Goal: Information Seeking & Learning: Learn about a topic

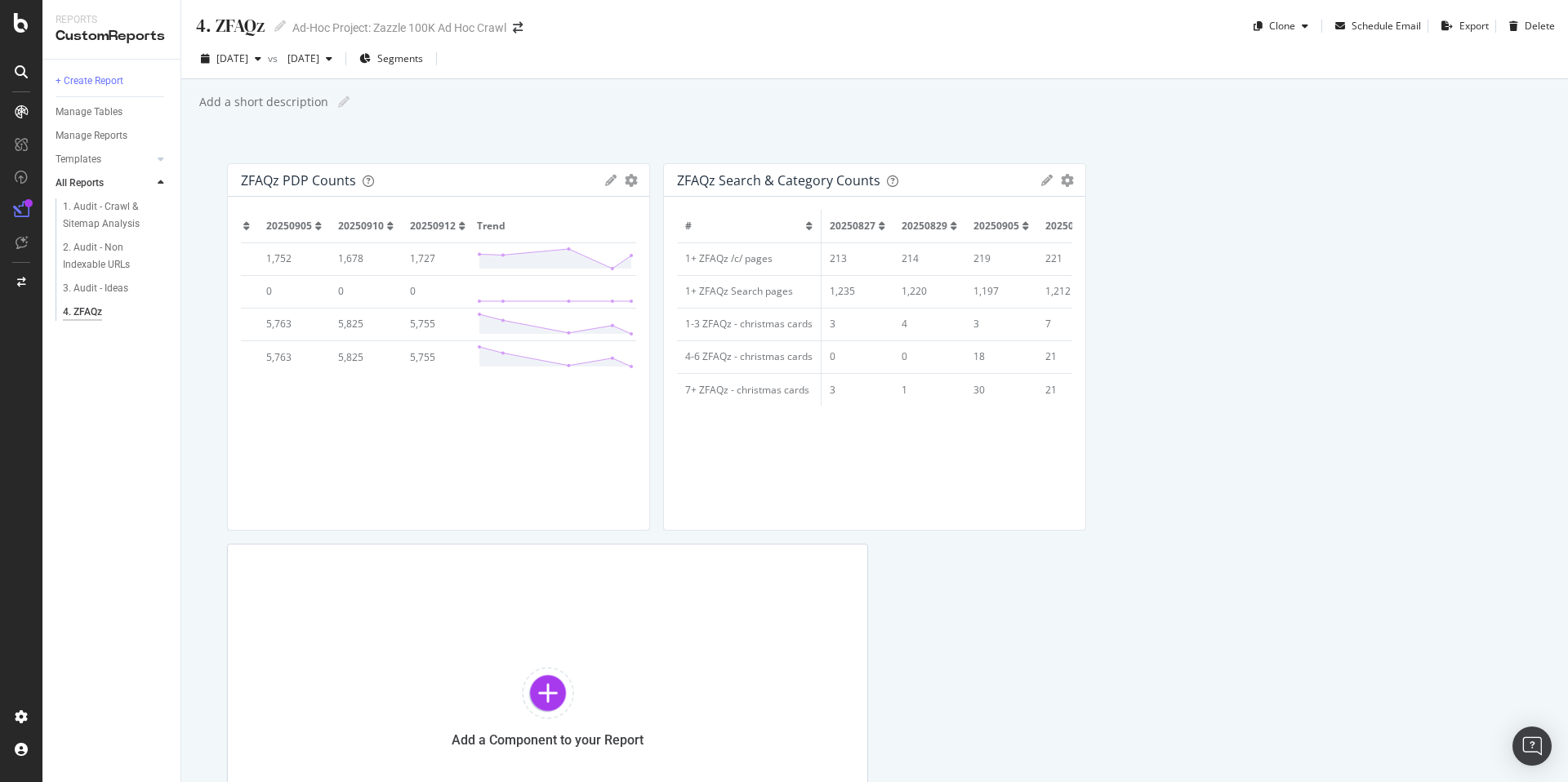
scroll to position [0, 268]
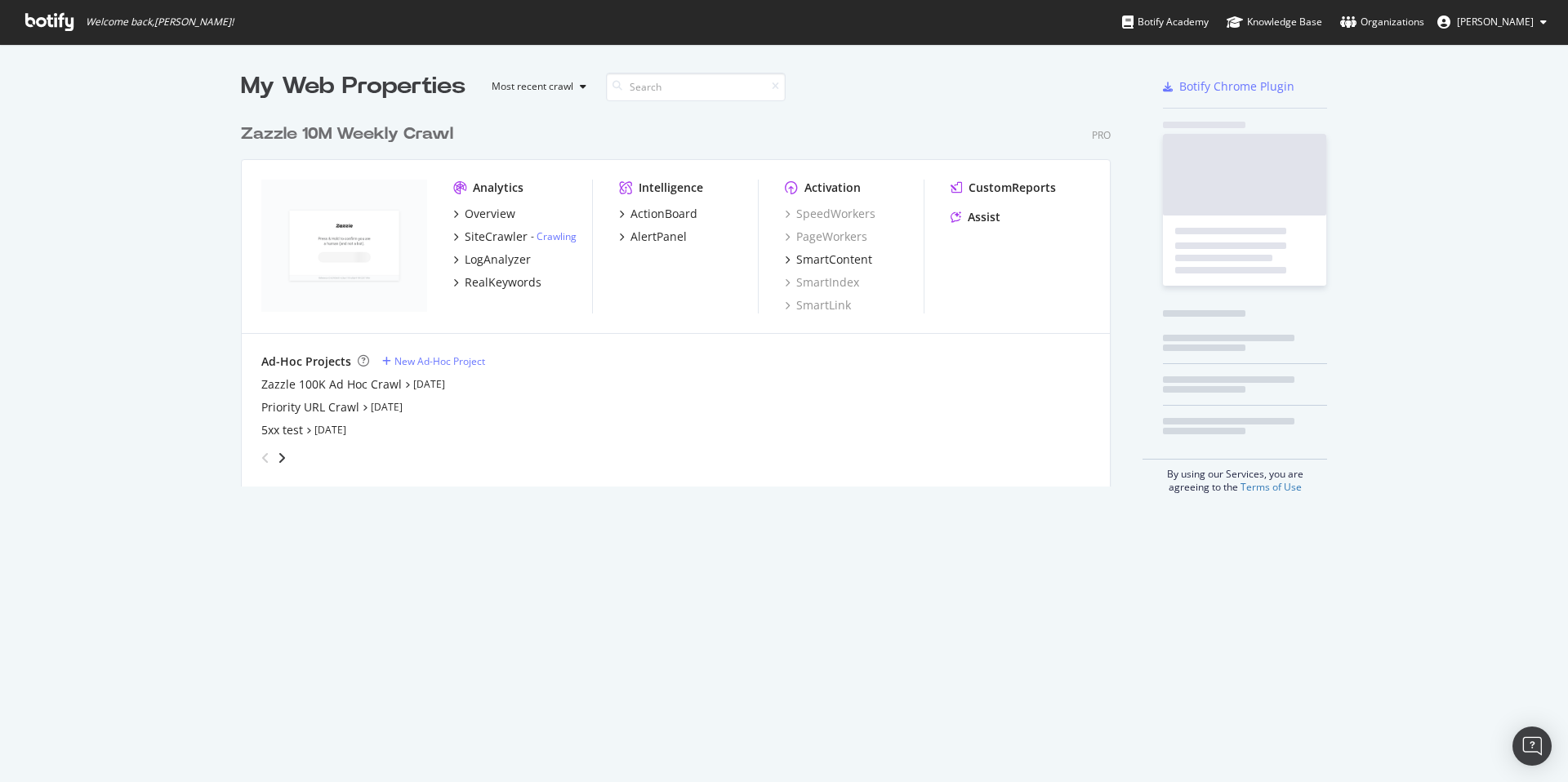
scroll to position [371, 871]
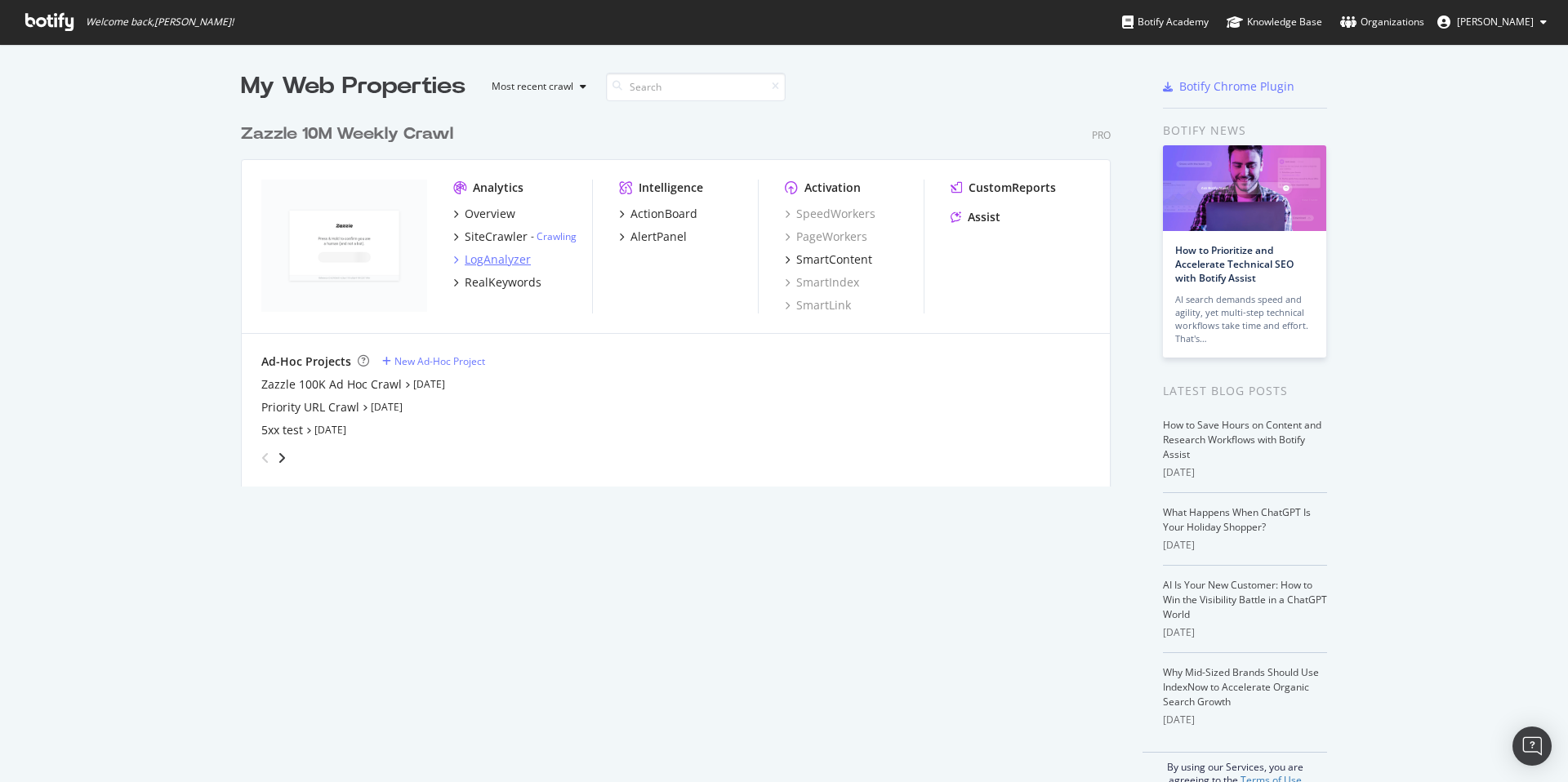
click at [509, 261] on div "LogAnalyzer" at bounding box center [497, 259] width 66 height 17
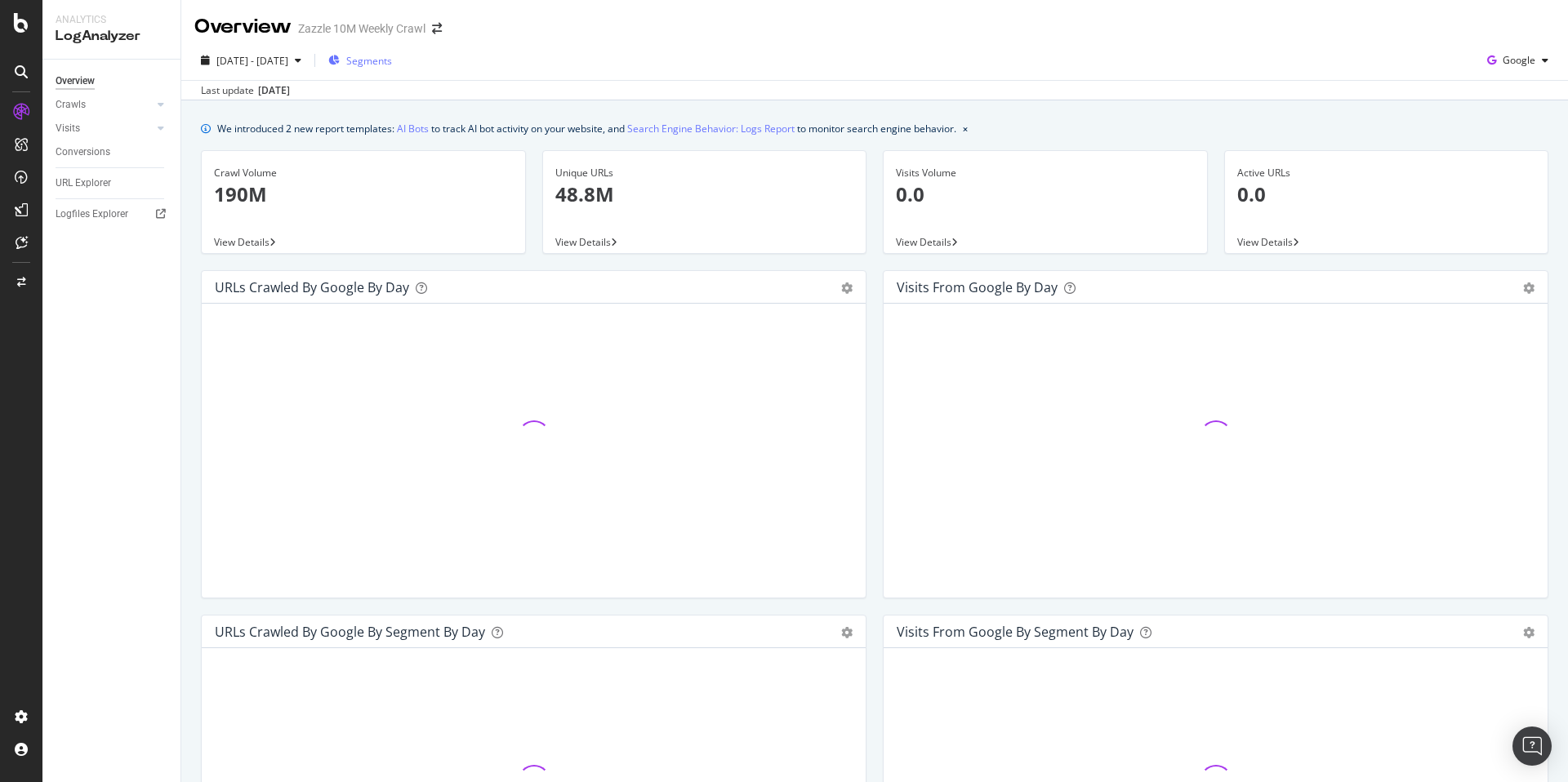
click at [392, 64] on span "Segments" at bounding box center [369, 61] width 45 height 14
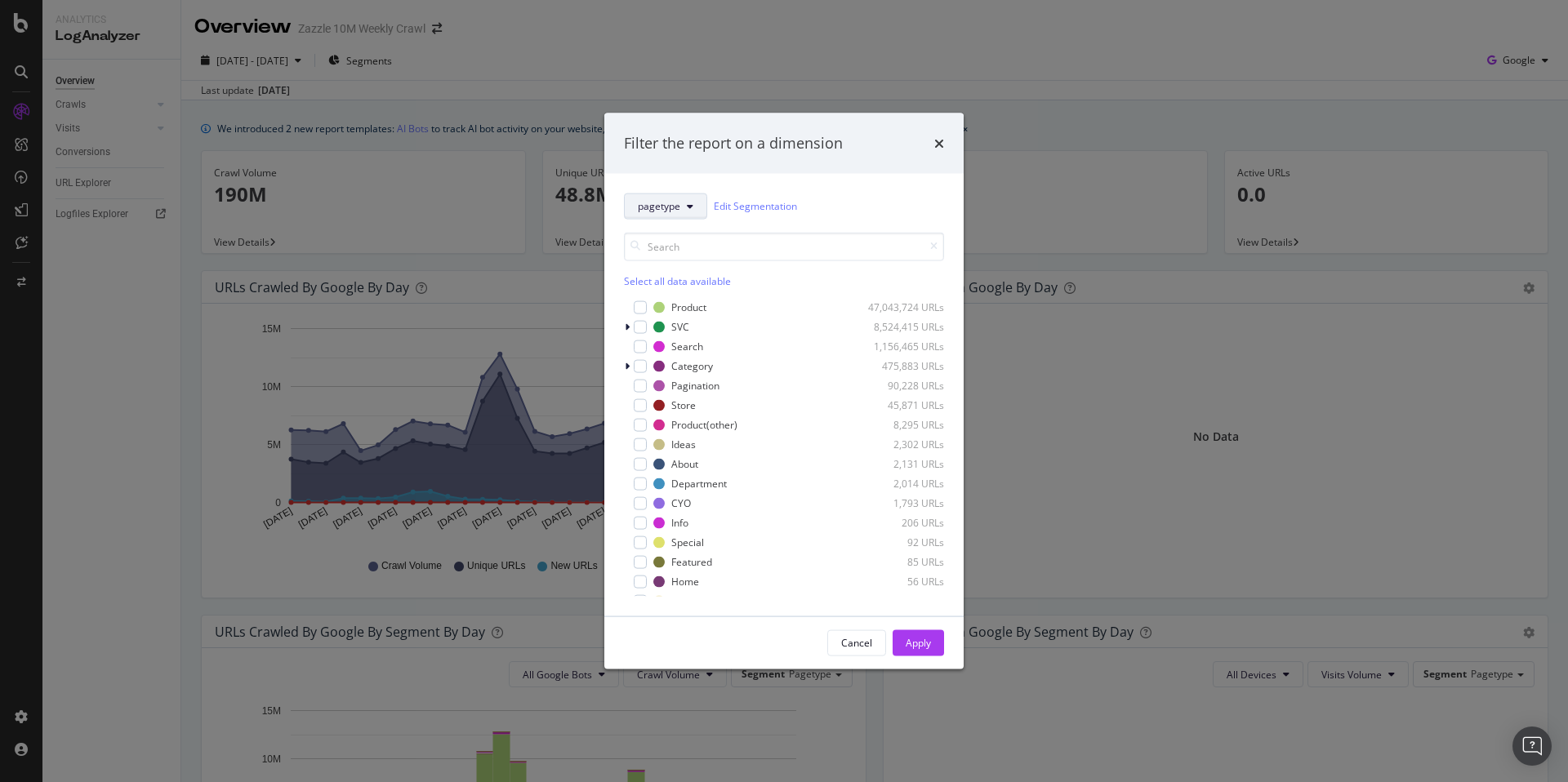
click at [682, 206] on button "pagetype" at bounding box center [665, 206] width 84 height 27
click at [699, 298] on span "Occasions" at bounding box center [692, 294] width 109 height 15
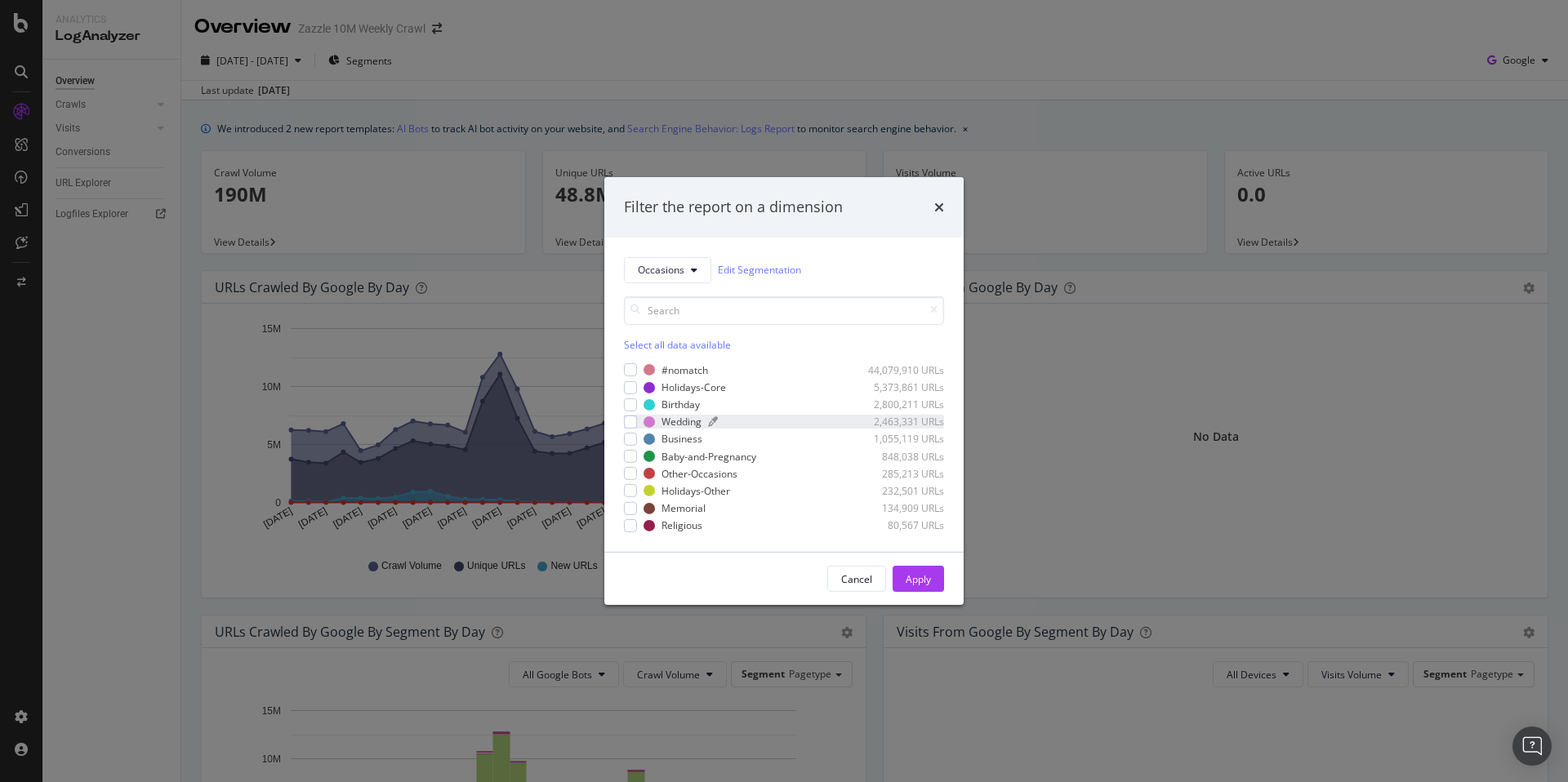
click at [686, 421] on div "Wedding" at bounding box center [682, 422] width 40 height 14
click at [927, 578] on div "Apply" at bounding box center [918, 579] width 26 height 14
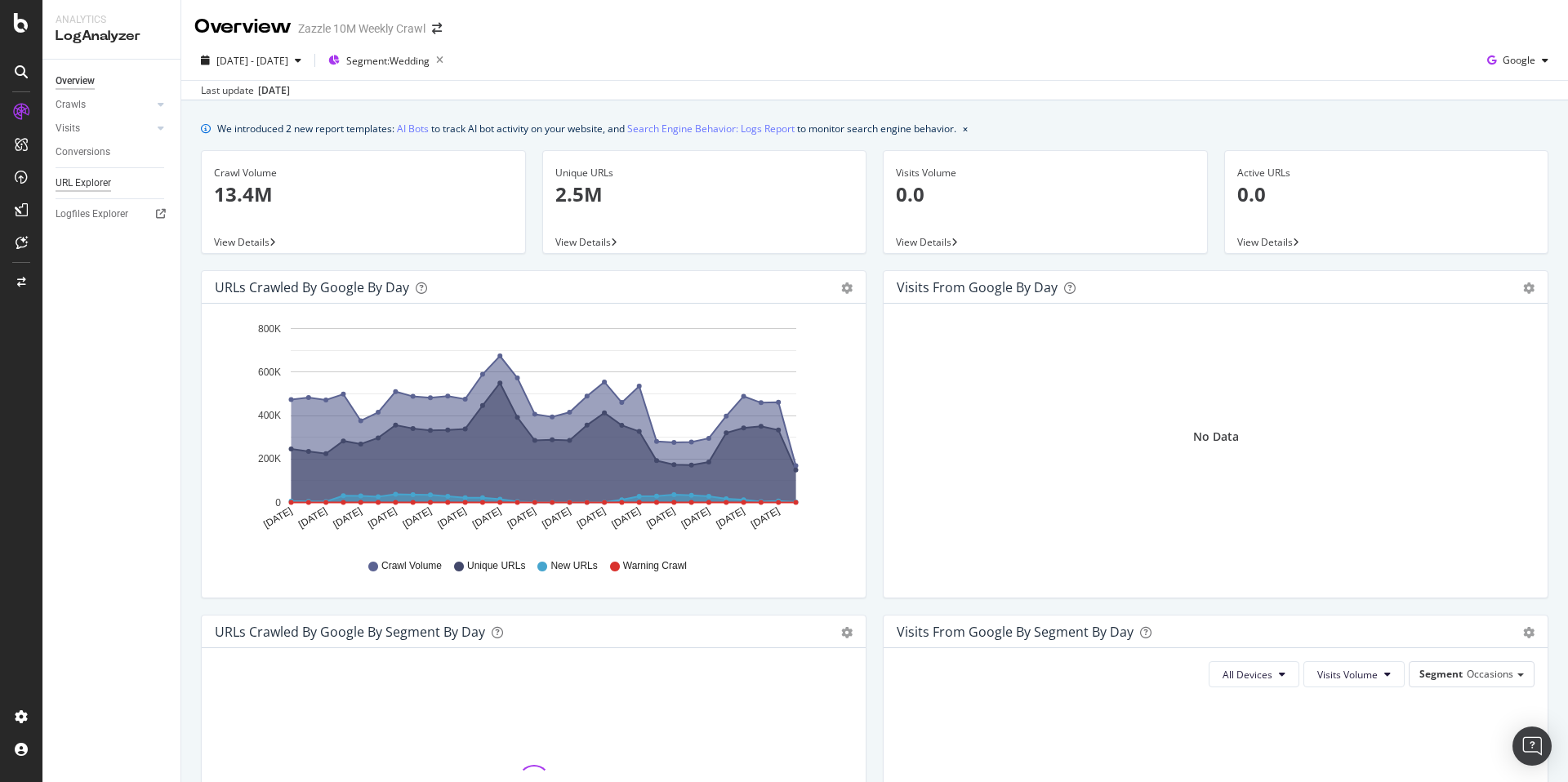
click at [97, 184] on div "URL Explorer" at bounding box center [83, 182] width 55 height 17
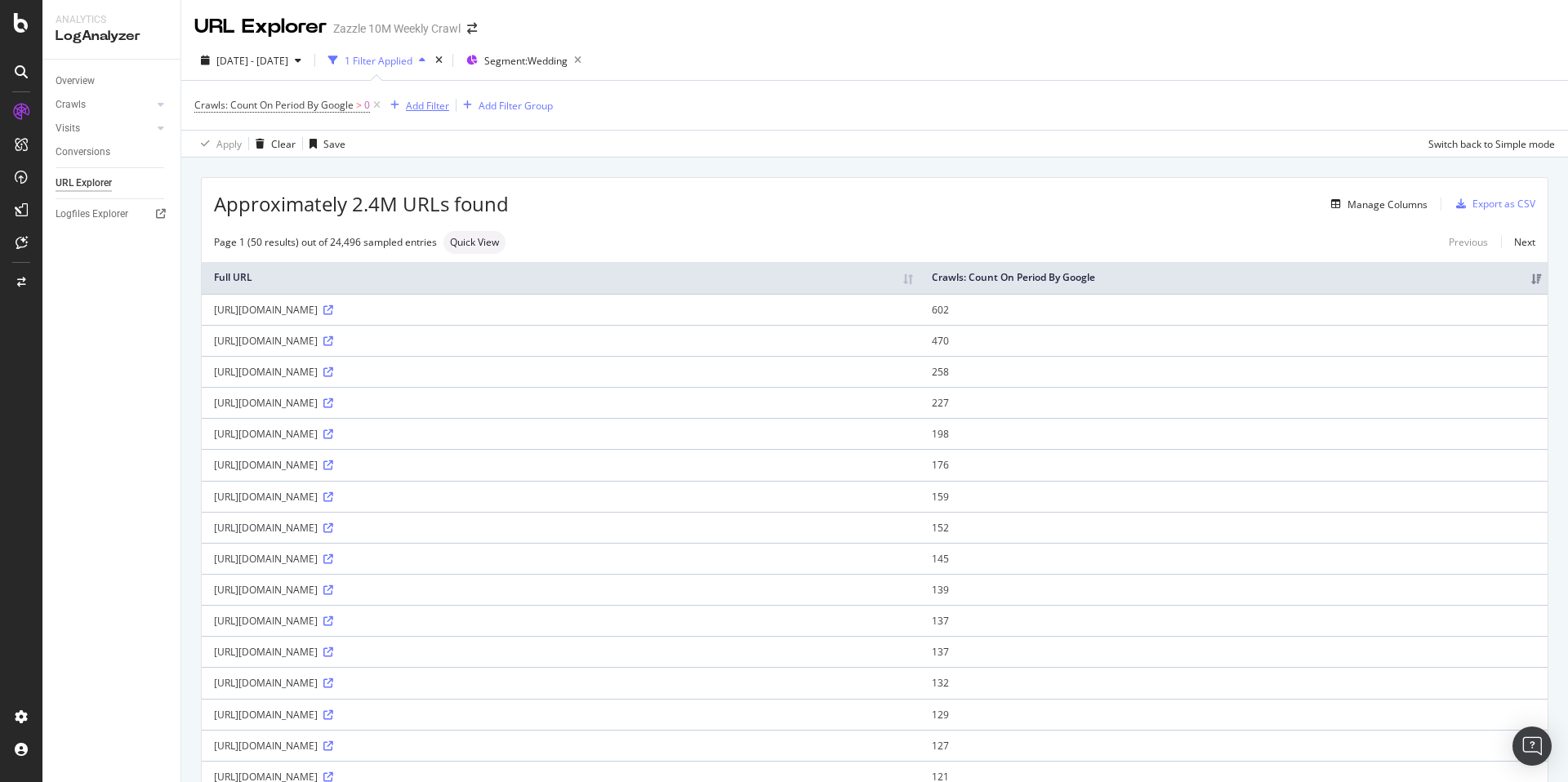
click at [432, 102] on div "Add Filter" at bounding box center [427, 105] width 43 height 14
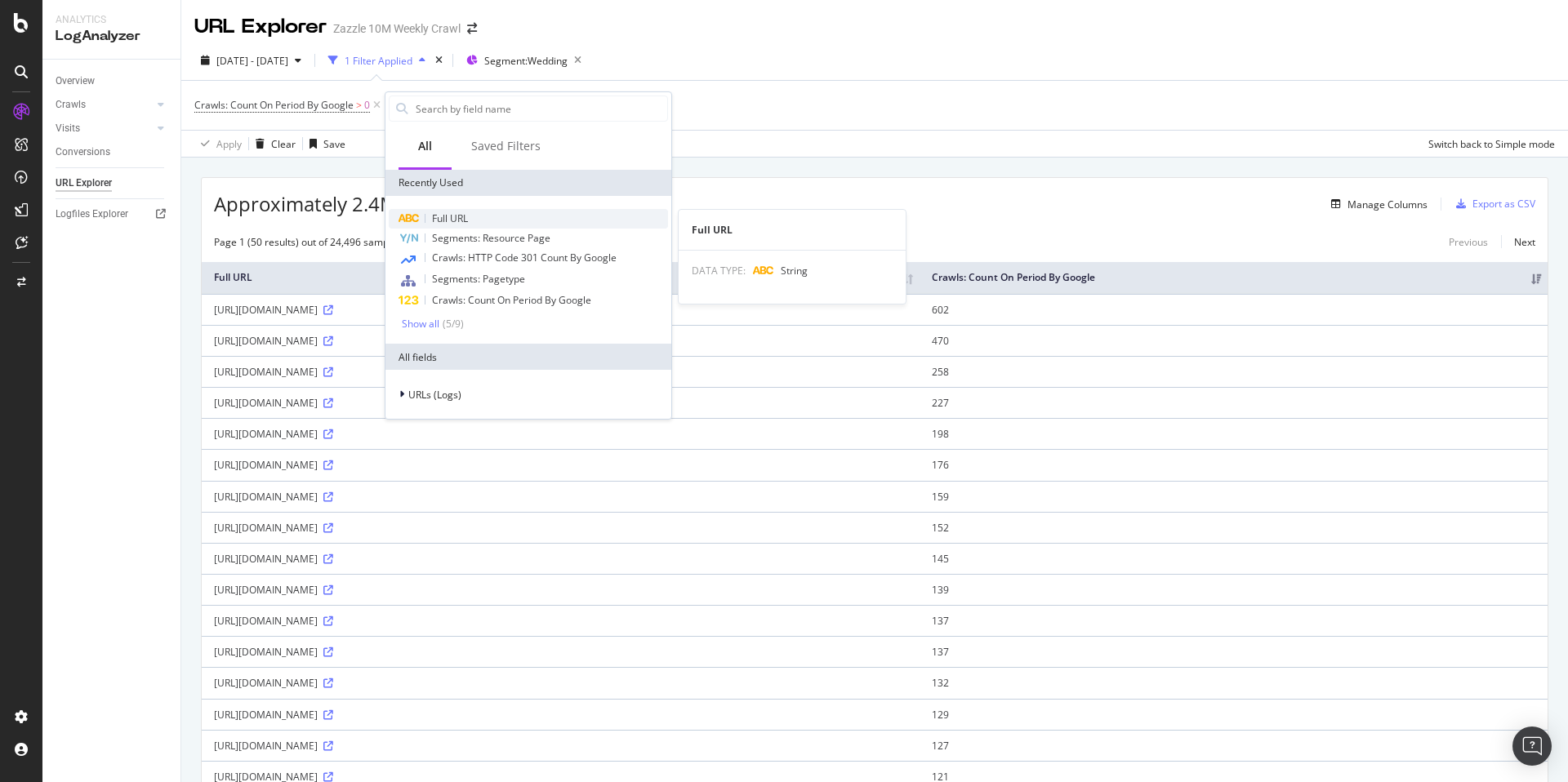
click at [570, 219] on div "Full URL" at bounding box center [529, 219] width 280 height 20
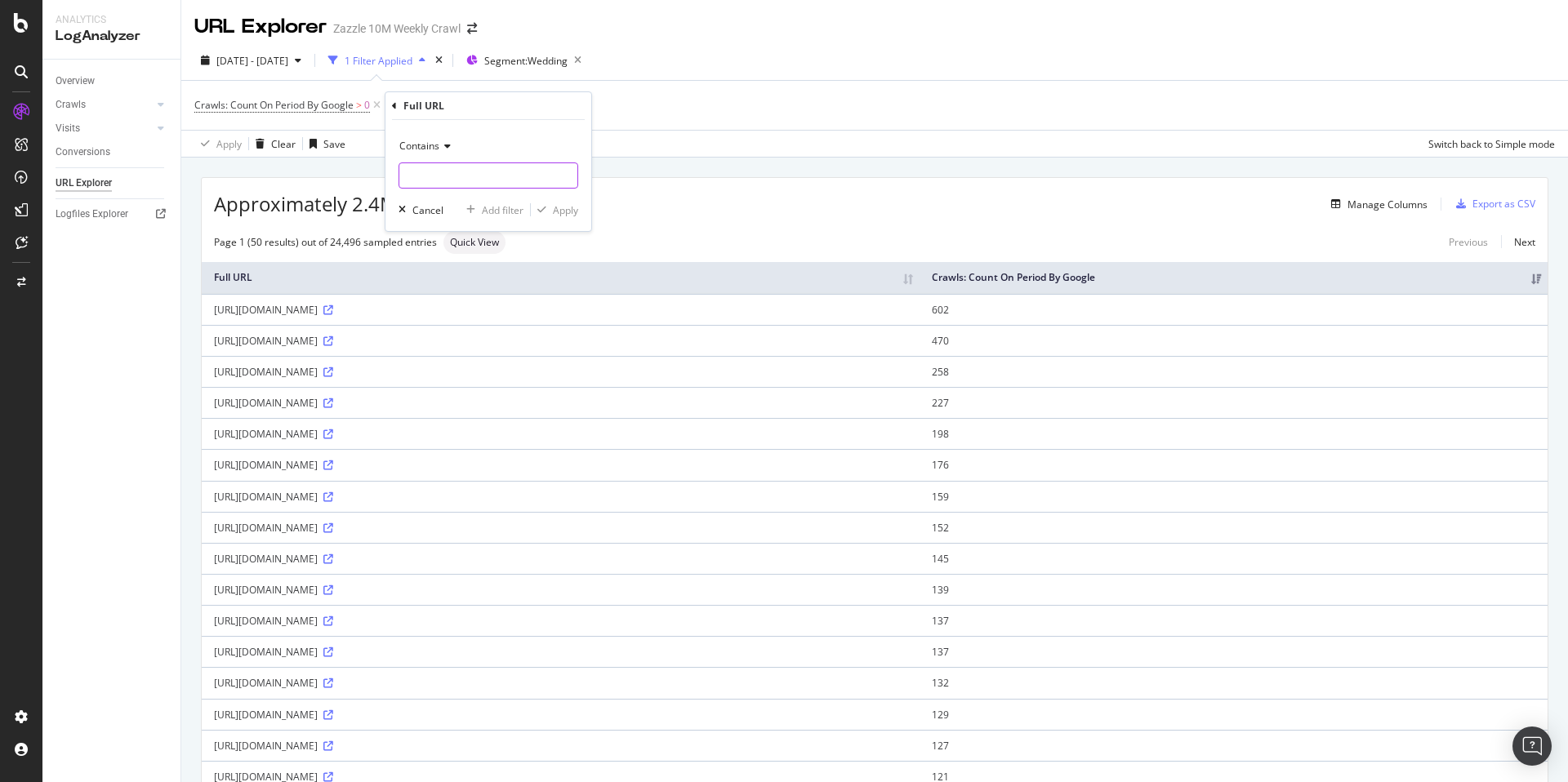
click at [530, 183] on input "text" at bounding box center [488, 175] width 178 height 27
type input "birthday"
click at [556, 216] on div "Apply" at bounding box center [565, 210] width 26 height 14
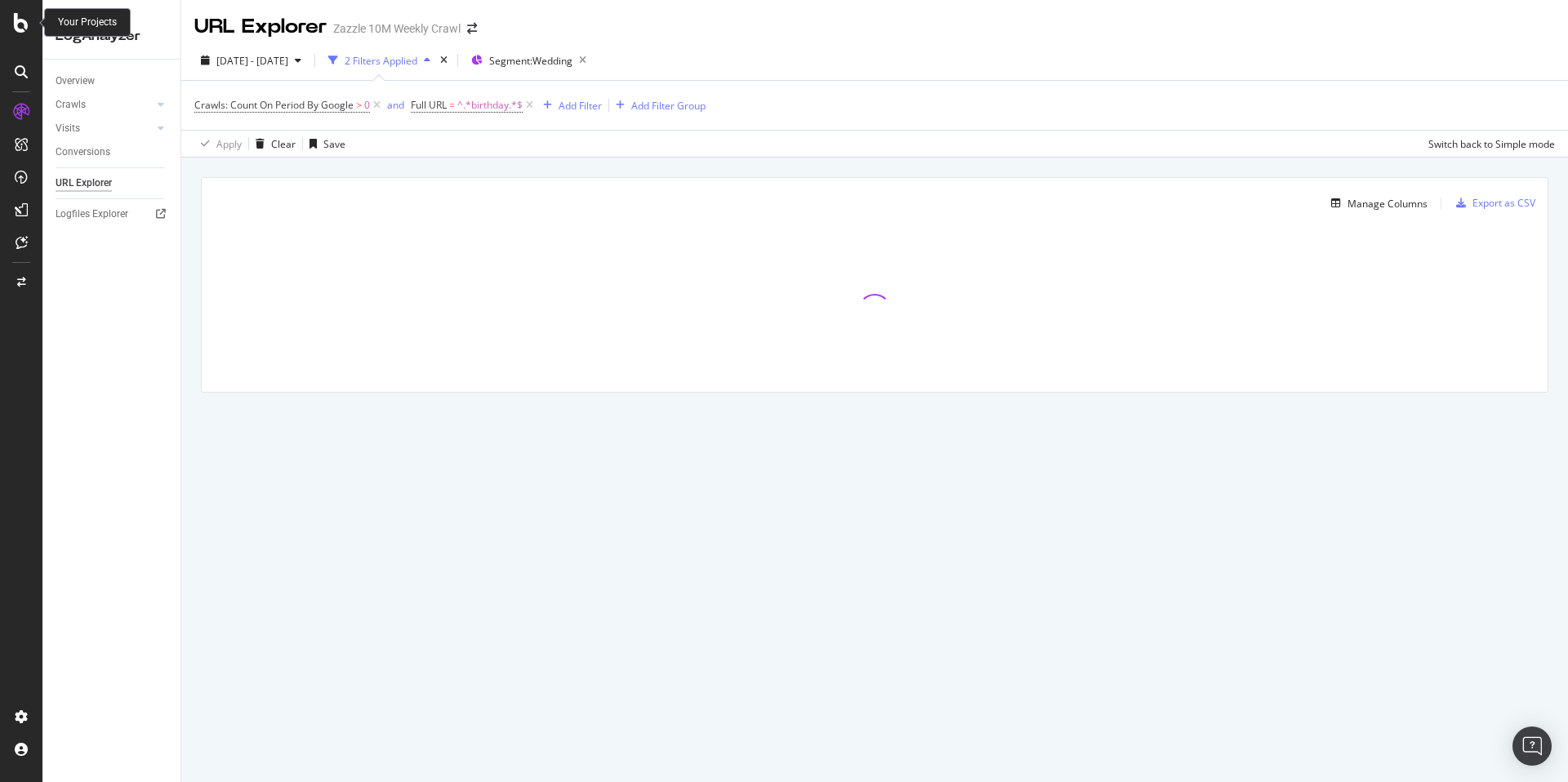
click at [16, 25] on icon at bounding box center [21, 23] width 15 height 20
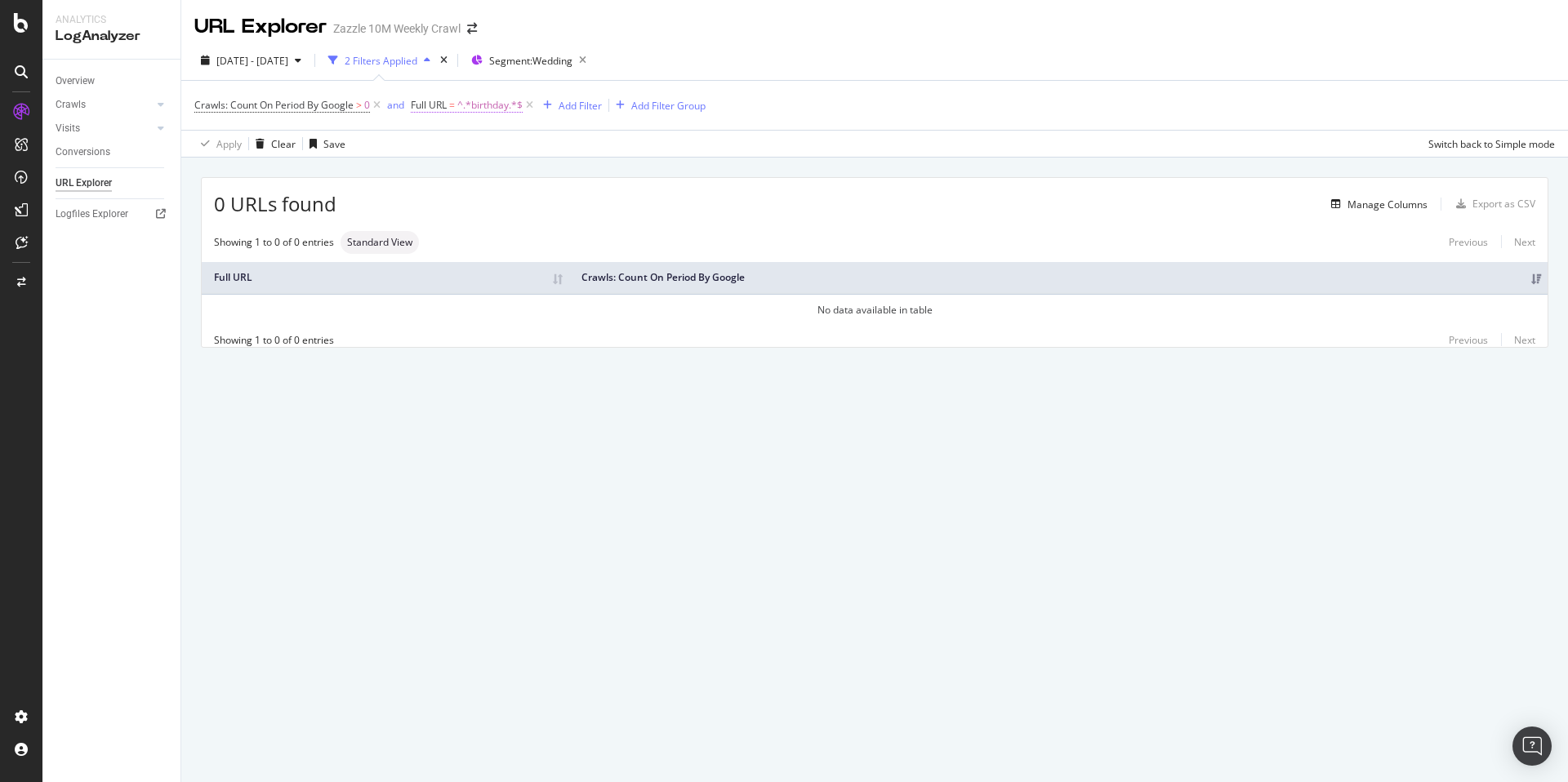
click at [491, 102] on span "^.*birthday.*$" at bounding box center [490, 104] width 65 height 23
click at [518, 169] on input "birthday" at bounding box center [503, 173] width 155 height 27
type input "baby"
drag, startPoint x: 602, startPoint y: 213, endPoint x: 615, endPoint y: 213, distance: 13.0
click at [601, 212] on div "Apply" at bounding box center [593, 208] width 26 height 14
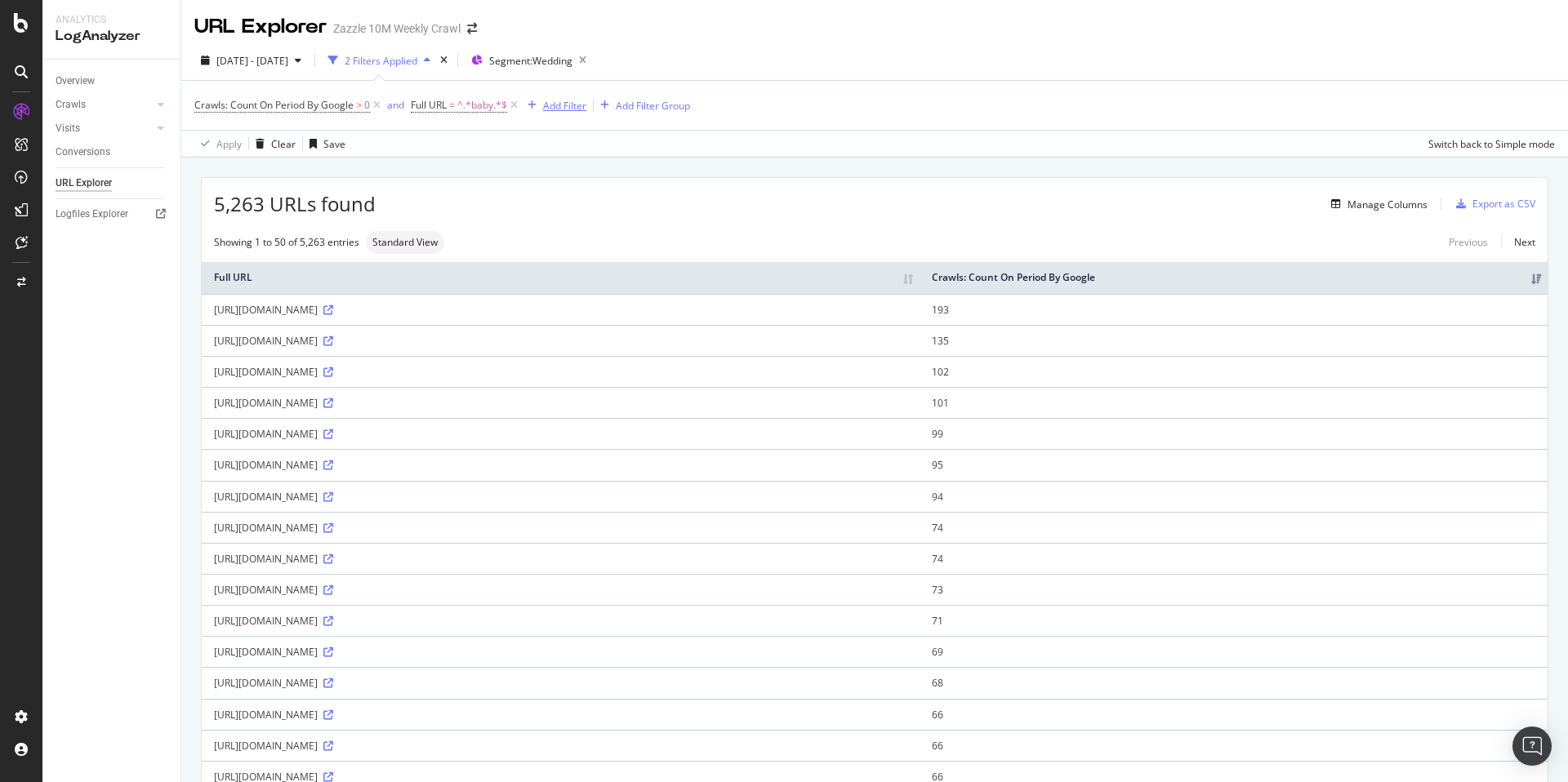
click at [552, 111] on div "Add Filter" at bounding box center [564, 105] width 43 height 14
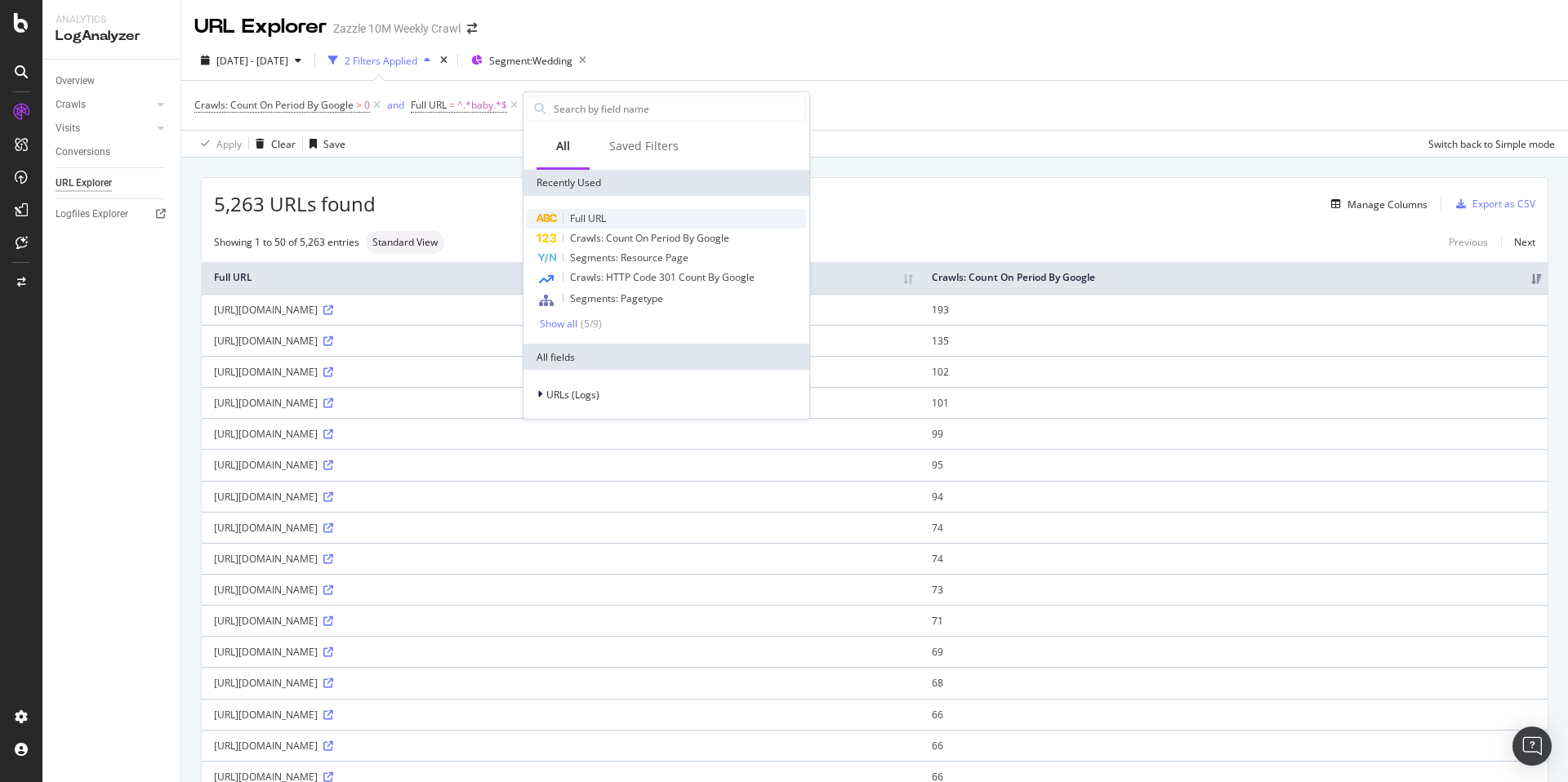
click at [638, 212] on div "Full URL" at bounding box center [667, 219] width 280 height 20
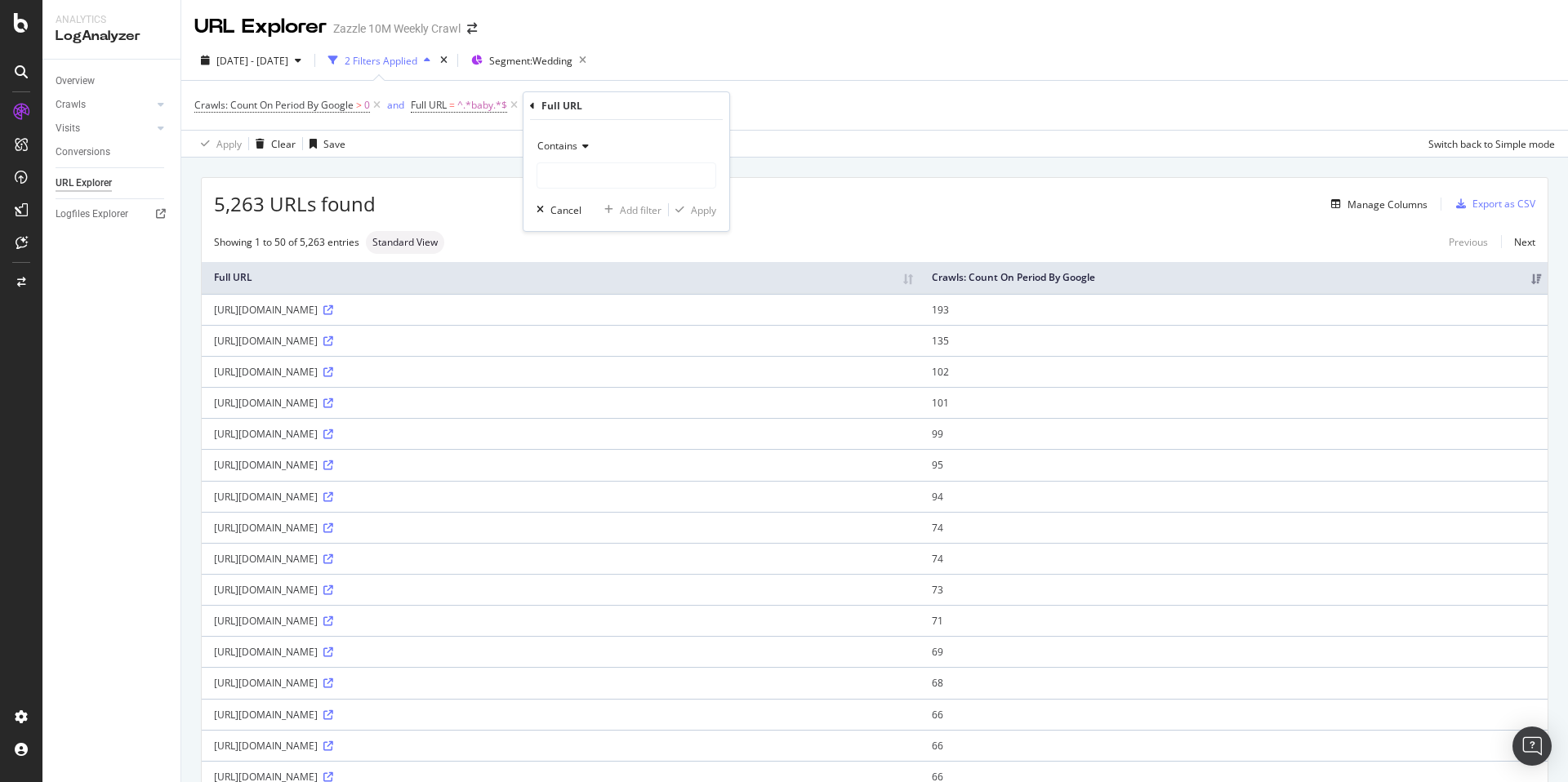
click at [586, 145] on icon at bounding box center [583, 146] width 12 height 10
click at [621, 323] on div "Doesn't contain" at bounding box center [627, 329] width 174 height 22
click at [631, 178] on input "text" at bounding box center [626, 175] width 178 height 27
type input "breath"
click at [696, 211] on div "Apply" at bounding box center [703, 210] width 26 height 14
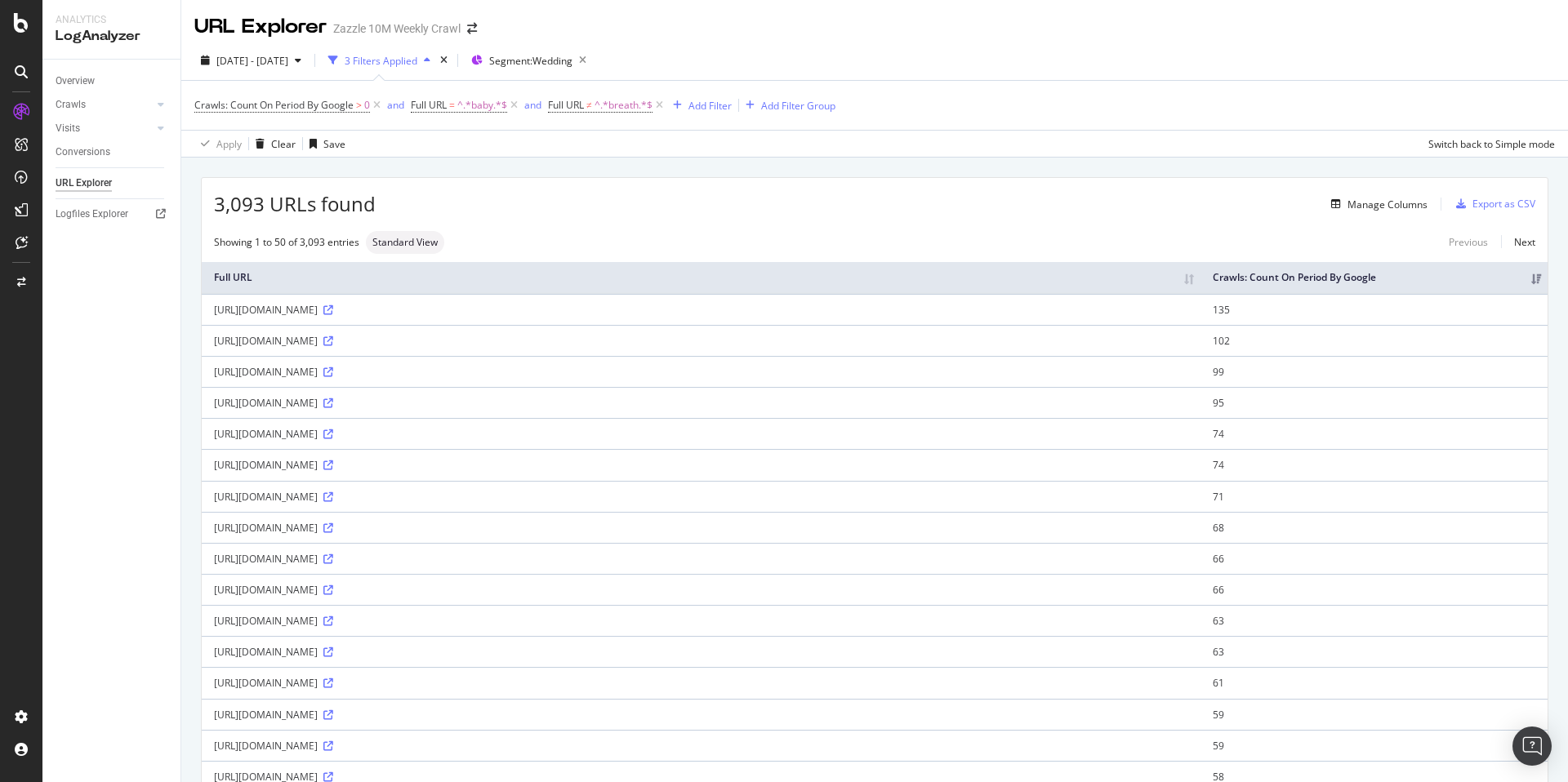
click at [82, 184] on div "URL Explorer" at bounding box center [83, 182] width 56 height 17
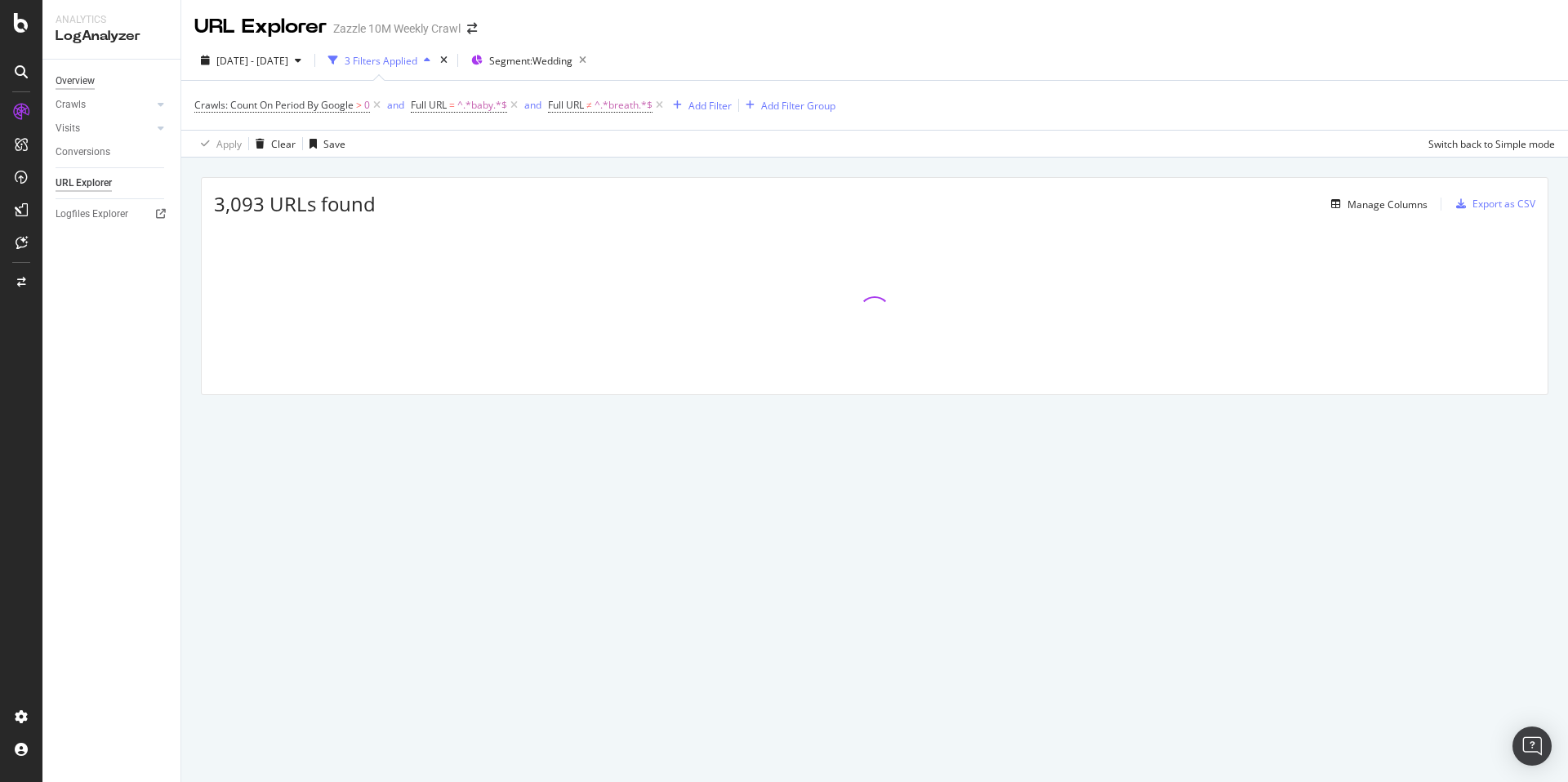
click at [87, 87] on div "Overview" at bounding box center [75, 81] width 39 height 17
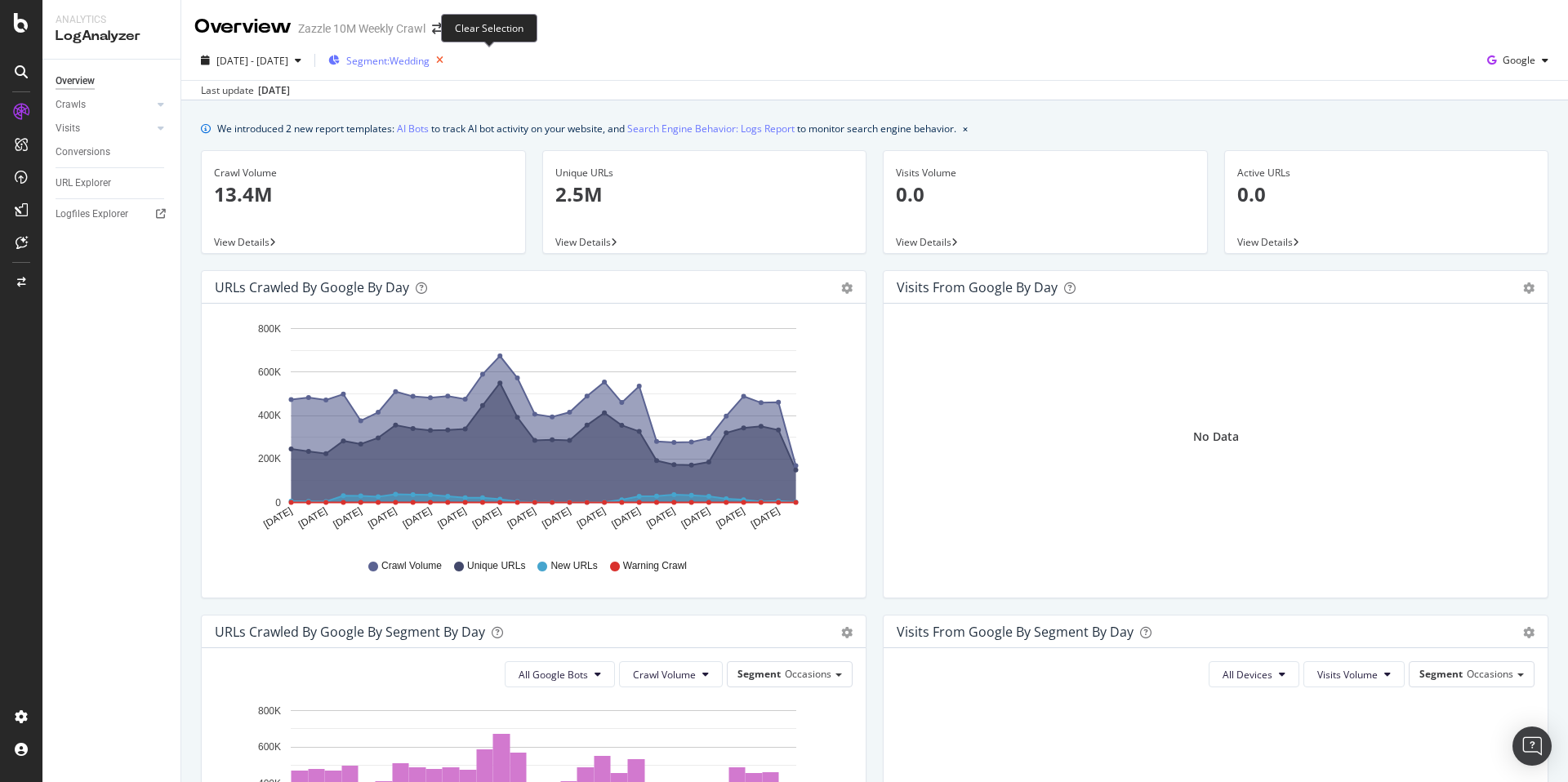
click at [450, 58] on icon "button" at bounding box center [439, 60] width 21 height 23
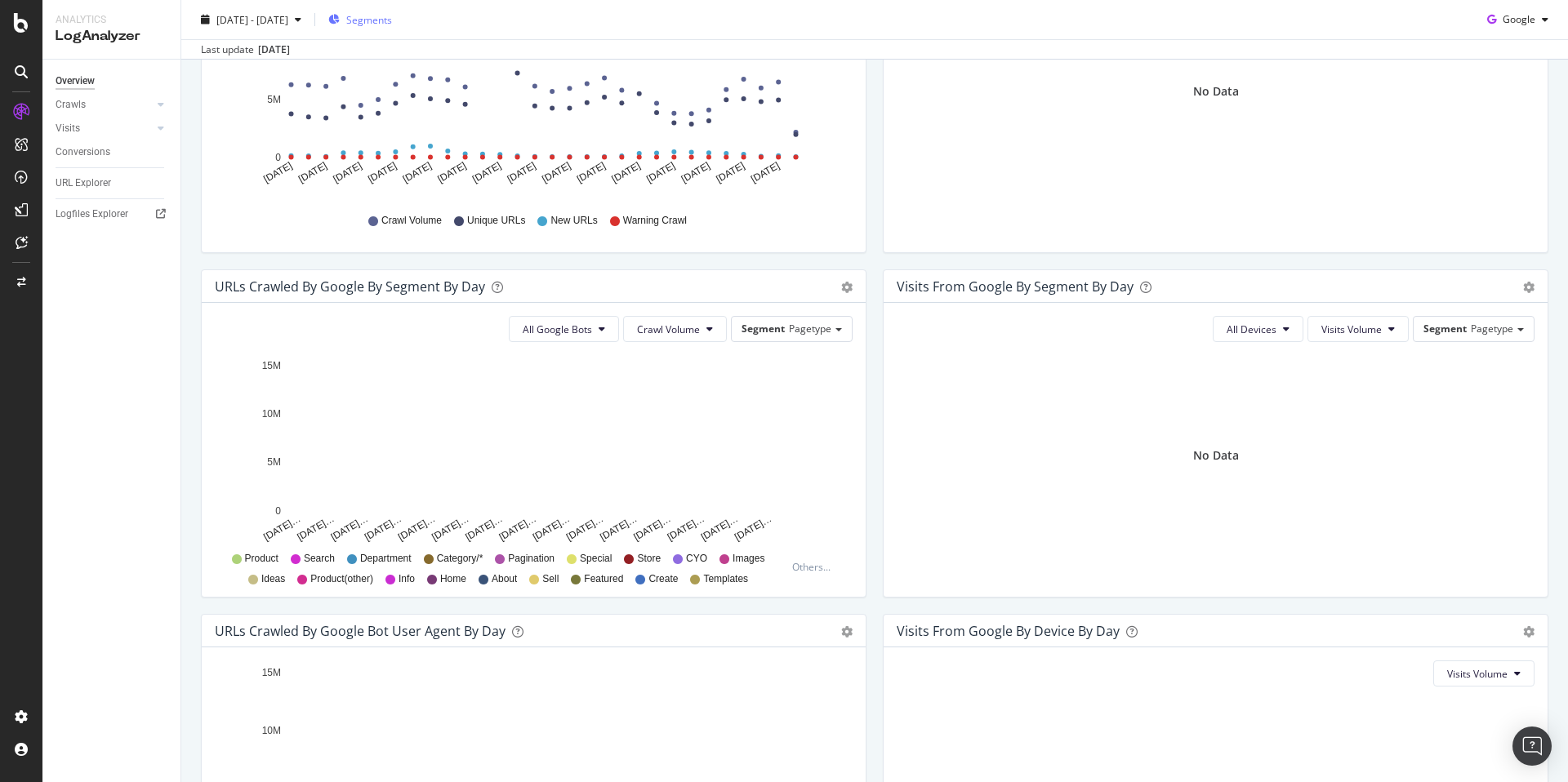
scroll to position [184, 0]
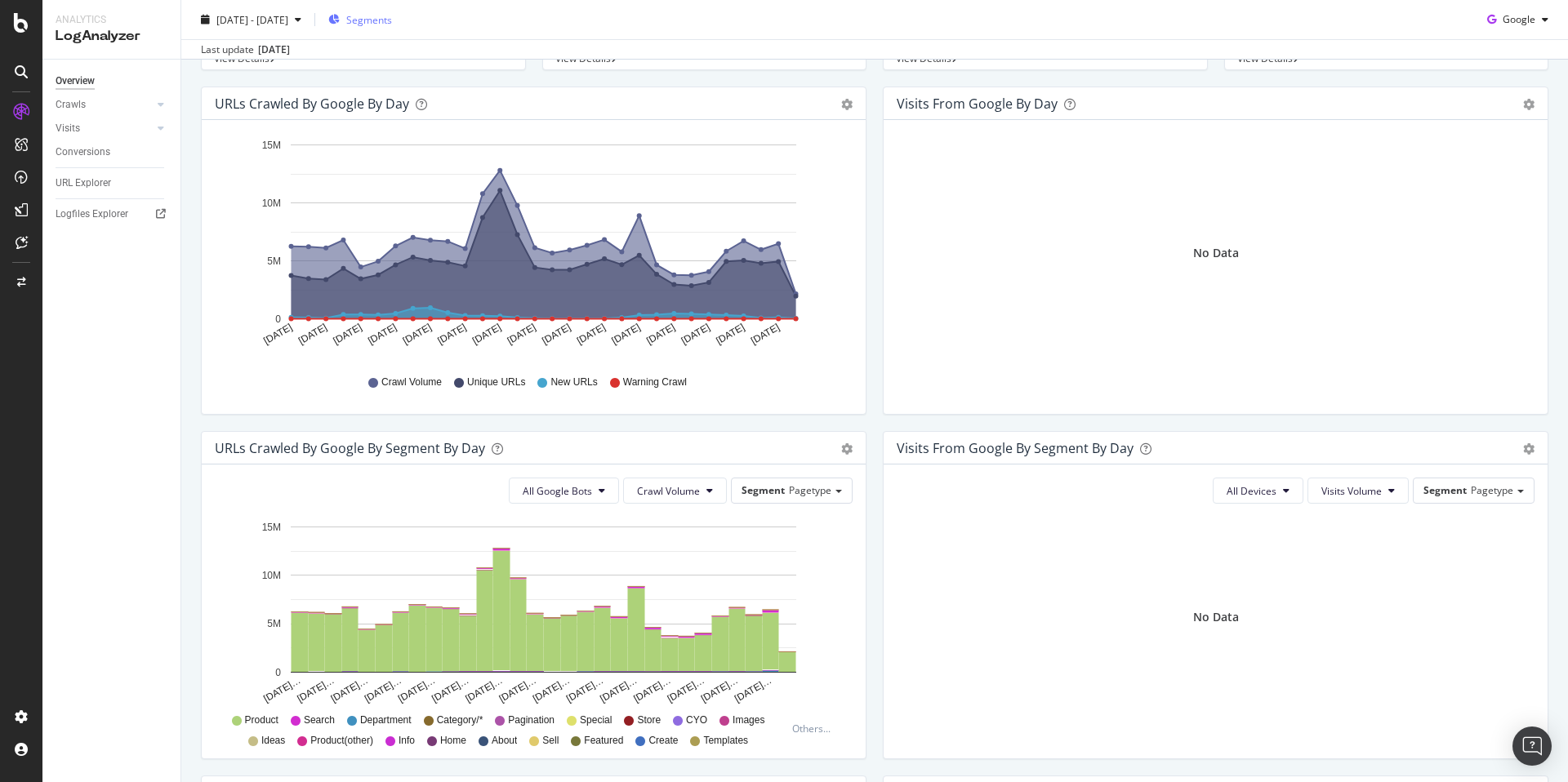
click at [79, 331] on div "Overview Crawls Daily Distribution Segments Distribution HTTP Codes Resources V…" at bounding box center [111, 422] width 138 height 723
click at [33, 25] on div at bounding box center [22, 23] width 39 height 20
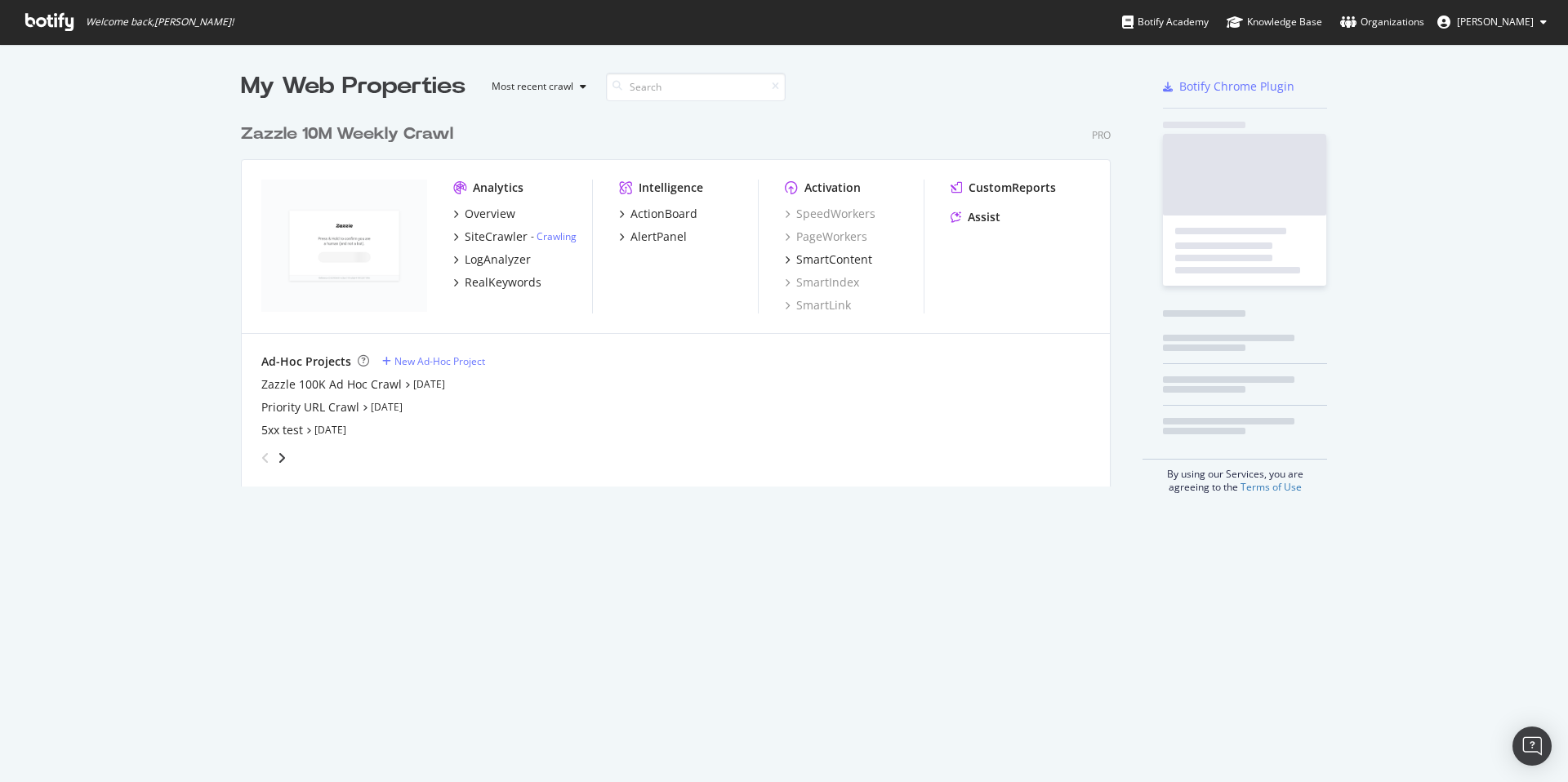
scroll to position [770, 1543]
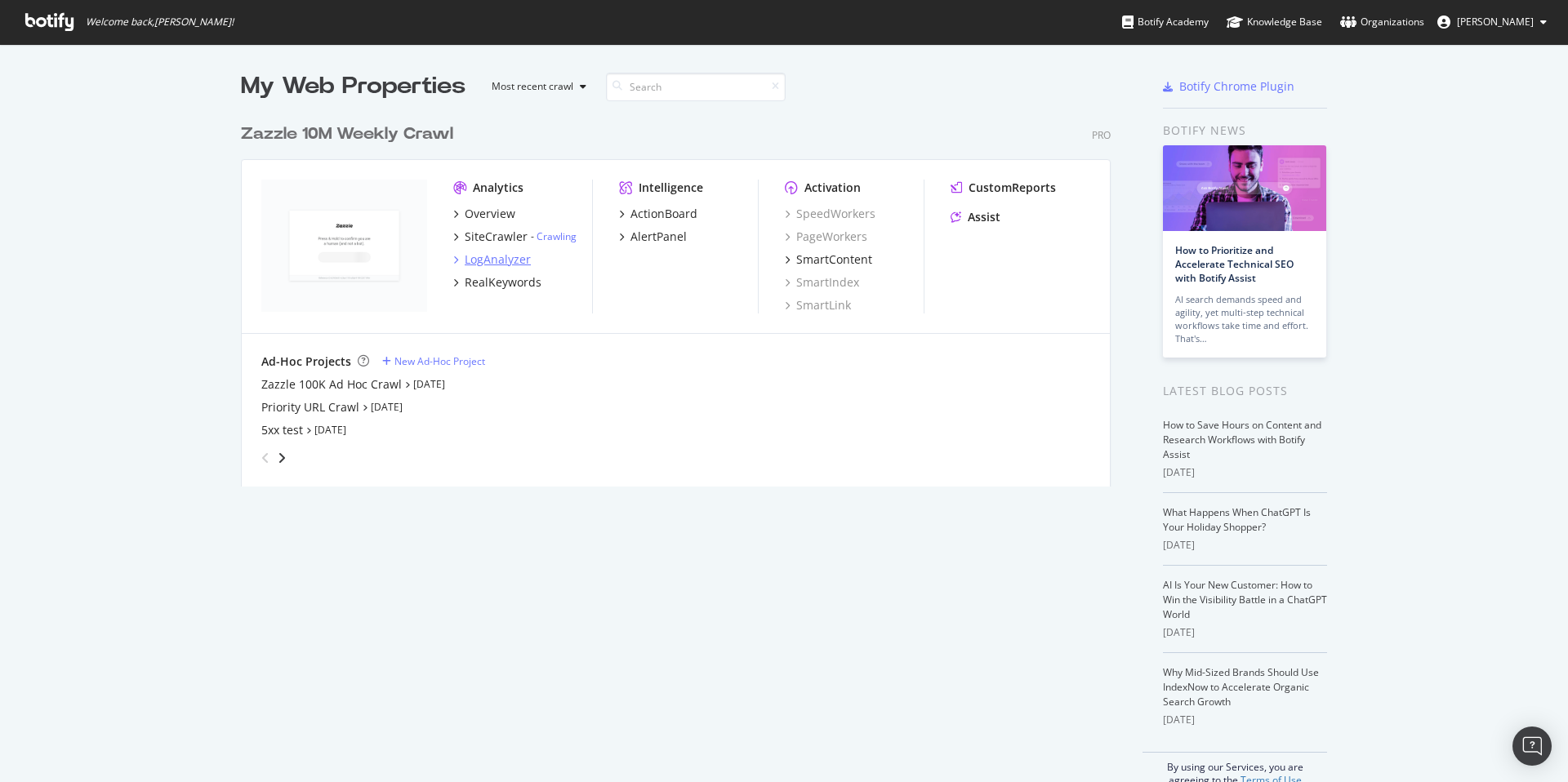
click at [479, 262] on div "LogAnalyzer" at bounding box center [497, 259] width 66 height 17
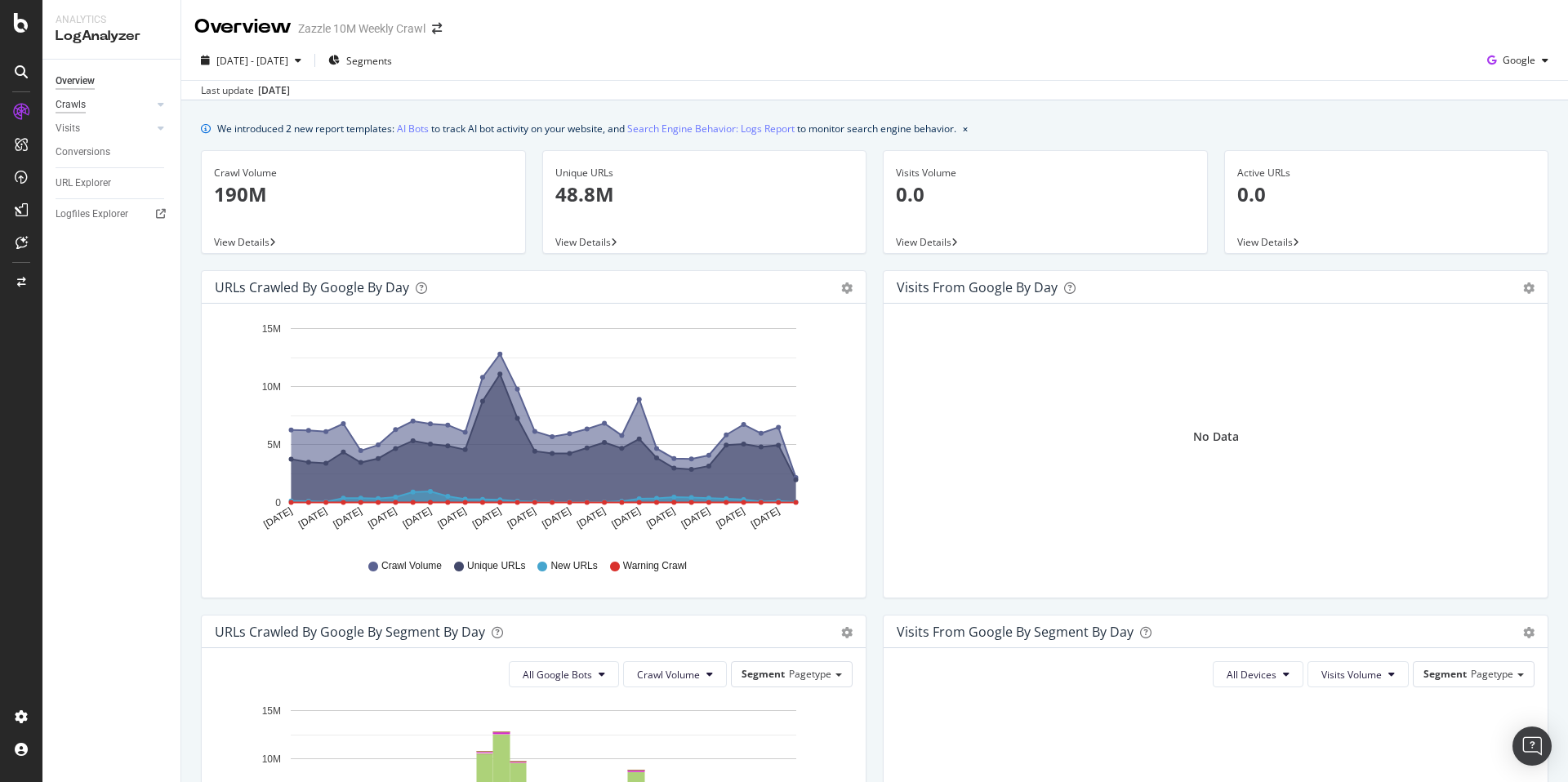
click at [69, 103] on div "Crawls" at bounding box center [70, 104] width 31 height 17
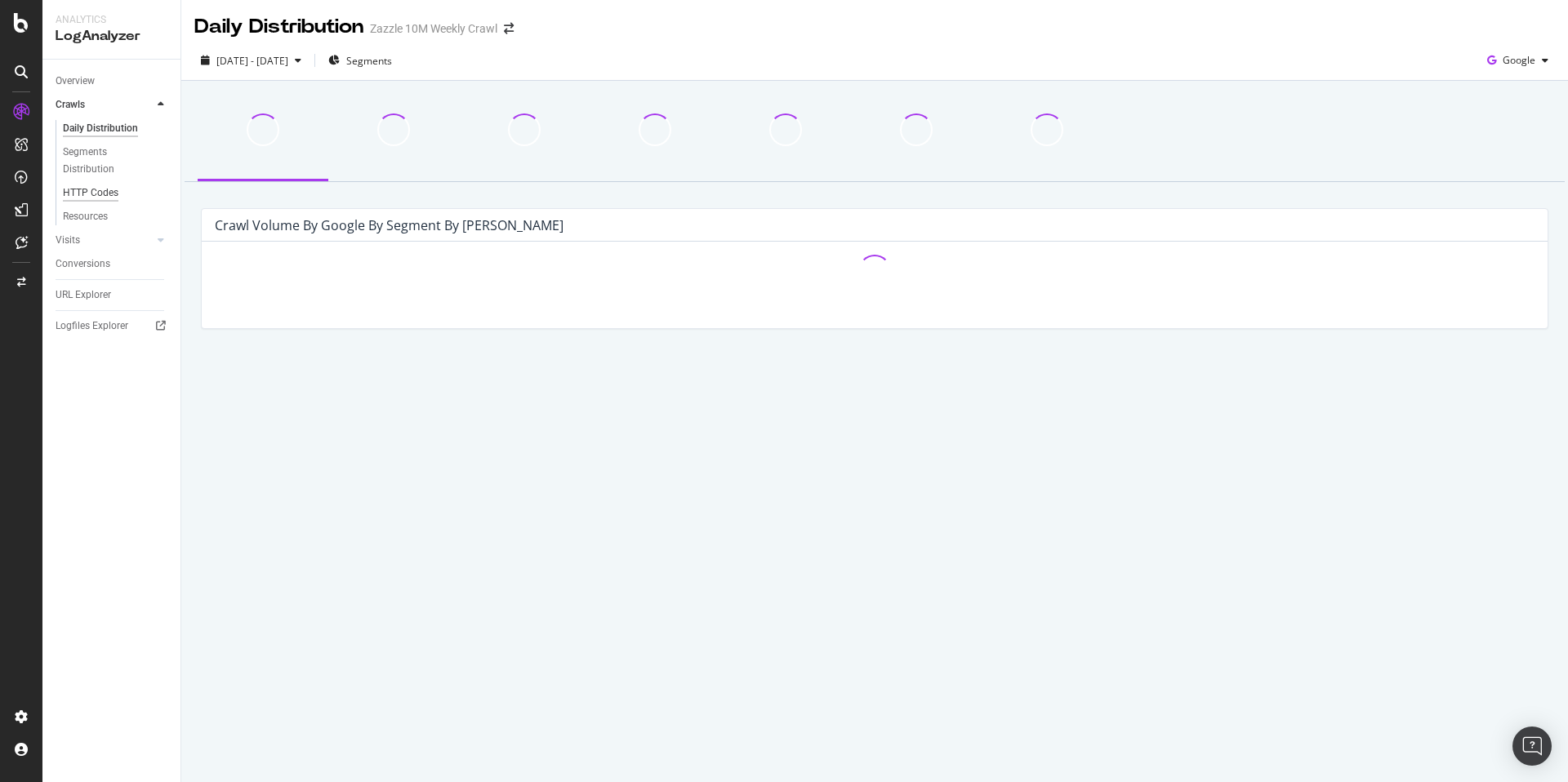
click at [105, 188] on div "HTTP Codes" at bounding box center [91, 192] width 55 height 17
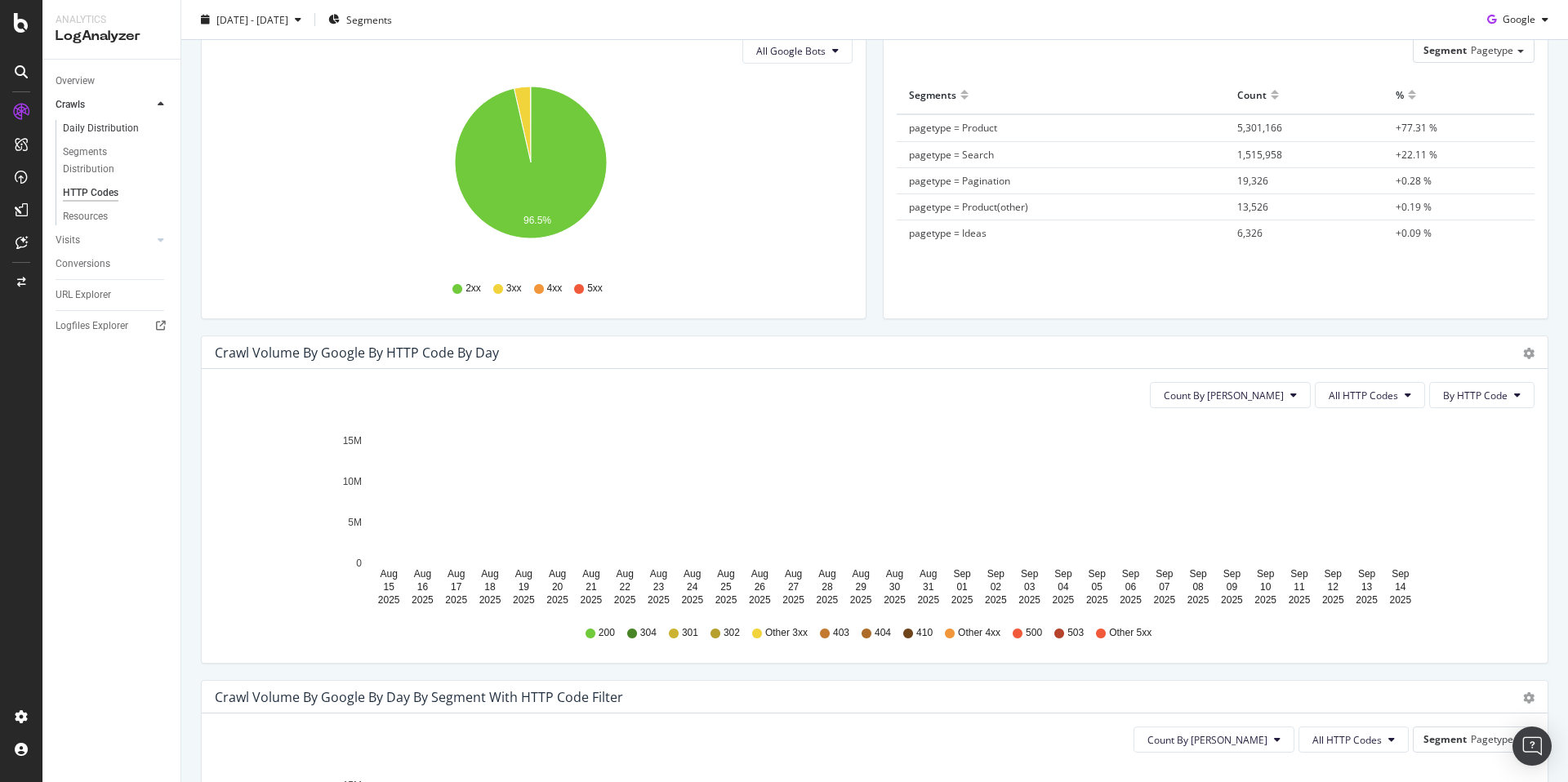
scroll to position [133, 0]
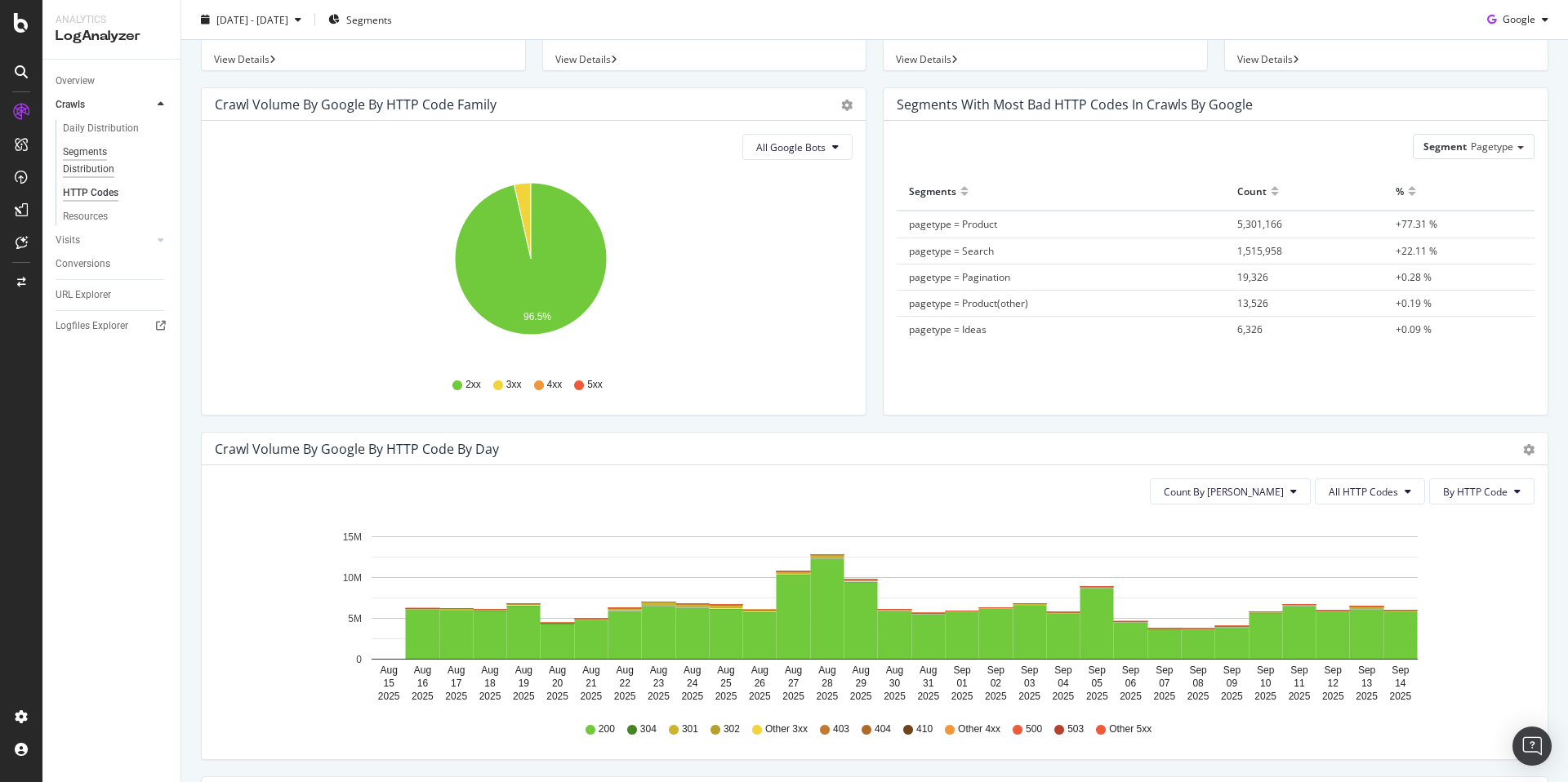
click at [85, 162] on div "Segments Distribution" at bounding box center [108, 161] width 91 height 34
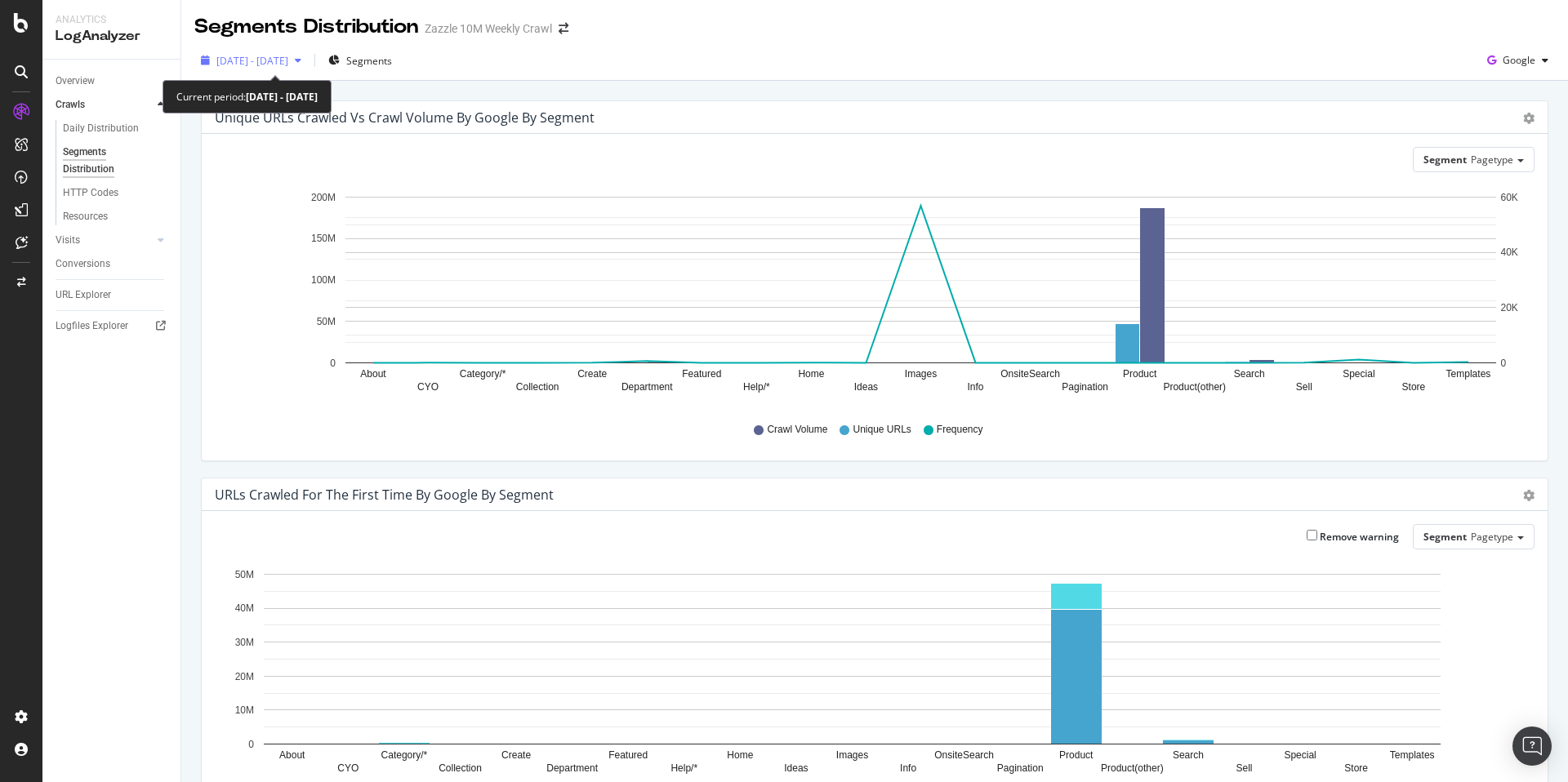
click at [289, 54] on span "2025 Aug. 16th - Sep. 14th" at bounding box center [252, 61] width 72 height 14
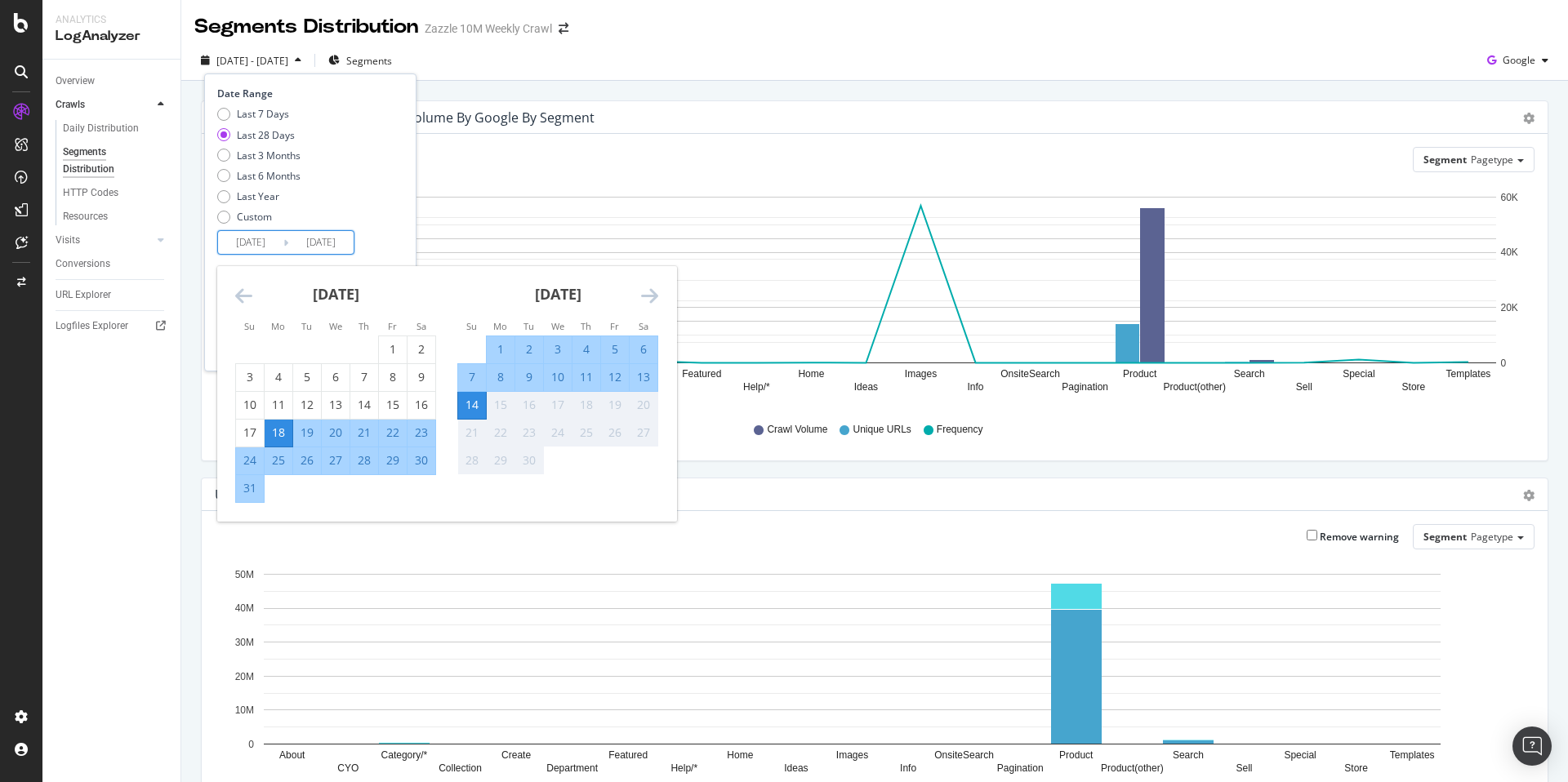
click at [317, 251] on input "2025/09/14" at bounding box center [321, 242] width 65 height 23
click at [273, 109] on div "Last 7 Days" at bounding box center [262, 114] width 52 height 14
type input "2025/09/08"
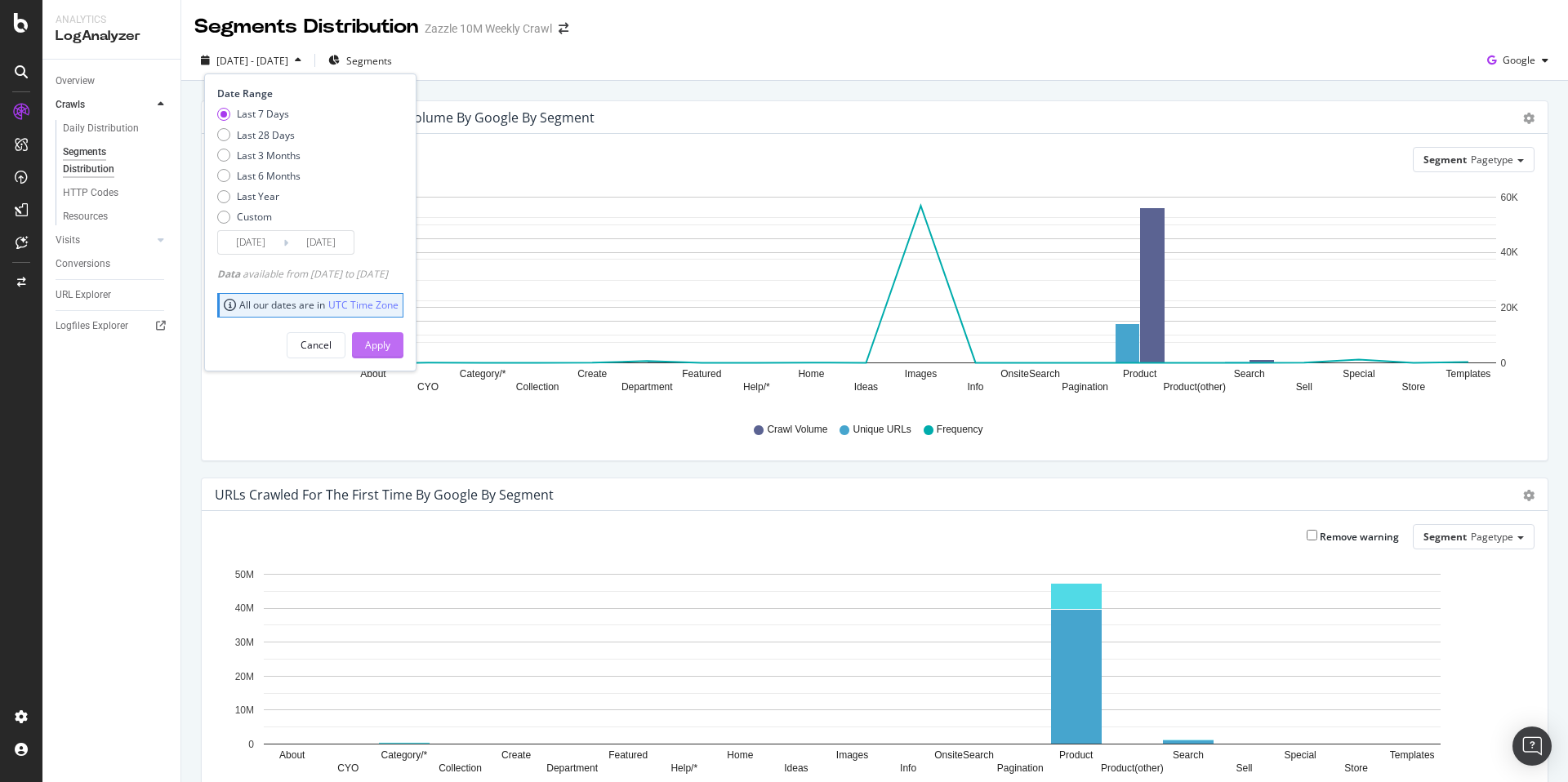
click at [390, 350] on div "Apply" at bounding box center [378, 345] width 26 height 14
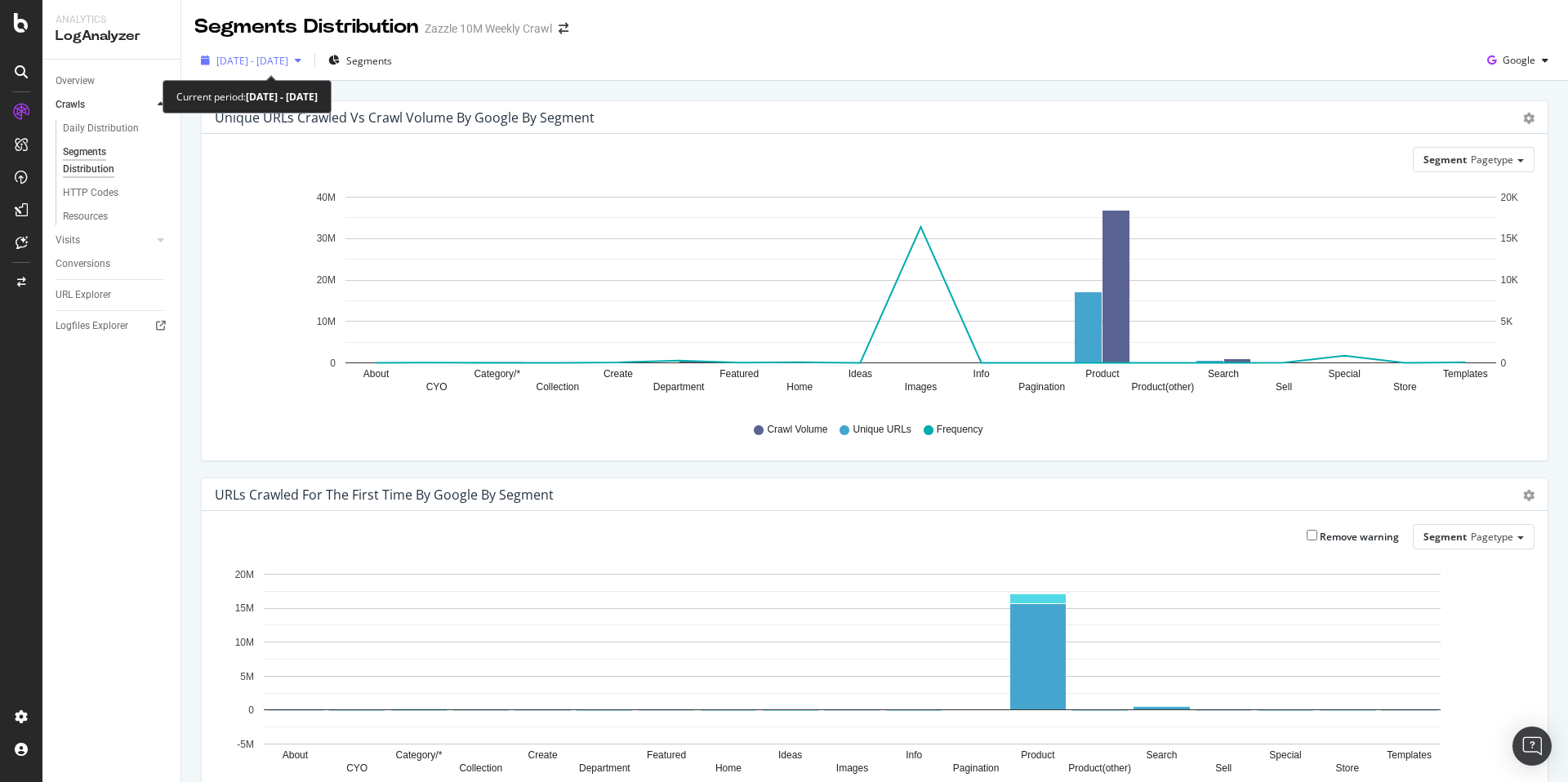
click at [289, 67] on span "2025 Sep. 8th - Sep. 14th" at bounding box center [252, 61] width 72 height 14
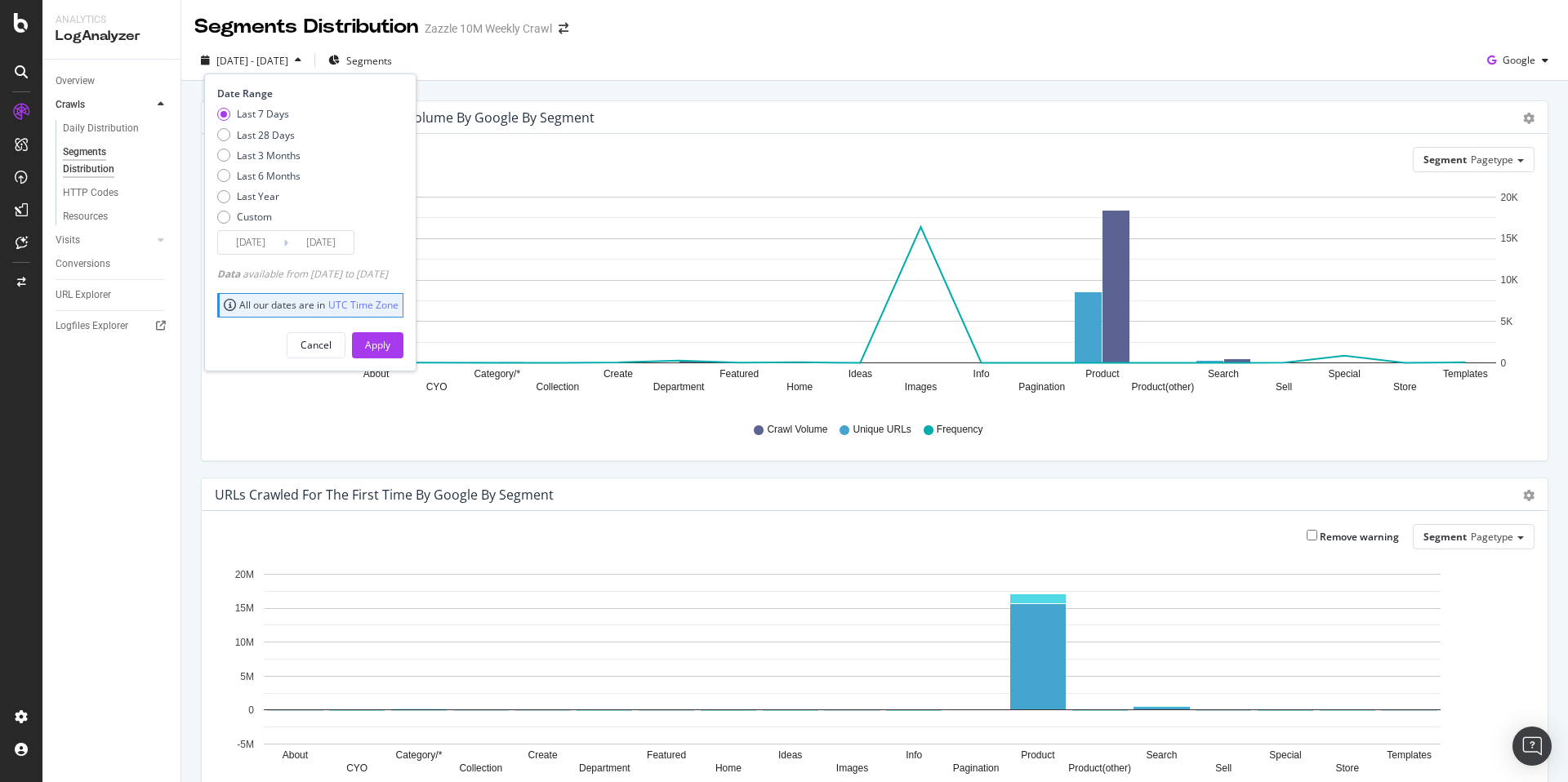
click at [895, 74] on div "2025 Sep. 8th - Sep. 14th Segments Date Range Last 7 Days Last 28 Days Last 3 M…" at bounding box center [875, 63] width 1387 height 33
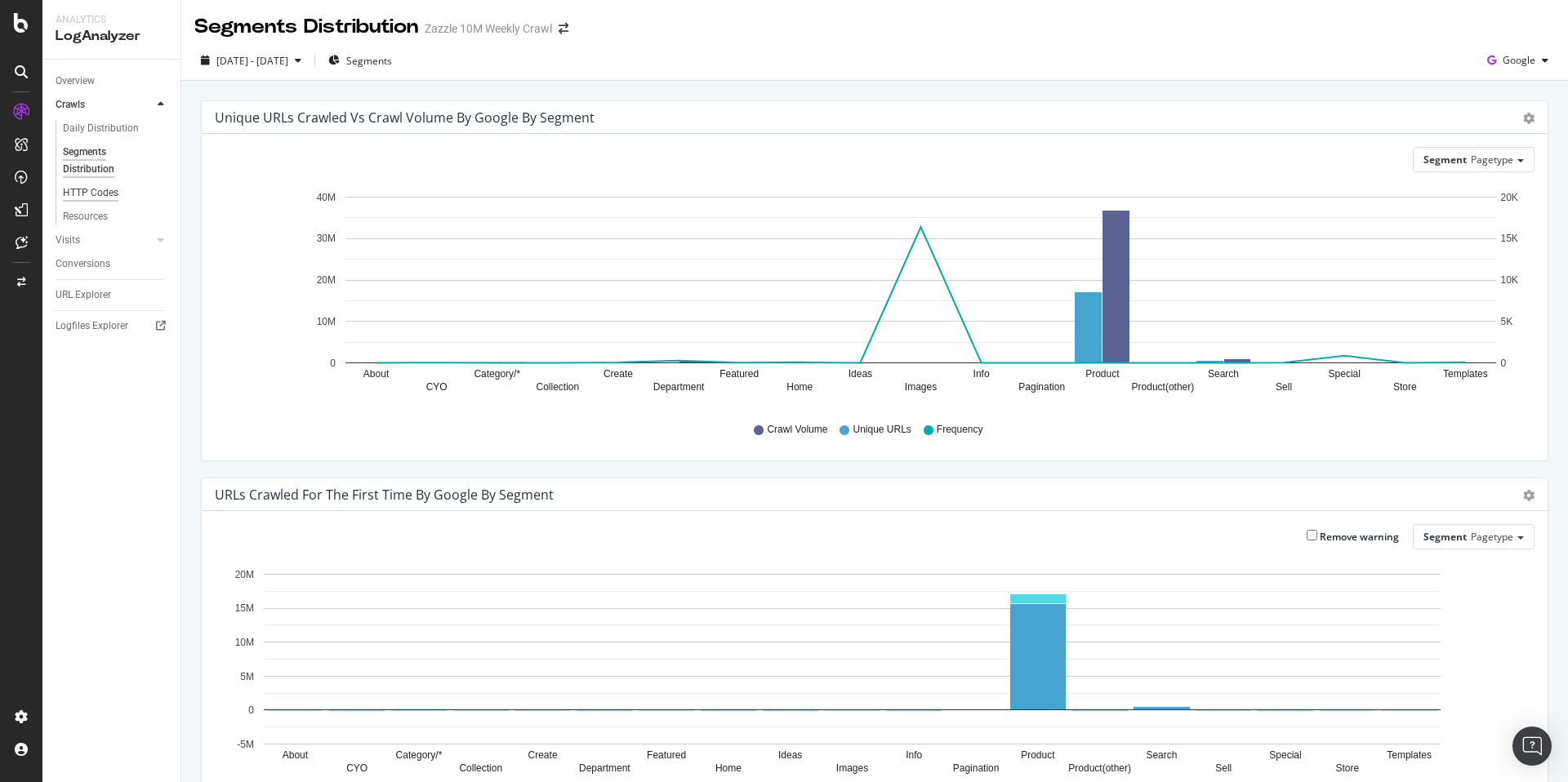
click at [107, 189] on div "HTTP Codes" at bounding box center [91, 192] width 55 height 17
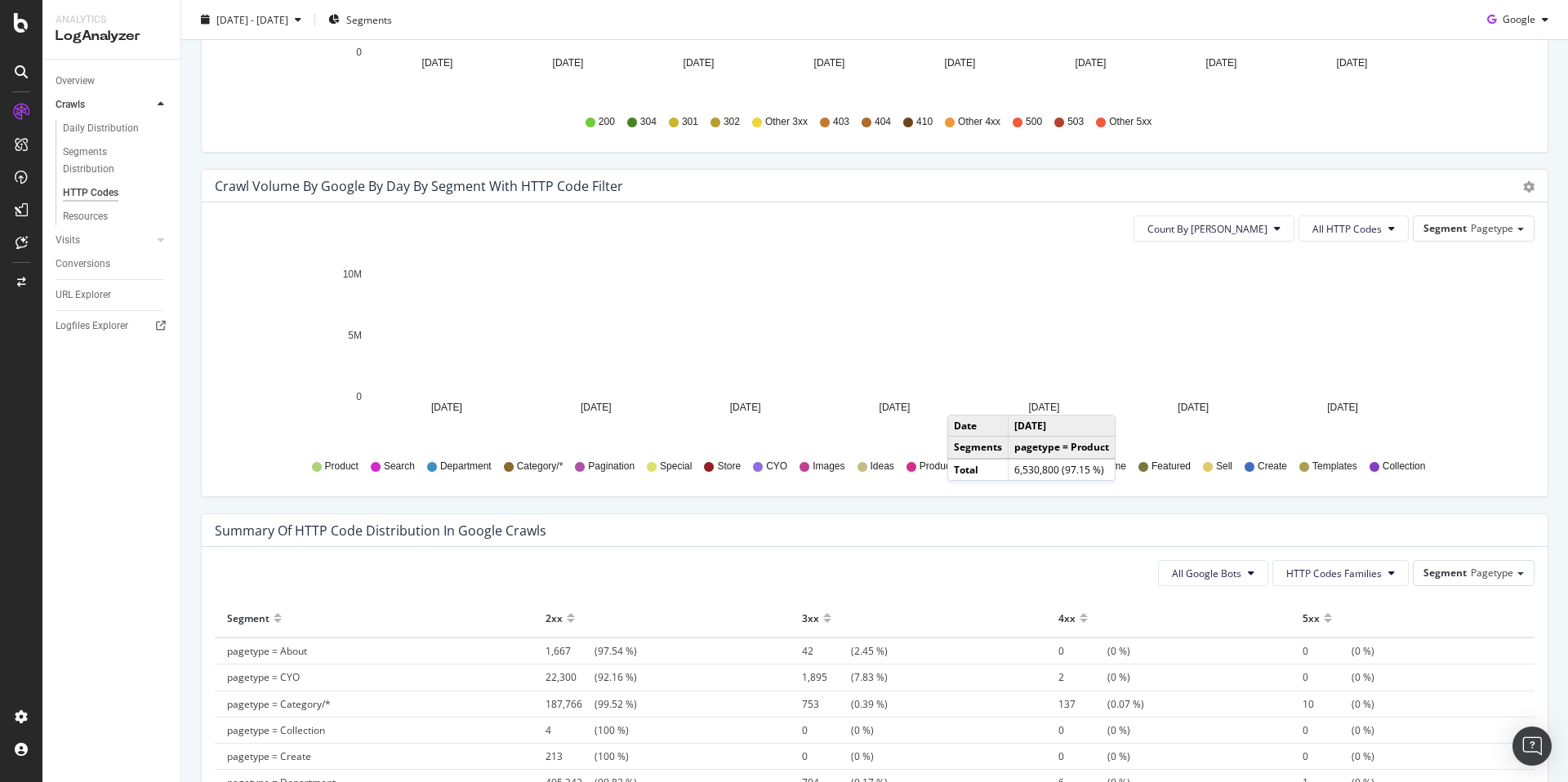
scroll to position [774, 0]
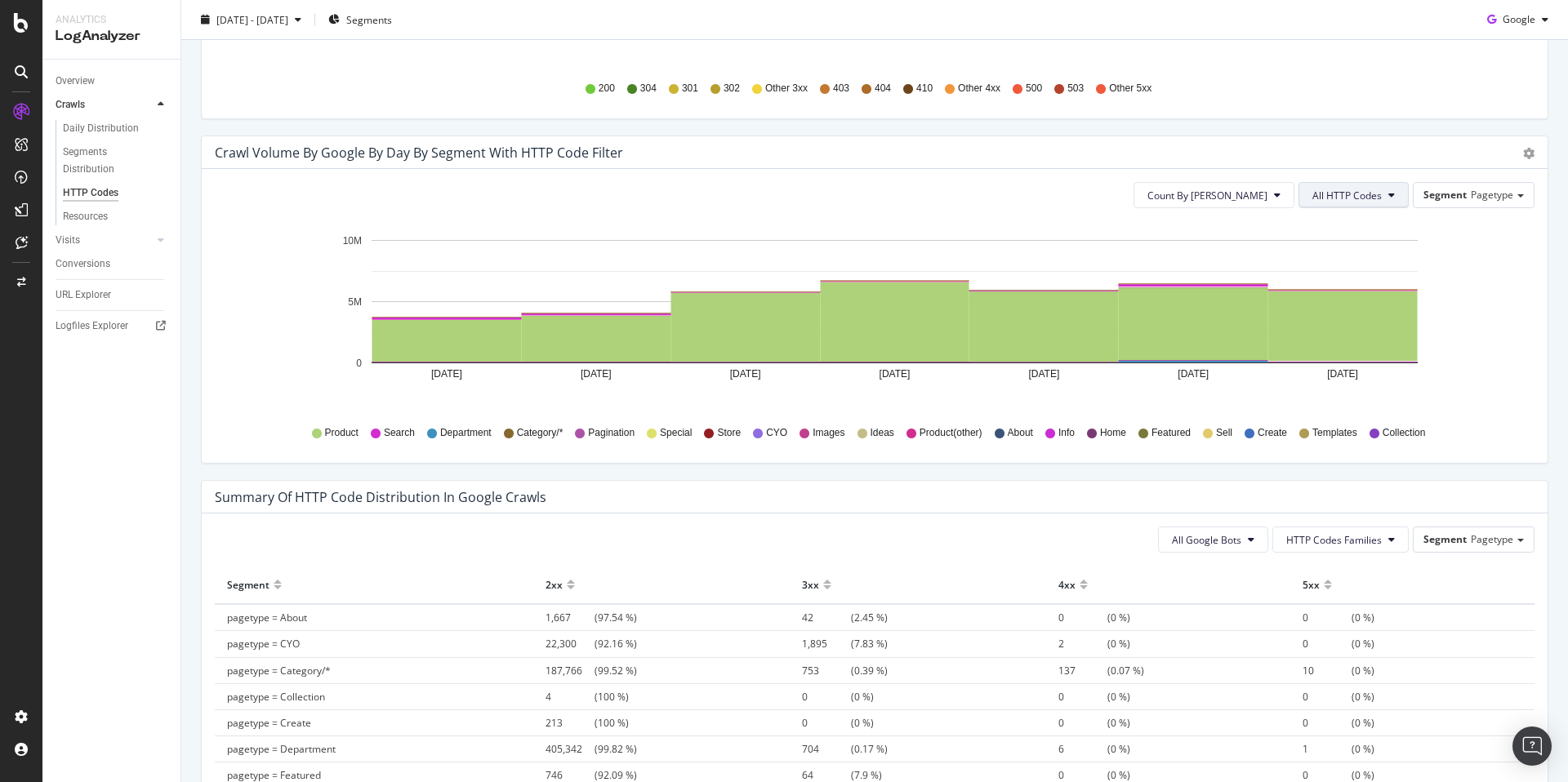
click at [1346, 205] on button "All HTTP Codes" at bounding box center [1353, 195] width 110 height 27
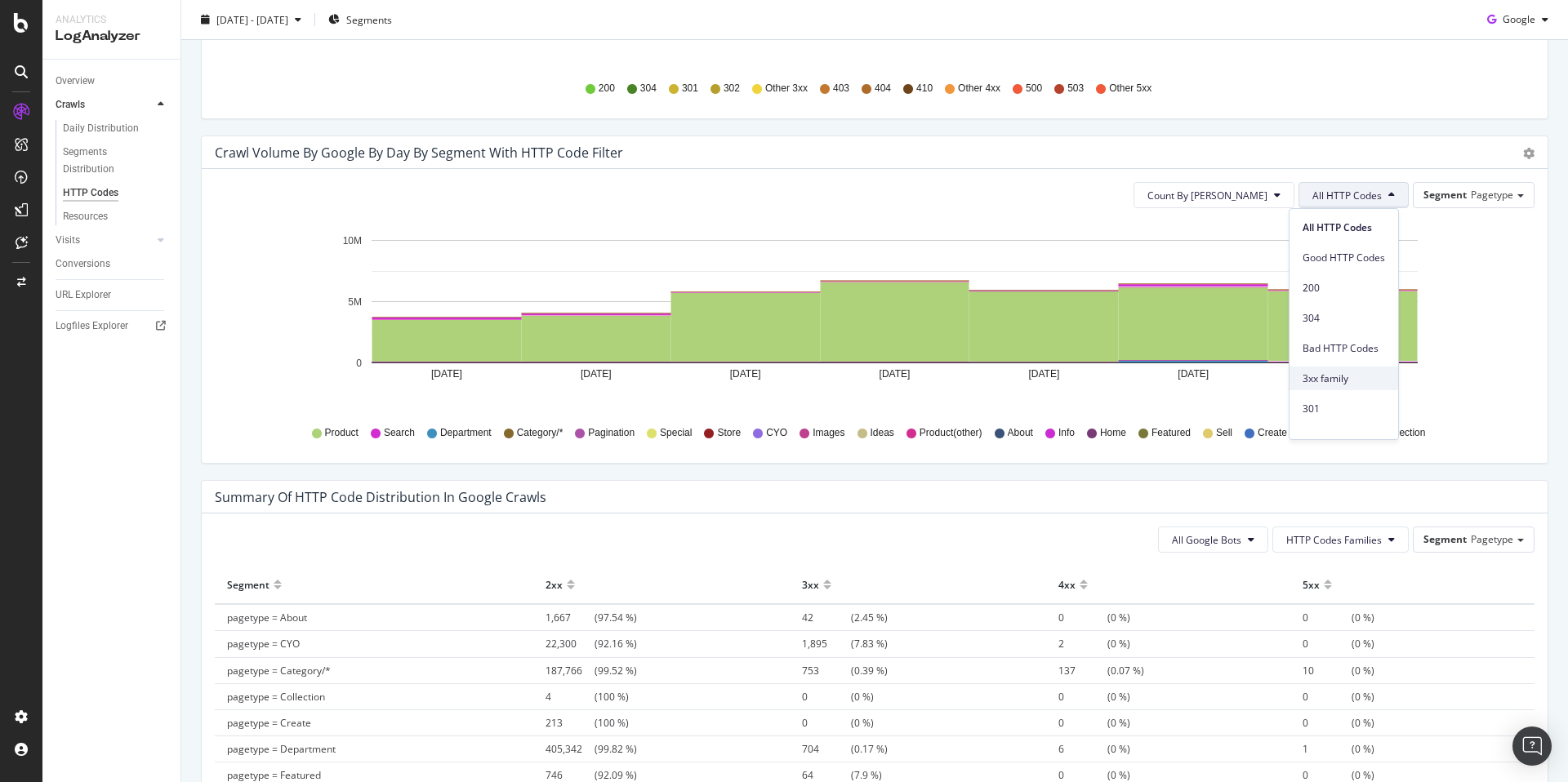
click at [1356, 372] on span "3xx family" at bounding box center [1343, 378] width 83 height 15
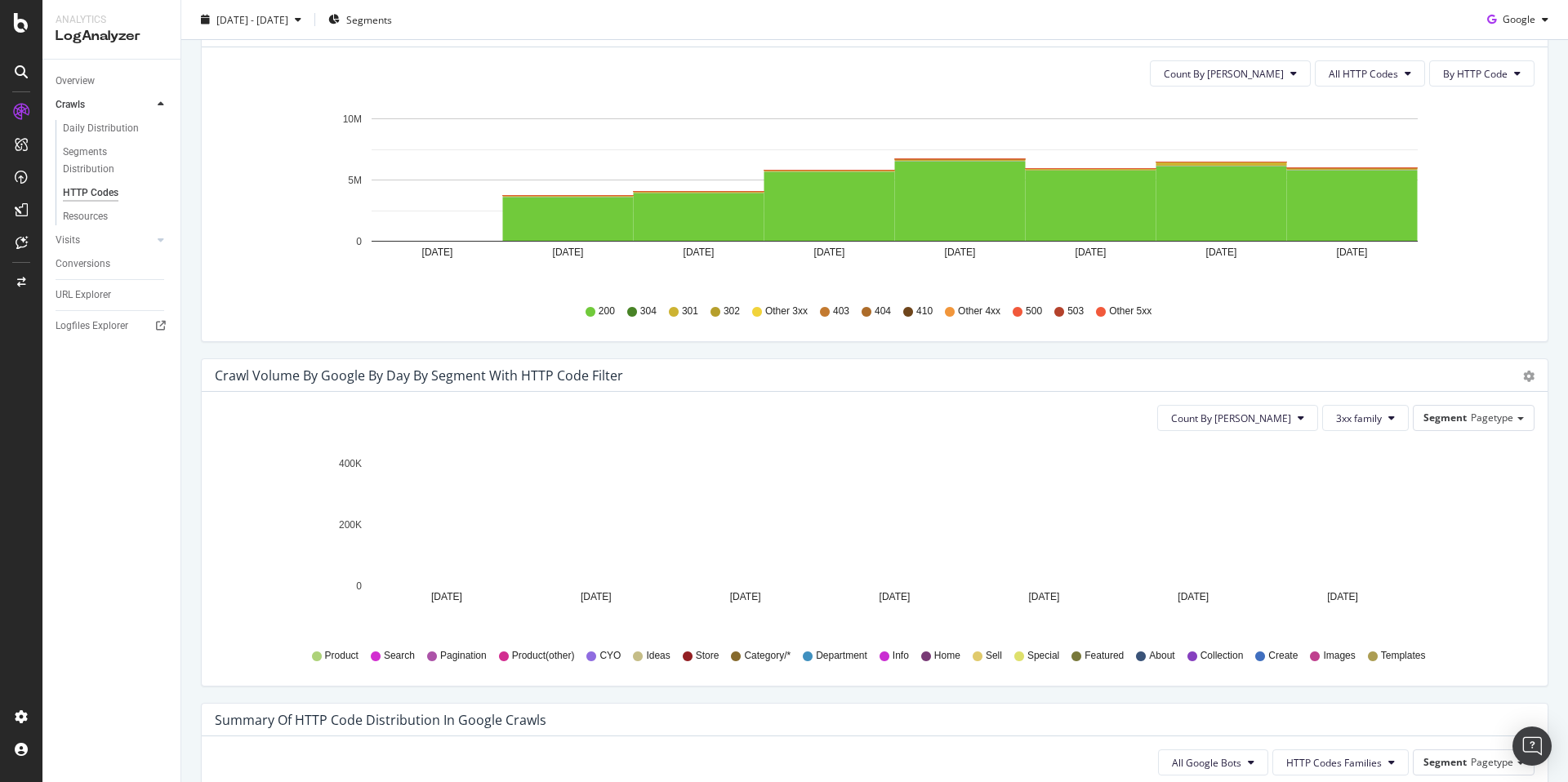
scroll to position [424, 0]
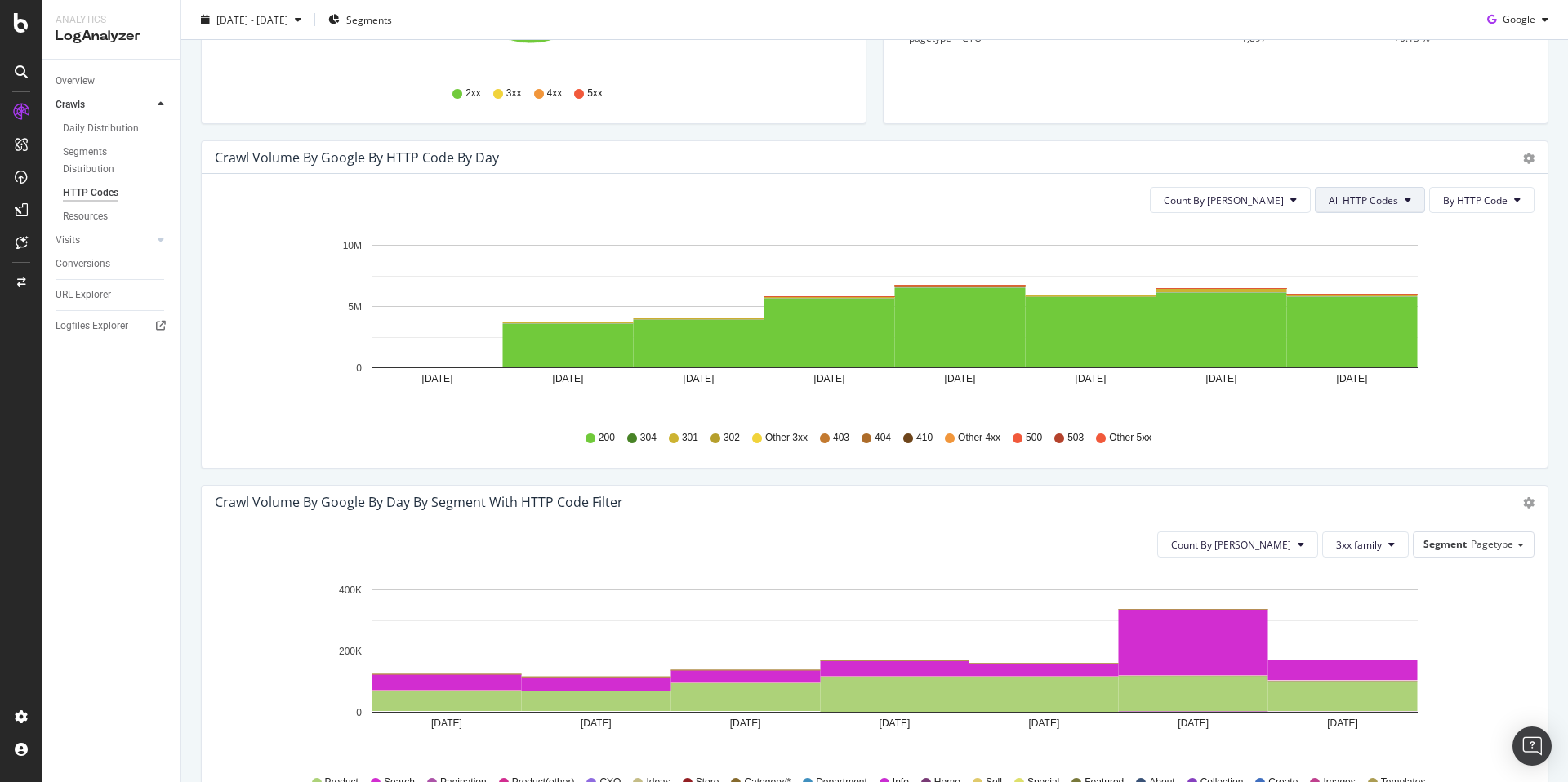
click at [1391, 199] on button "All HTTP Codes" at bounding box center [1370, 200] width 110 height 27
click at [1393, 319] on span "3xx family" at bounding box center [1360, 323] width 83 height 15
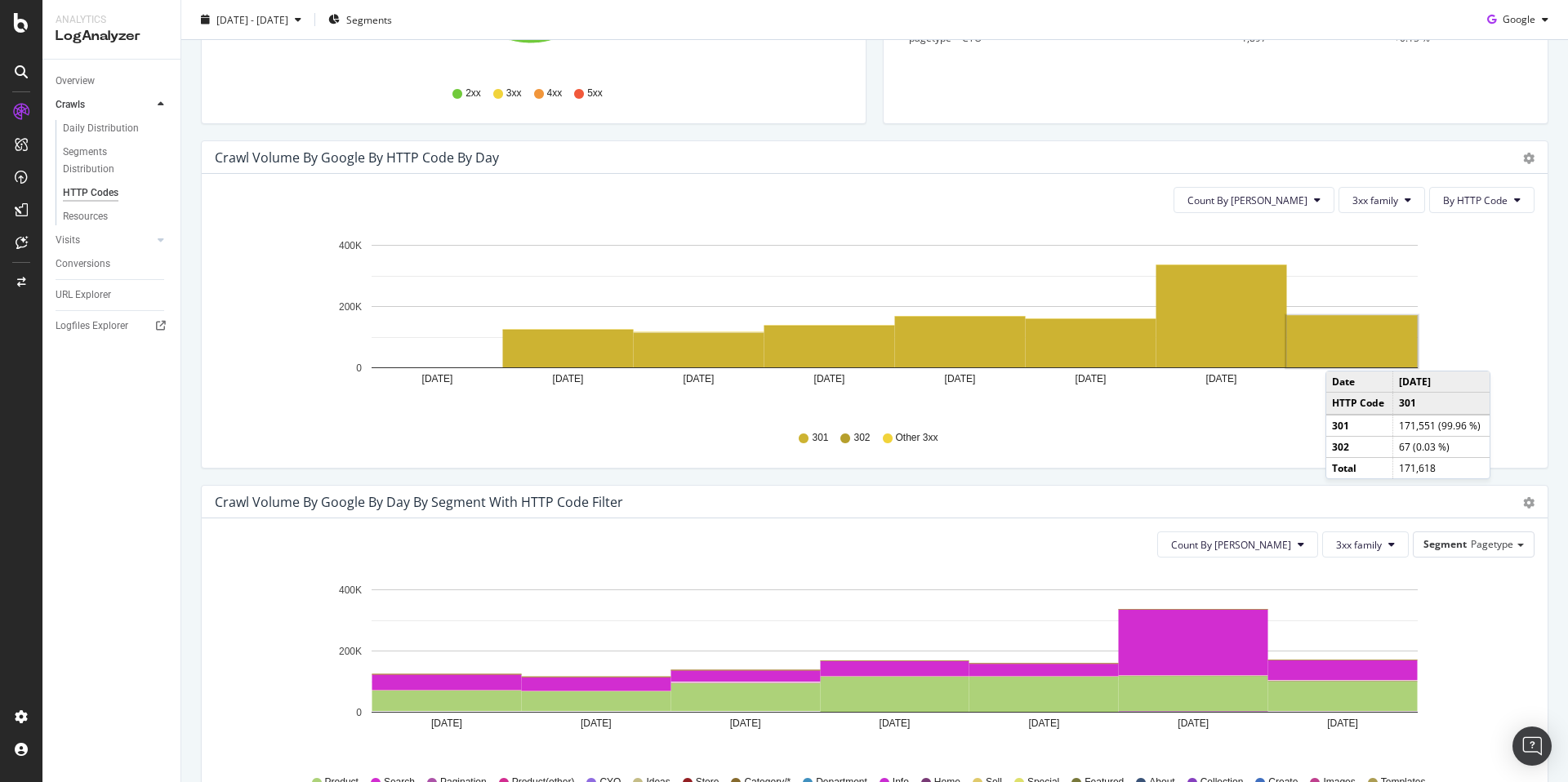
click at [1341, 355] on rect "A chart." at bounding box center [1352, 342] width 131 height 51
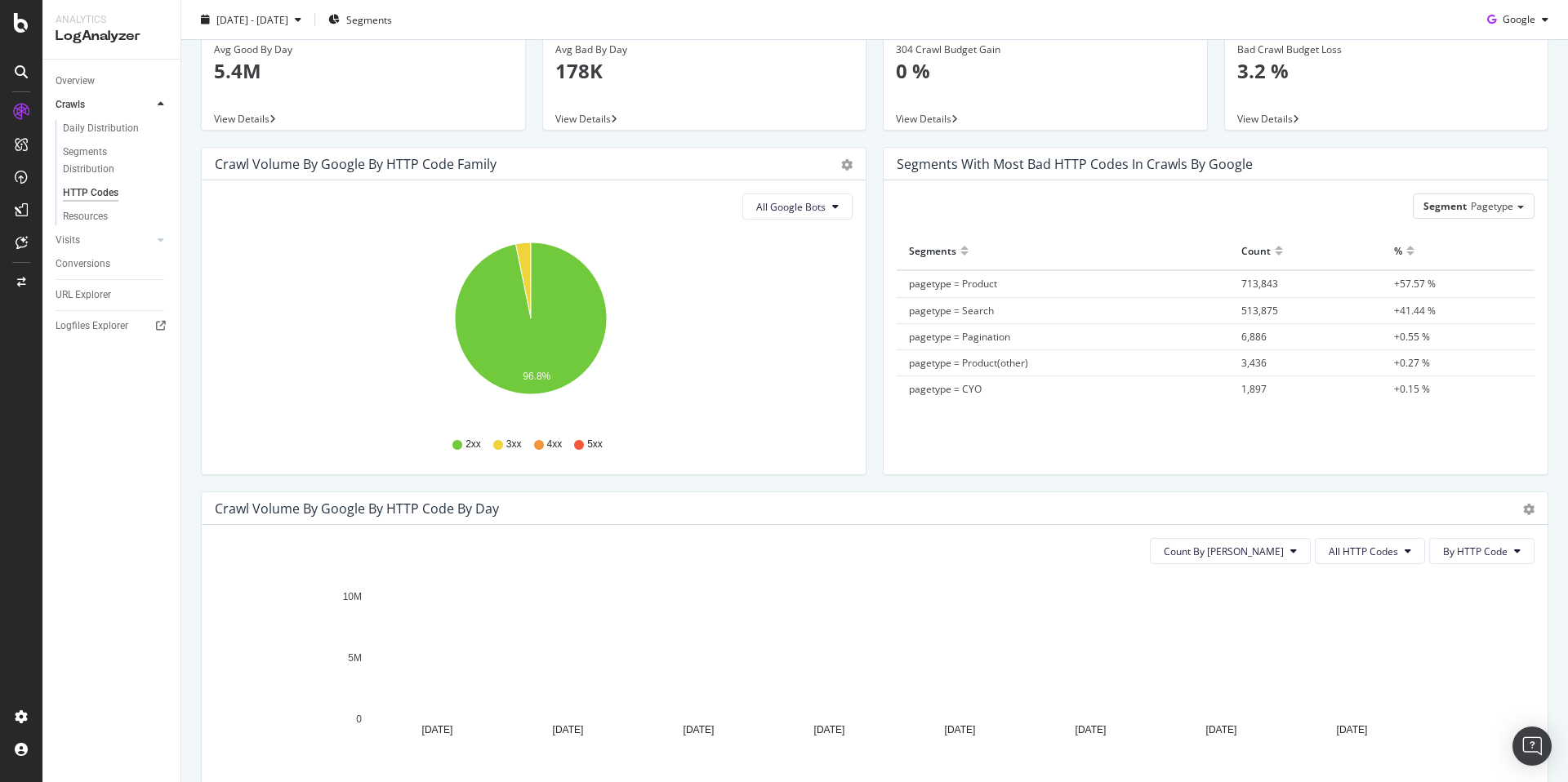
scroll to position [207, 0]
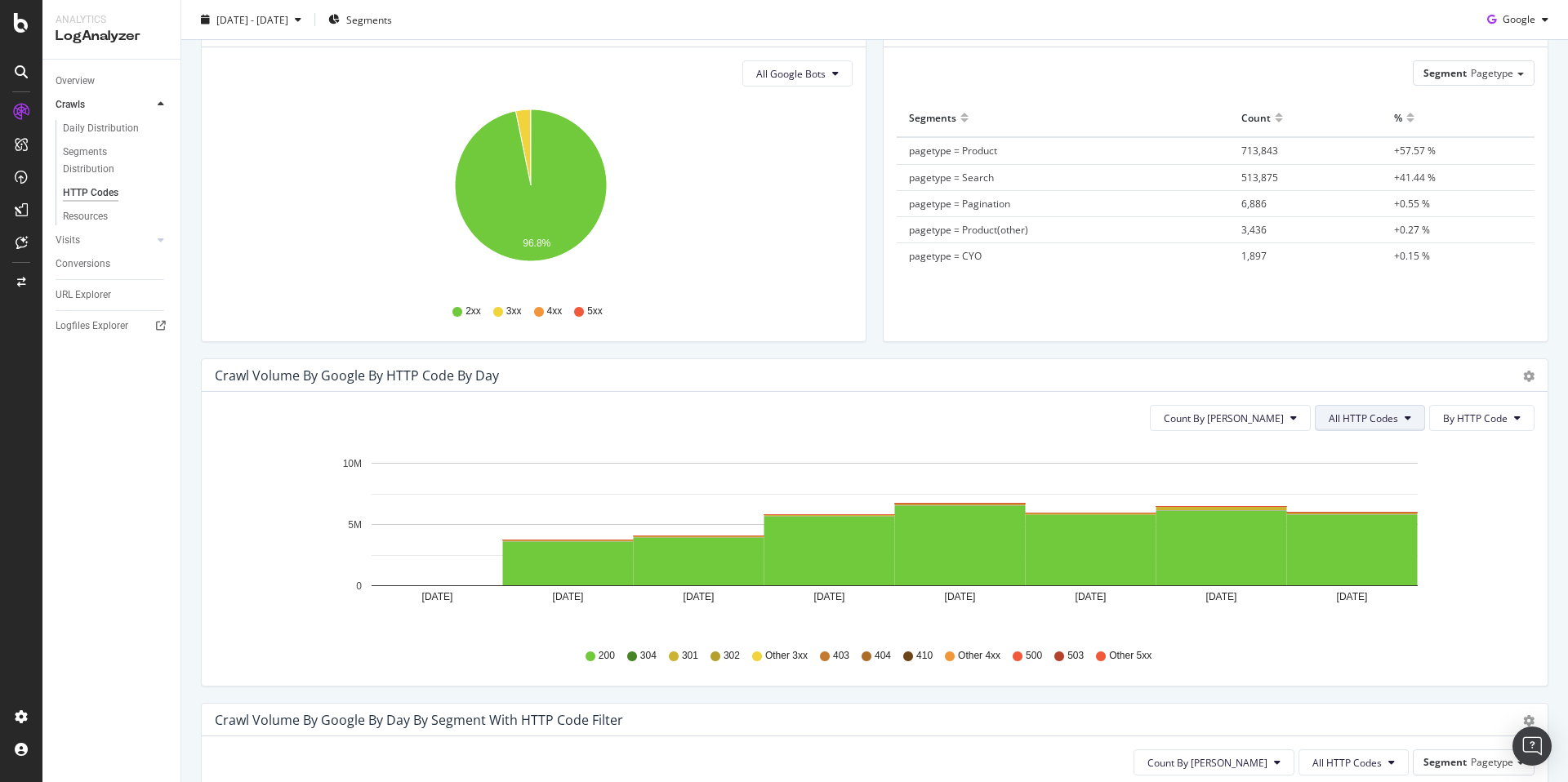
click at [1353, 412] on span "All HTTP Codes" at bounding box center [1363, 419] width 69 height 14
click at [1494, 413] on span "By HTTP Code" at bounding box center [1474, 419] width 64 height 14
click at [1479, 460] on div "By Family" at bounding box center [1464, 450] width 91 height 24
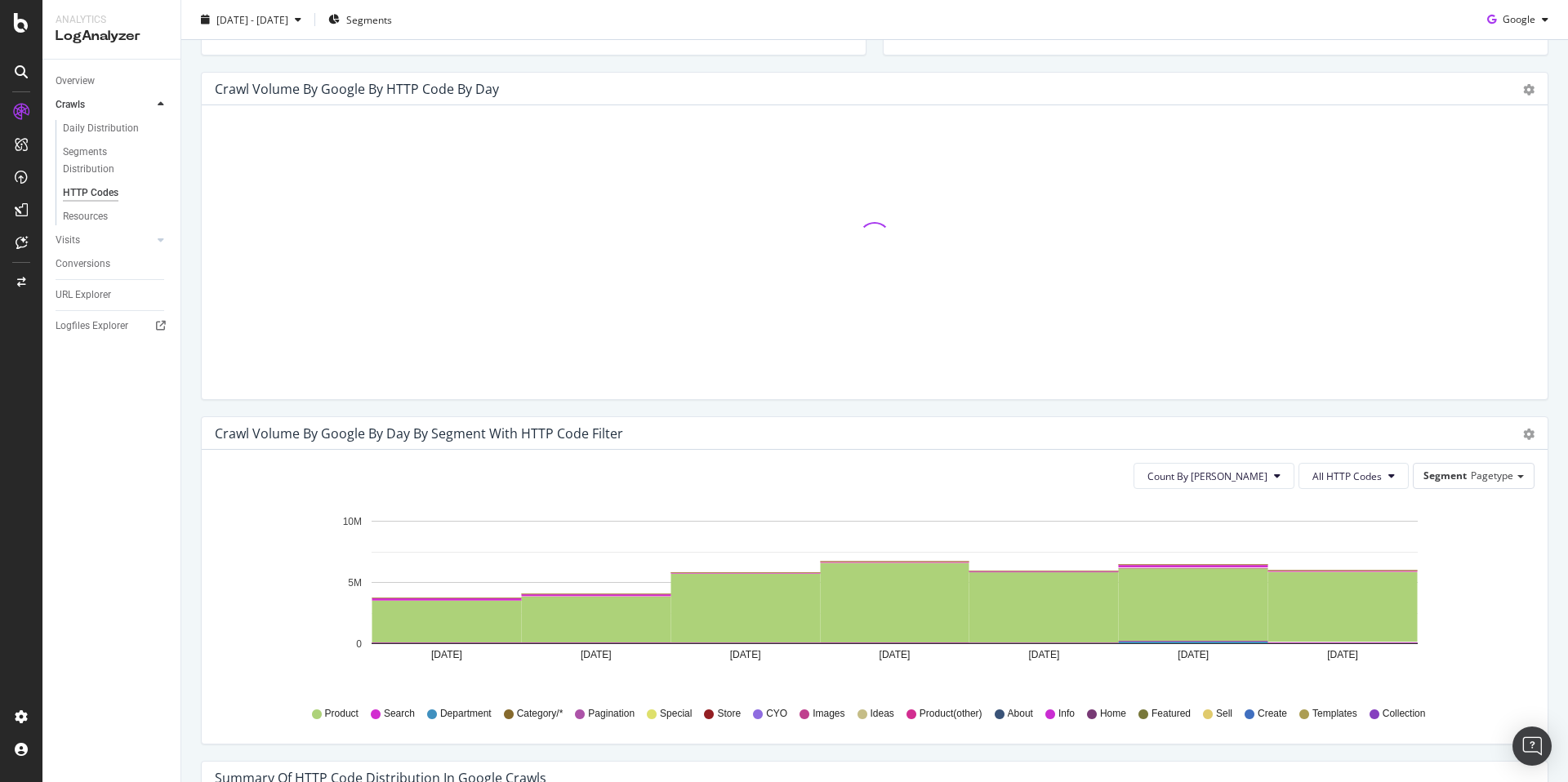
scroll to position [502, 0]
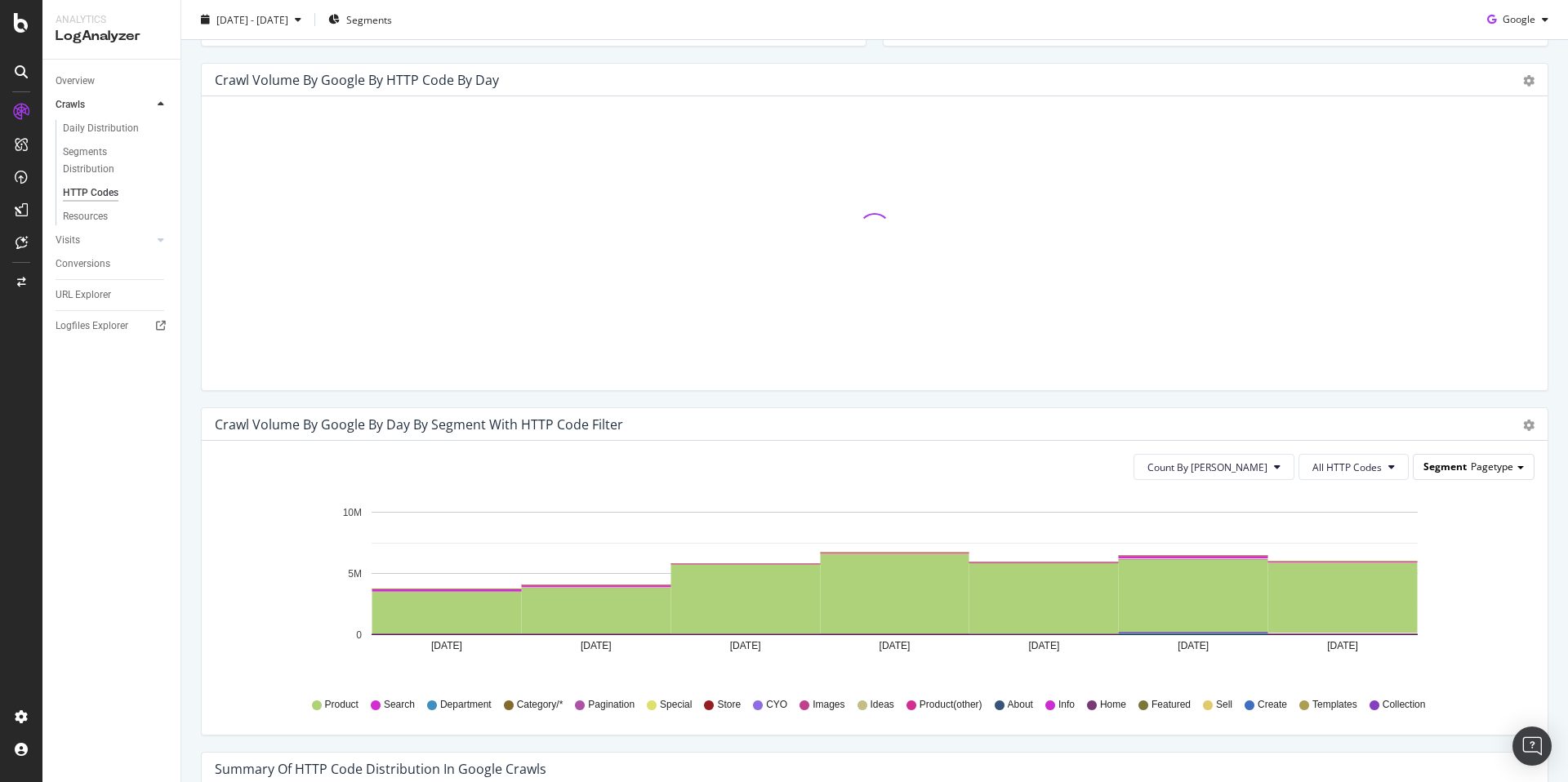
click at [1476, 466] on span "Pagetype" at bounding box center [1491, 467] width 42 height 14
click at [1359, 472] on span "All HTTP Codes" at bounding box center [1346, 468] width 69 height 14
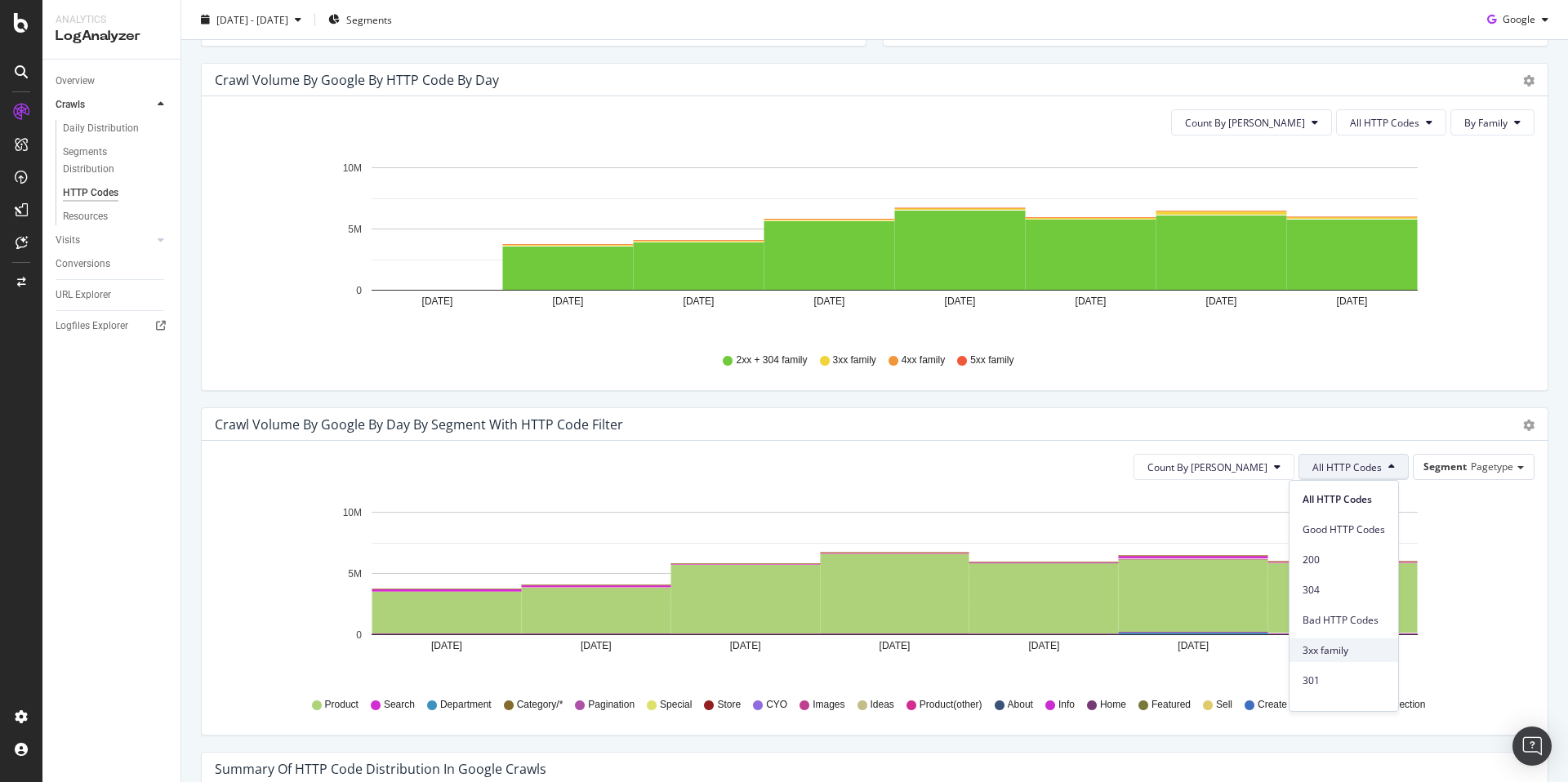
click at [1348, 654] on span "3xx family" at bounding box center [1343, 650] width 83 height 15
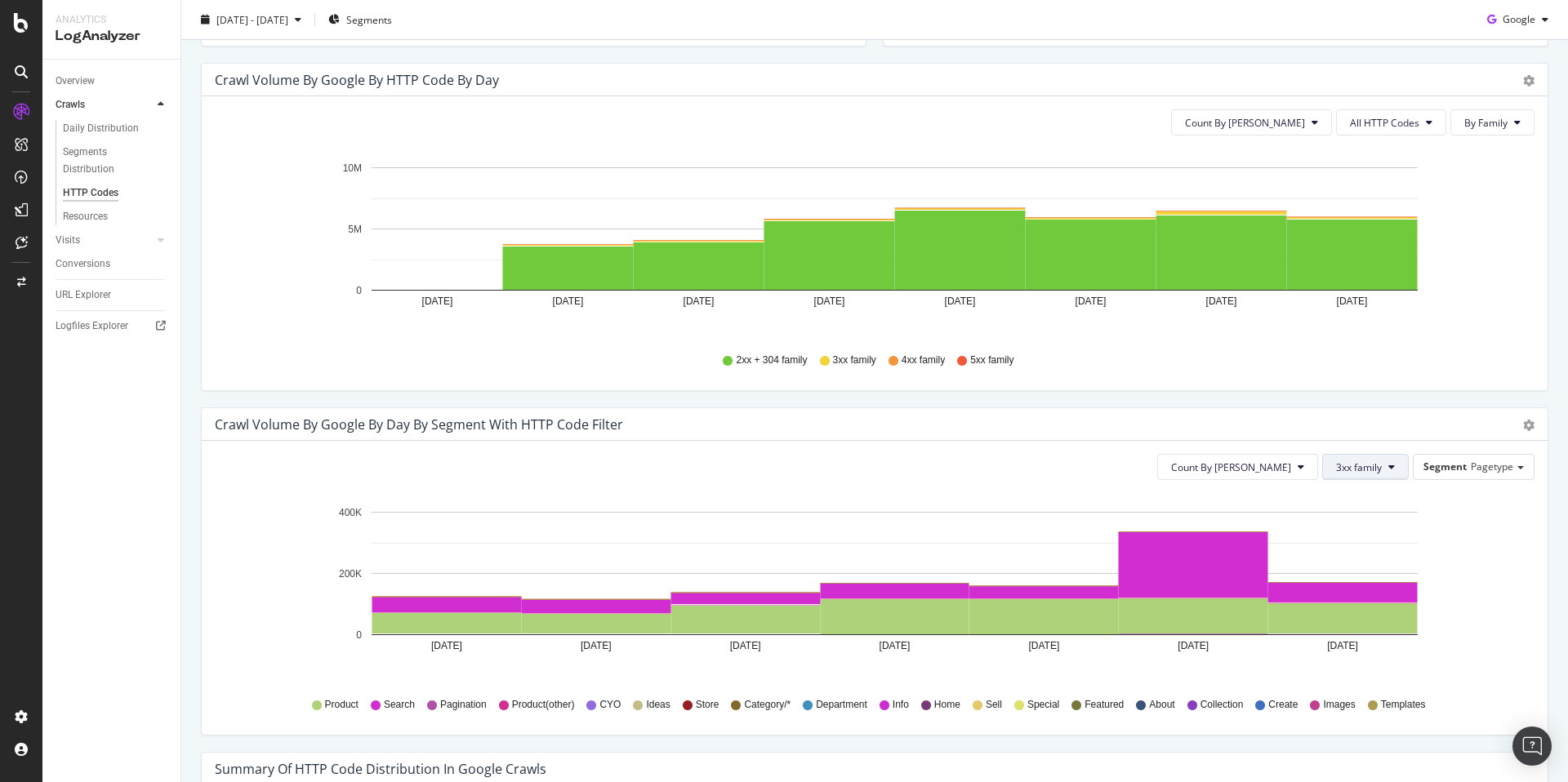
click at [1336, 476] on button "3xx family" at bounding box center [1365, 467] width 87 height 27
click at [1373, 670] on span "301" at bounding box center [1366, 666] width 83 height 15
click at [1377, 472] on button "301" at bounding box center [1379, 467] width 58 height 27
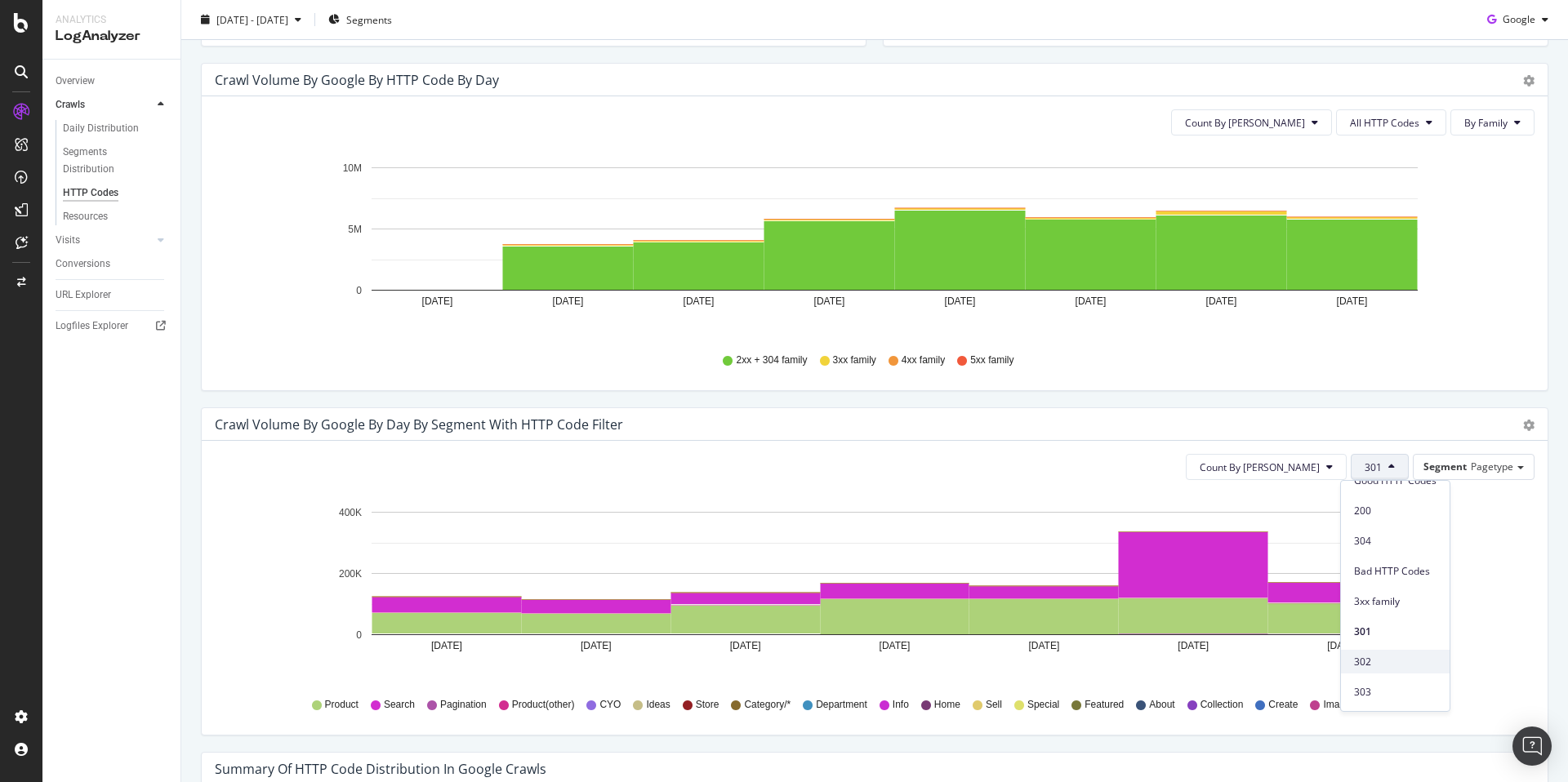
click at [1426, 655] on span "302" at bounding box center [1396, 662] width 83 height 15
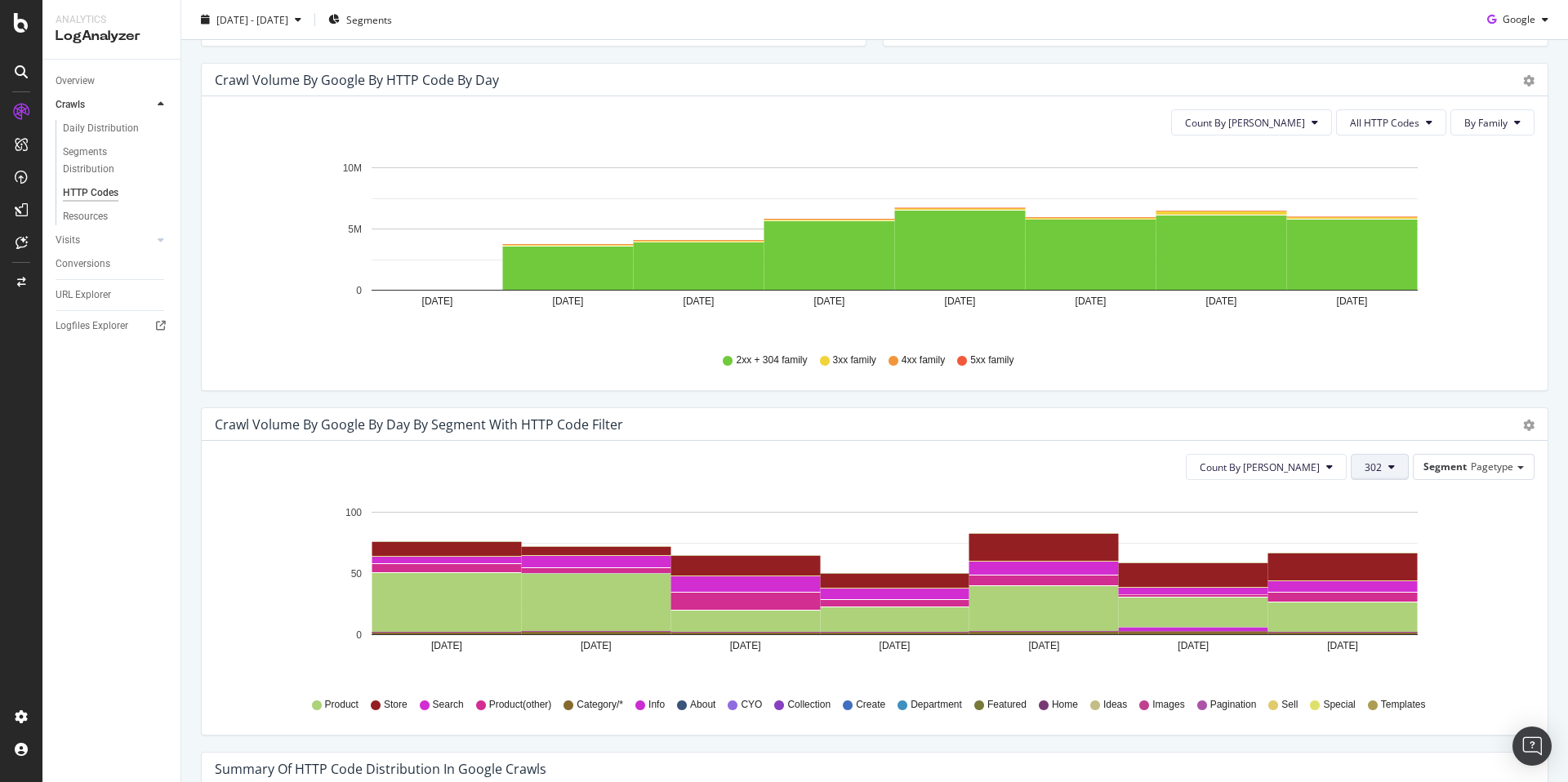
click at [1354, 456] on button "302" at bounding box center [1379, 467] width 58 height 27
click at [1390, 585] on span "304" at bounding box center [1396, 590] width 83 height 15
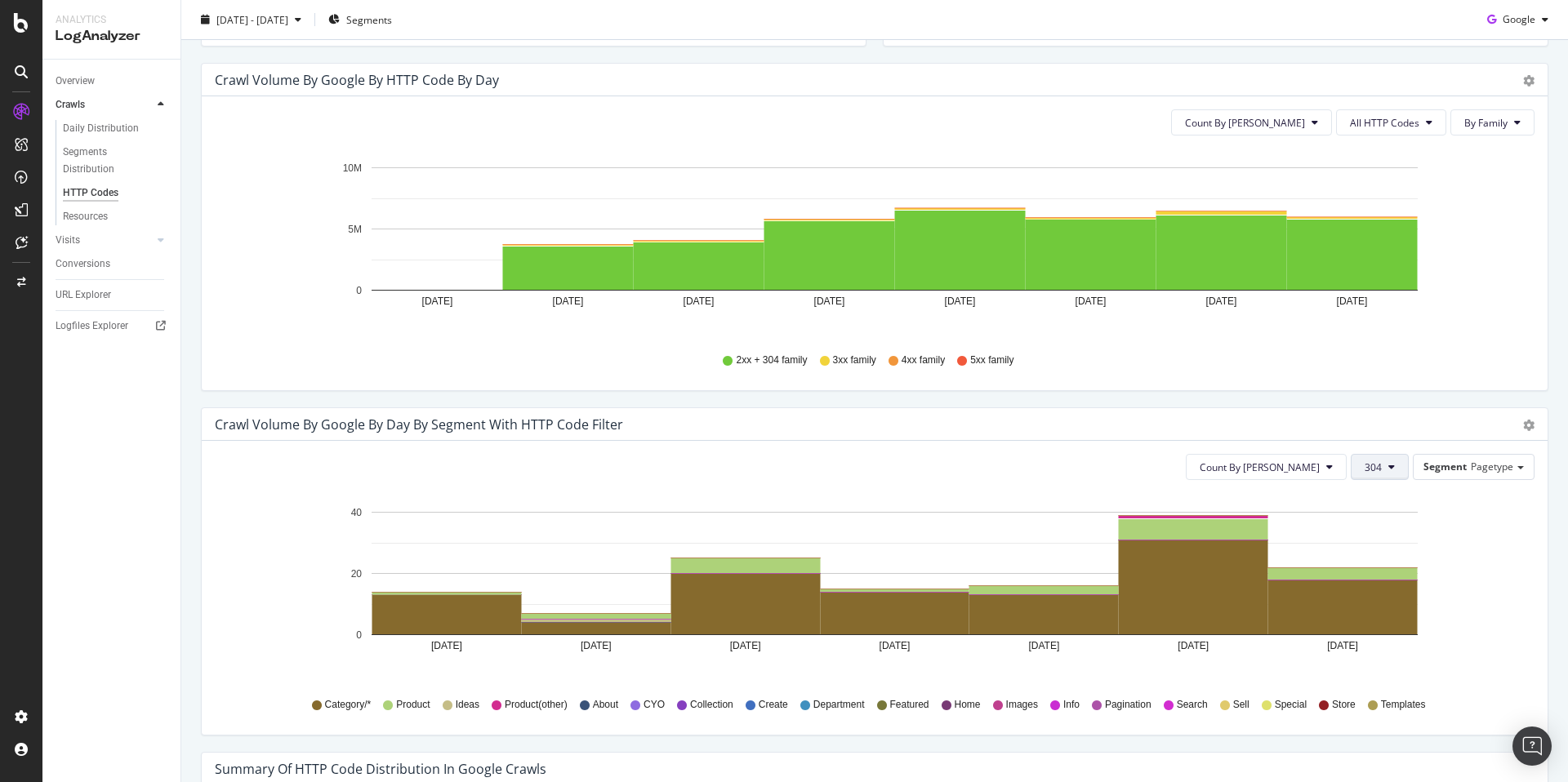
click at [1384, 462] on button "304" at bounding box center [1379, 467] width 58 height 27
click at [1401, 676] on span "301" at bounding box center [1396, 681] width 83 height 15
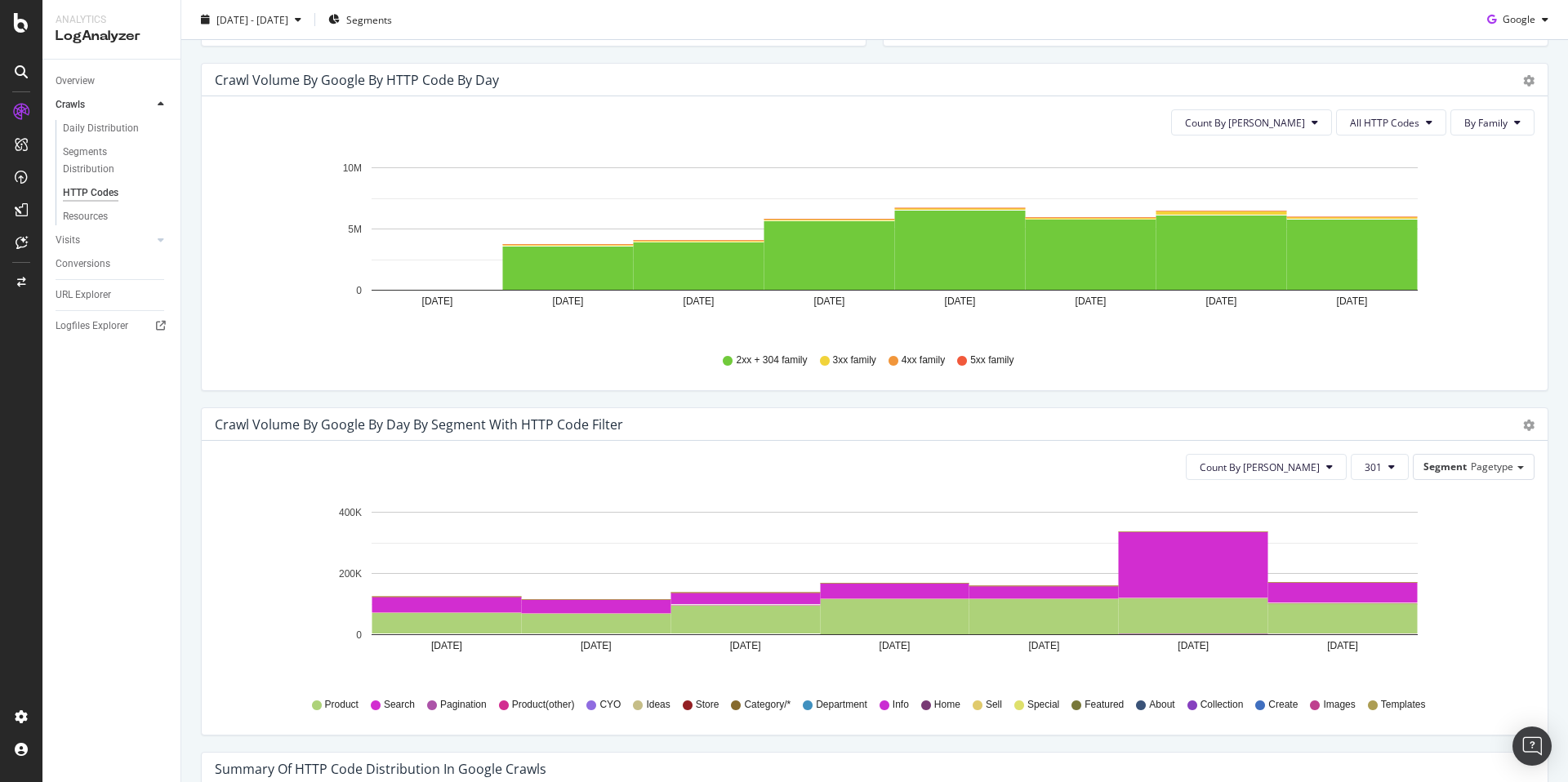
click at [563, 424] on div "Crawl Volume by google by Day by Segment with HTTP Code Filter" at bounding box center [419, 424] width 409 height 17
copy div "Crawl Volume by google by Day by Segment with HTTP Code Filter Timeline (by Val…"
click at [1459, 556] on icon "Sep 08 2025 Sep 09 2025 Sep 10 2025 Sep 11 2025 Sep 12 2025 Sep 13 2025 Sep 14 …" at bounding box center [868, 588] width 1307 height 189
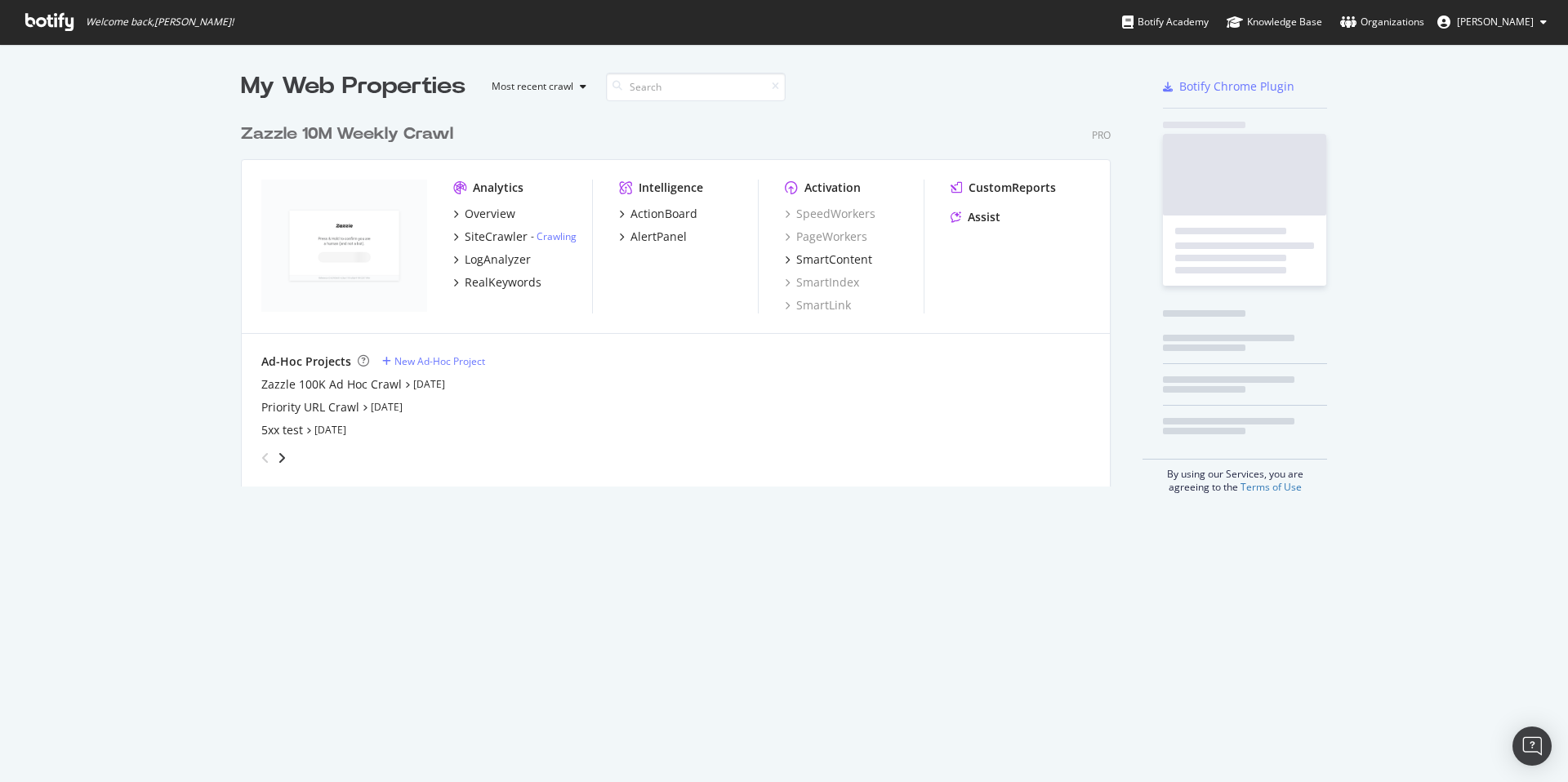
scroll to position [371, 871]
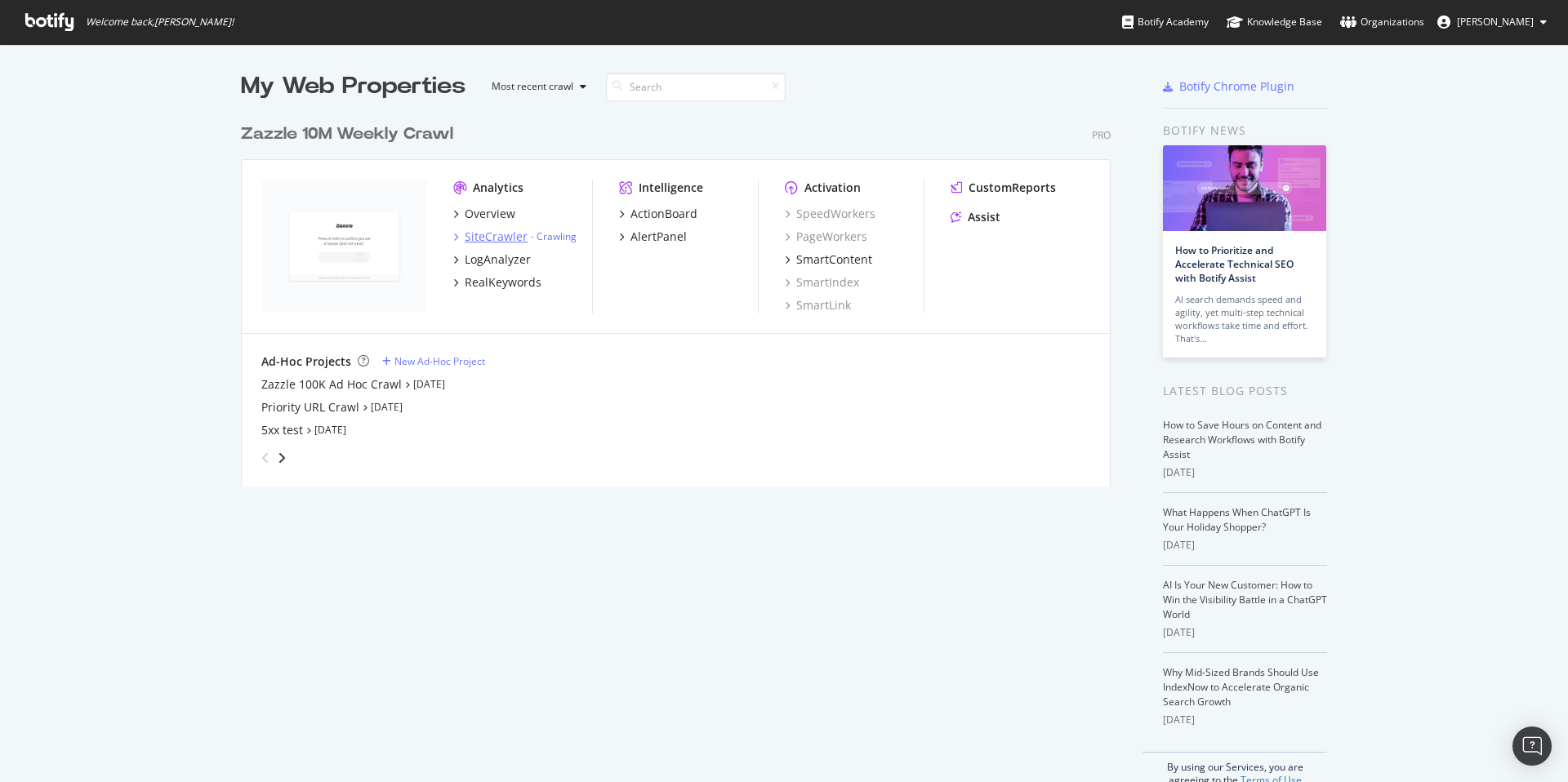
click at [506, 239] on div "SiteCrawler" at bounding box center [496, 236] width 63 height 17
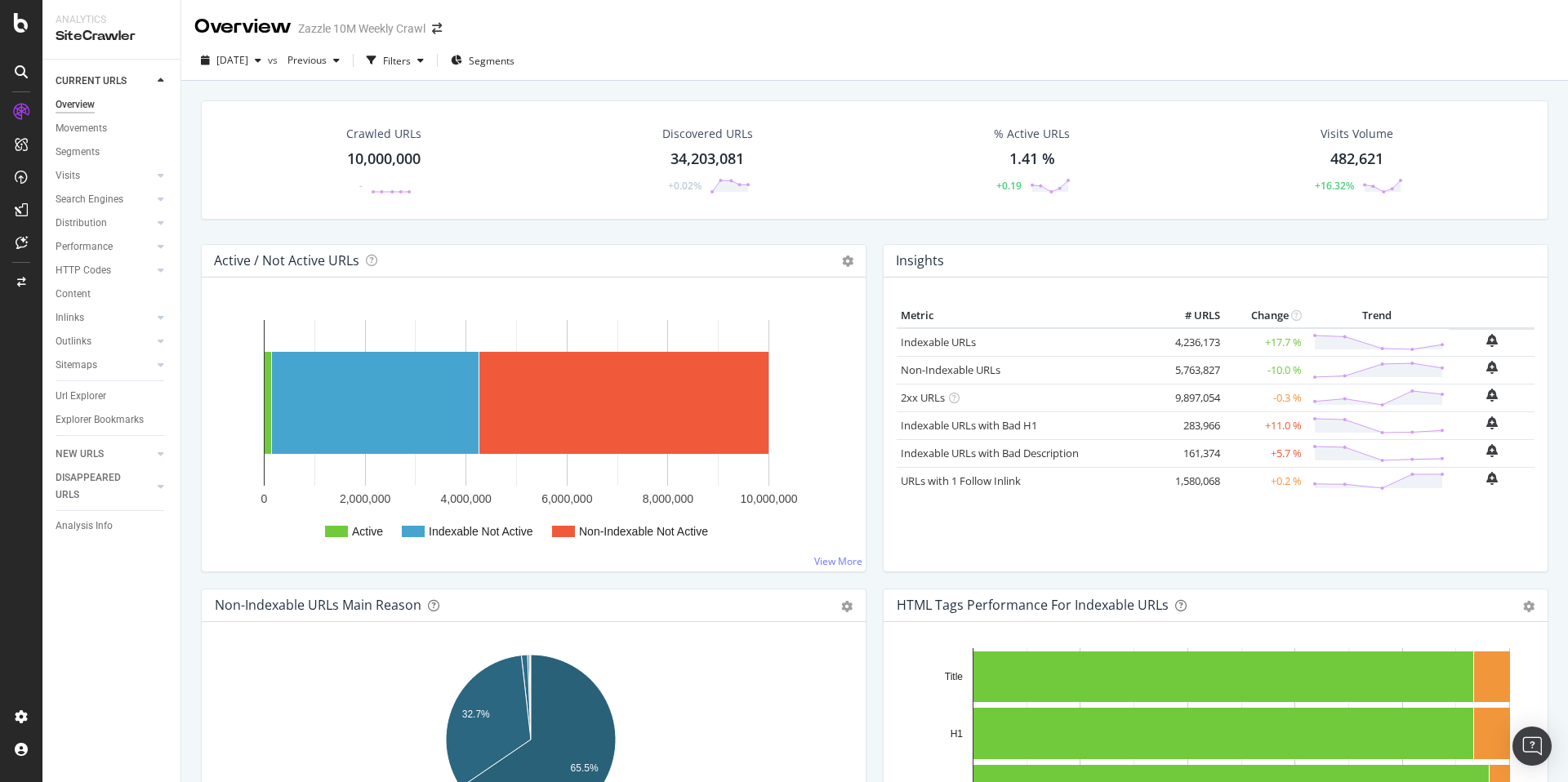
click at [99, 403] on div "Url Explorer" at bounding box center [80, 396] width 50 height 17
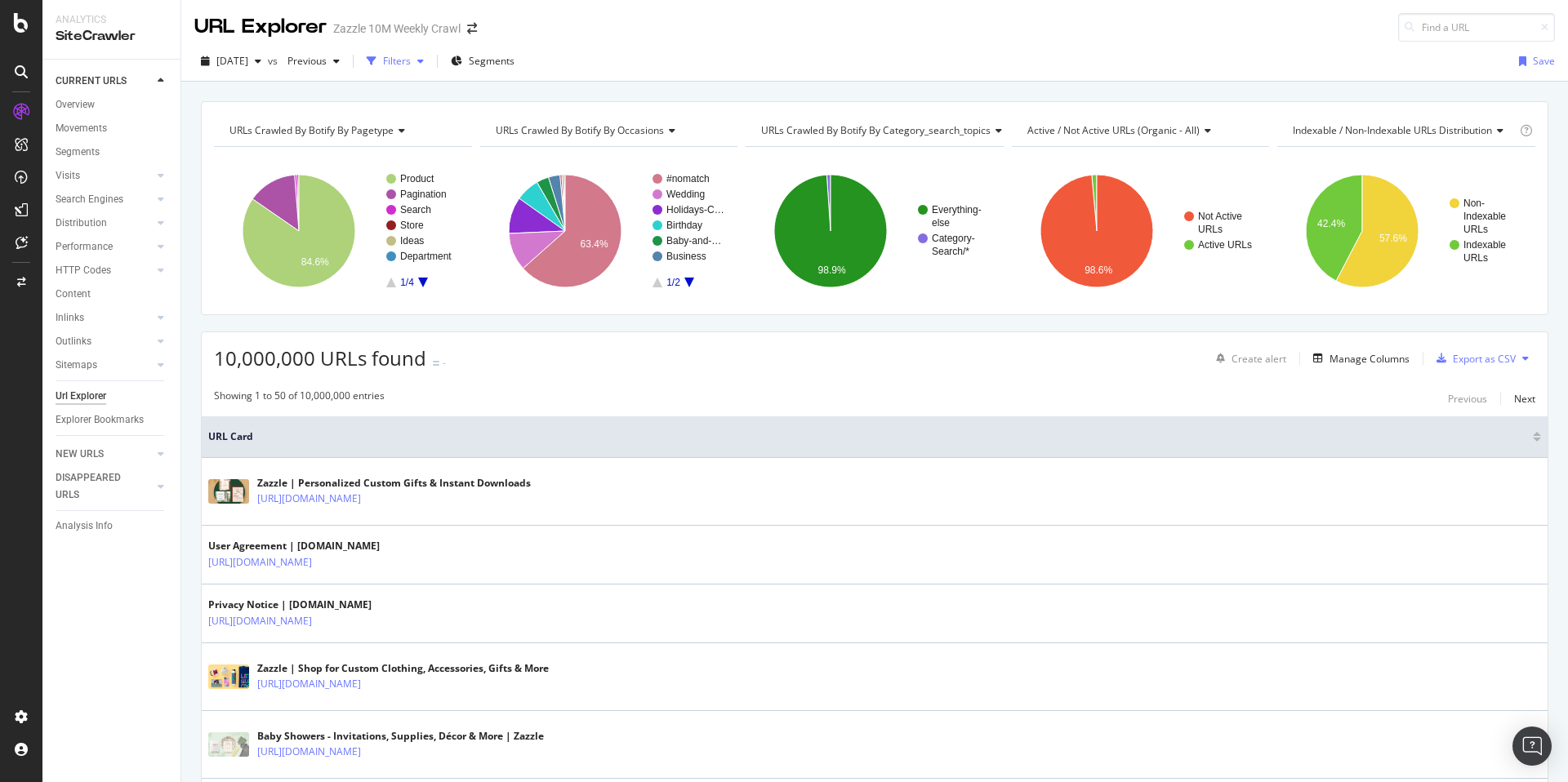
click at [383, 57] on div "button" at bounding box center [371, 61] width 23 height 23
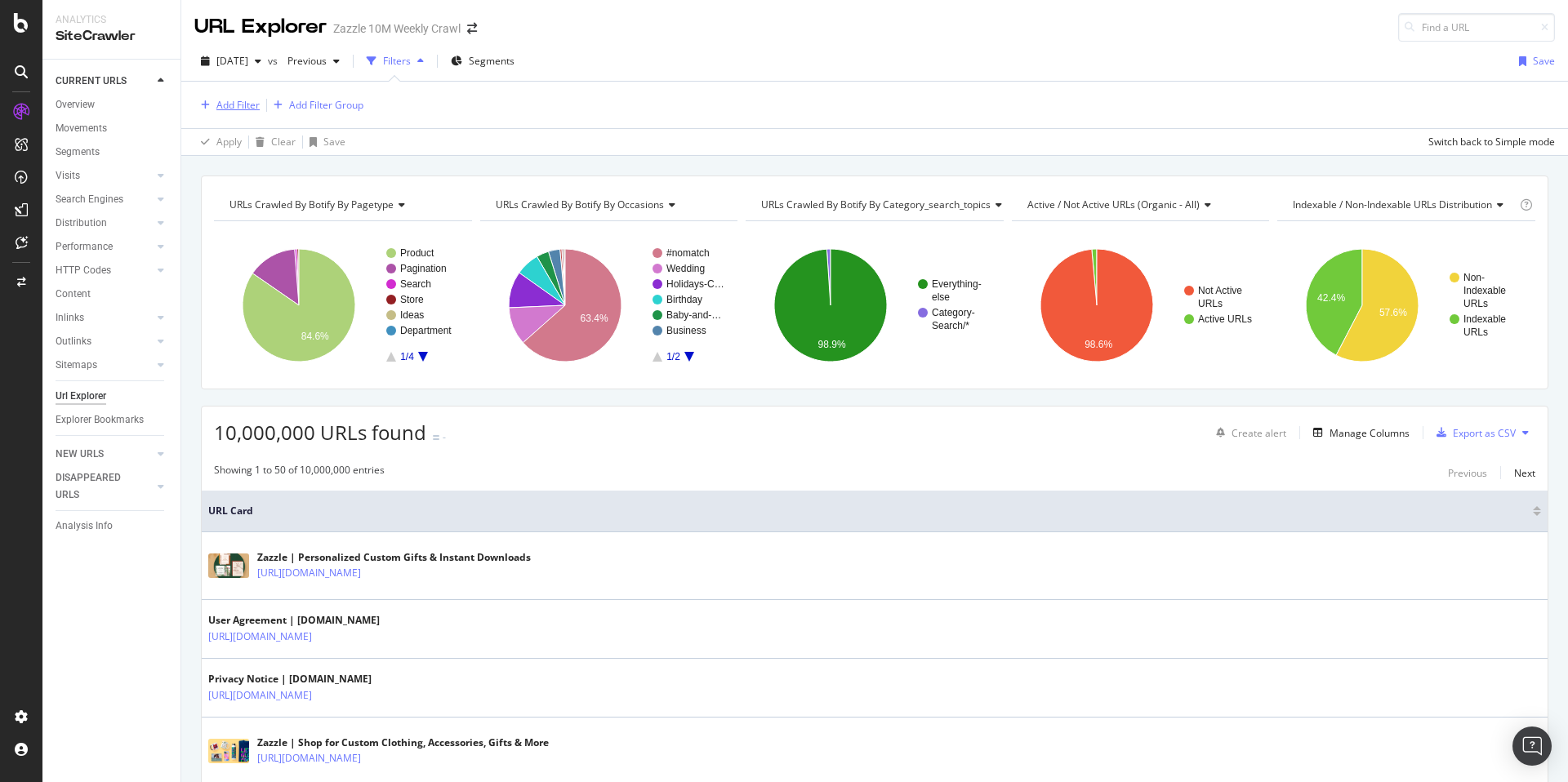
click at [246, 105] on div "Add Filter" at bounding box center [238, 104] width 43 height 14
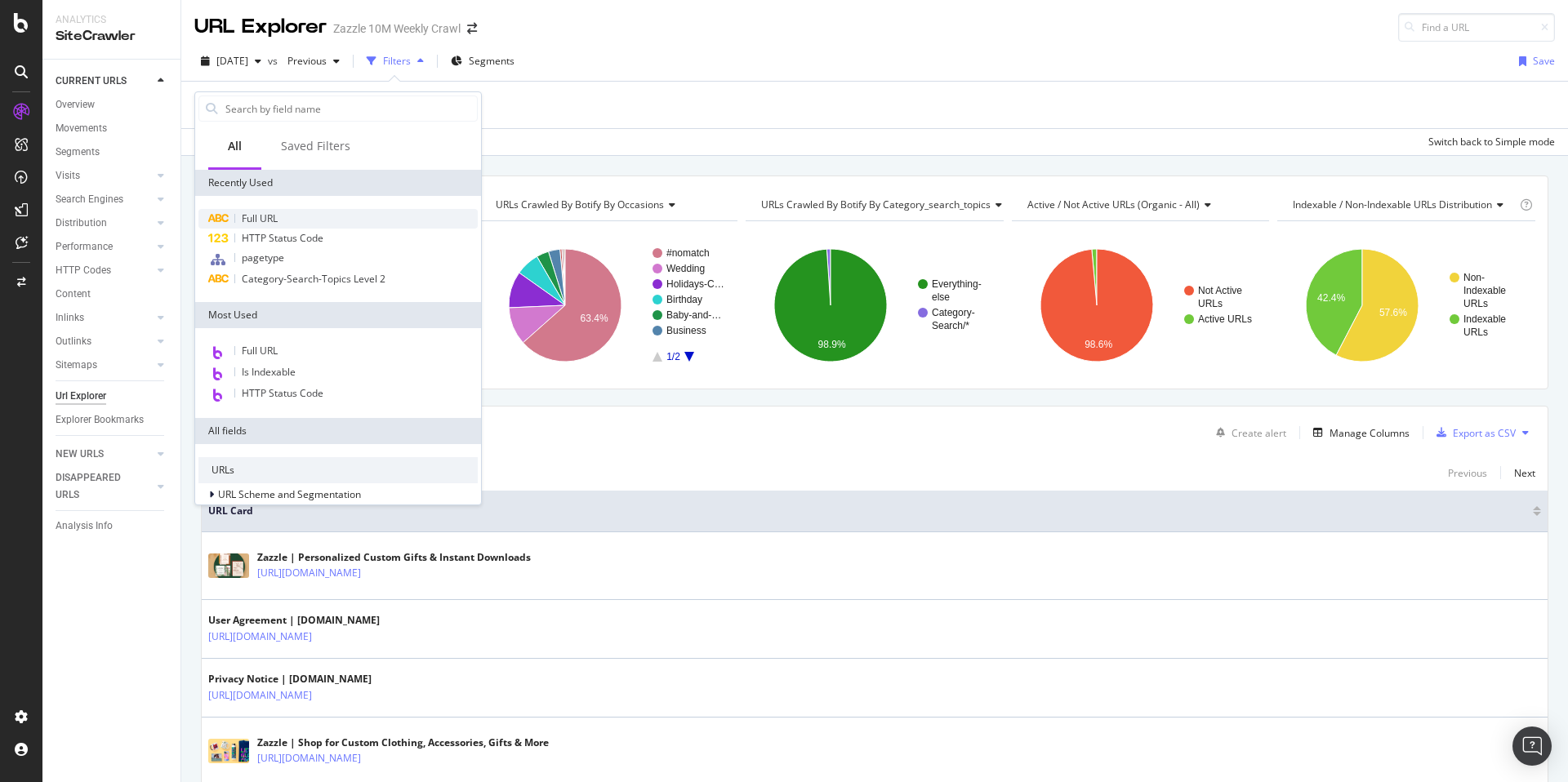
click at [295, 219] on div "Full URL" at bounding box center [338, 219] width 280 height 20
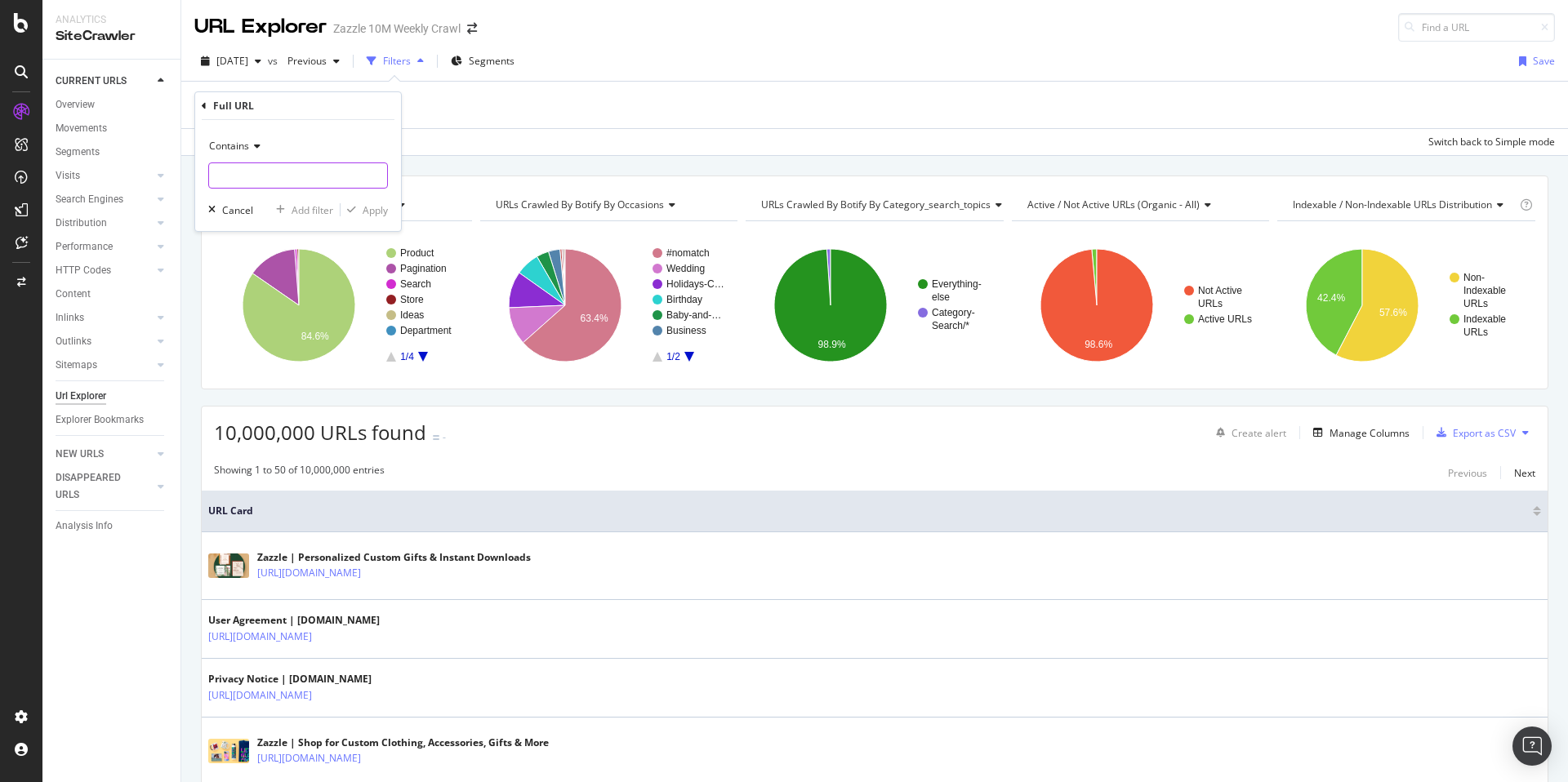
click at [327, 179] on input "text" at bounding box center [297, 175] width 178 height 27
type input "birthday"
click at [369, 208] on div "Apply" at bounding box center [375, 210] width 26 height 14
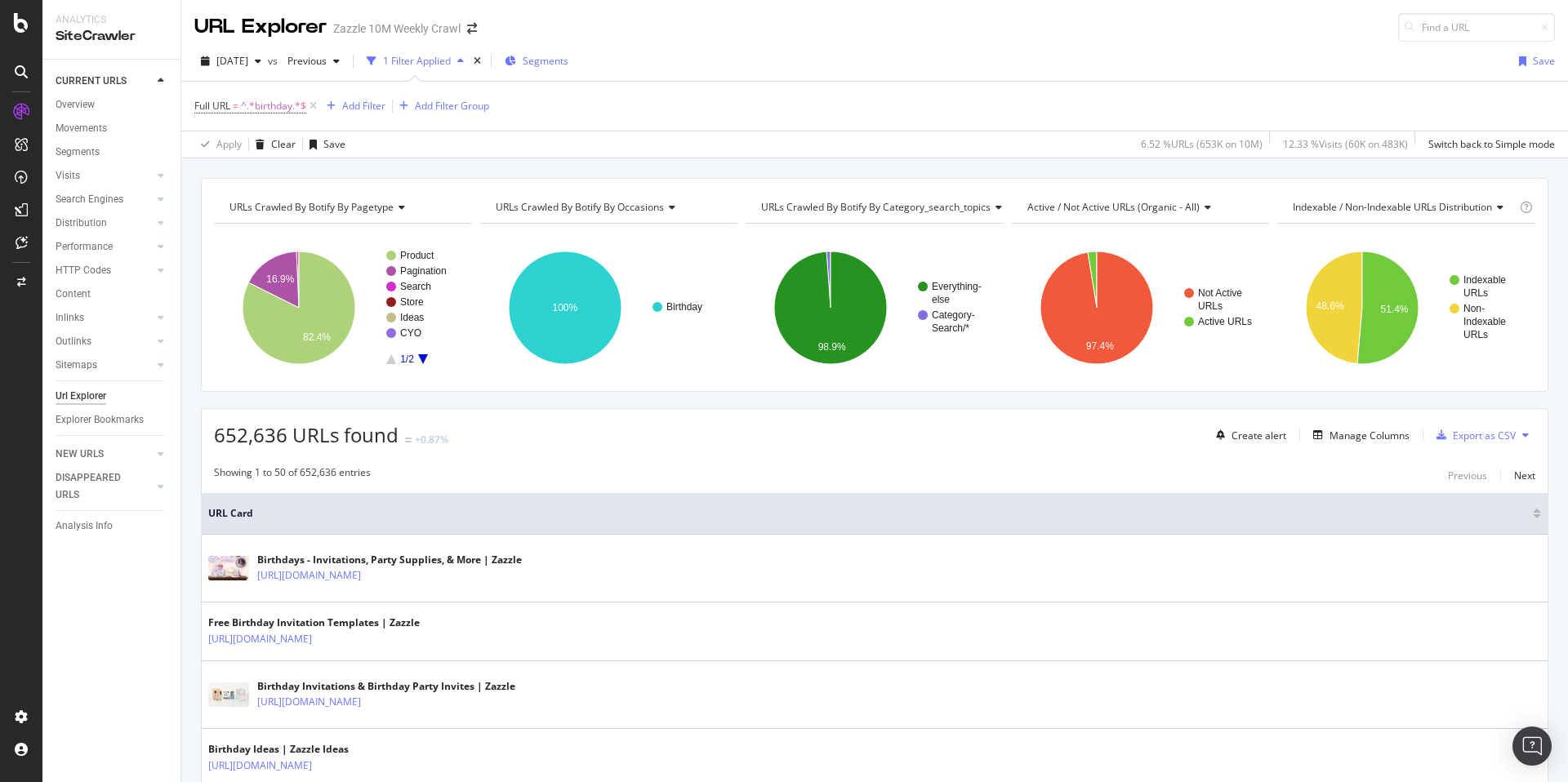
click at [556, 56] on span "Segments" at bounding box center [546, 61] width 45 height 14
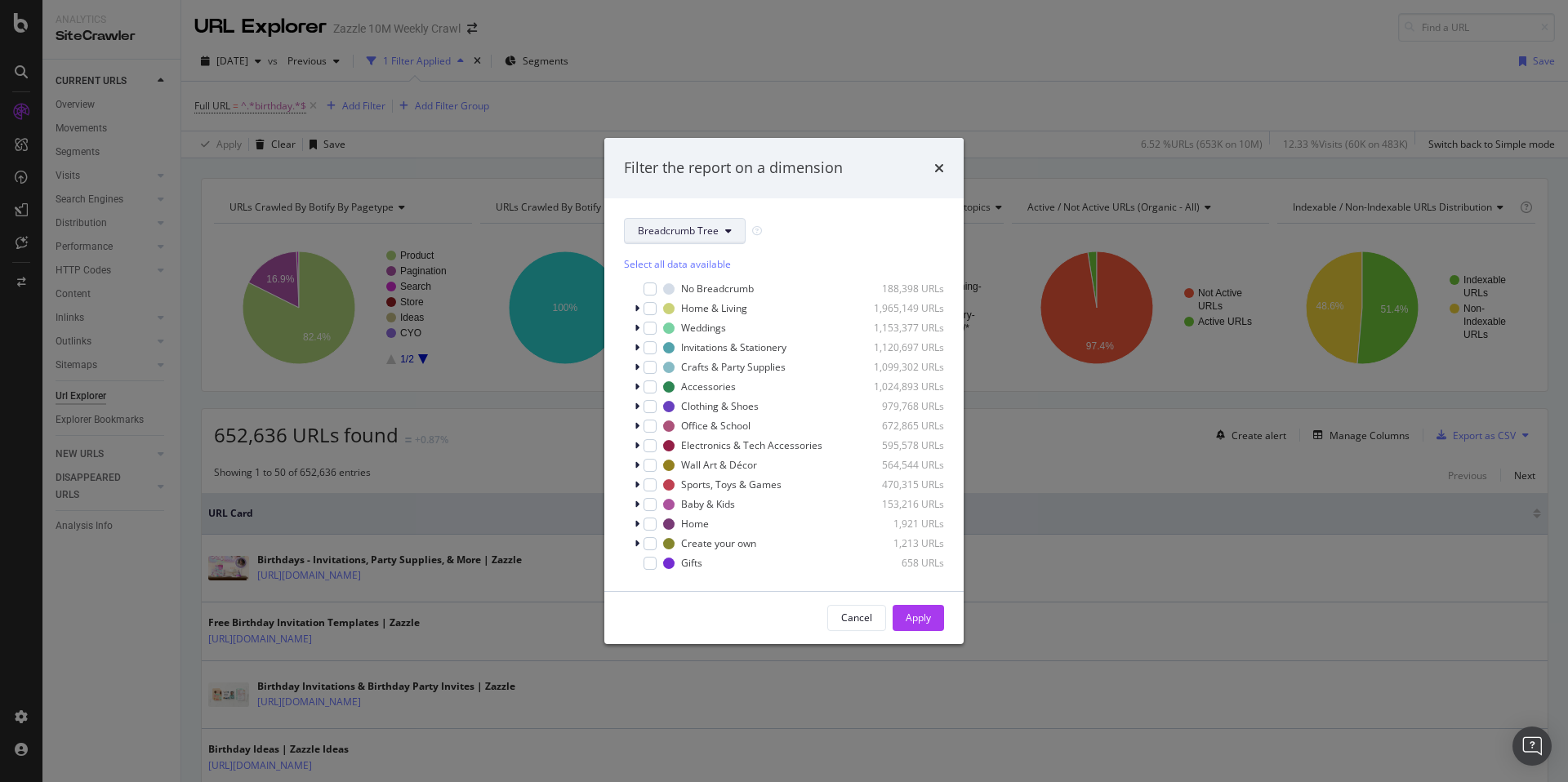
click at [707, 234] on span "Breadcrumb Tree" at bounding box center [679, 230] width 81 height 14
click at [707, 320] on span "Occasions" at bounding box center [692, 320] width 109 height 15
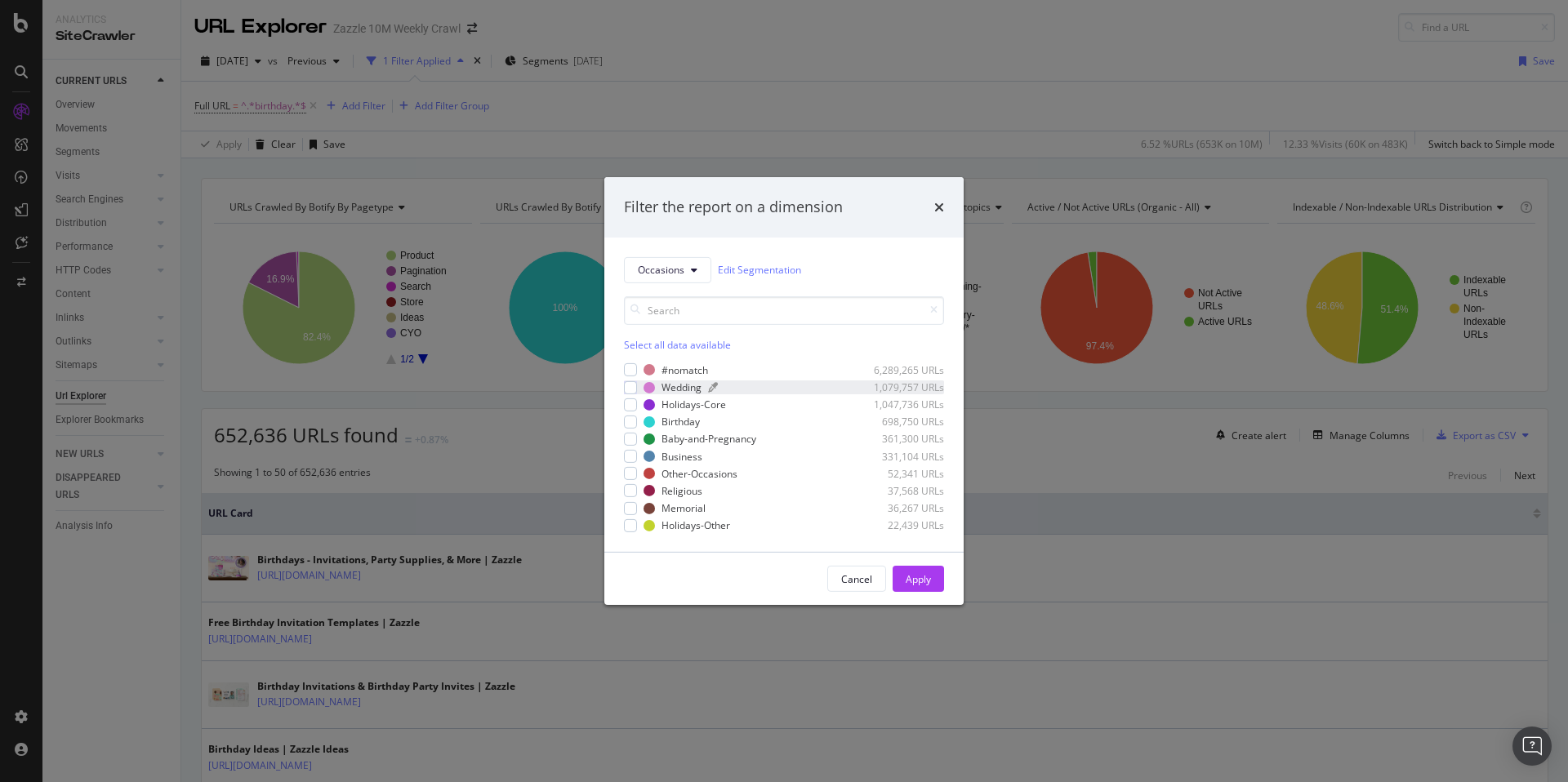
click at [761, 391] on div "modal" at bounding box center [783, 387] width 150 height 10
click at [918, 584] on div "Apply" at bounding box center [918, 579] width 26 height 14
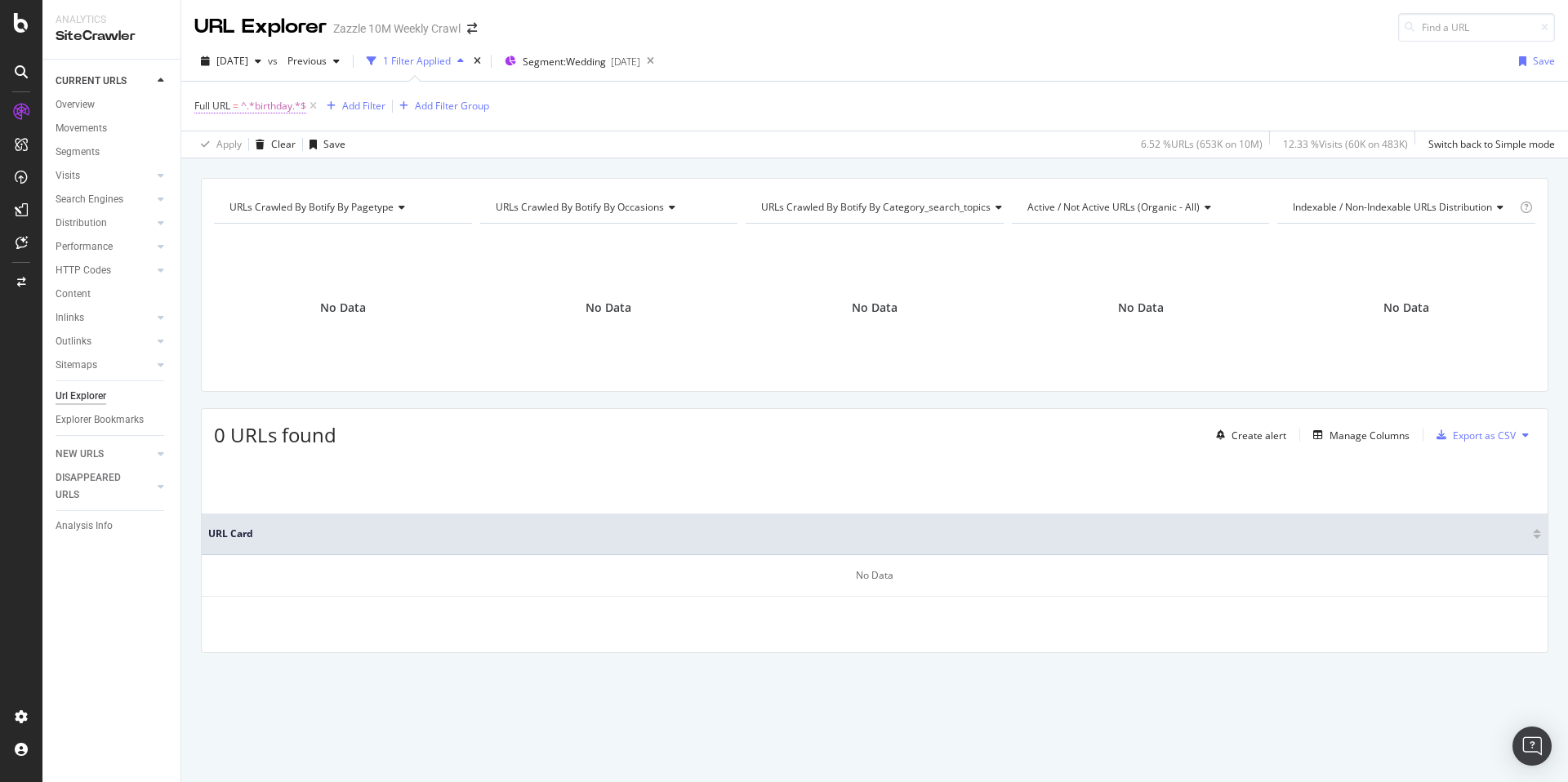
click at [275, 102] on span "^.*birthday.*$" at bounding box center [274, 105] width 65 height 23
click at [295, 169] on input "birthday" at bounding box center [286, 173] width 155 height 27
type input "baby"
click at [377, 202] on div "Apply" at bounding box center [375, 209] width 26 height 14
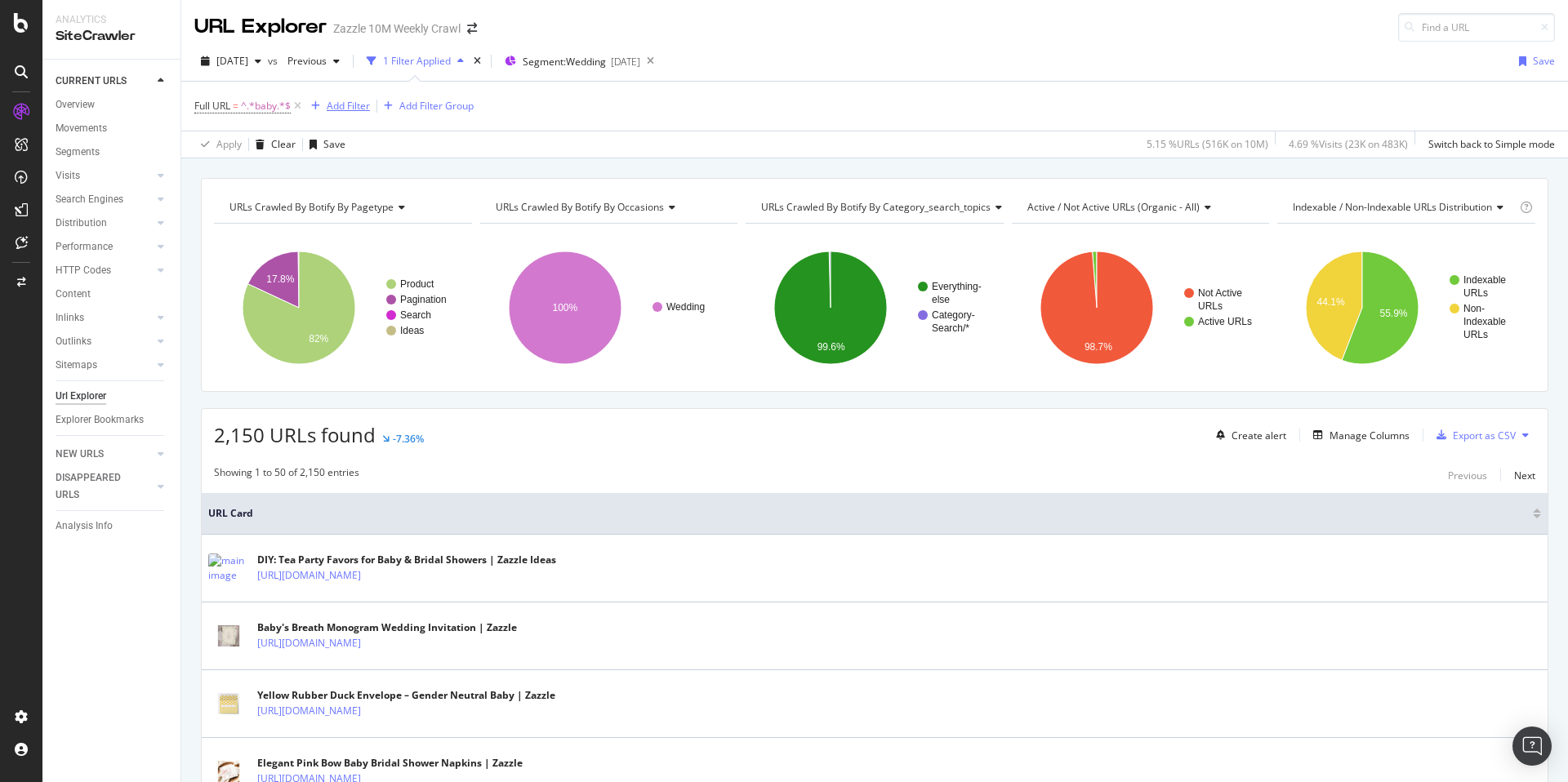
click at [344, 103] on div "Add Filter" at bounding box center [349, 105] width 43 height 14
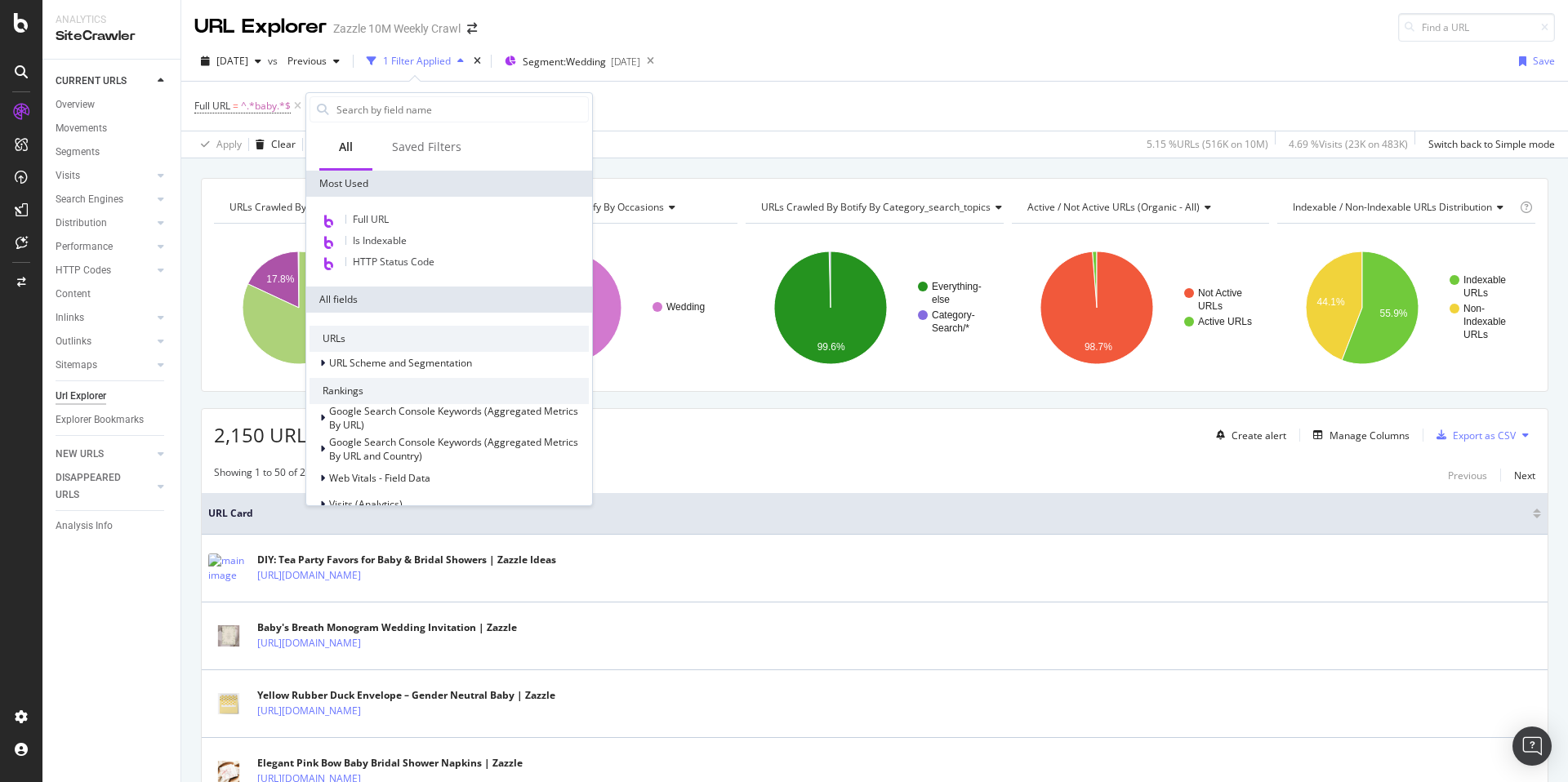
click at [344, 103] on input "text" at bounding box center [461, 109] width 253 height 25
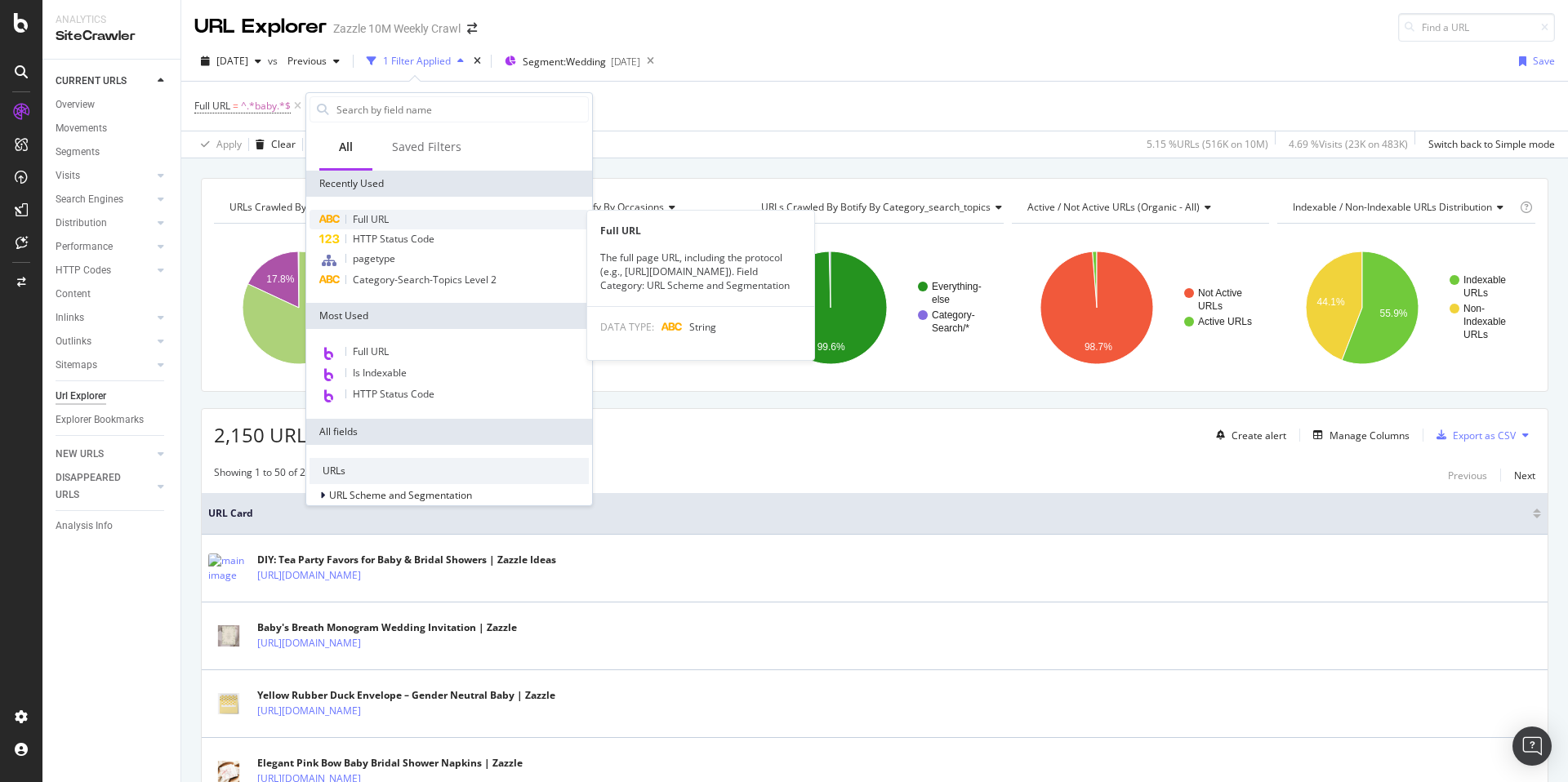
click at [450, 223] on div "Full URL" at bounding box center [449, 220] width 280 height 20
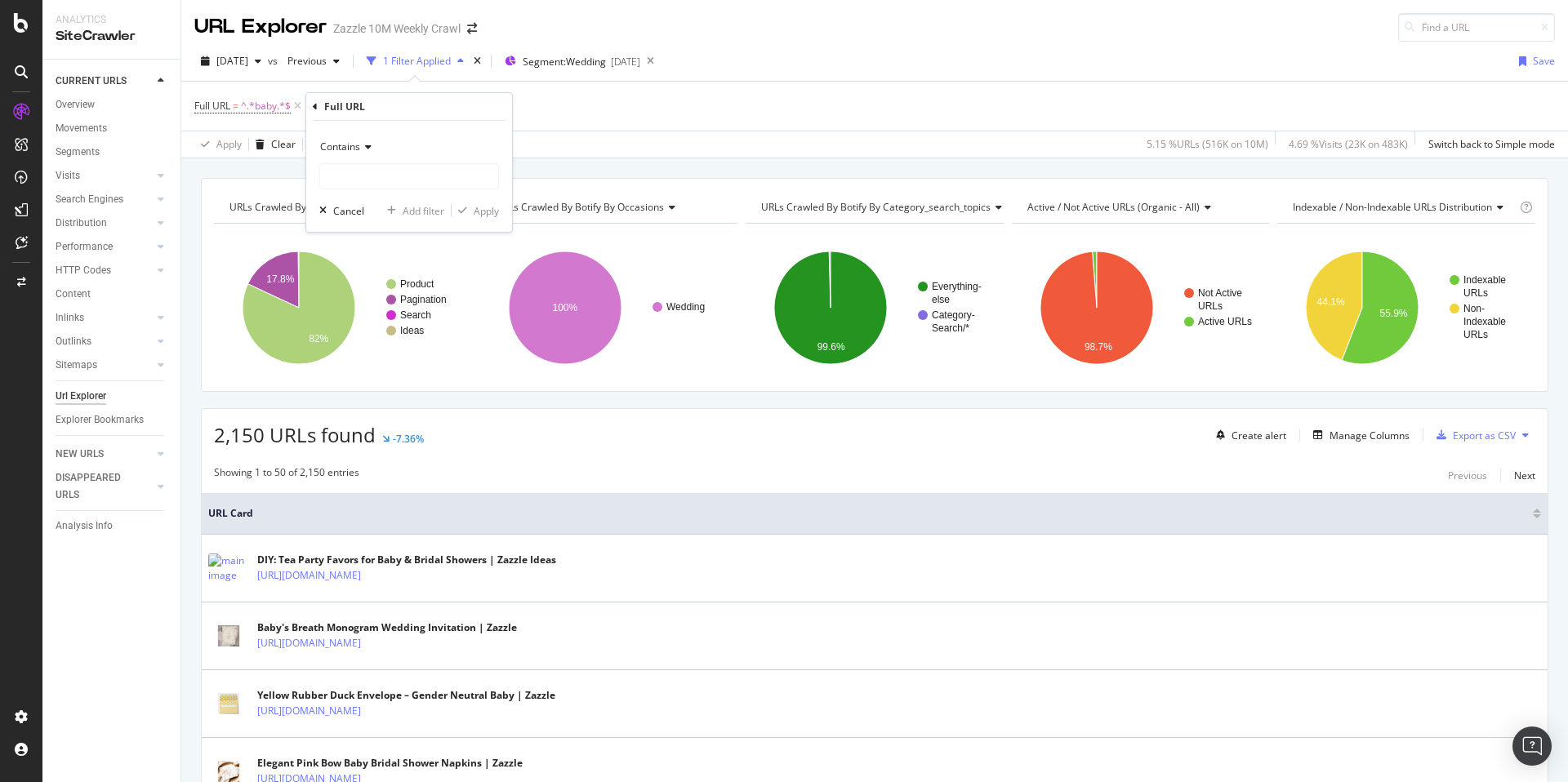
click at [363, 148] on icon at bounding box center [366, 147] width 12 height 10
drag, startPoint x: 419, startPoint y: 332, endPoint x: 423, endPoint y: 319, distance: 13.6
click at [418, 332] on div "Doesn't contain" at bounding box center [410, 329] width 174 height 22
click at [432, 187] on input "text" at bounding box center [409, 176] width 178 height 27
type input "bridal"
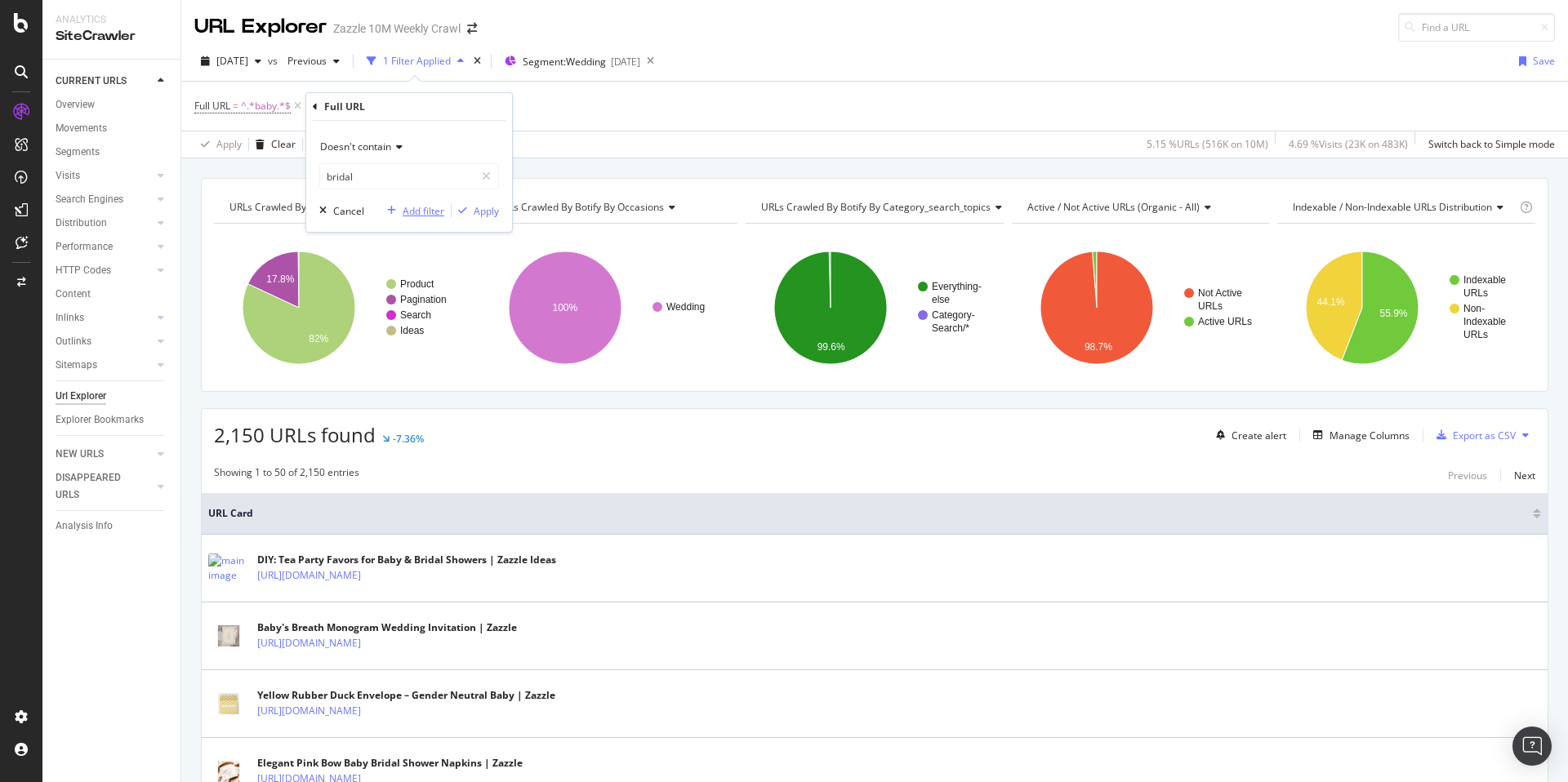
click at [391, 213] on icon "button" at bounding box center [391, 211] width 9 height 10
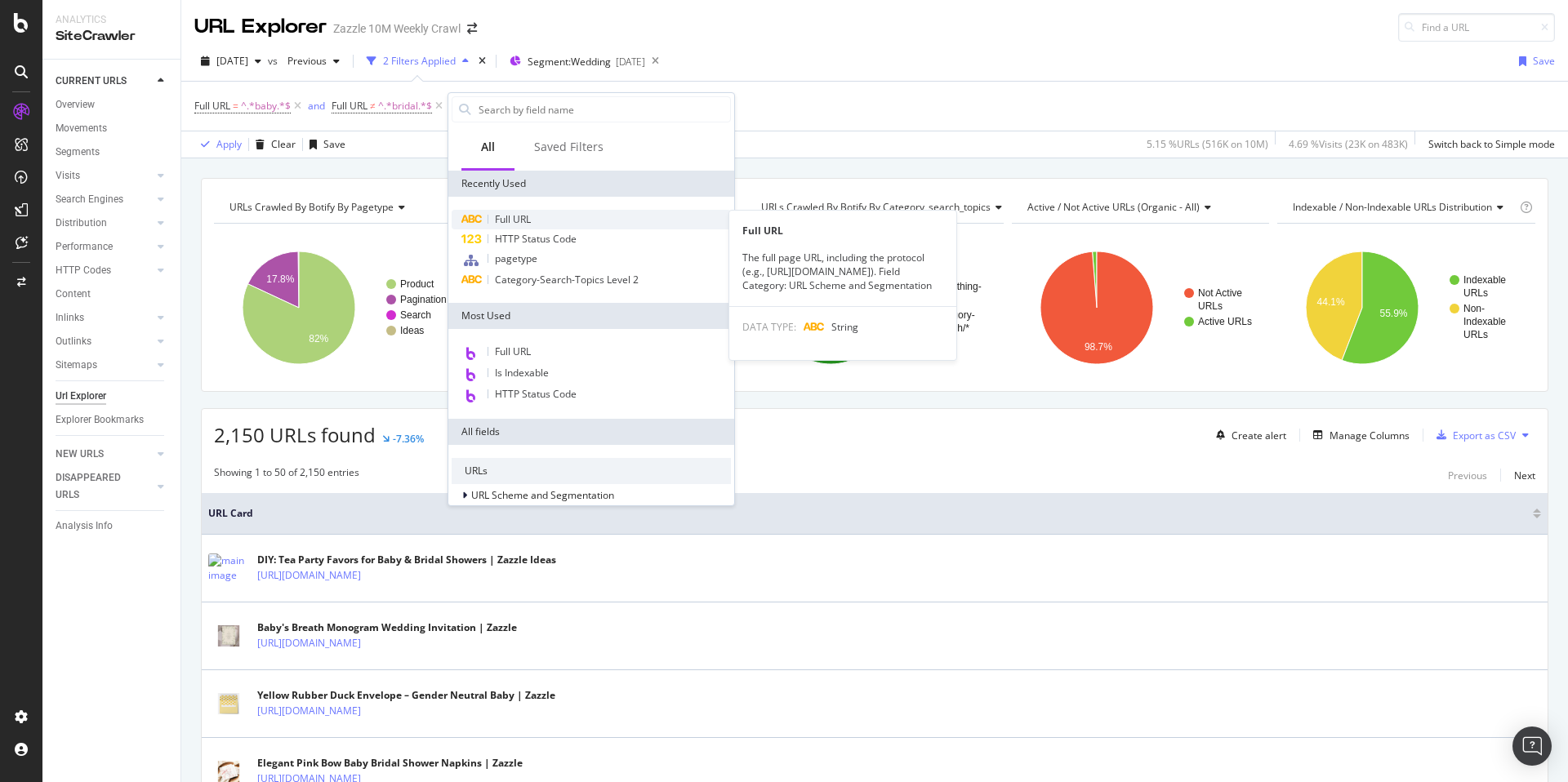
click at [571, 215] on div "Full URL" at bounding box center [591, 220] width 280 height 20
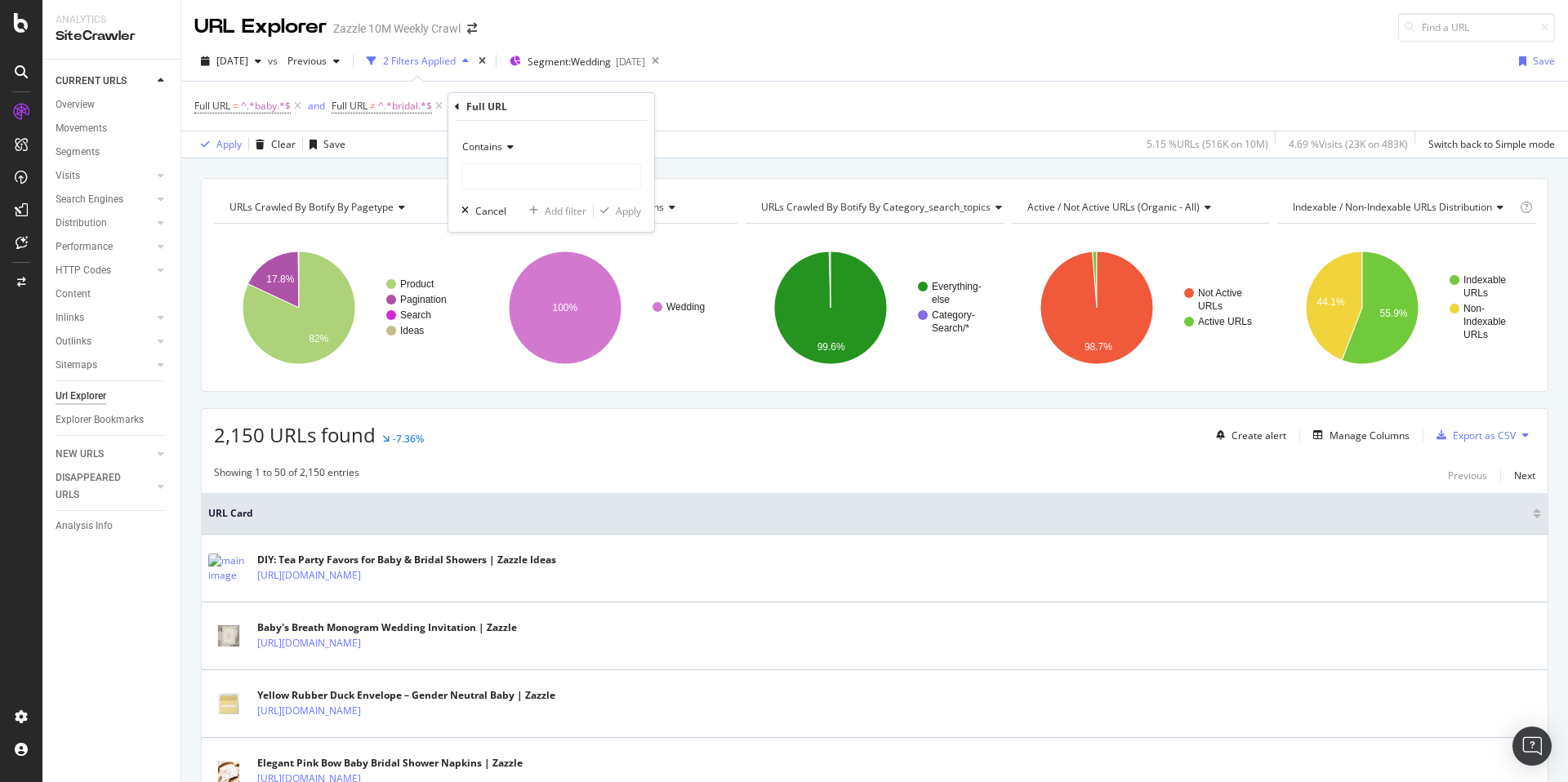
click at [514, 152] on div "Contains" at bounding box center [551, 147] width 179 height 27
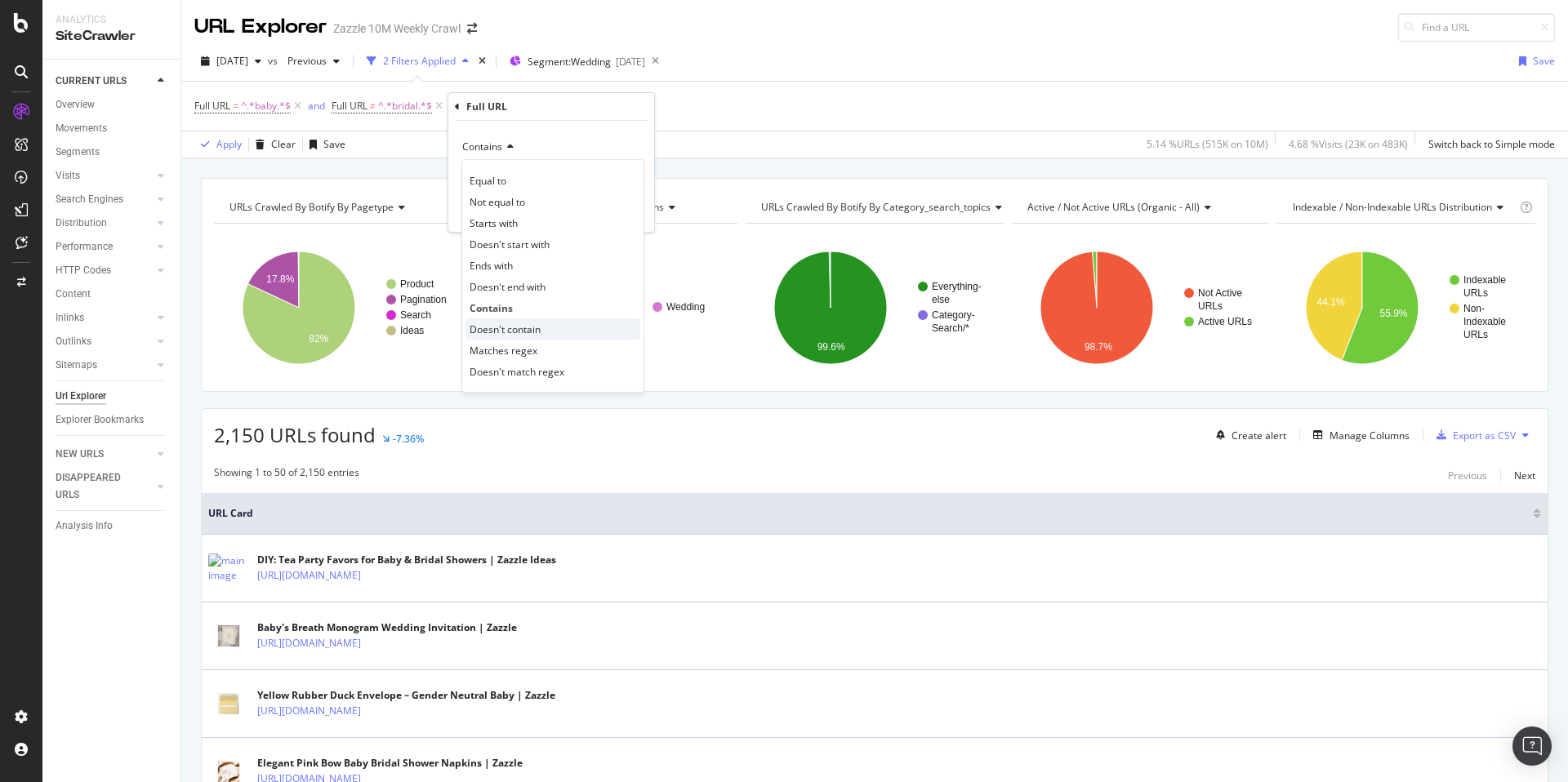
click at [555, 332] on div "Doesn't contain" at bounding box center [553, 329] width 174 height 22
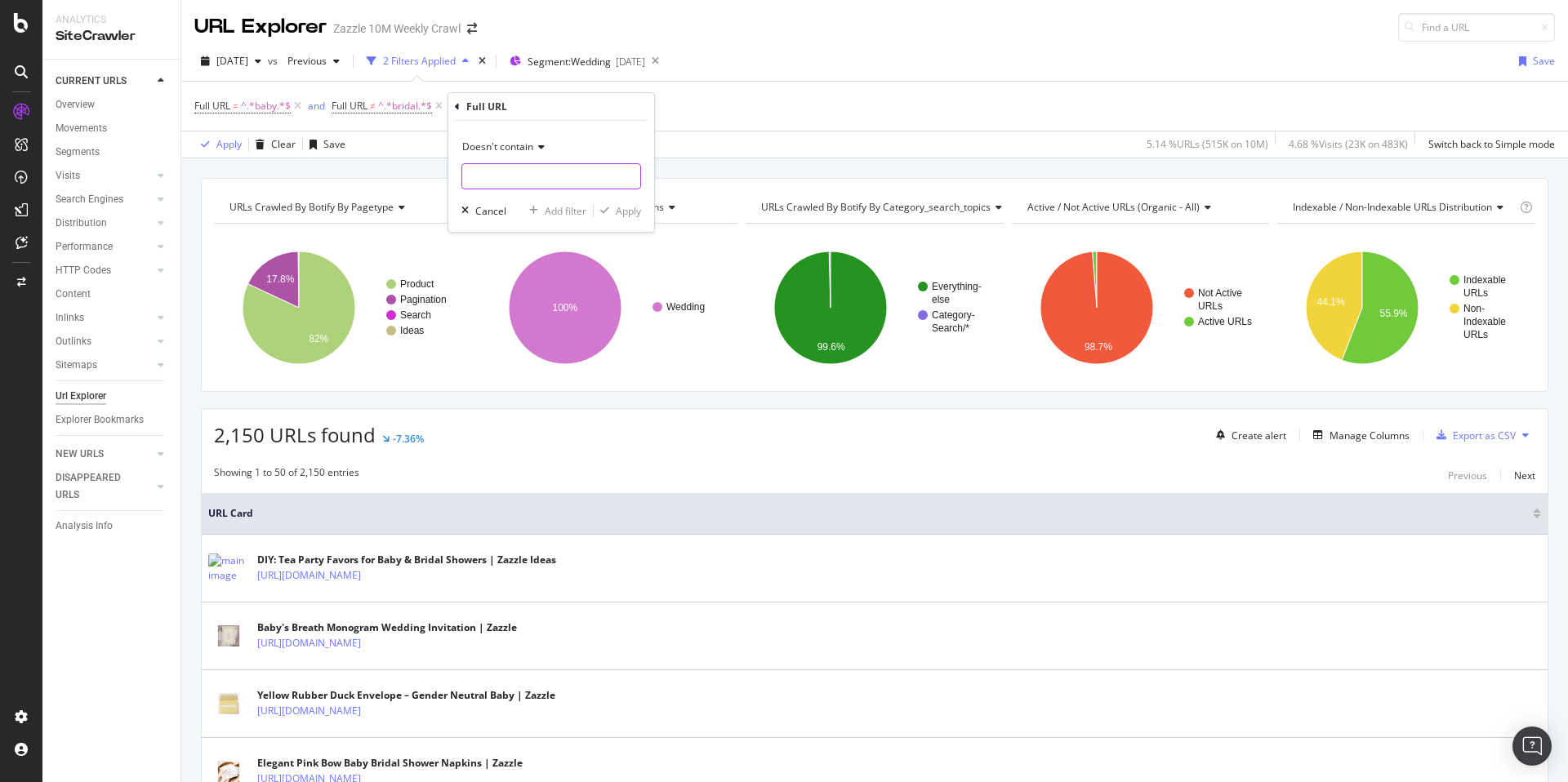
click at [544, 169] on input "text" at bounding box center [551, 176] width 178 height 27
type input "breath"
click at [613, 208] on div "button" at bounding box center [605, 211] width 22 height 10
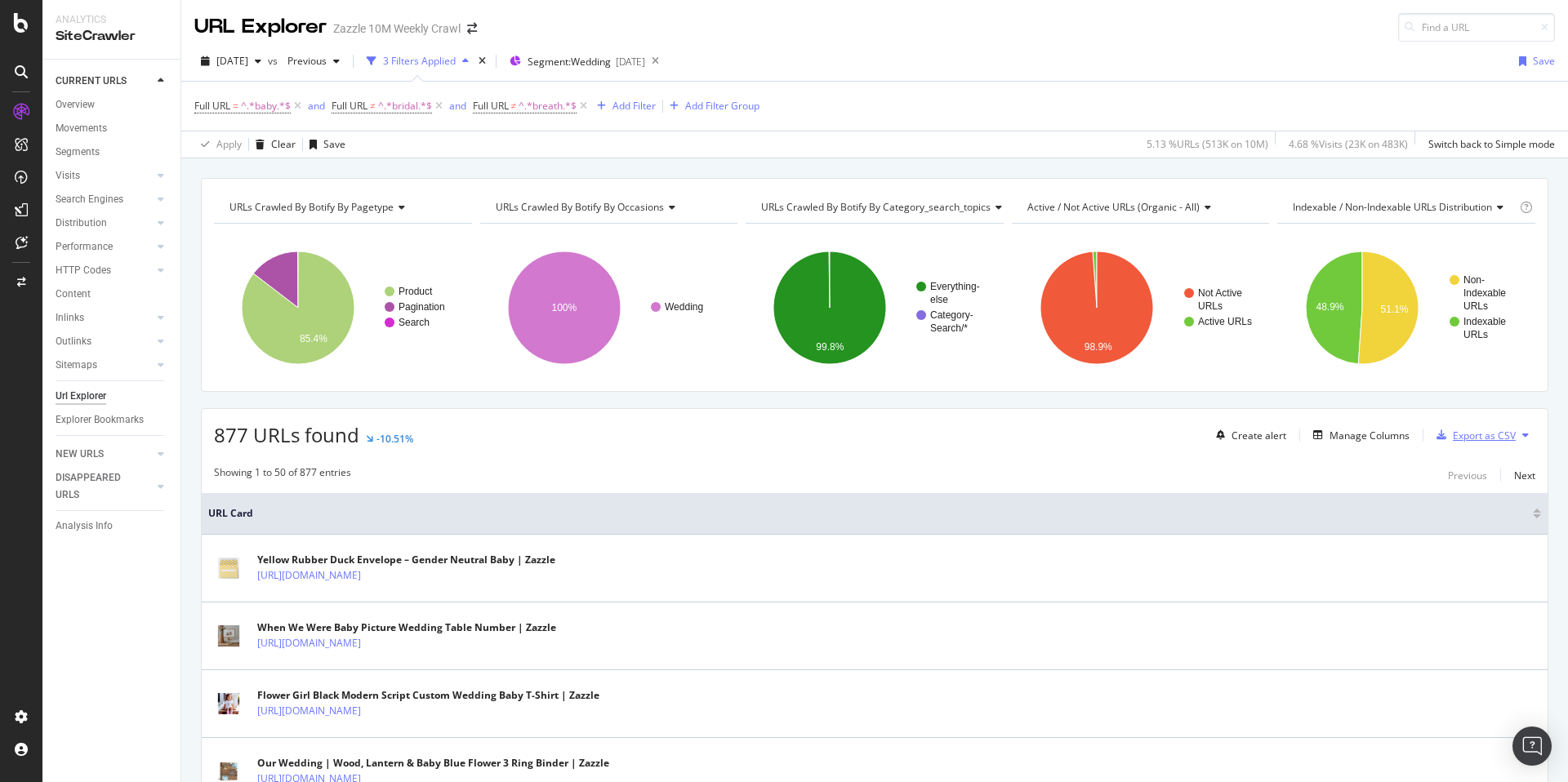
scroll to position [156, 0]
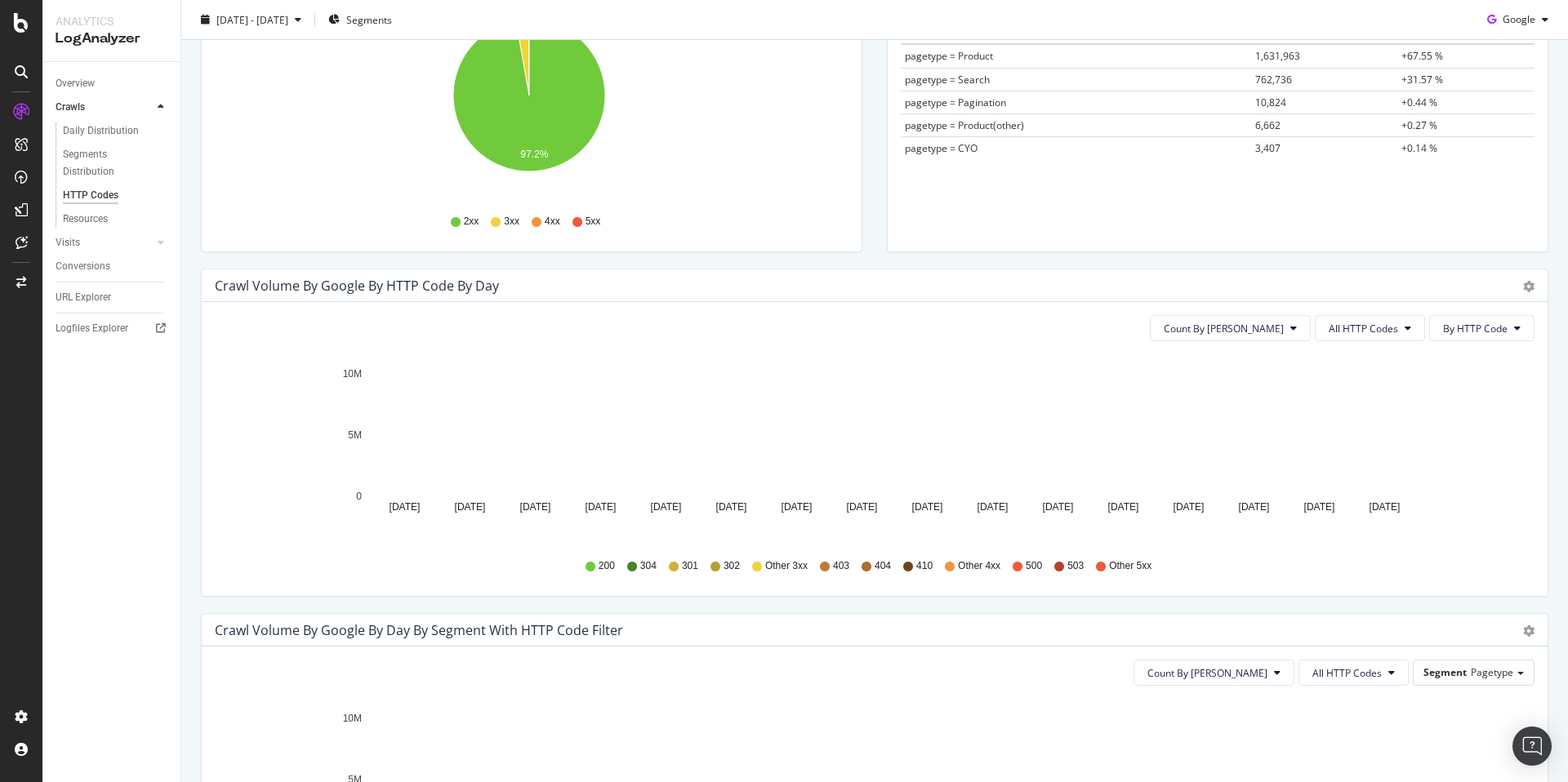
scroll to position [303, 0]
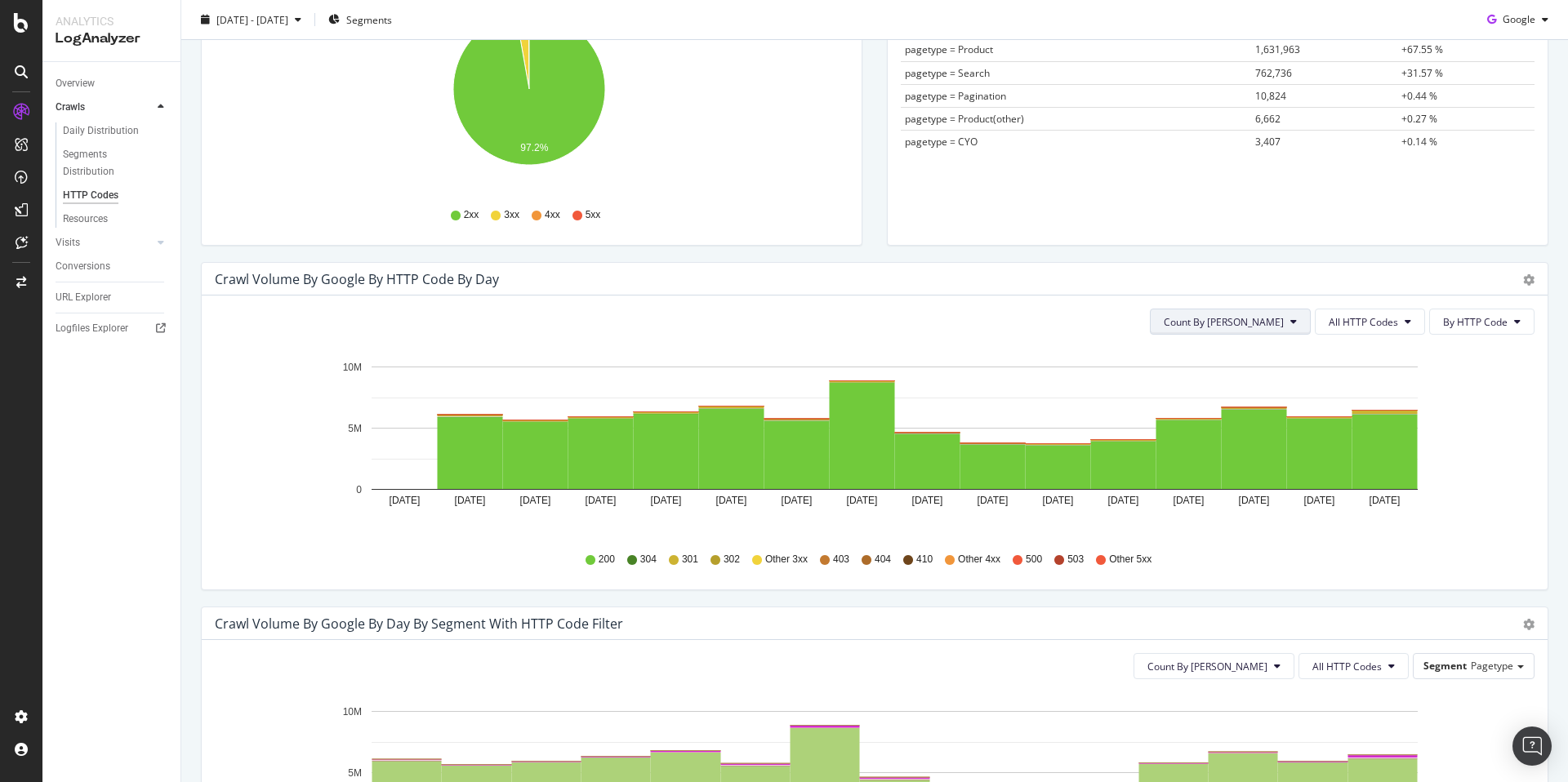
click at [1260, 324] on span "Count By [PERSON_NAME]" at bounding box center [1223, 322] width 120 height 14
click at [1339, 319] on span "All HTTP Codes" at bounding box center [1363, 322] width 69 height 14
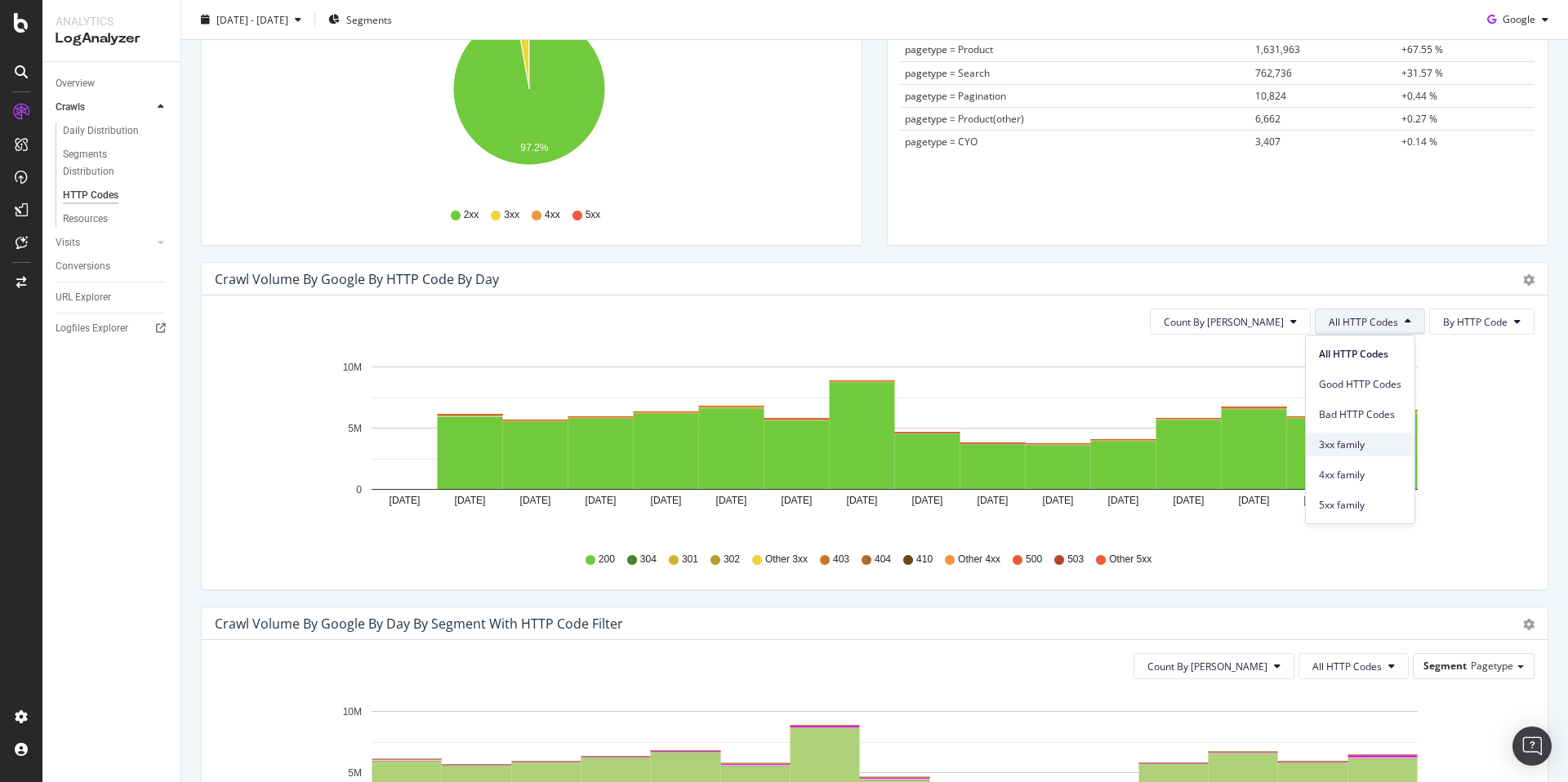
click at [1370, 447] on span "3xx family" at bounding box center [1360, 444] width 83 height 15
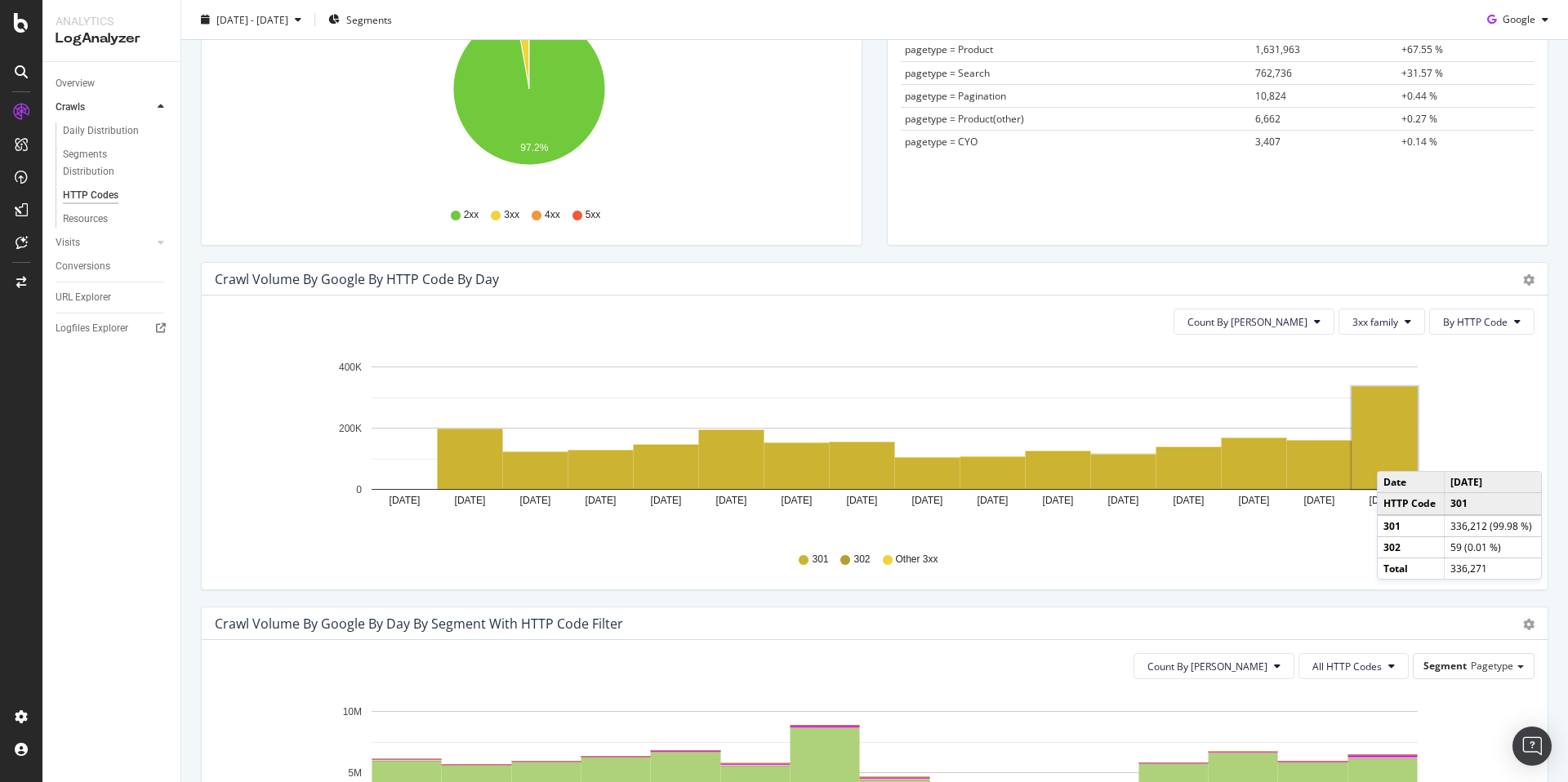
click at [1393, 455] on rect "A chart." at bounding box center [1385, 438] width 65 height 102
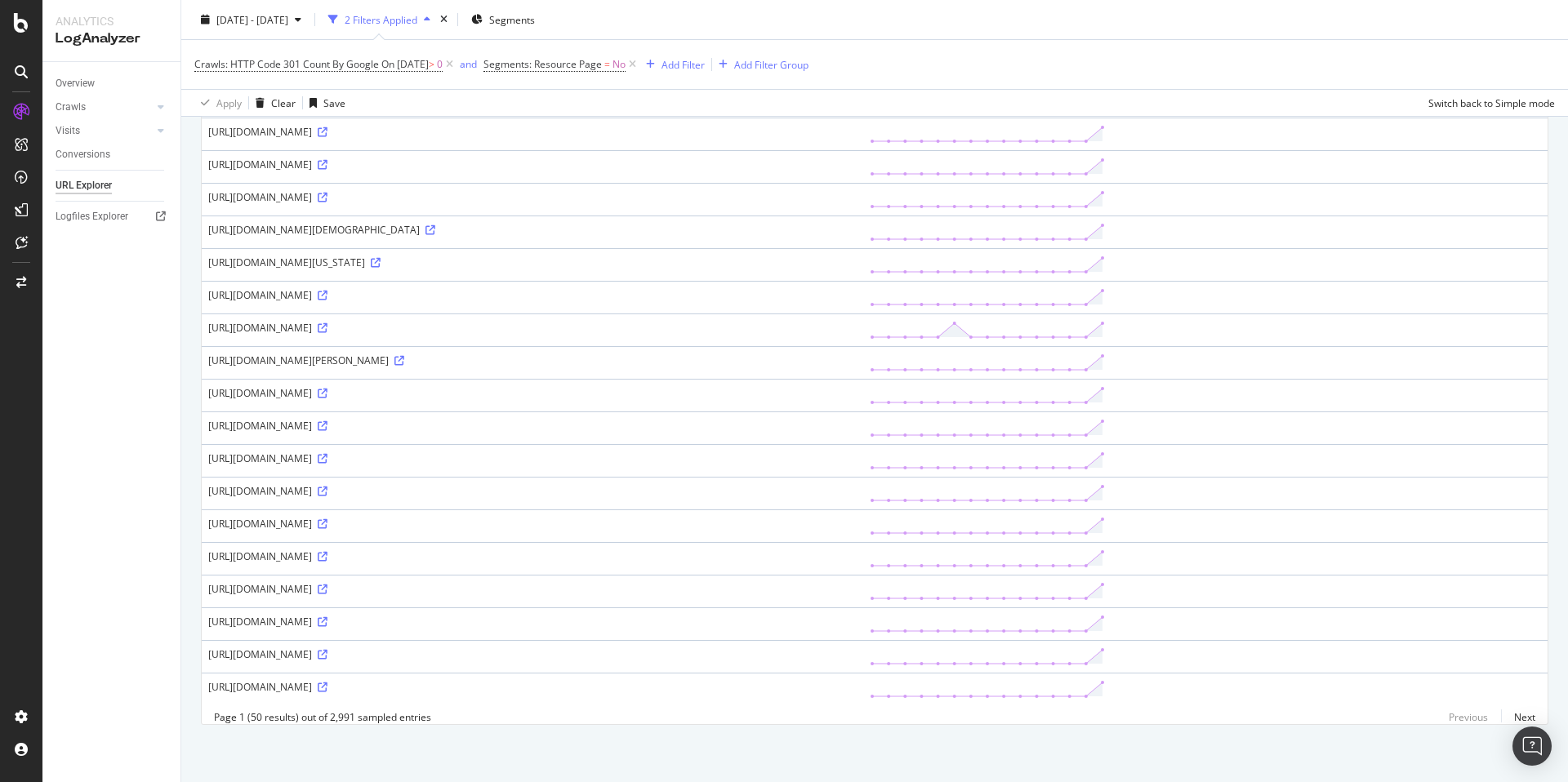
scroll to position [1225, 0]
click at [1518, 719] on link "Next" at bounding box center [1518, 717] width 34 height 24
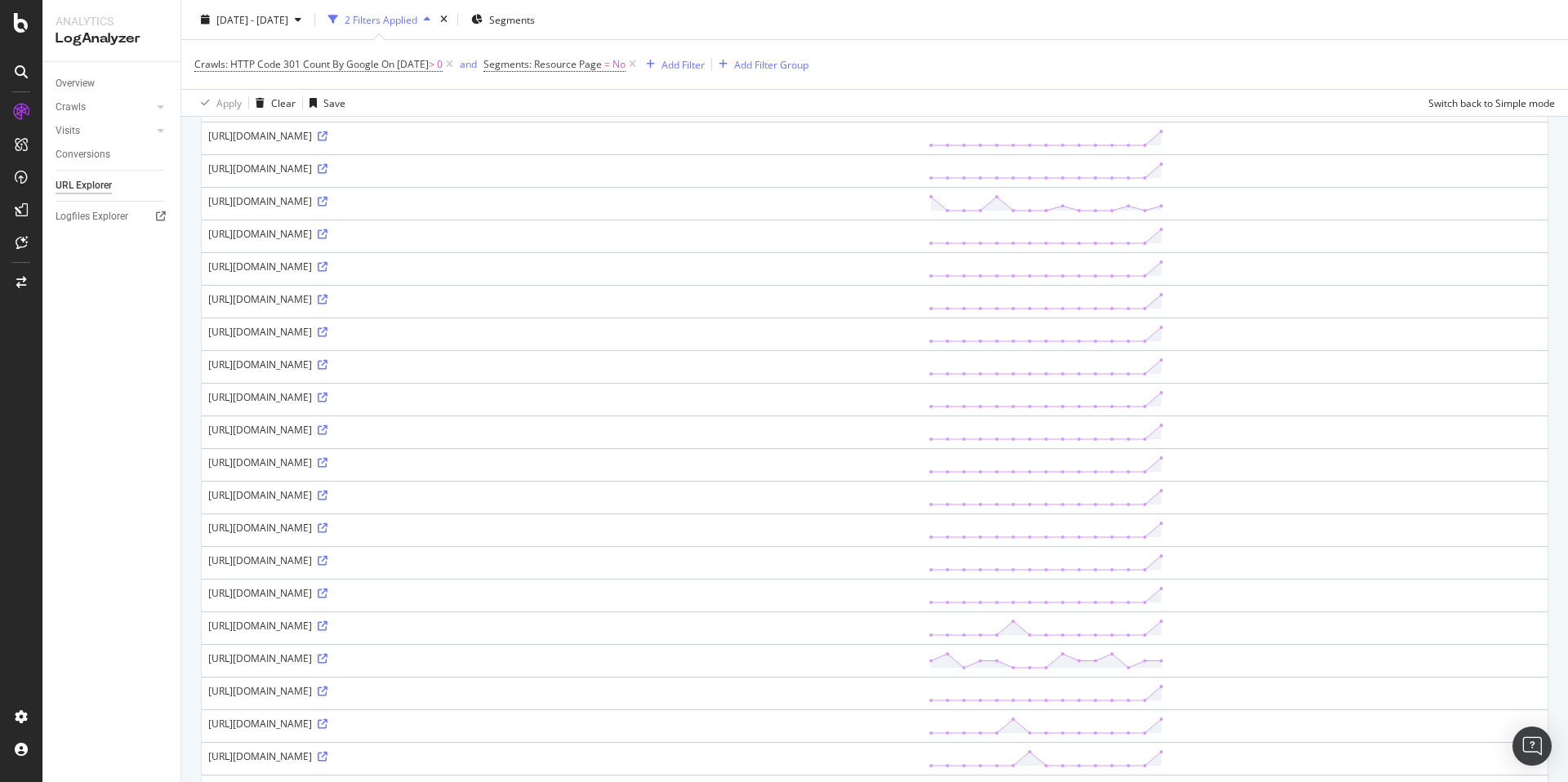
scroll to position [1229, 0]
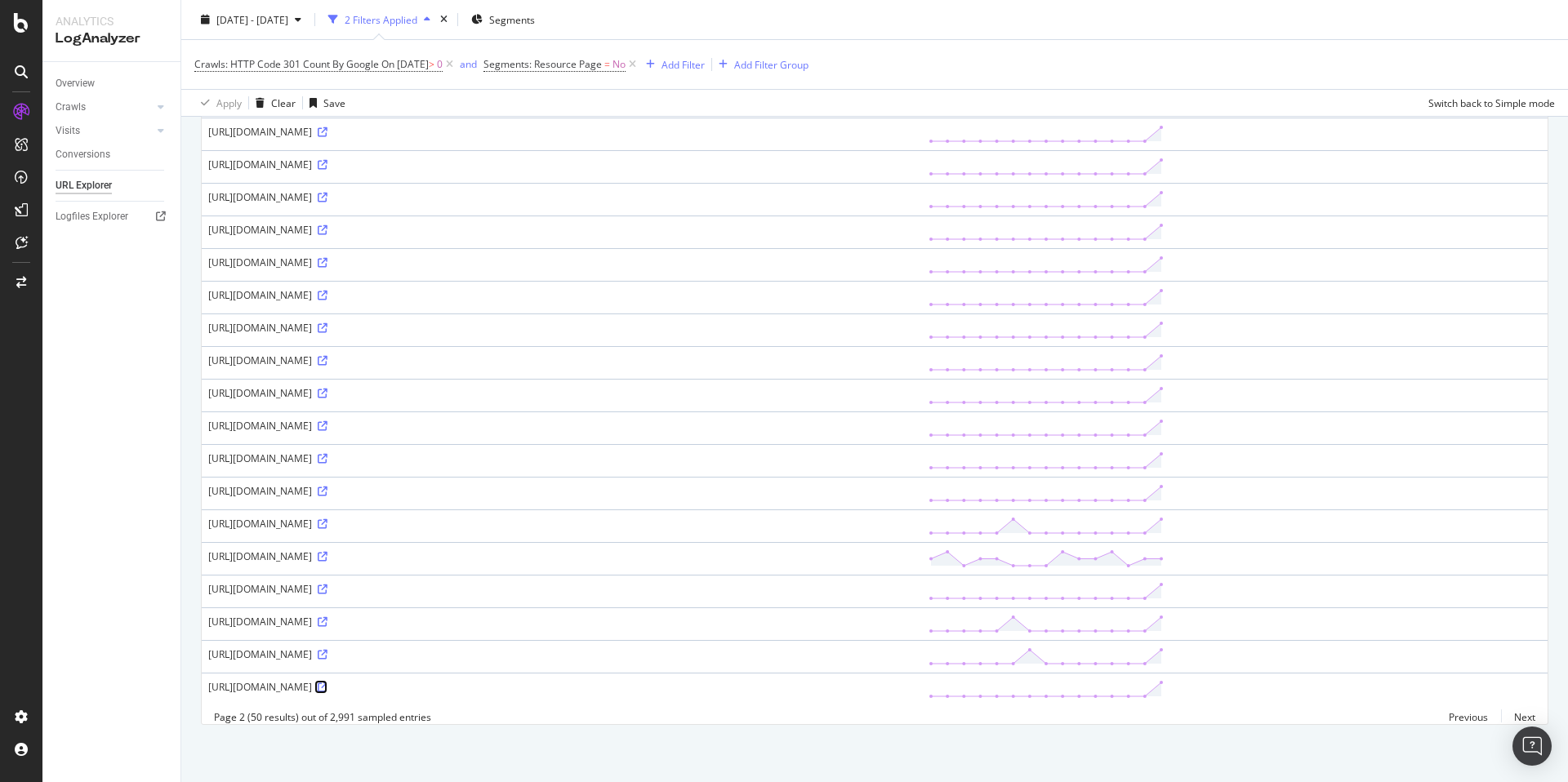
click at [327, 683] on icon at bounding box center [323, 687] width 10 height 10
click at [1507, 712] on link "Next" at bounding box center [1518, 717] width 34 height 24
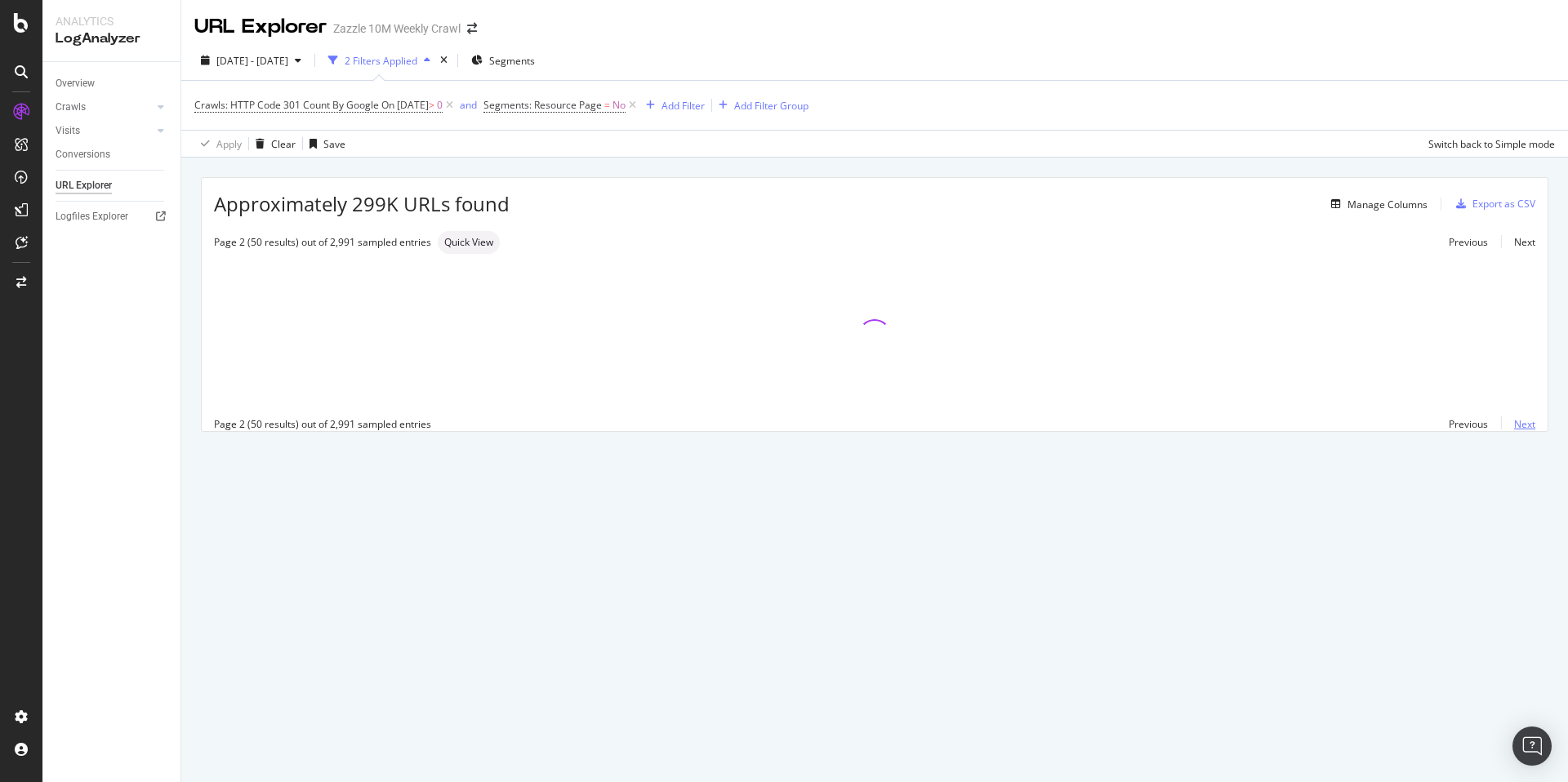
scroll to position [0, 0]
click at [1501, 199] on div "Export as CSV" at bounding box center [1504, 204] width 63 height 14
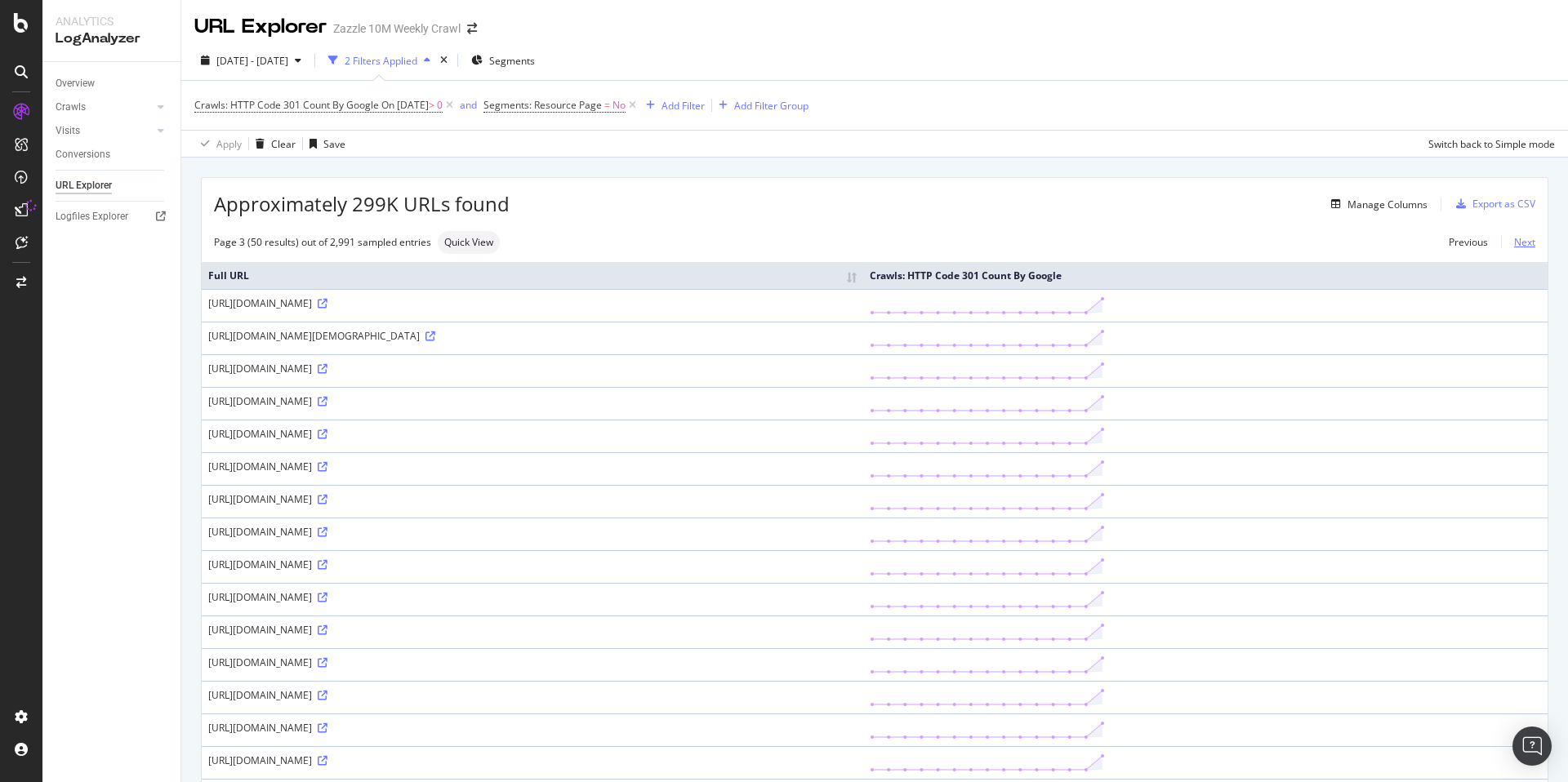
click at [1509, 238] on link "Next" at bounding box center [1518, 242] width 34 height 24
click at [695, 111] on div "Add Filter" at bounding box center [684, 105] width 43 height 14
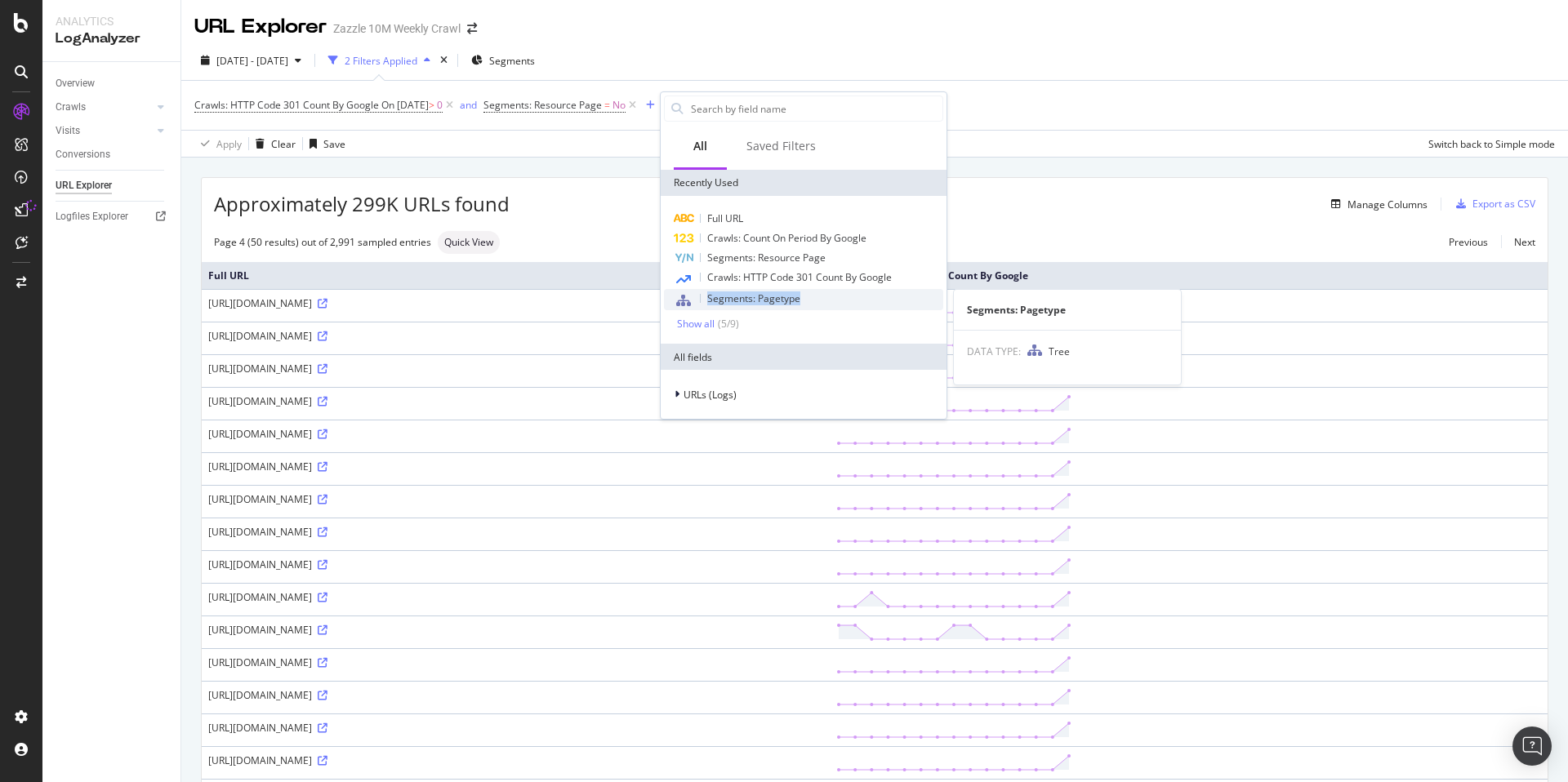
drag, startPoint x: 872, startPoint y: 288, endPoint x: 797, endPoint y: 293, distance: 75.2
click at [797, 293] on div "Full URL Crawls: Count On Period By Google Segments: Resource Page Crawls: HTTP…" at bounding box center [804, 270] width 280 height 122
click at [797, 293] on span "Segments: Pagetype" at bounding box center [753, 298] width 94 height 14
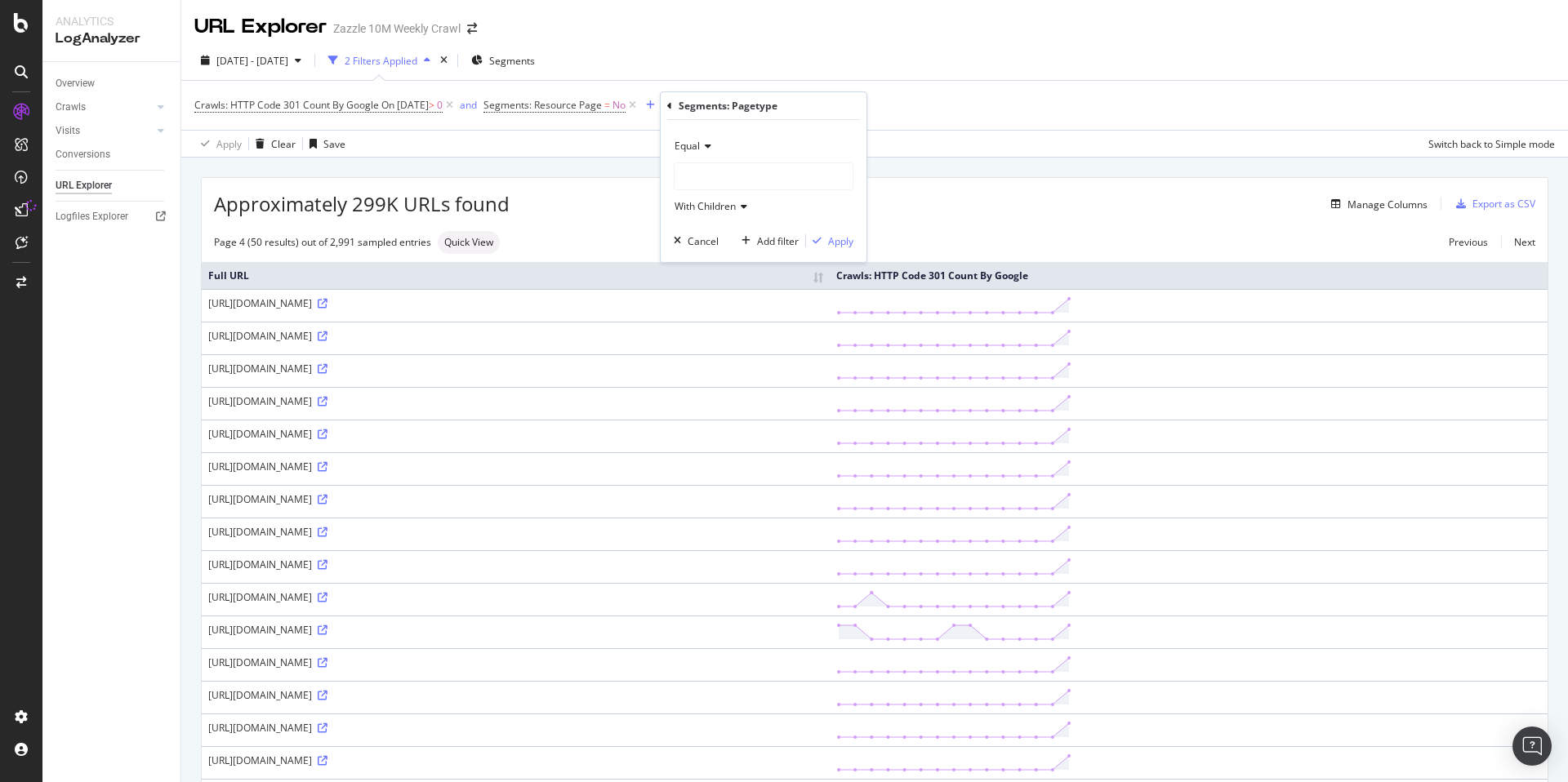
click at [737, 169] on div at bounding box center [763, 176] width 178 height 27
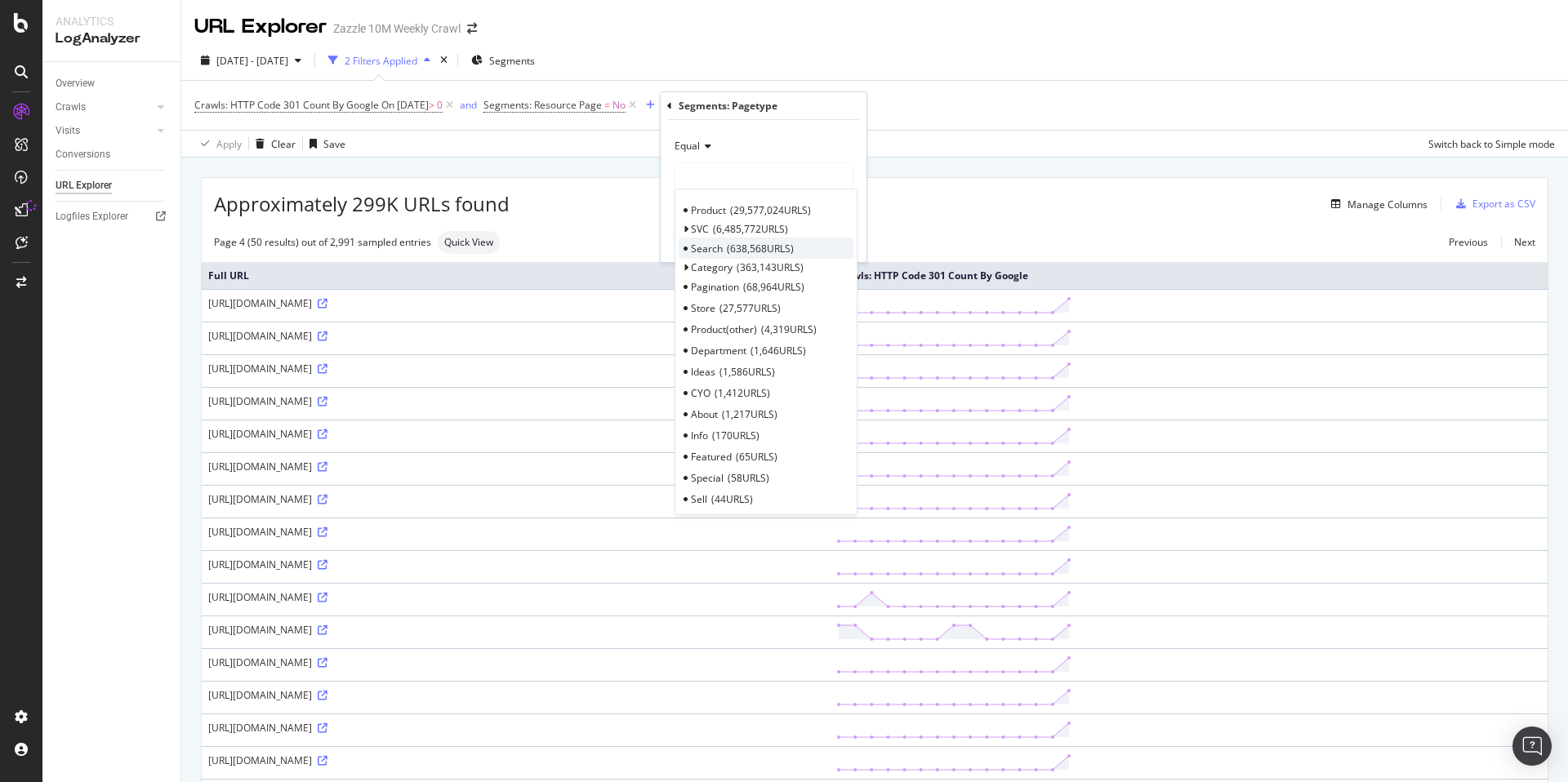
click at [781, 257] on div "Search 638,568 URLS" at bounding box center [765, 248] width 174 height 22
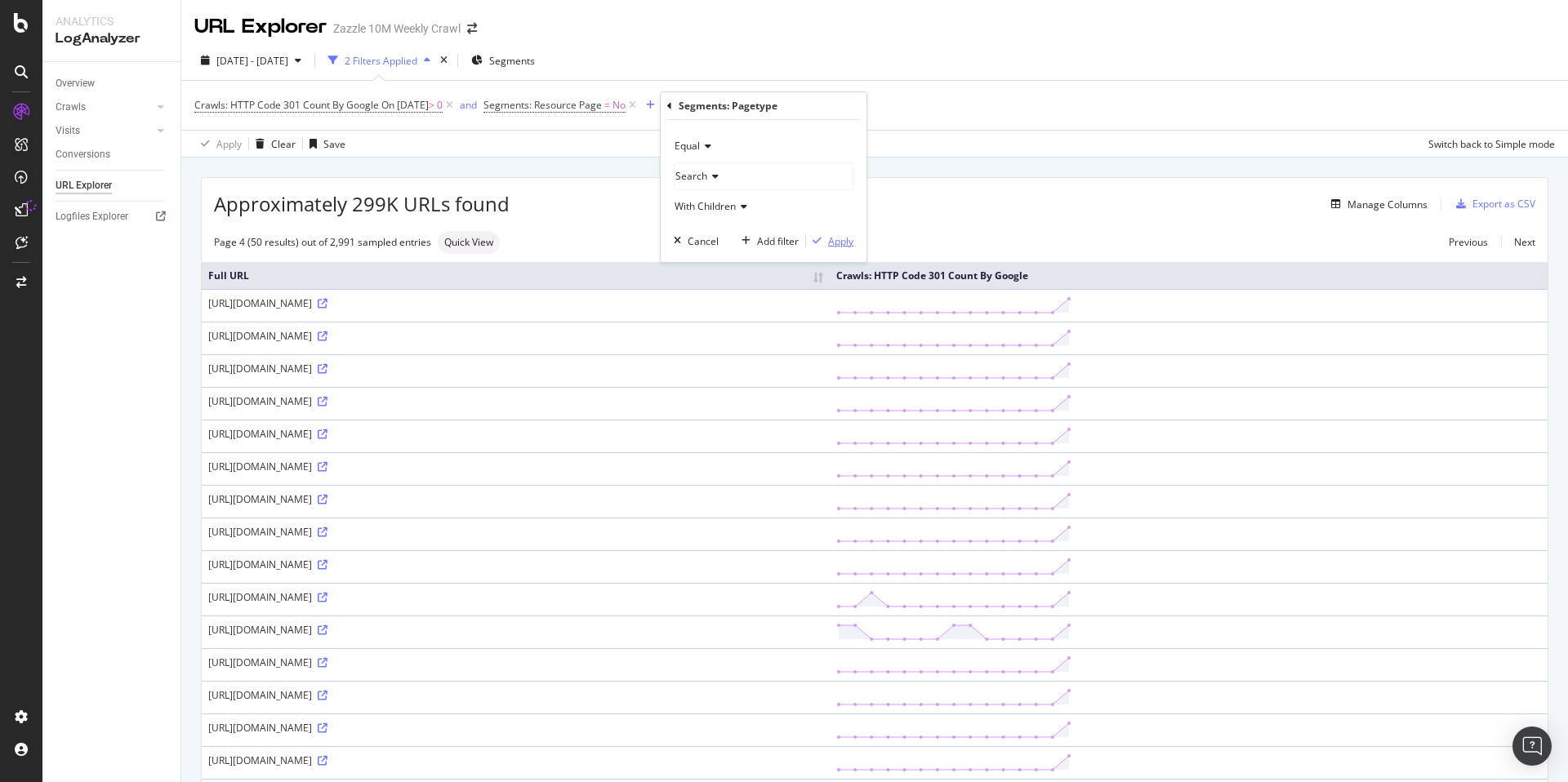
click at [834, 237] on div "Apply" at bounding box center [841, 241] width 26 height 14
click at [395, 102] on span "On [DATE]" at bounding box center [405, 104] width 47 height 14
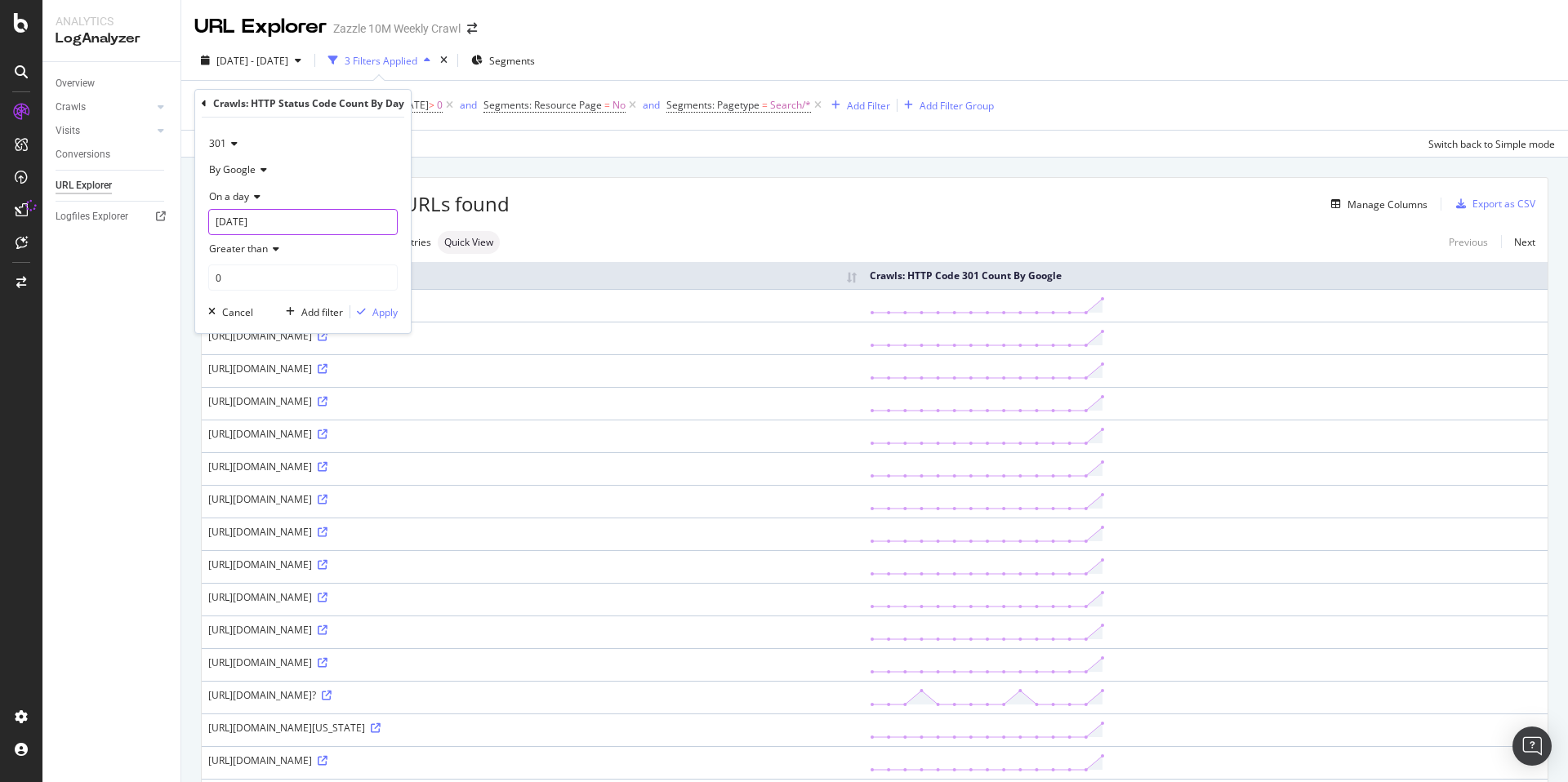
click at [290, 219] on input "[DATE]" at bounding box center [302, 222] width 189 height 27
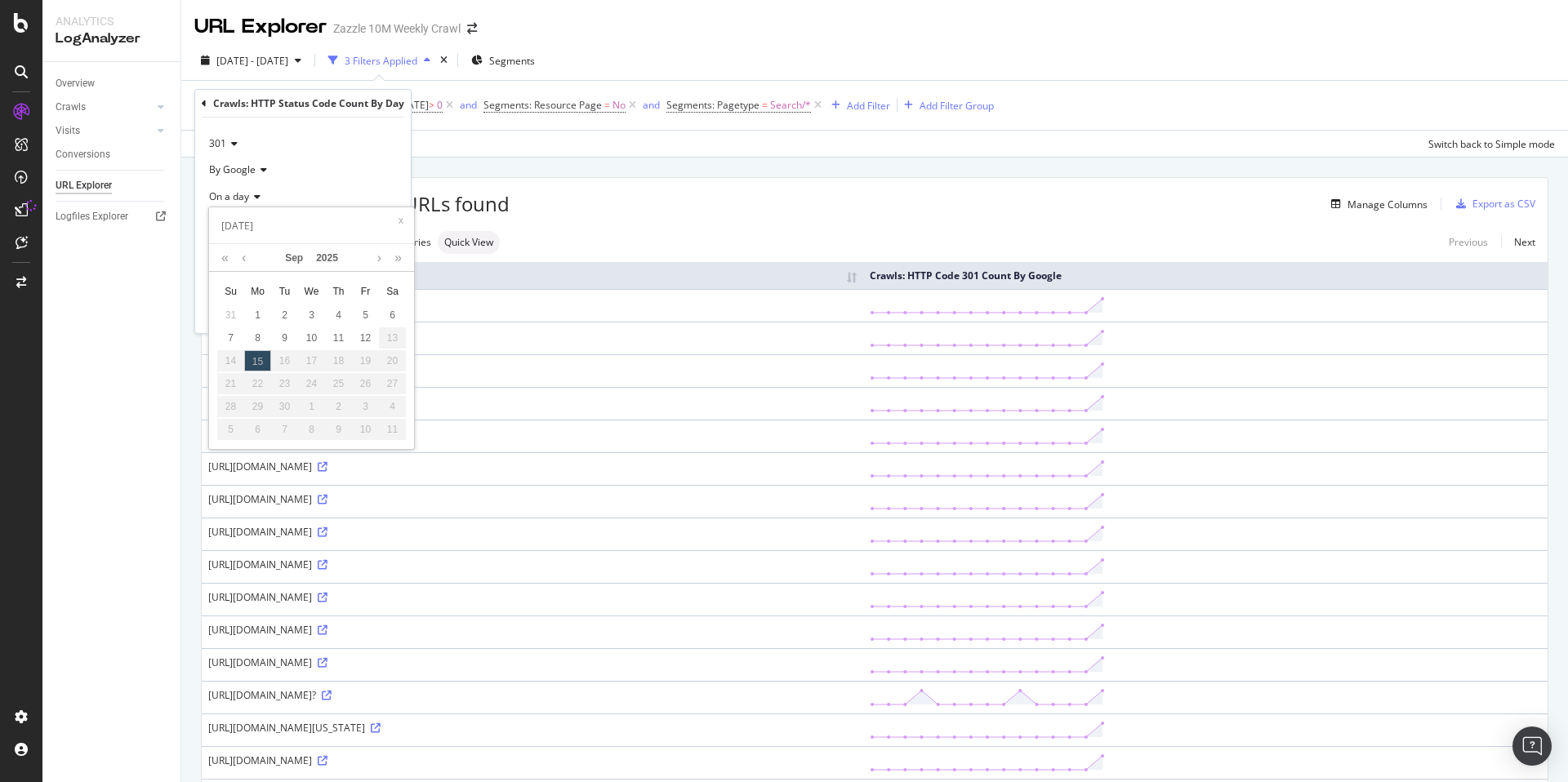
click at [367, 345] on div "12" at bounding box center [364, 338] width 27 height 22
type input "[DATE]"
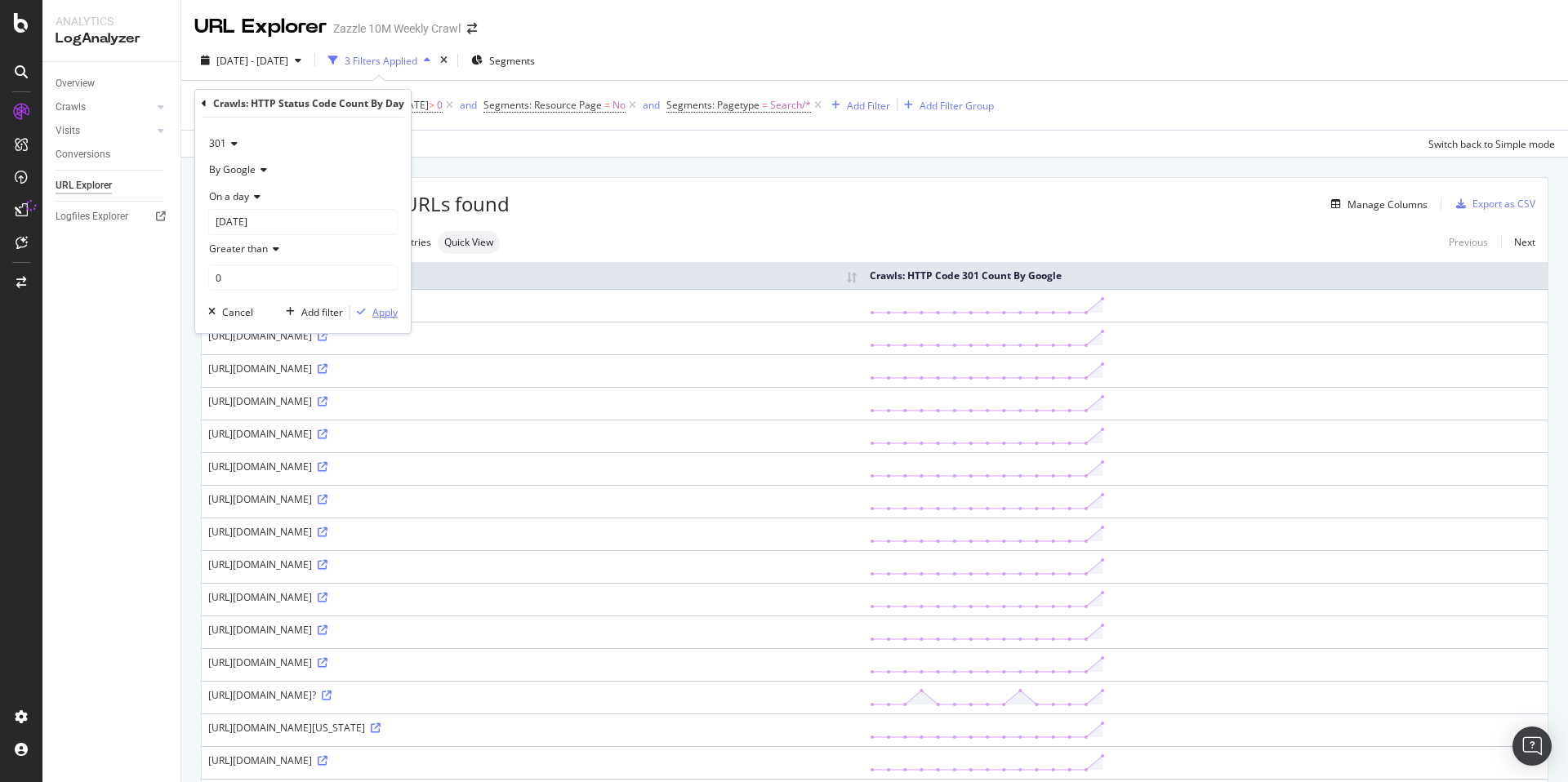
click at [376, 314] on div "Apply" at bounding box center [385, 312] width 26 height 14
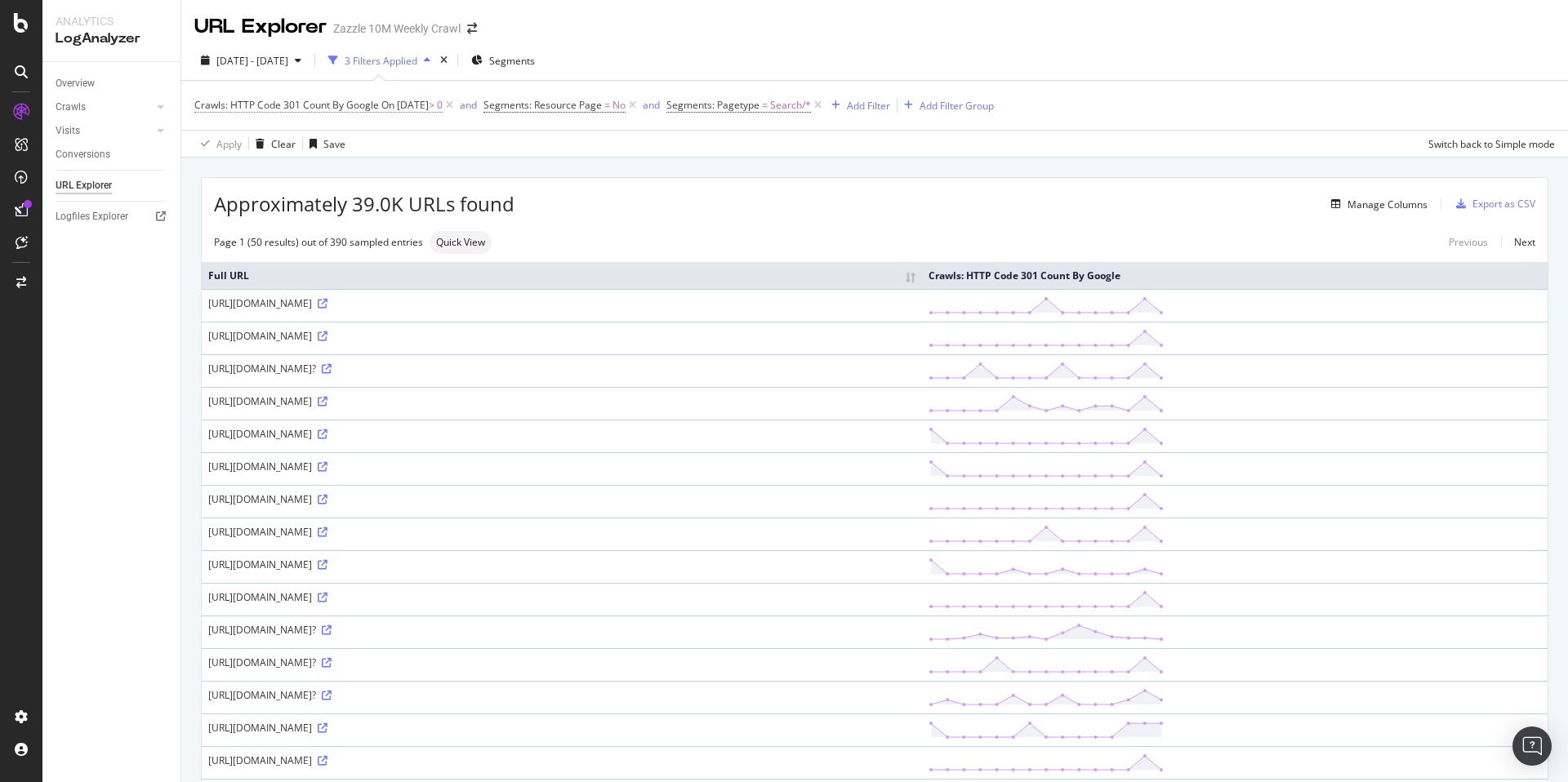
click at [425, 107] on span "On 2025-09-12" at bounding box center [405, 104] width 47 height 14
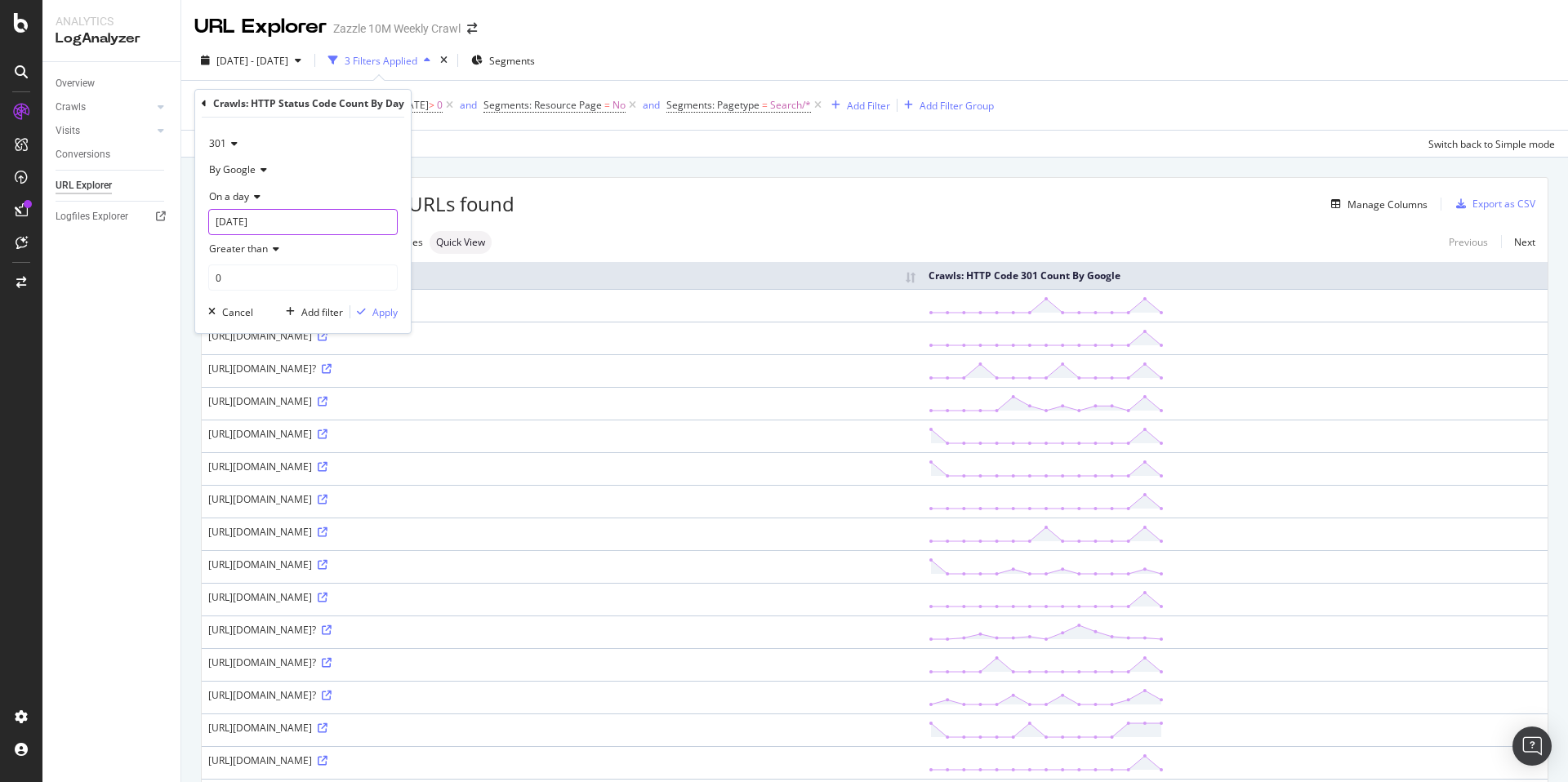
click at [270, 224] on input "[DATE]" at bounding box center [302, 222] width 189 height 27
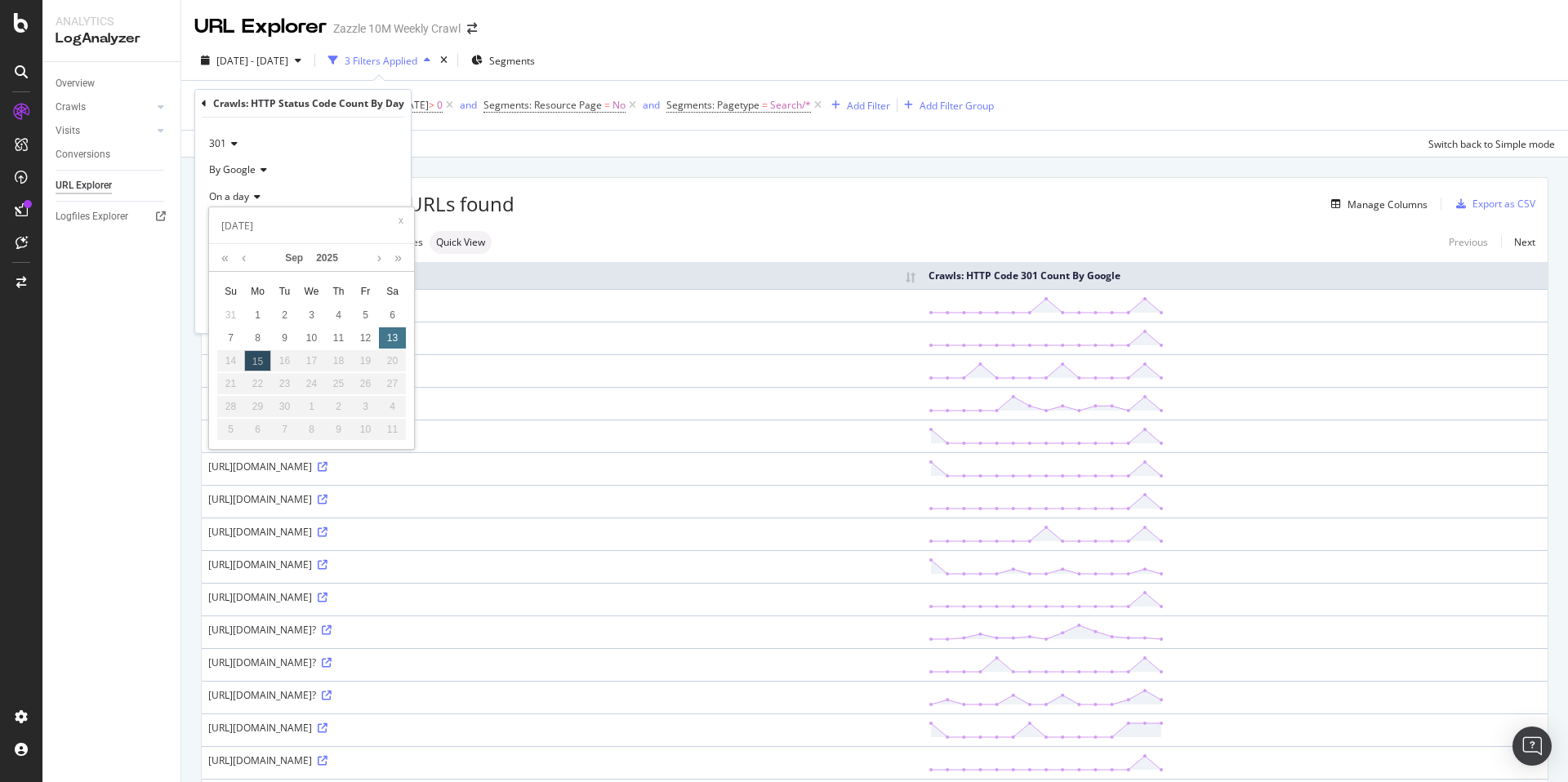
click at [399, 342] on div "13" at bounding box center [392, 338] width 27 height 22
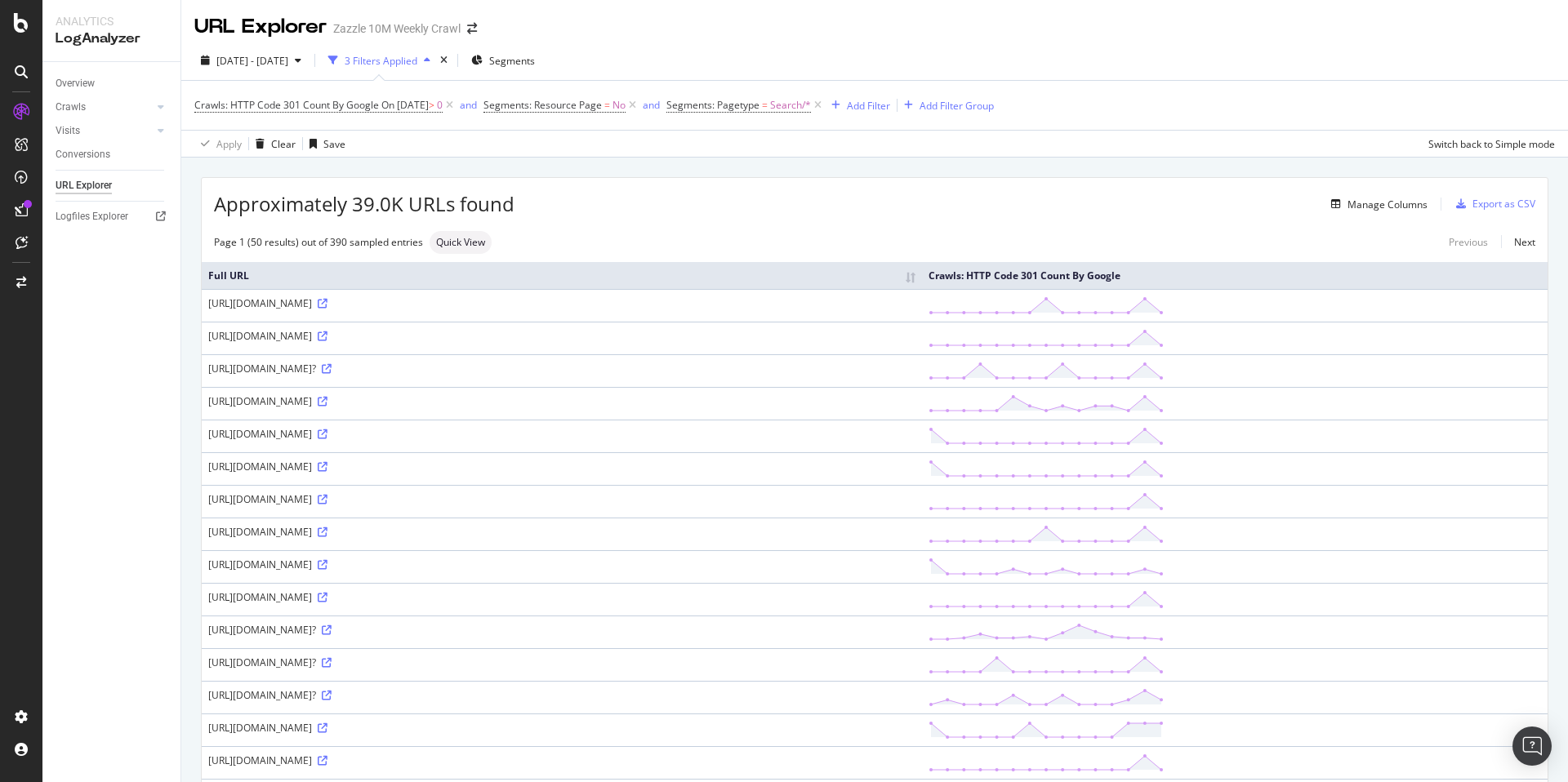
click at [579, 179] on div "Approximately 39.0K URLs found Manage Columns Export as CSV" at bounding box center [875, 198] width 1345 height 40
click at [428, 107] on span "On [DATE]" at bounding box center [405, 104] width 47 height 14
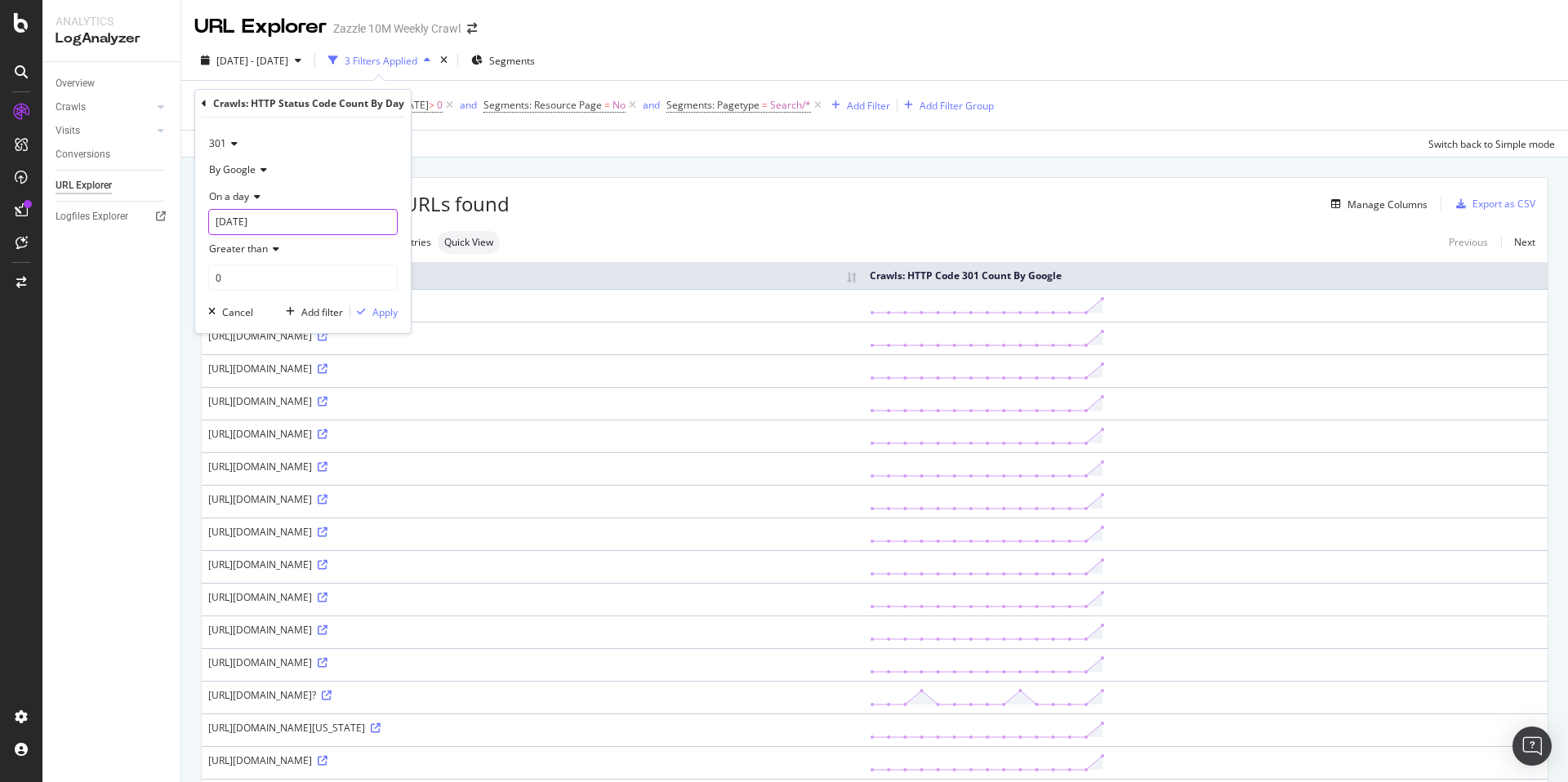
click at [265, 227] on input "[DATE]" at bounding box center [302, 222] width 189 height 27
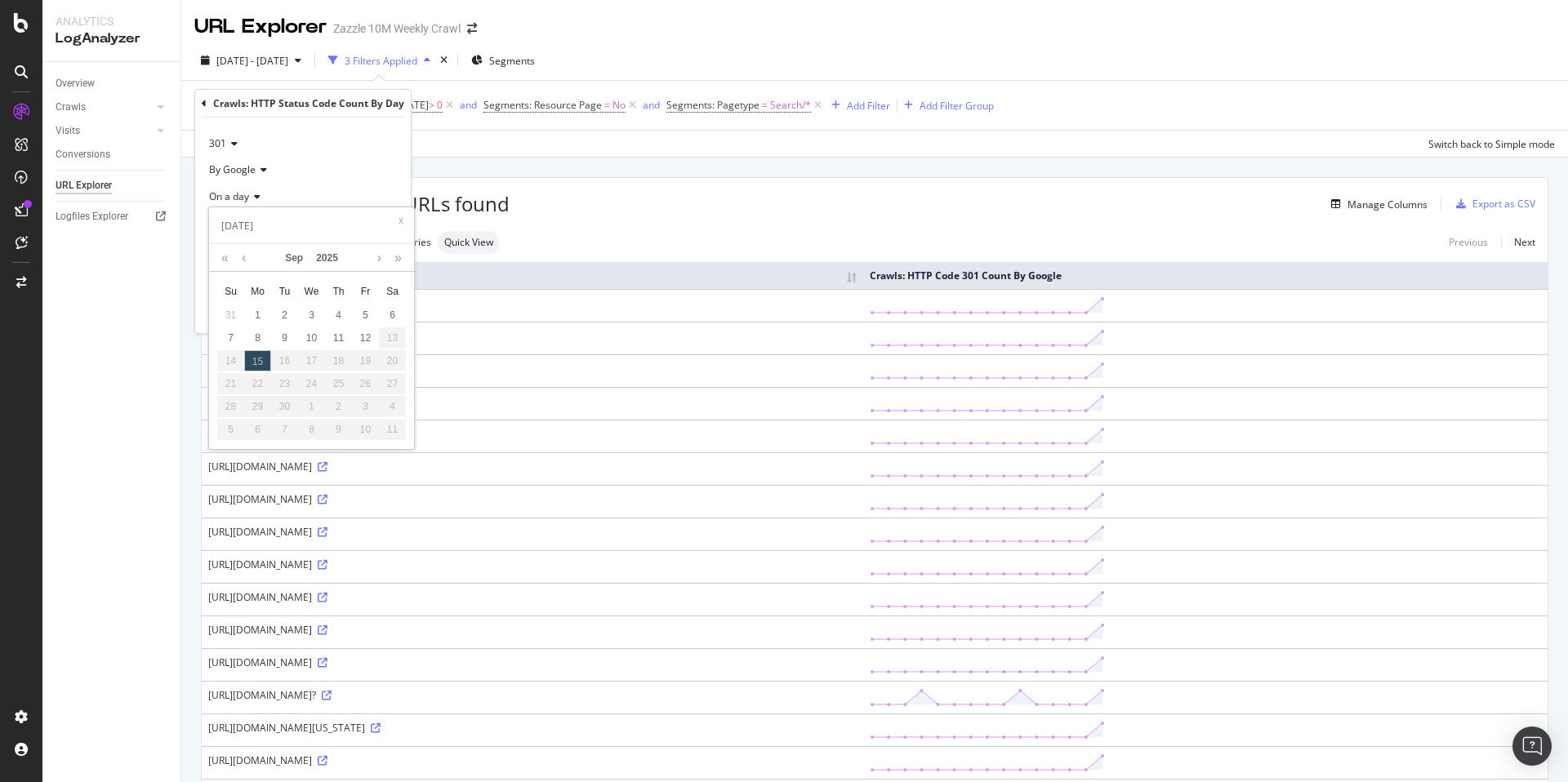
click at [338, 341] on div "11" at bounding box center [338, 338] width 27 height 22
type input "[DATE]"
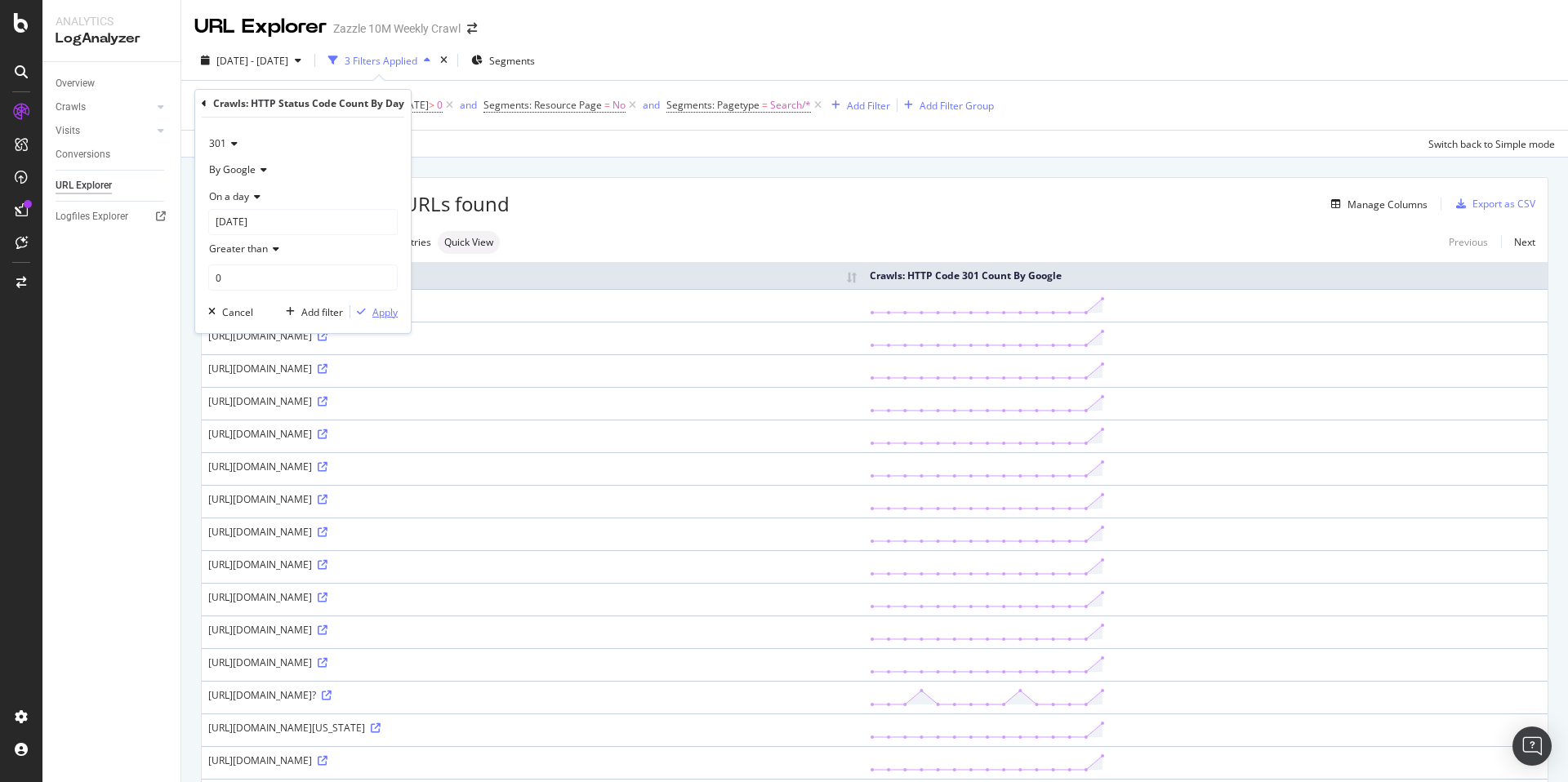
click at [383, 315] on div "Apply" at bounding box center [385, 312] width 26 height 14
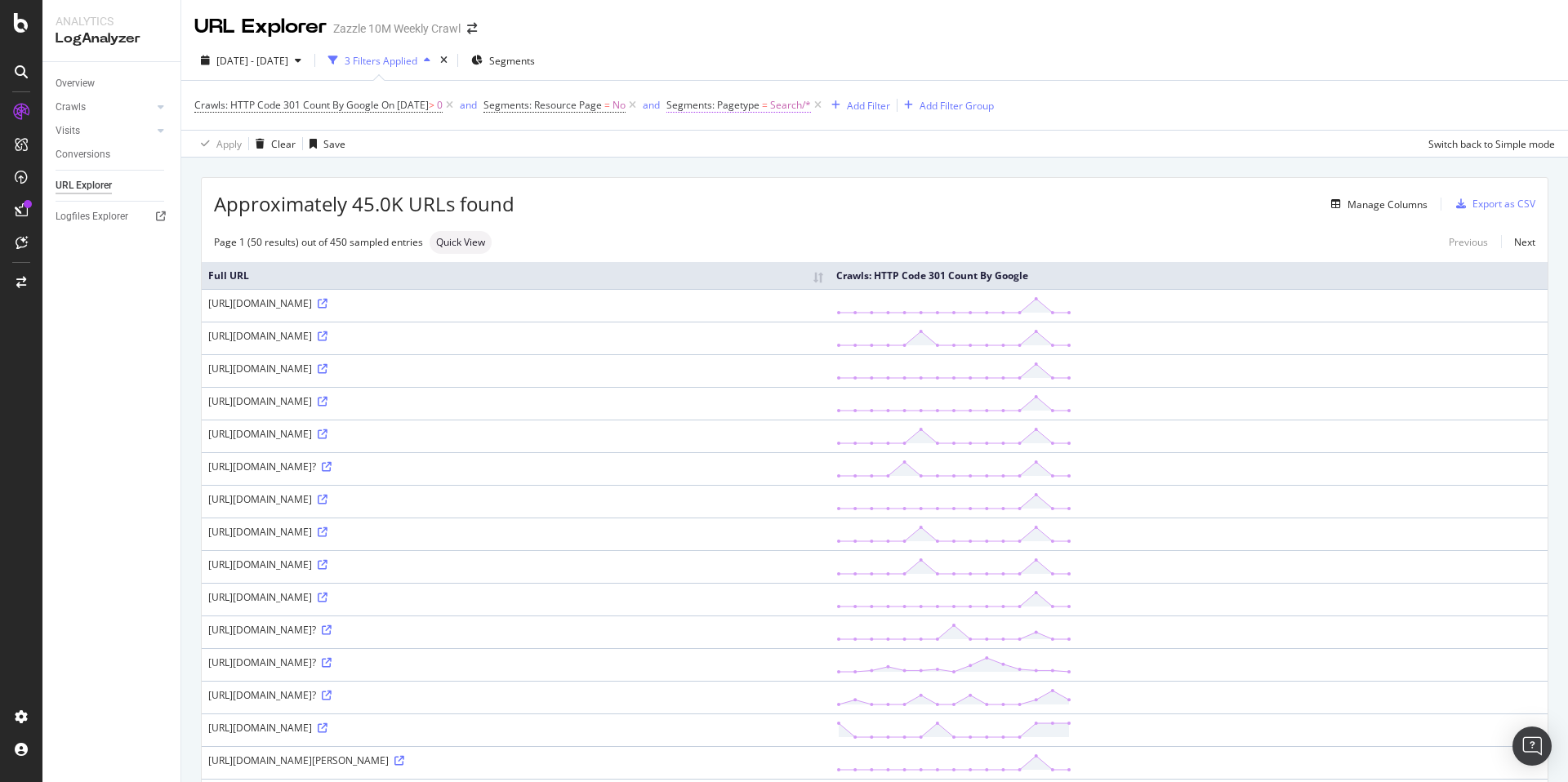
click at [728, 102] on span "Segments: Pagetype" at bounding box center [713, 104] width 94 height 14
click at [761, 175] on div at bounding box center [791, 173] width 178 height 27
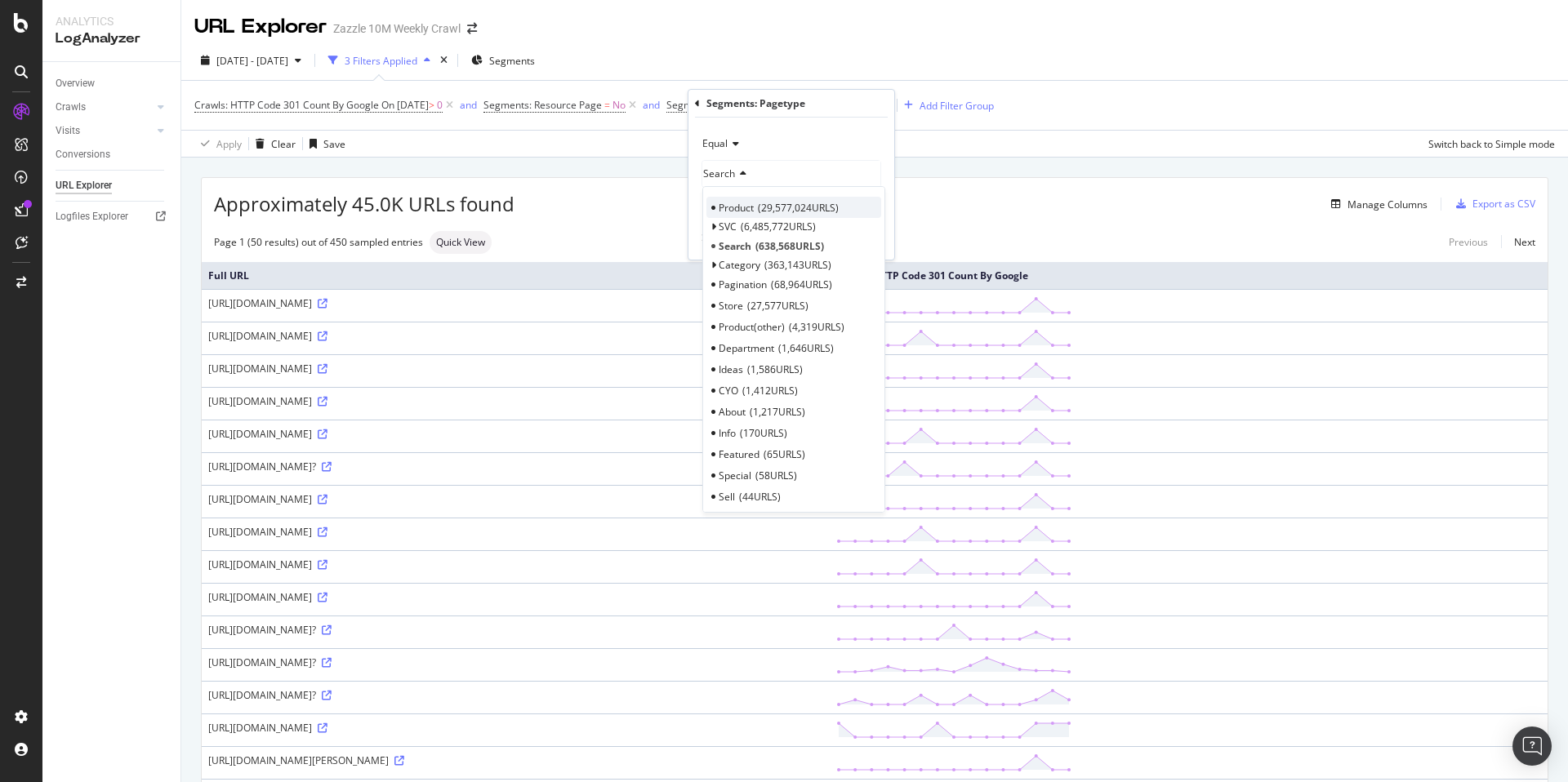
click at [810, 202] on span "29,577,024 URLS" at bounding box center [798, 208] width 81 height 14
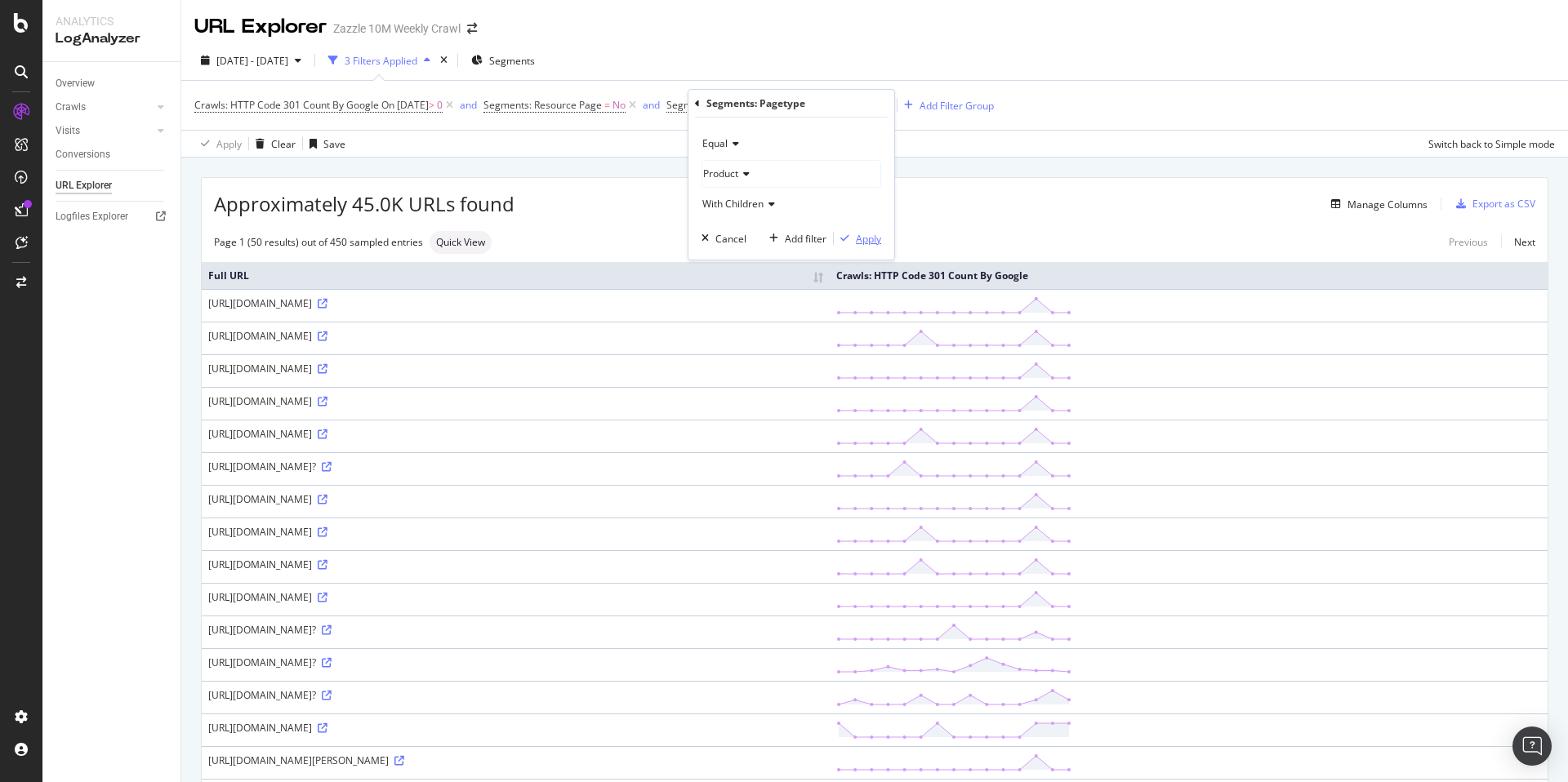
click at [860, 236] on div "Apply" at bounding box center [869, 238] width 26 height 14
click at [428, 110] on span "On 2025-09-11" at bounding box center [405, 104] width 47 height 14
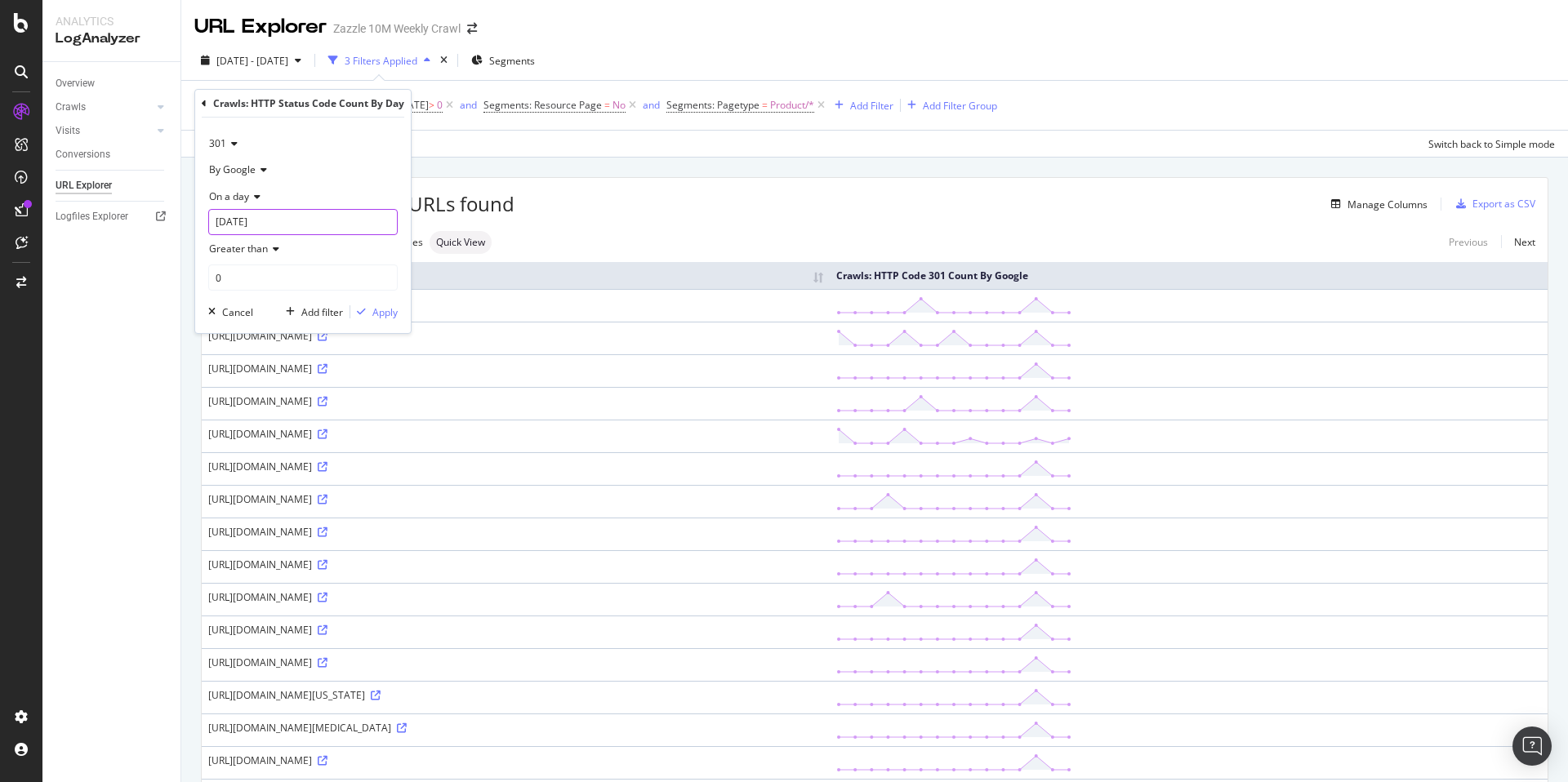
click at [264, 229] on input "[DATE]" at bounding box center [302, 222] width 189 height 27
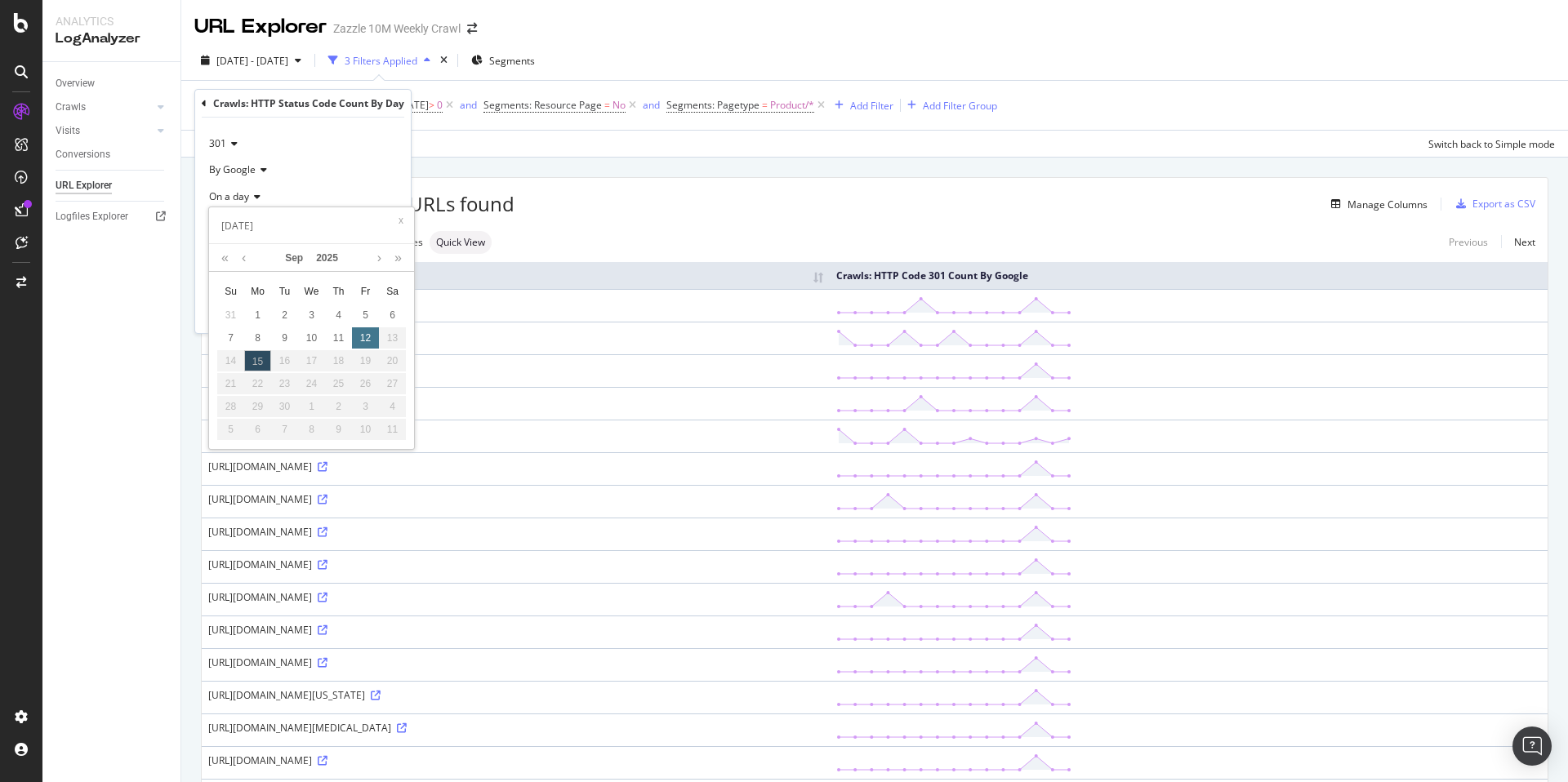
click at [365, 337] on div "12" at bounding box center [364, 338] width 27 height 22
type input "[DATE]"
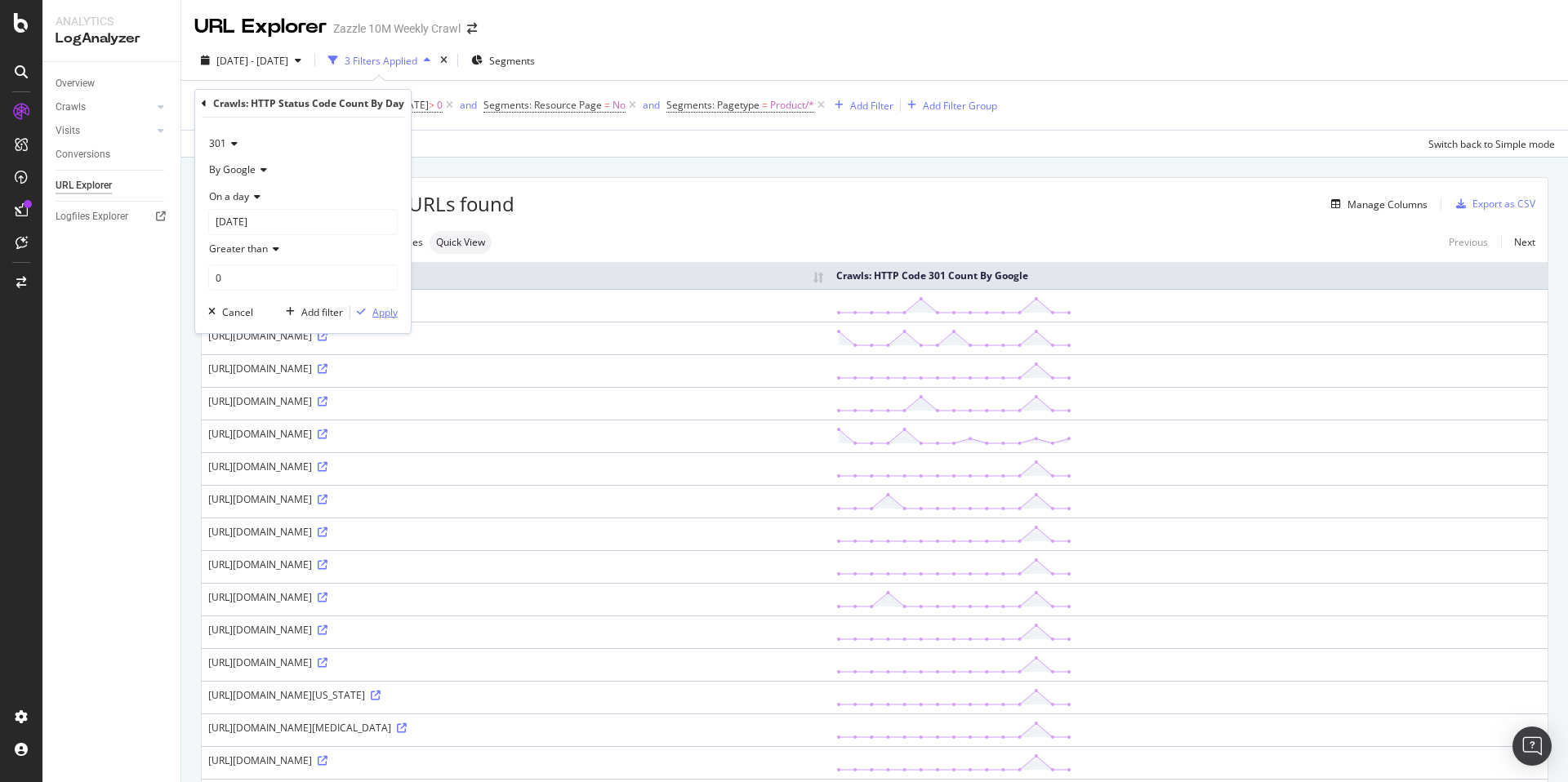
click at [382, 305] on div "Apply" at bounding box center [385, 312] width 26 height 14
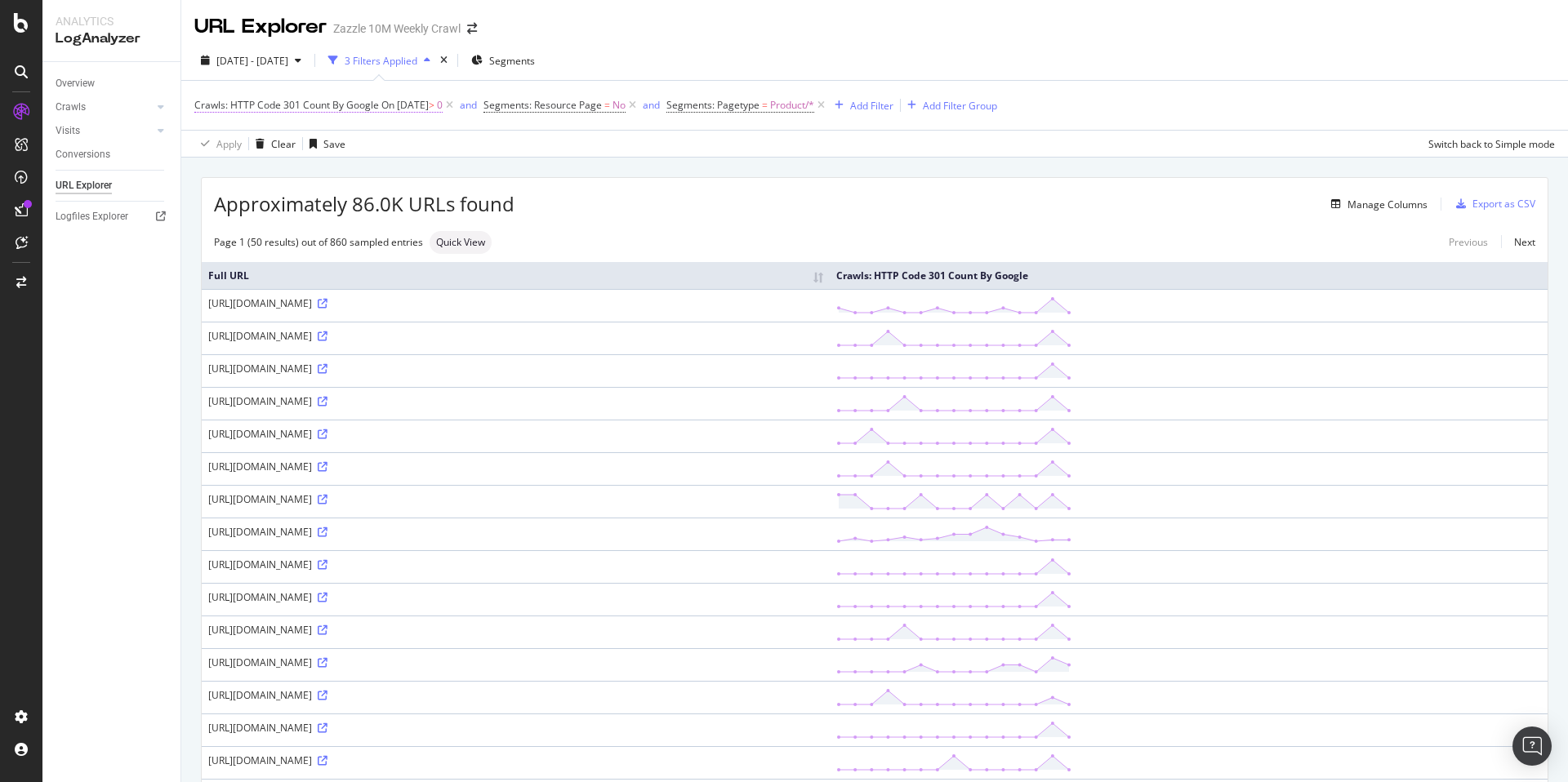
click at [428, 107] on span "On 2025-09-12" at bounding box center [405, 104] width 47 height 14
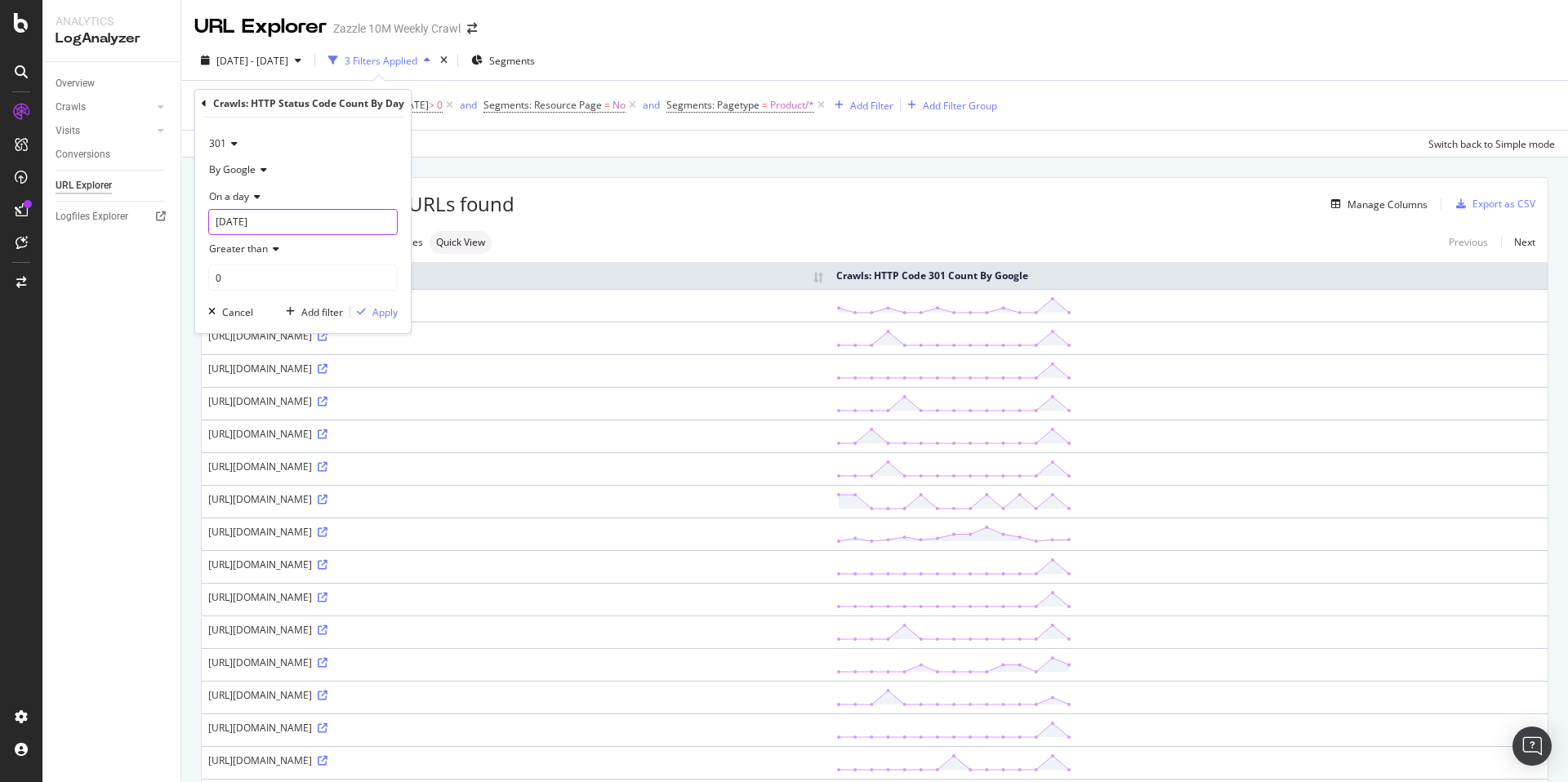
click at [290, 214] on input "[DATE]" at bounding box center [302, 222] width 189 height 27
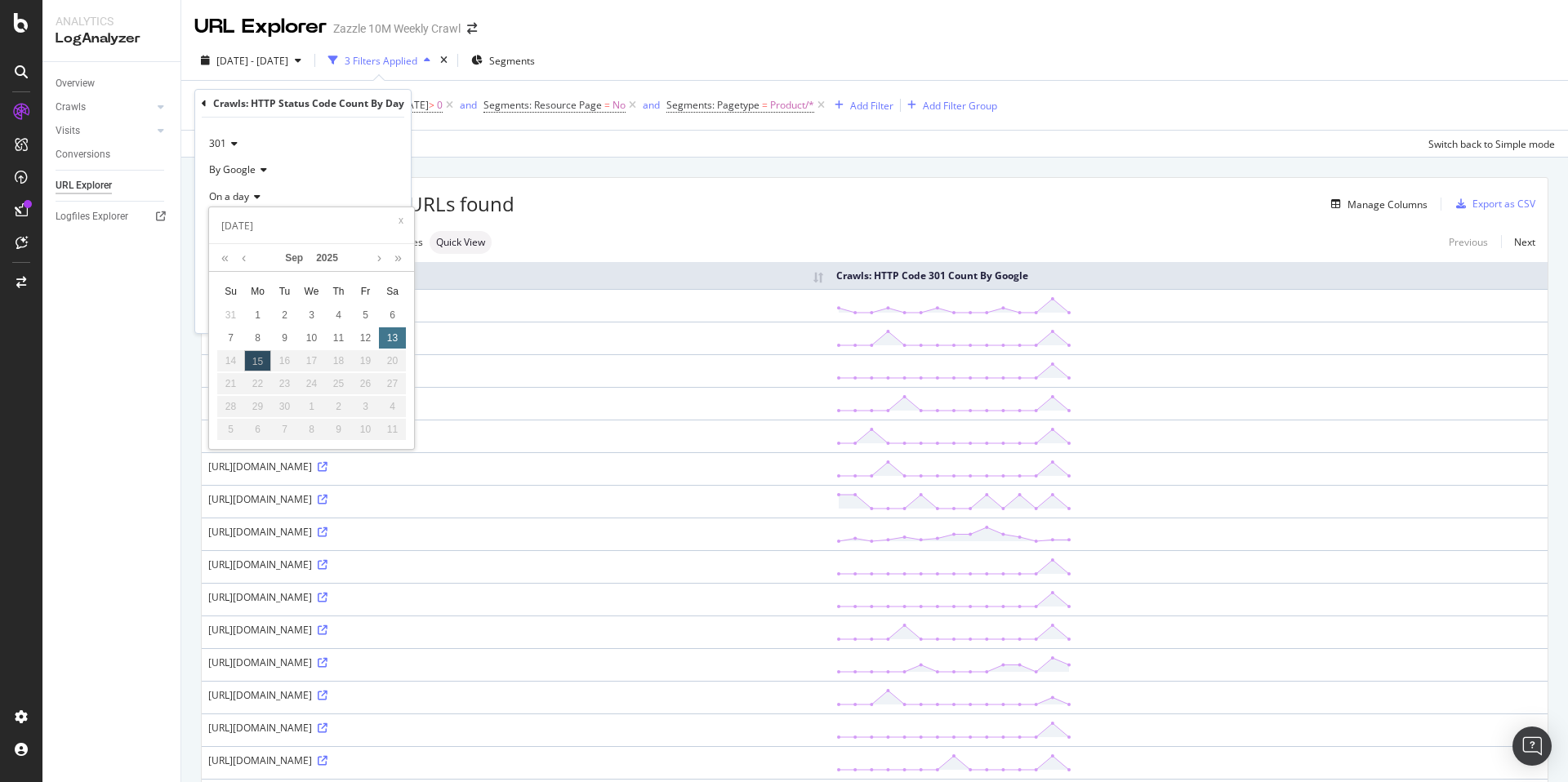
click at [389, 343] on div "13" at bounding box center [392, 338] width 27 height 22
click at [289, 64] on span "[DATE] - [DATE]" at bounding box center [252, 61] width 72 height 14
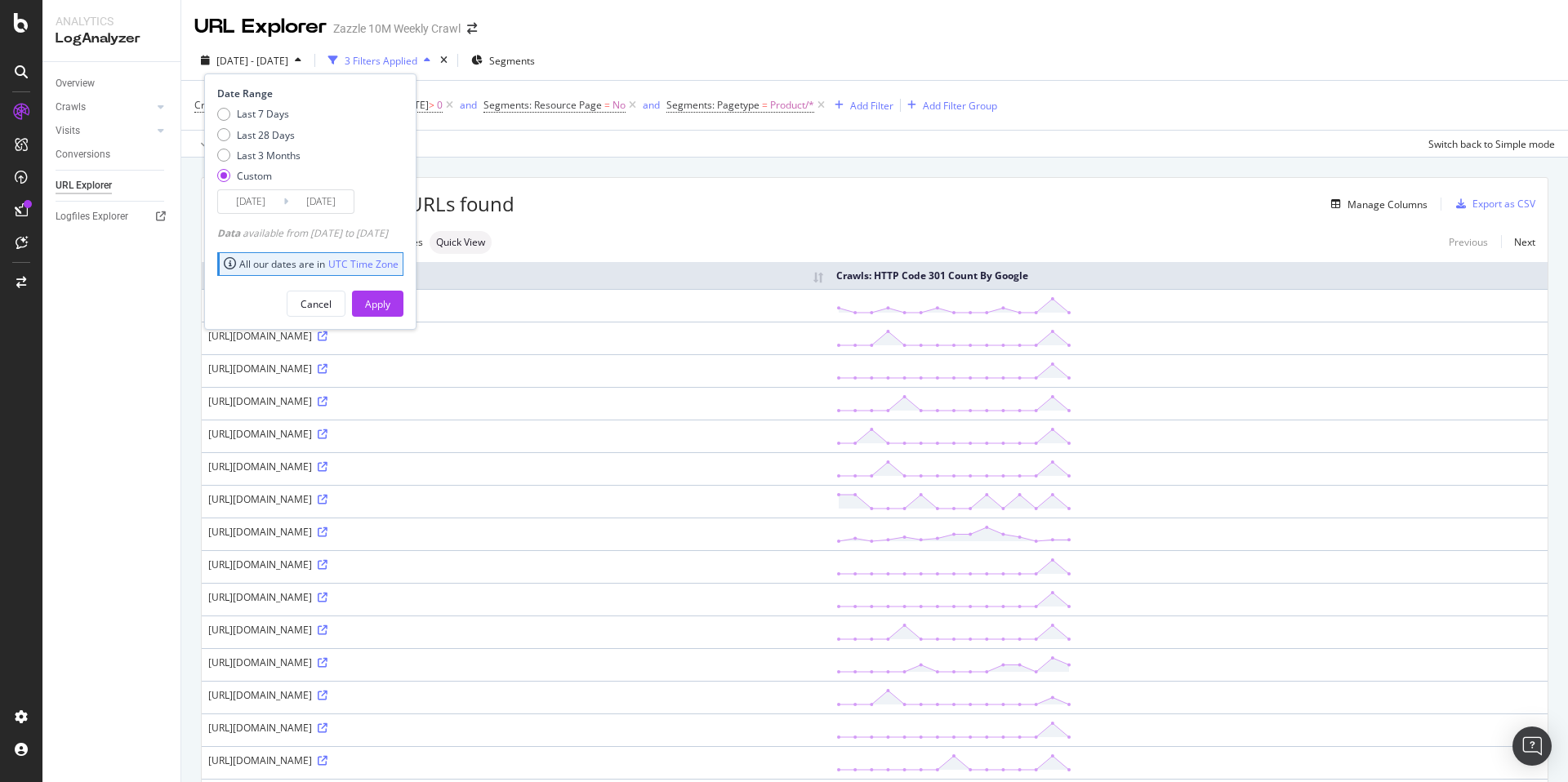
click at [320, 203] on input "2025/09/13" at bounding box center [321, 201] width 65 height 23
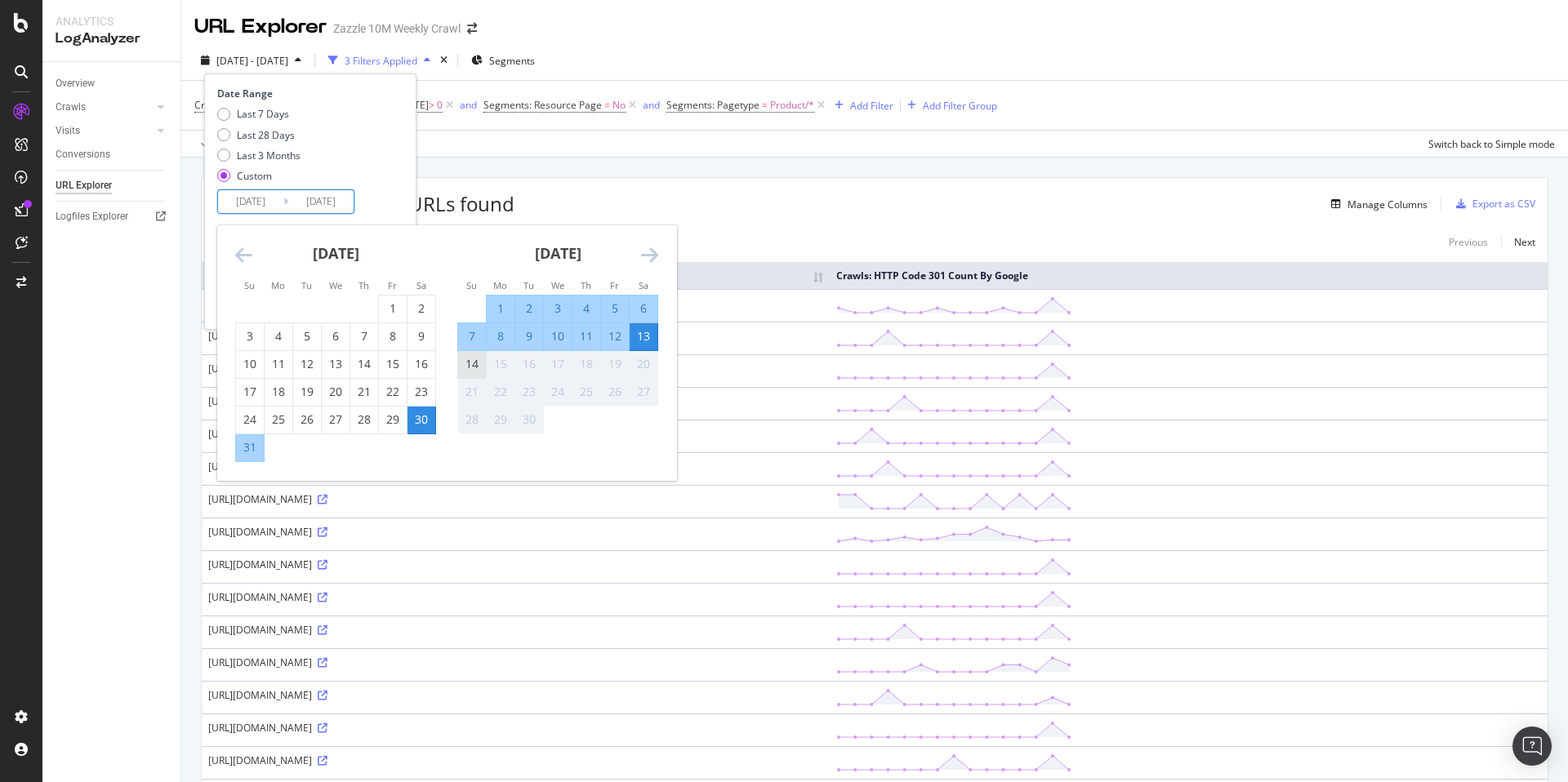
click at [468, 358] on div "14" at bounding box center [472, 363] width 28 height 17
type input "2025/09/14"
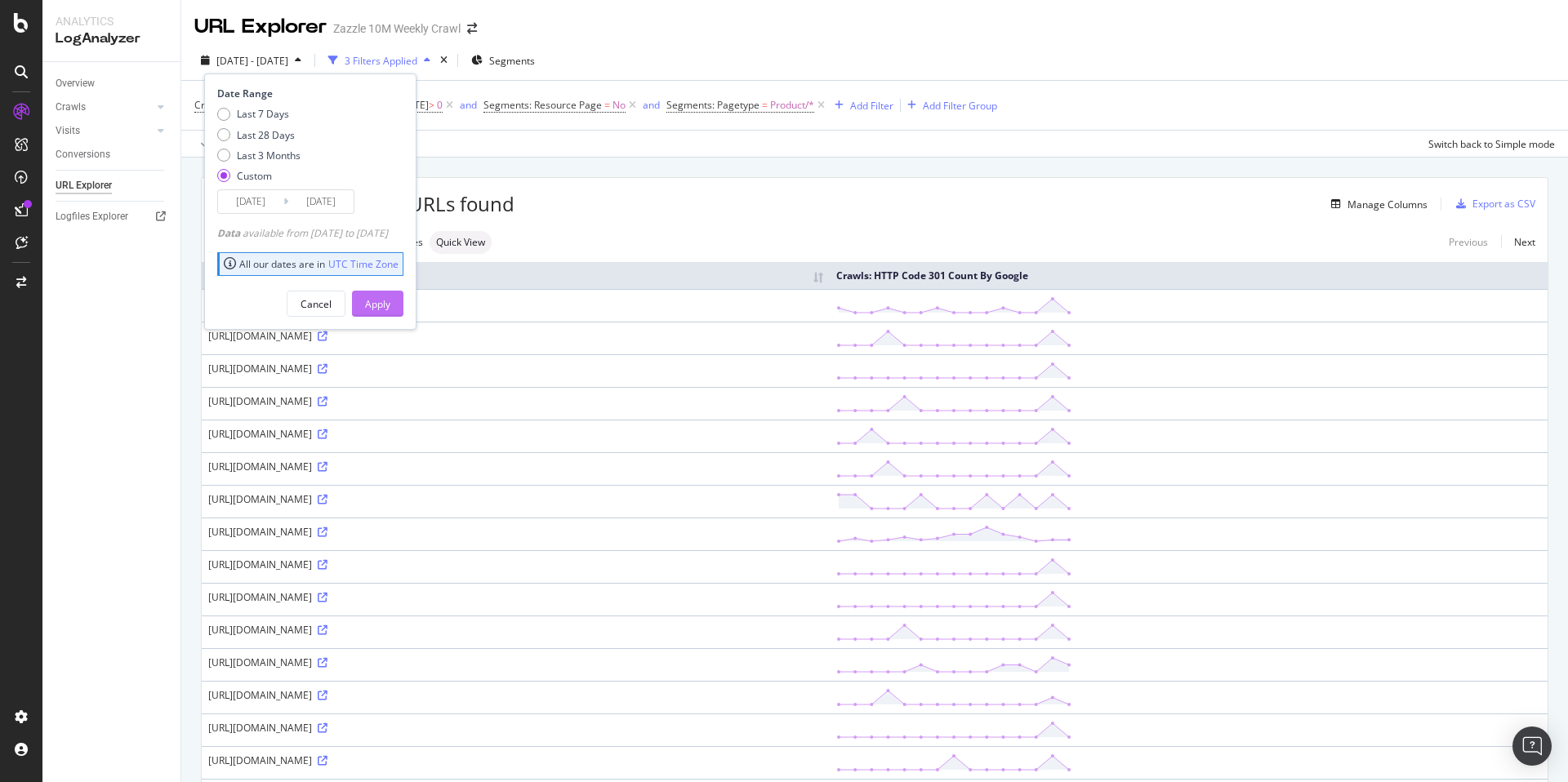
click at [390, 303] on div "Apply" at bounding box center [378, 304] width 26 height 14
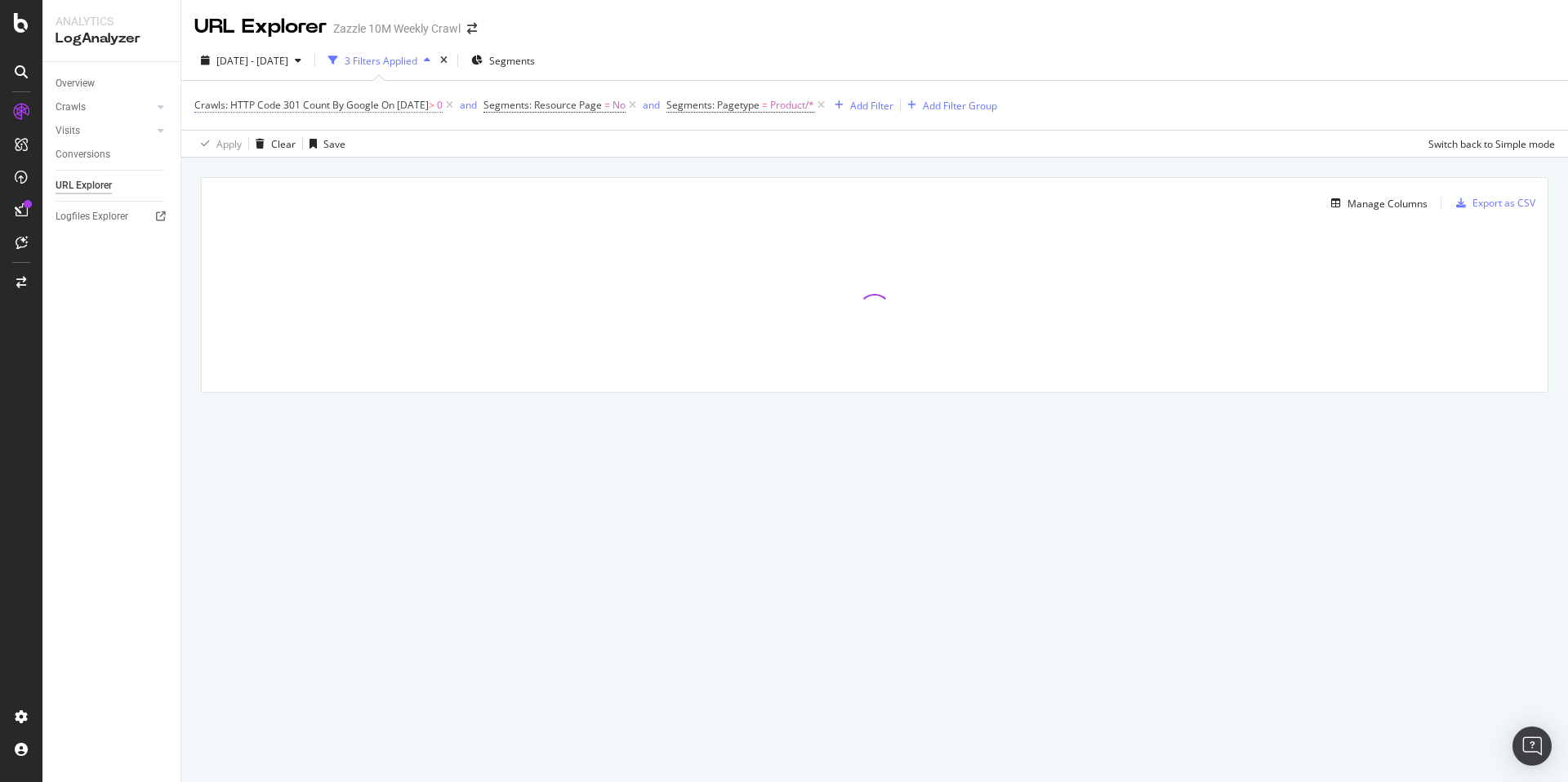
click at [409, 107] on span "On 2025-09-12" at bounding box center [405, 104] width 47 height 14
click at [270, 223] on input "[DATE]" at bounding box center [302, 222] width 189 height 27
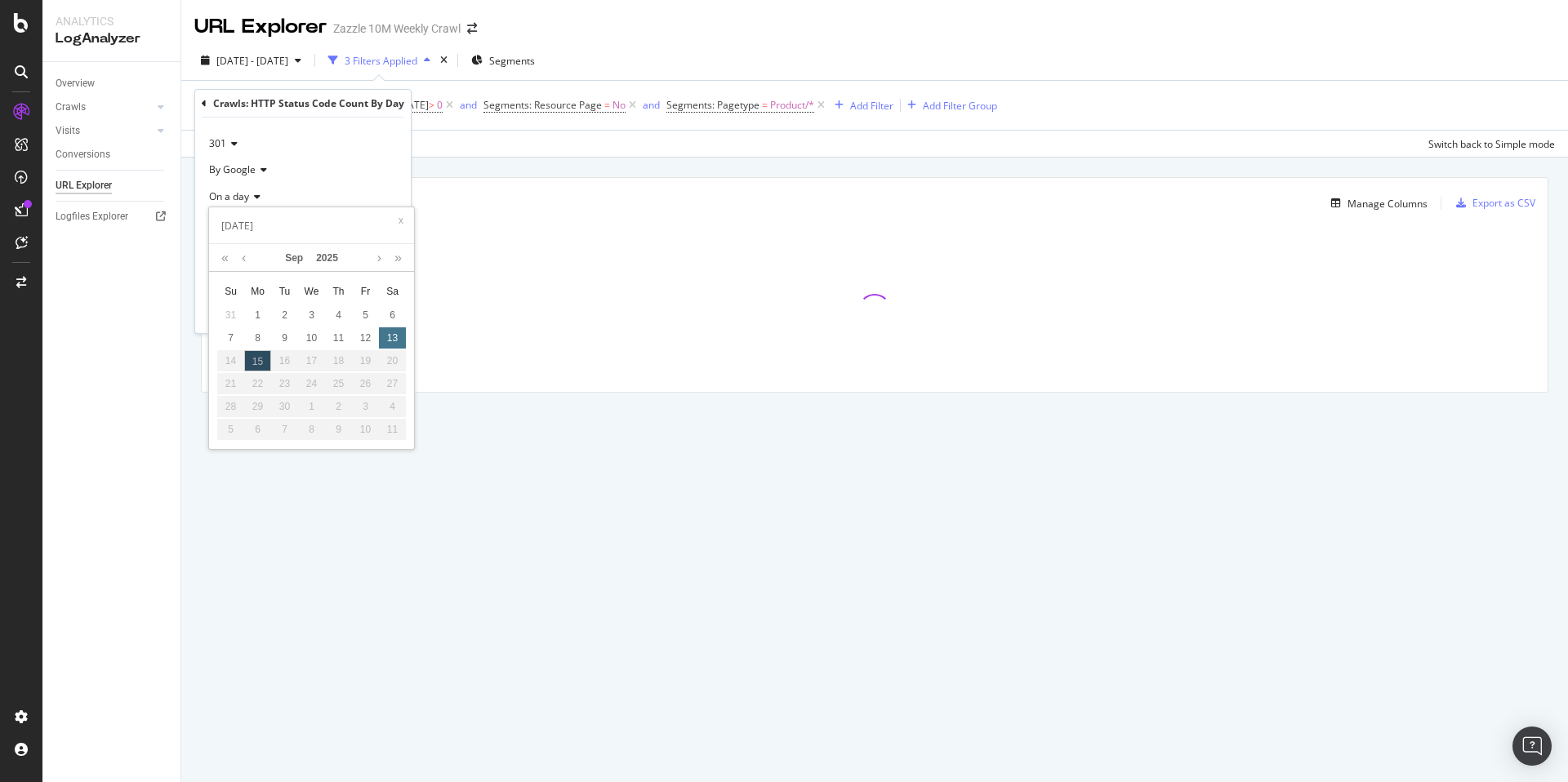
click at [401, 336] on div "13" at bounding box center [392, 338] width 27 height 22
type input "[DATE]"
click at [387, 312] on div "Apply" at bounding box center [385, 312] width 26 height 14
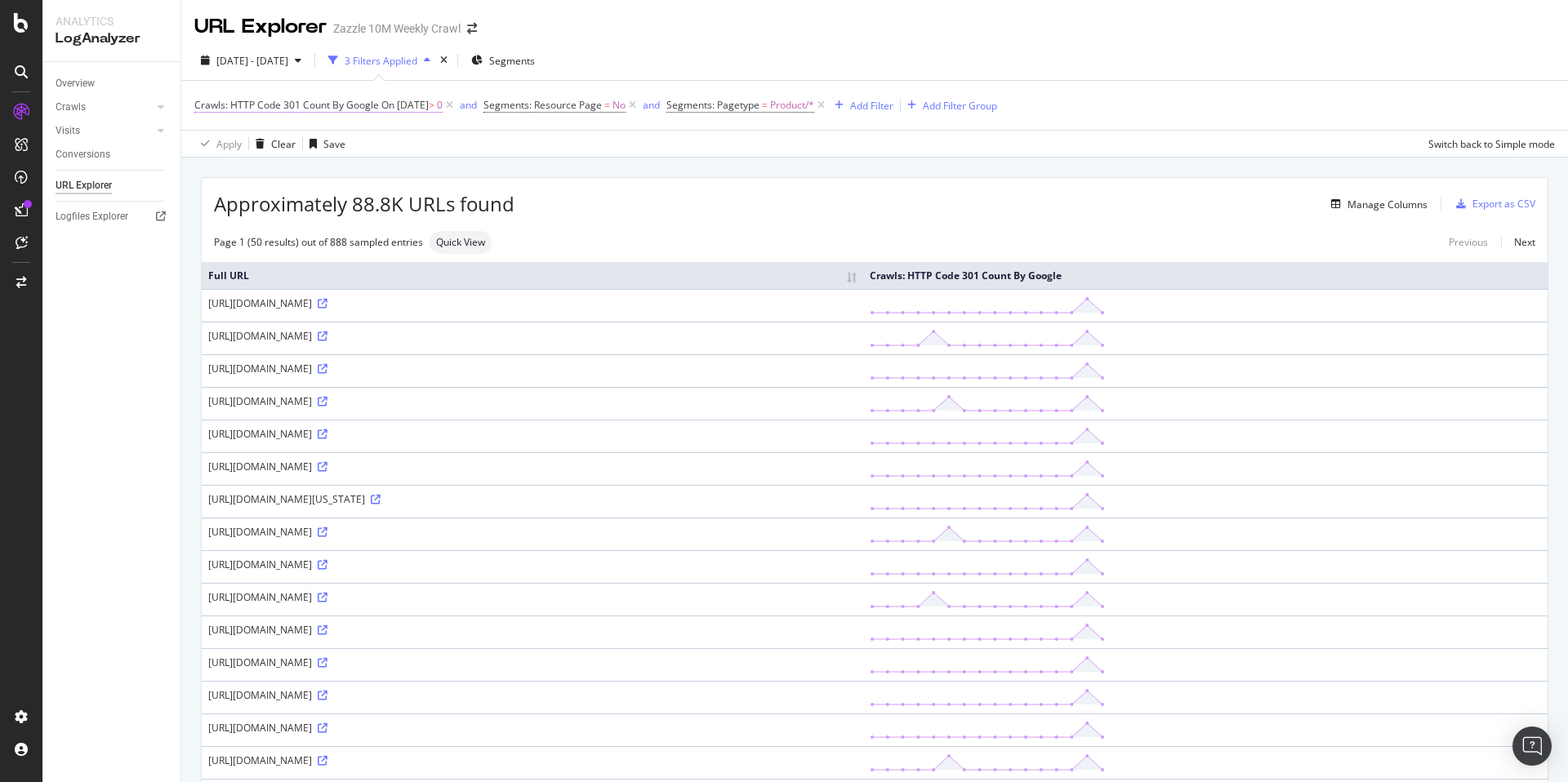
click at [329, 102] on span "Crawls: HTTP Code 301 Count By Google" at bounding box center [286, 104] width 184 height 14
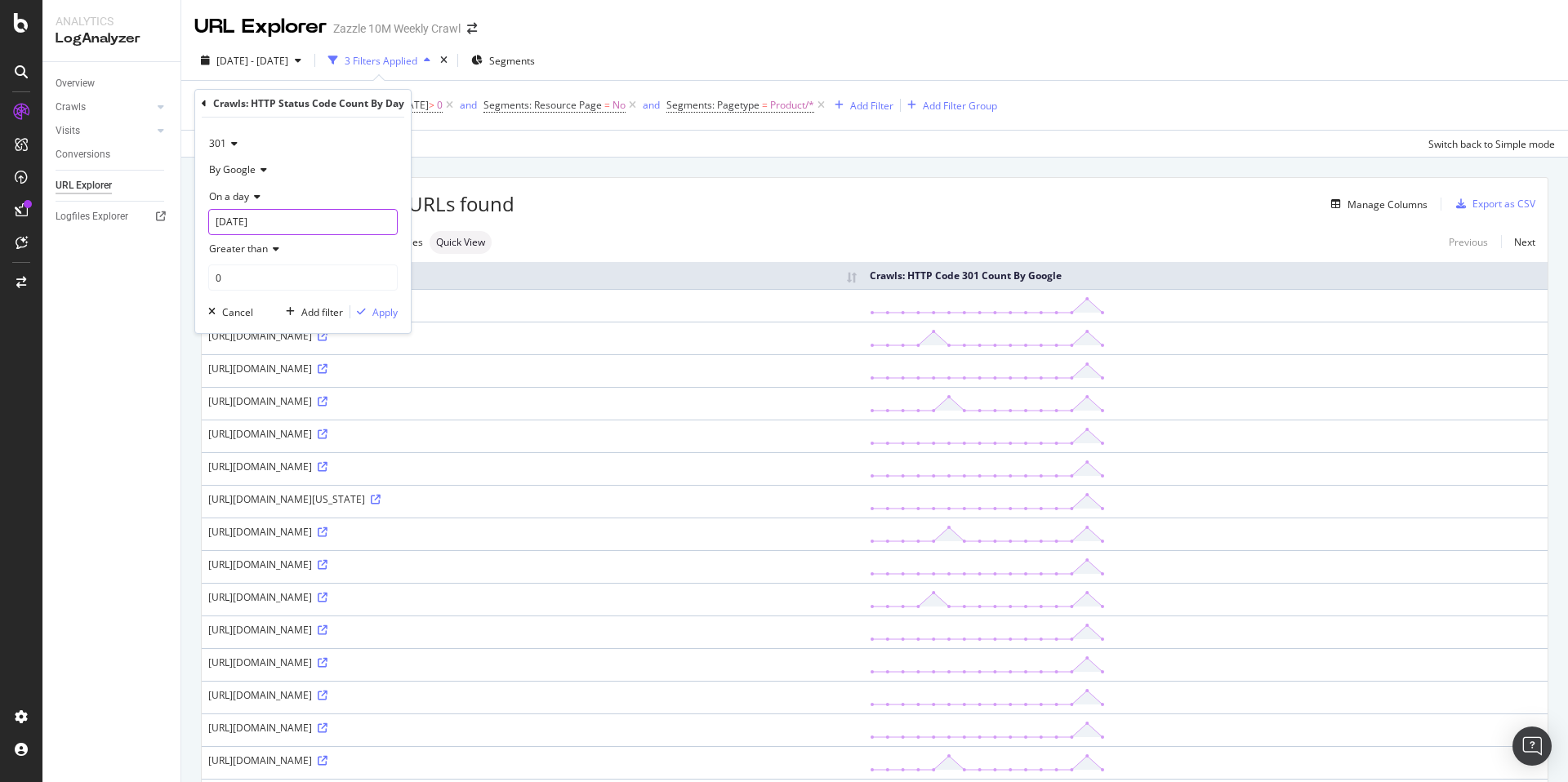
click at [271, 218] on input "[DATE]" at bounding box center [302, 222] width 189 height 27
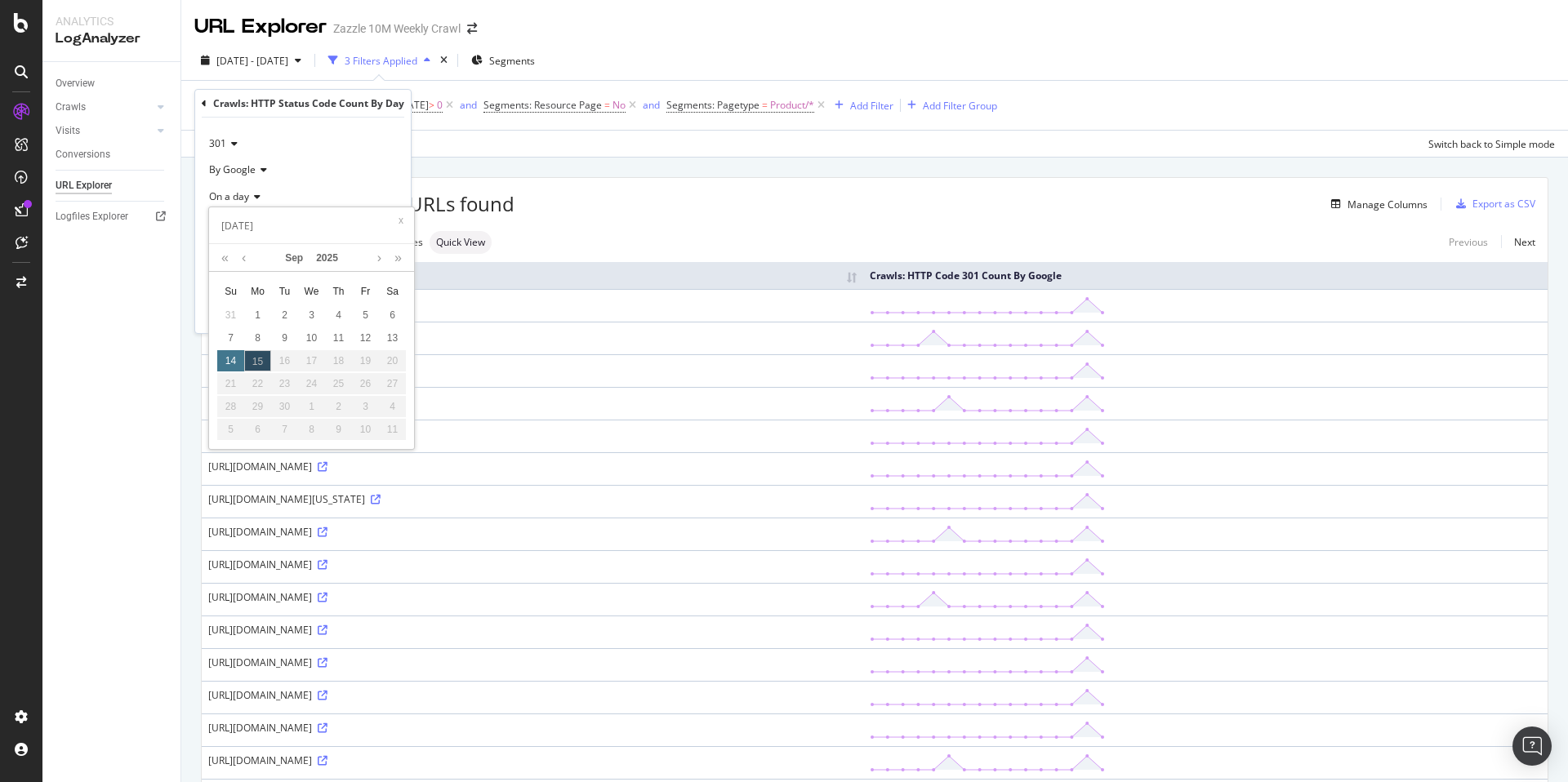
click at [235, 355] on div "14" at bounding box center [230, 361] width 27 height 22
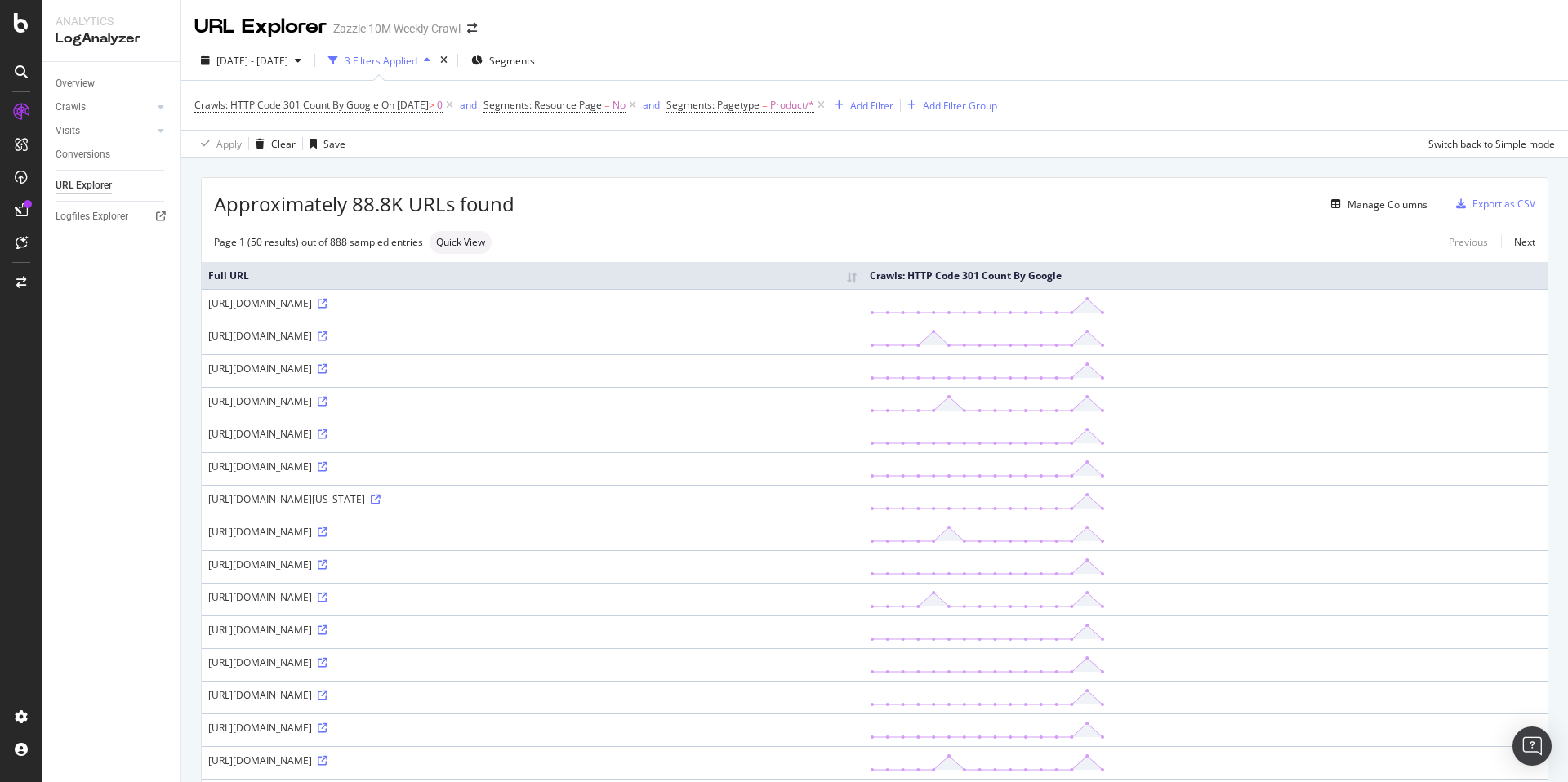
click at [799, 47] on div "2025 Aug. 30th - Sep. 14th 3 Filters Applied Segments" at bounding box center [875, 63] width 1387 height 33
click at [791, 98] on span "Product/*" at bounding box center [792, 104] width 44 height 23
click at [785, 183] on div at bounding box center [791, 173] width 178 height 27
click at [750, 183] on div at bounding box center [791, 173] width 178 height 27
click at [778, 178] on div at bounding box center [791, 173] width 178 height 27
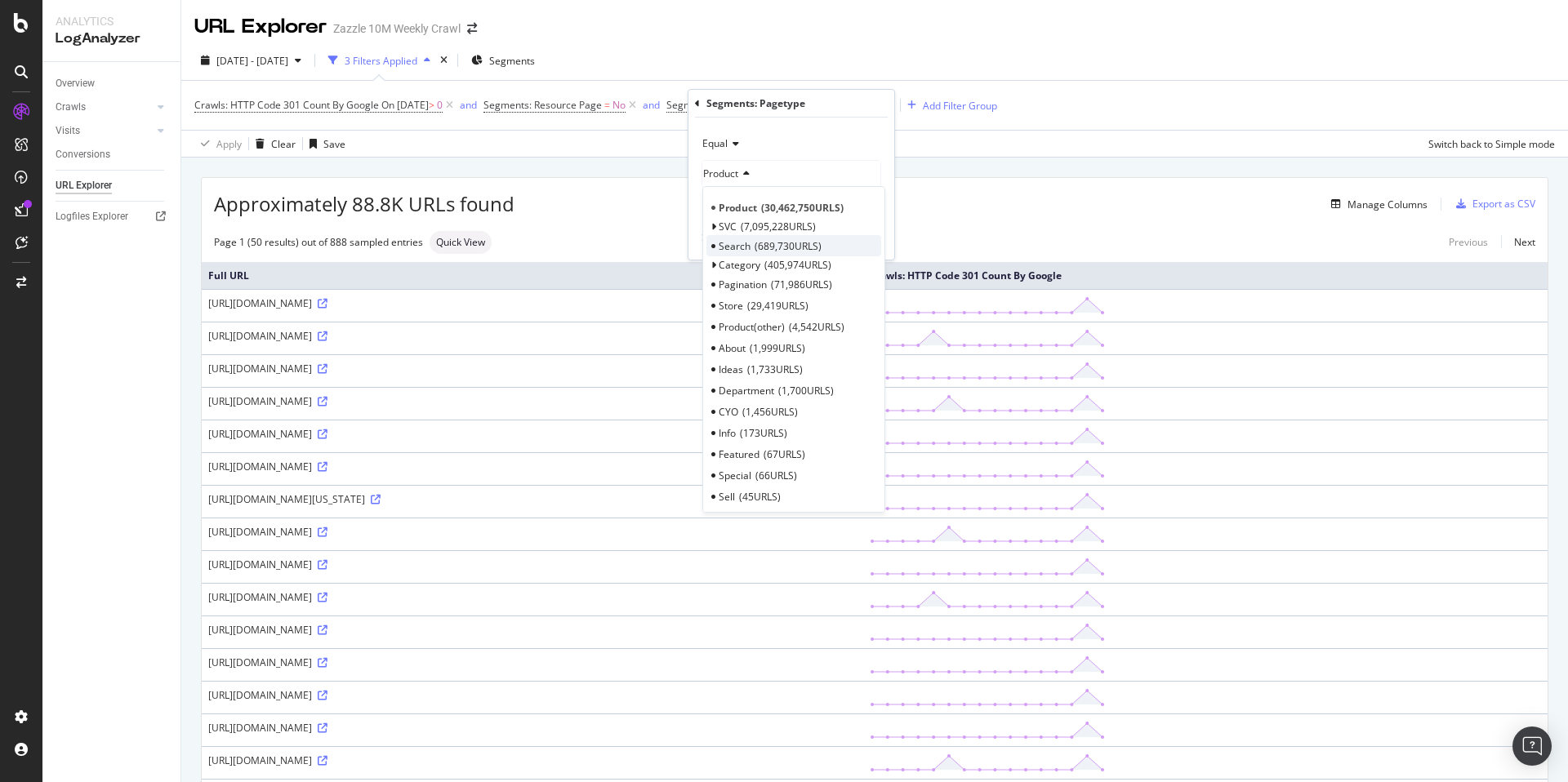
click at [777, 253] on div "Search 689,730 URLS" at bounding box center [793, 246] width 174 height 22
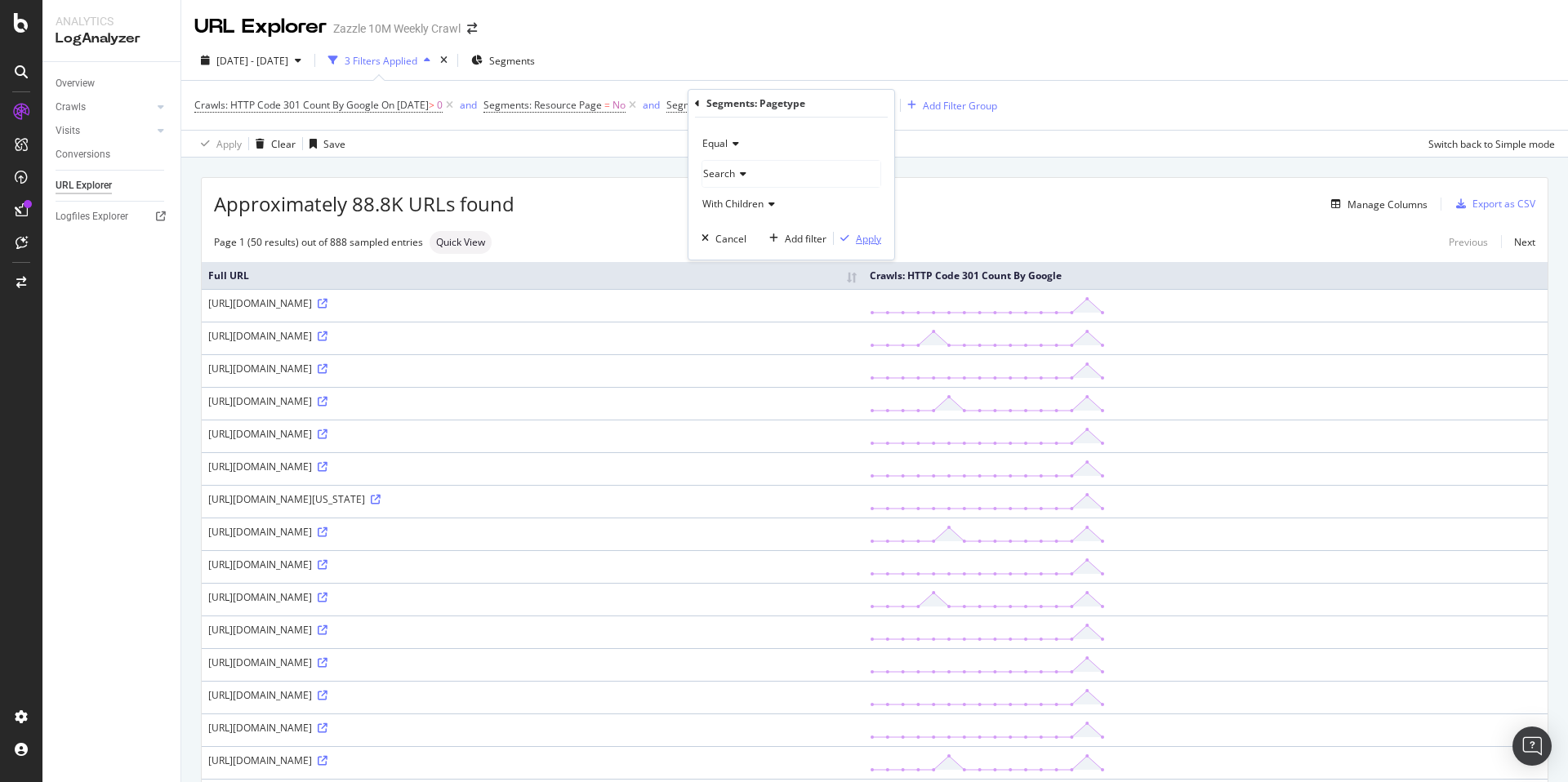
click at [871, 241] on div "Apply" at bounding box center [869, 238] width 26 height 14
click at [387, 100] on span "On [DATE]" at bounding box center [405, 104] width 47 height 14
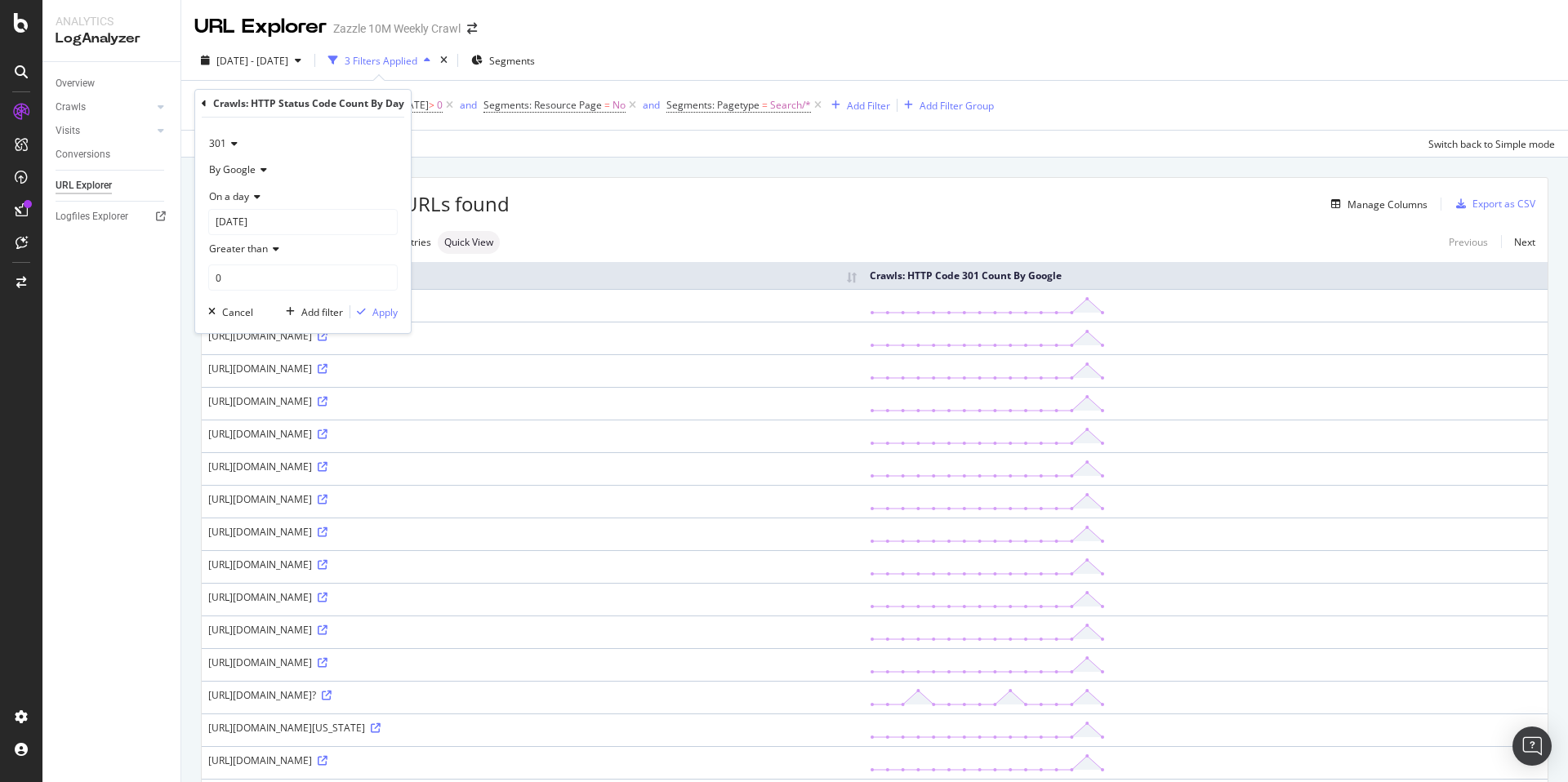
click at [227, 143] on icon at bounding box center [232, 144] width 12 height 10
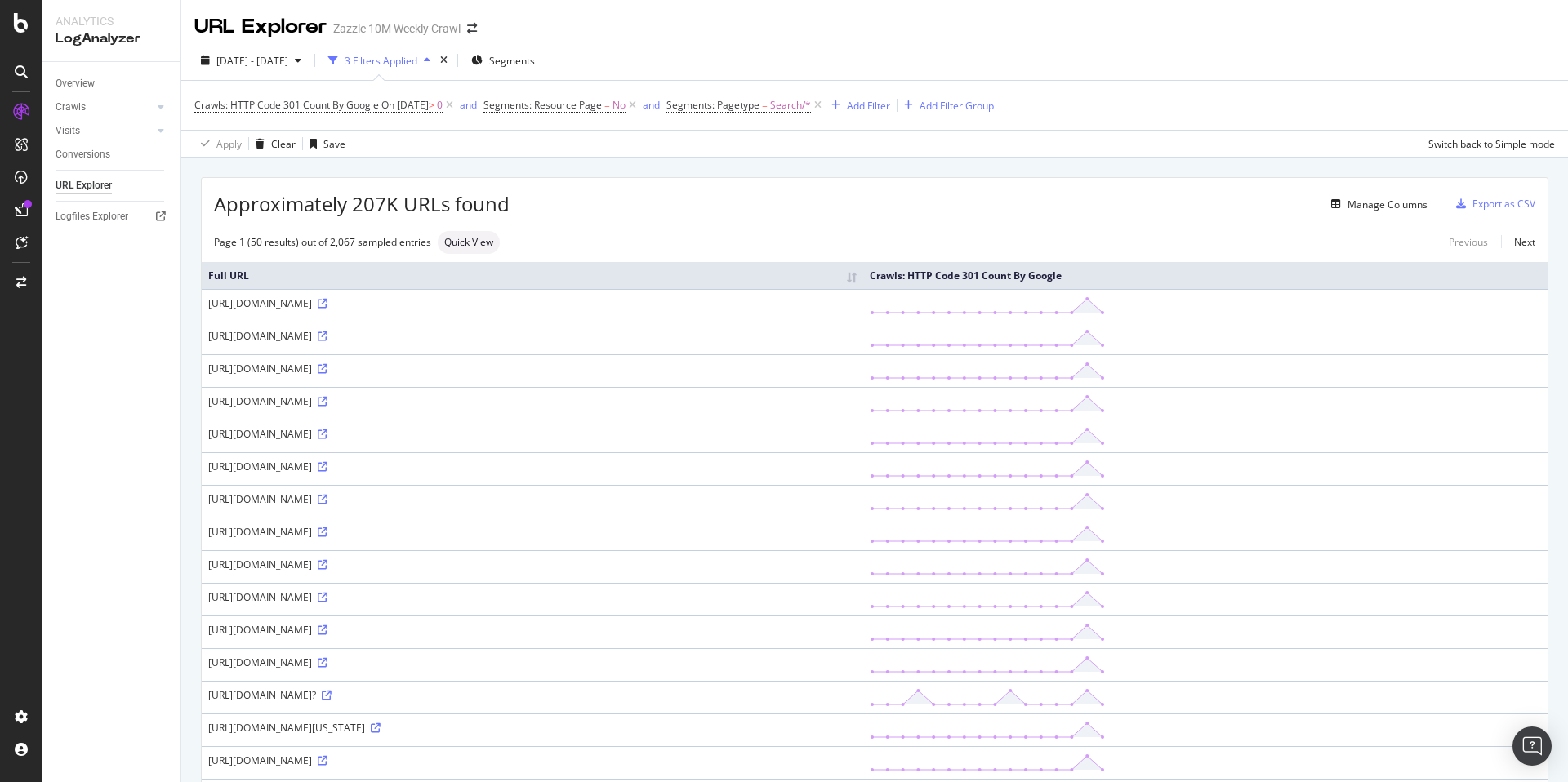
click at [1198, 38] on div "URL Explorer Zazzle 10M Weekly Crawl" at bounding box center [875, 20] width 1387 height 40
click at [716, 112] on span "Segments: Pagetype = Search/*" at bounding box center [746, 104] width 159 height 23
click at [719, 106] on span "Segments: Pagetype" at bounding box center [713, 104] width 94 height 14
click at [767, 175] on div "Search" at bounding box center [791, 173] width 178 height 27
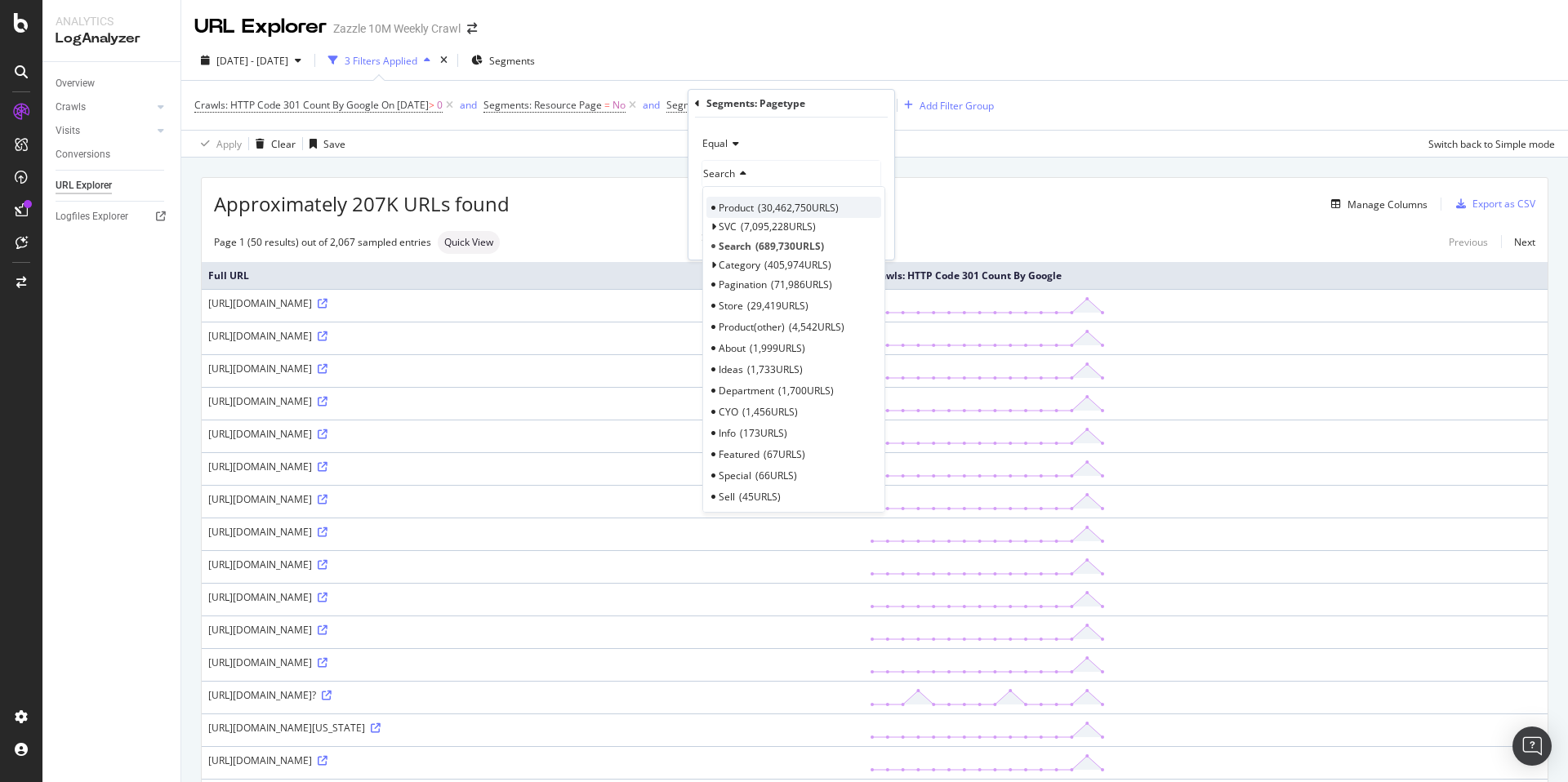
click at [812, 203] on span "30,462,750 URLS" at bounding box center [798, 208] width 81 height 14
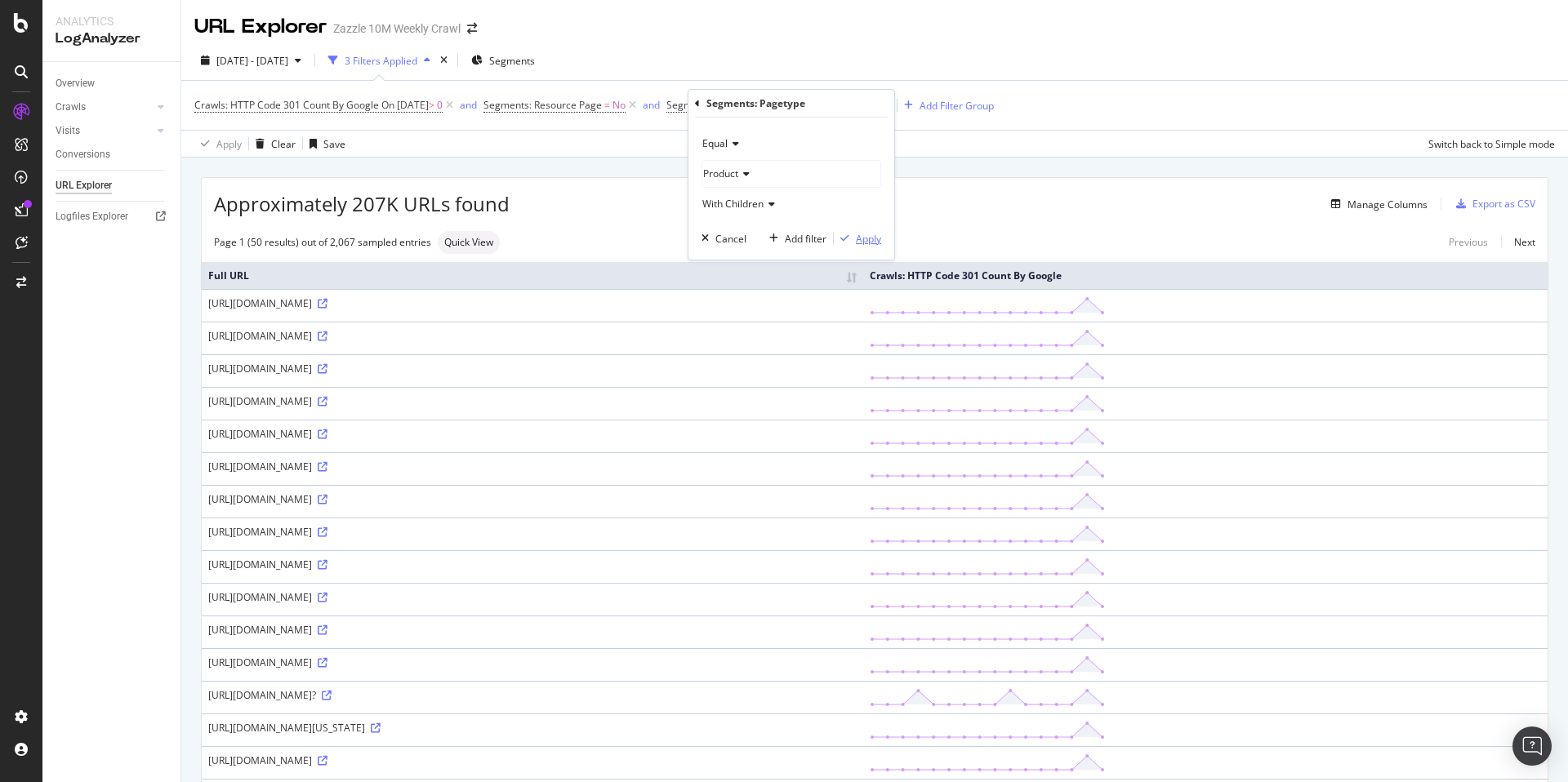
click at [856, 236] on div "Apply" at bounding box center [869, 238] width 26 height 14
click at [639, 106] on icon at bounding box center [632, 105] width 14 height 17
click at [458, 148] on div "Apply Clear Save Switch back to Simple mode" at bounding box center [875, 143] width 1387 height 27
click at [359, 102] on span "Crawls: HTTP Code 301 Count By Google" at bounding box center [286, 104] width 184 height 14
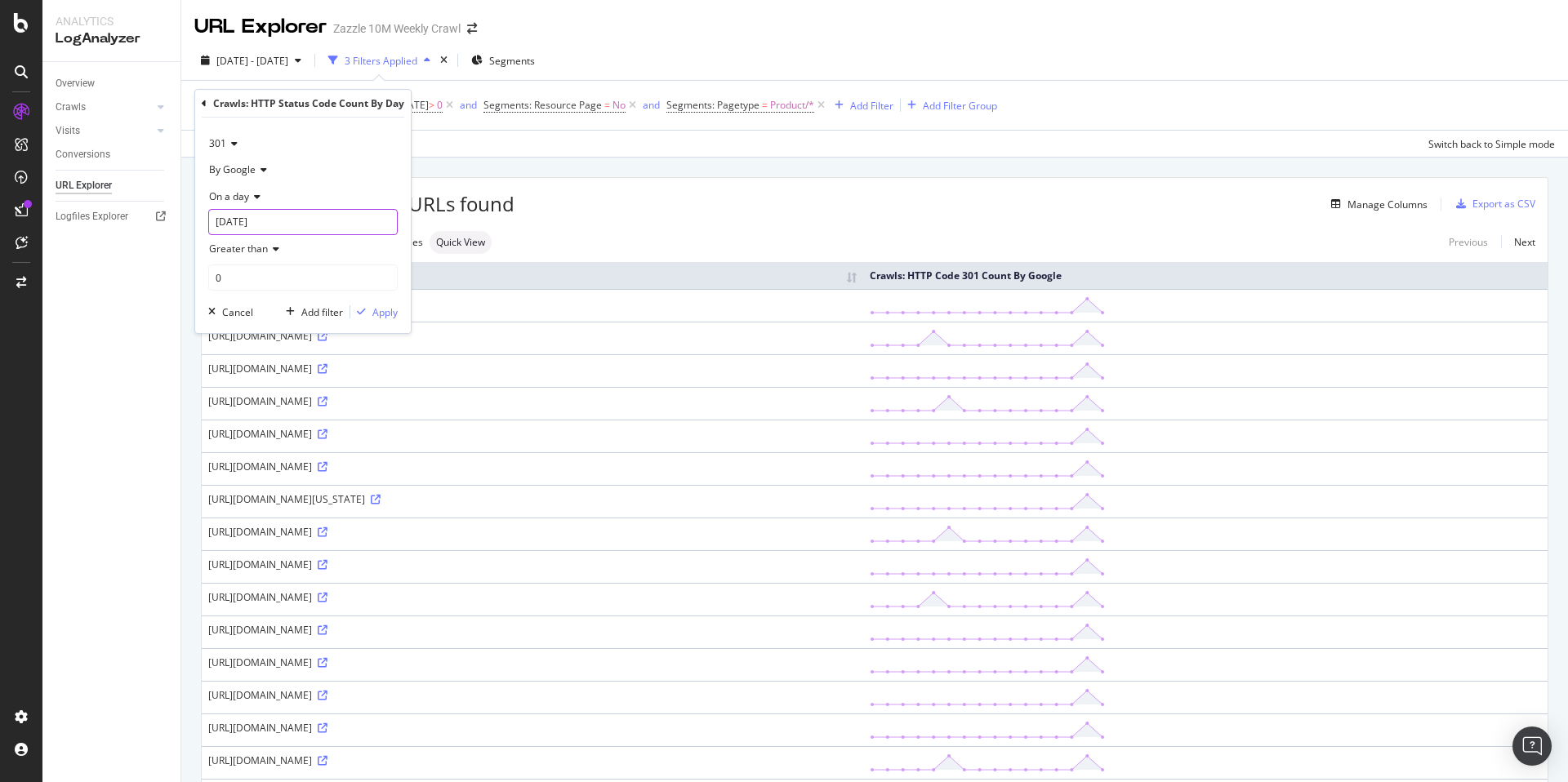
click at [261, 218] on input "[DATE]" at bounding box center [302, 222] width 189 height 27
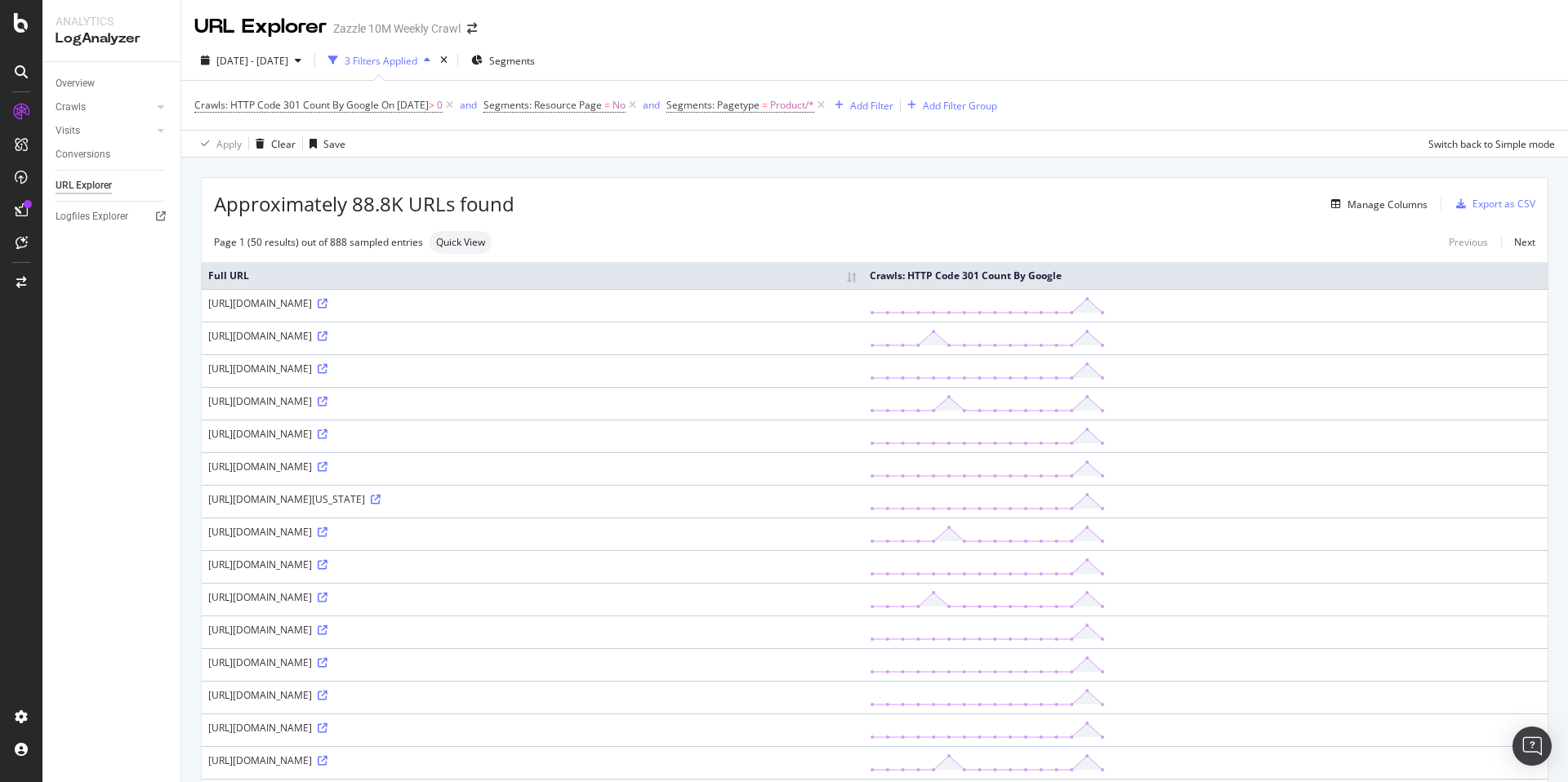
click at [638, 182] on div "Approximately 88.8K URLs found Manage Columns Export as CSV" at bounding box center [875, 198] width 1345 height 40
click at [767, 106] on span "=" at bounding box center [765, 104] width 6 height 14
click at [755, 179] on div "Product" at bounding box center [791, 173] width 178 height 27
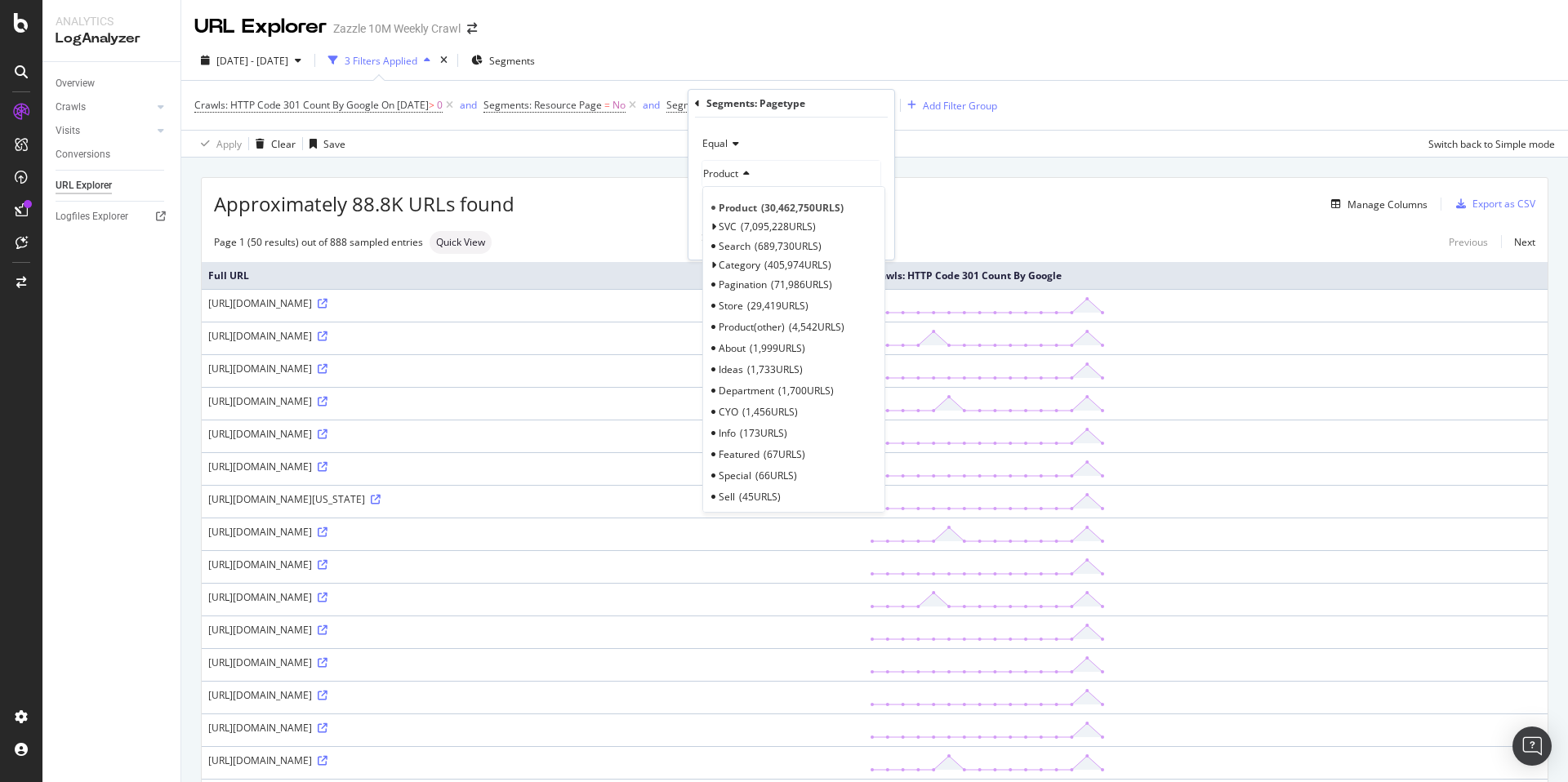
click at [803, 245] on span "689,730 URLS" at bounding box center [788, 246] width 67 height 14
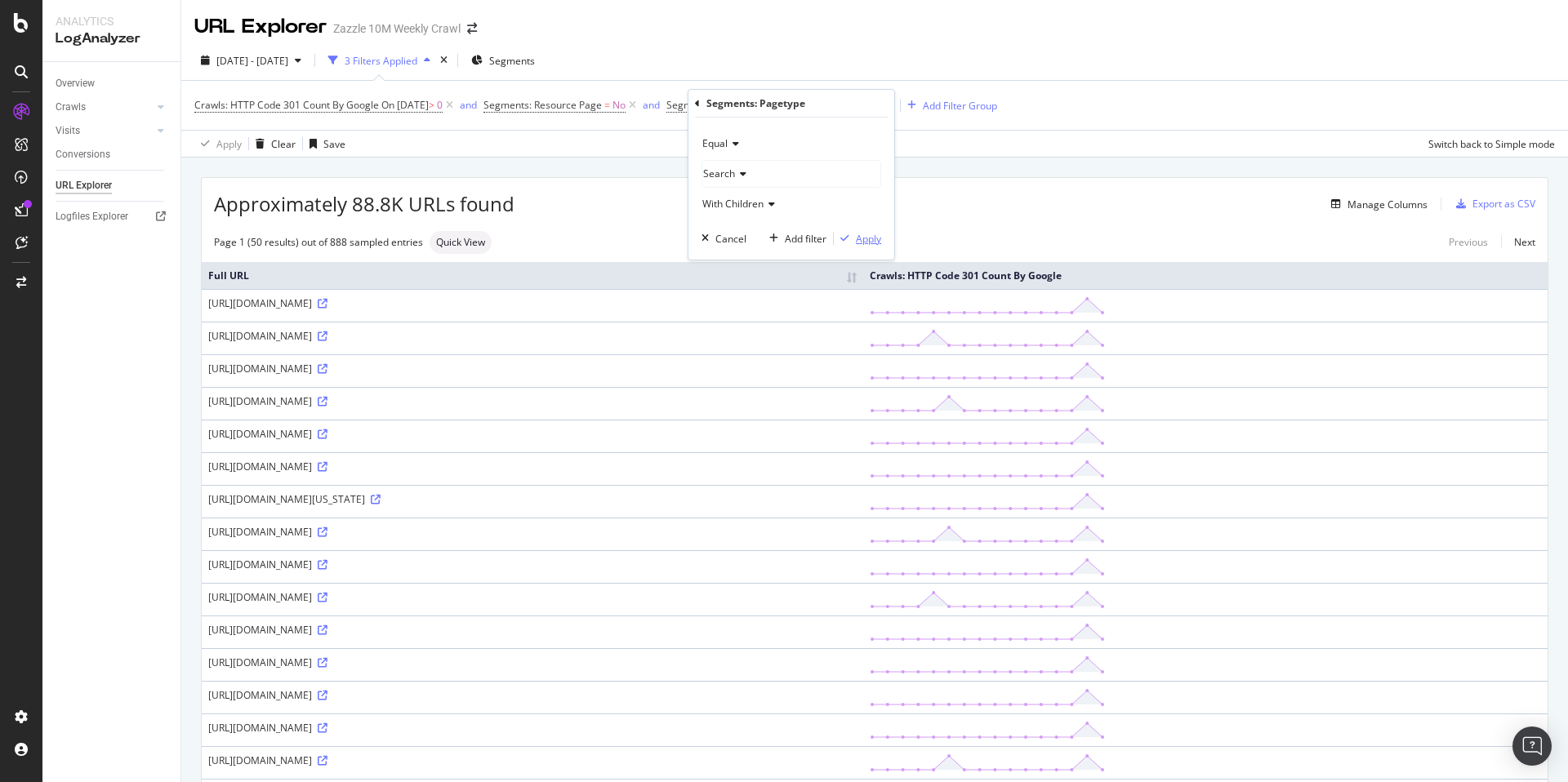
click at [852, 242] on div "button" at bounding box center [845, 238] width 22 height 10
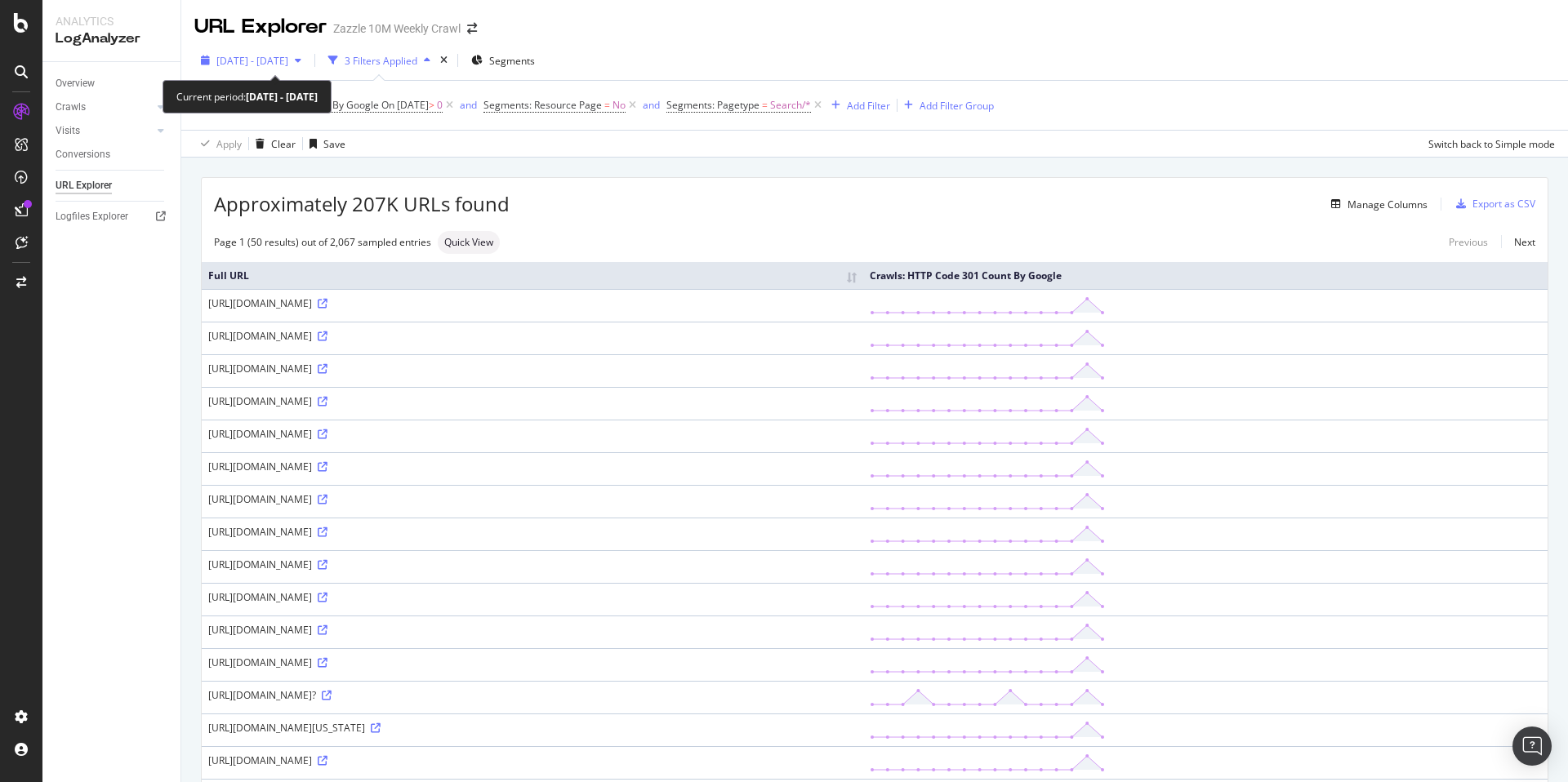
click at [289, 64] on span "2025 Aug. 30th - Sep. 14th" at bounding box center [252, 61] width 72 height 14
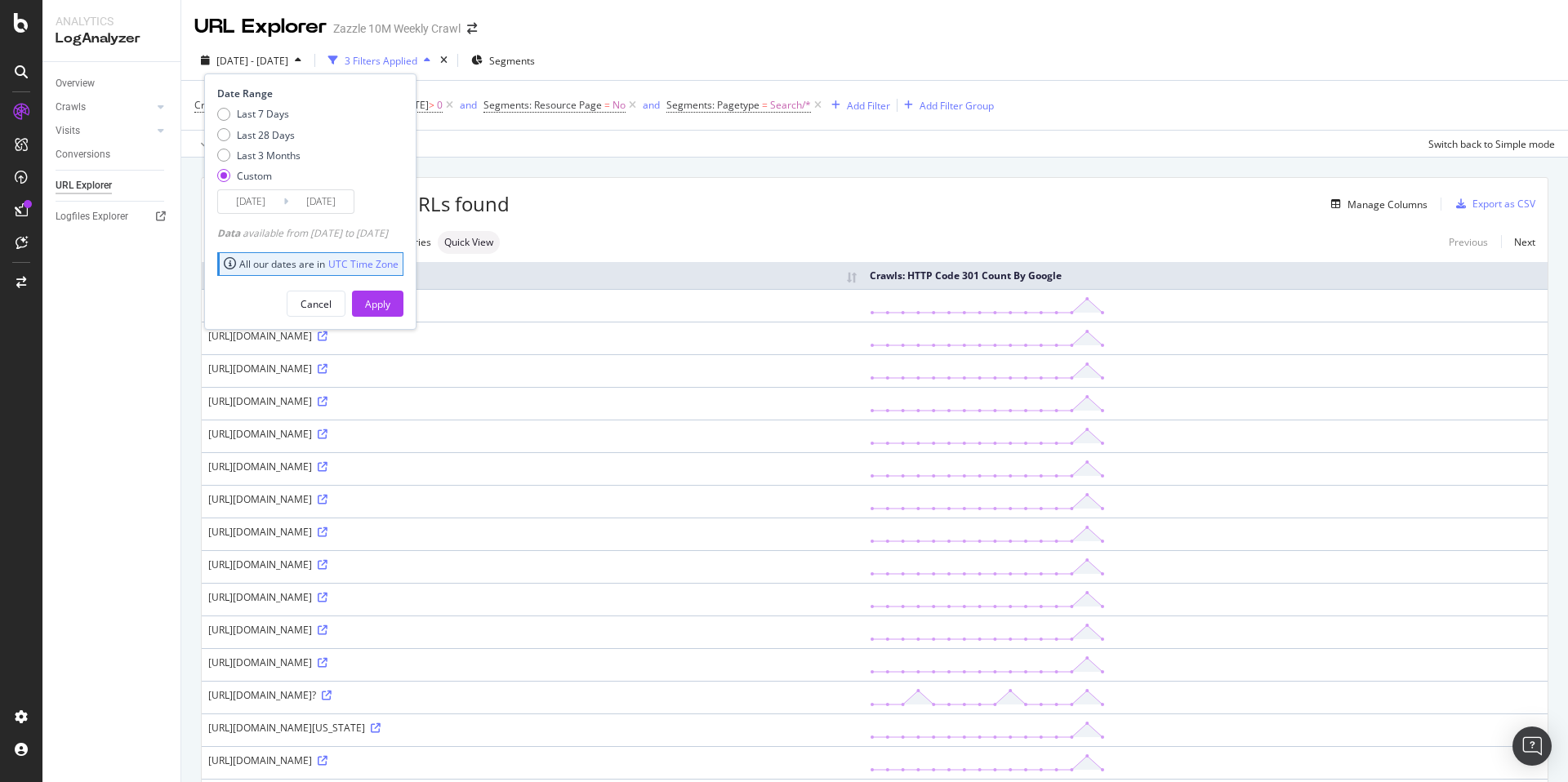
click at [323, 196] on input "2025/09/14" at bounding box center [321, 201] width 65 height 23
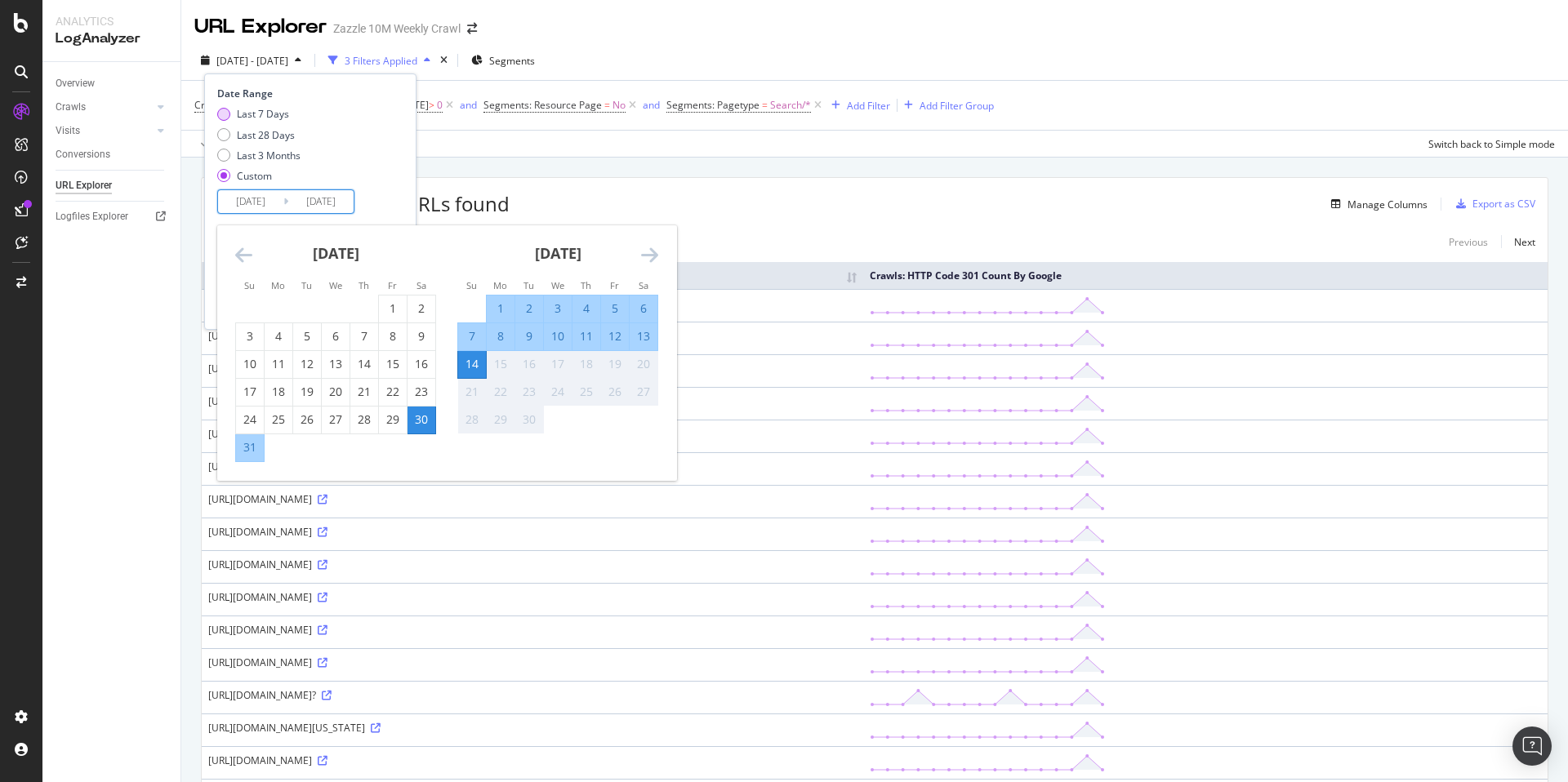
click at [270, 112] on div "Last 7 Days" at bounding box center [262, 114] width 52 height 14
type input "2025/09/08"
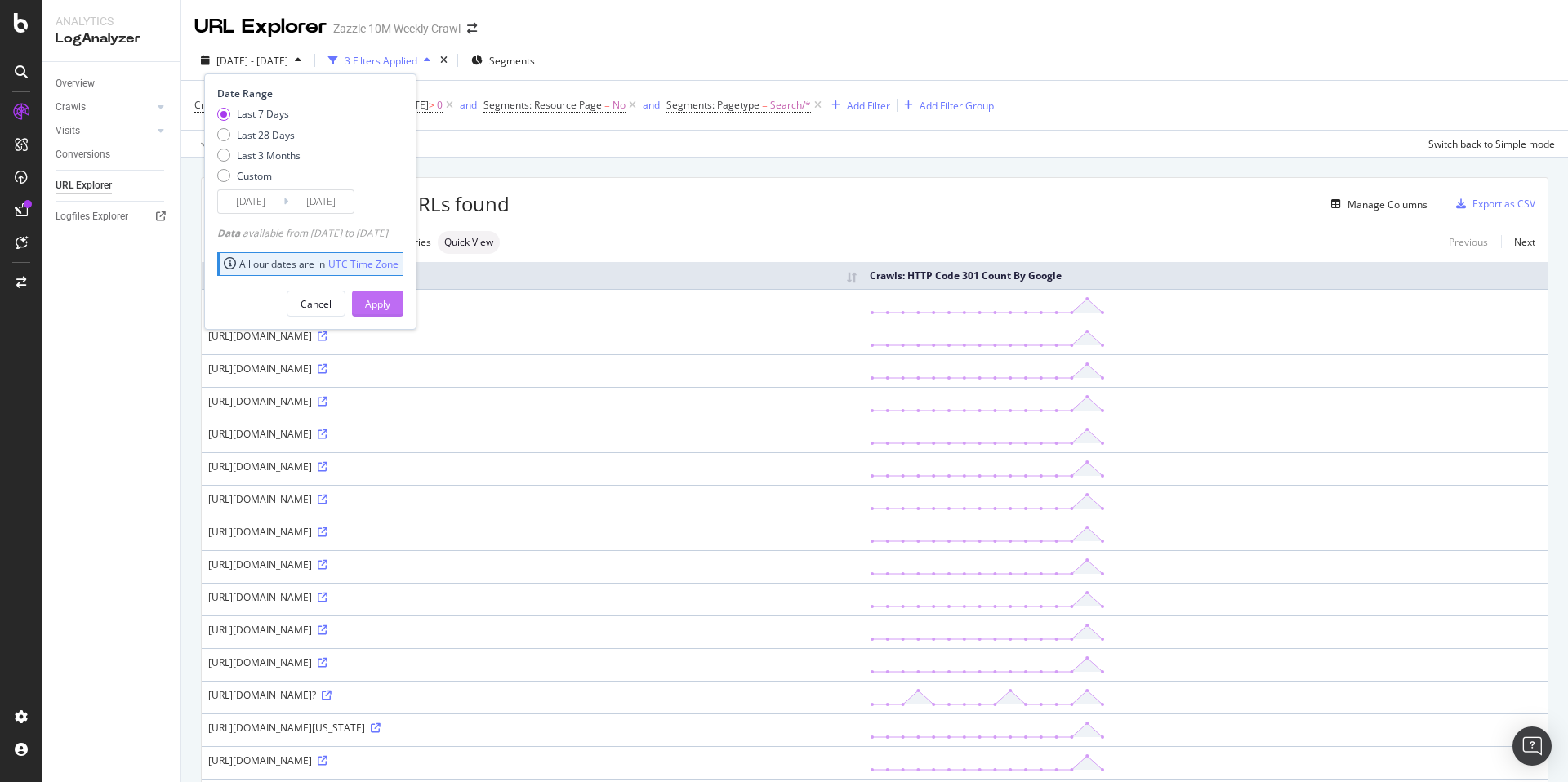
click at [404, 308] on button "Apply" at bounding box center [377, 303] width 51 height 27
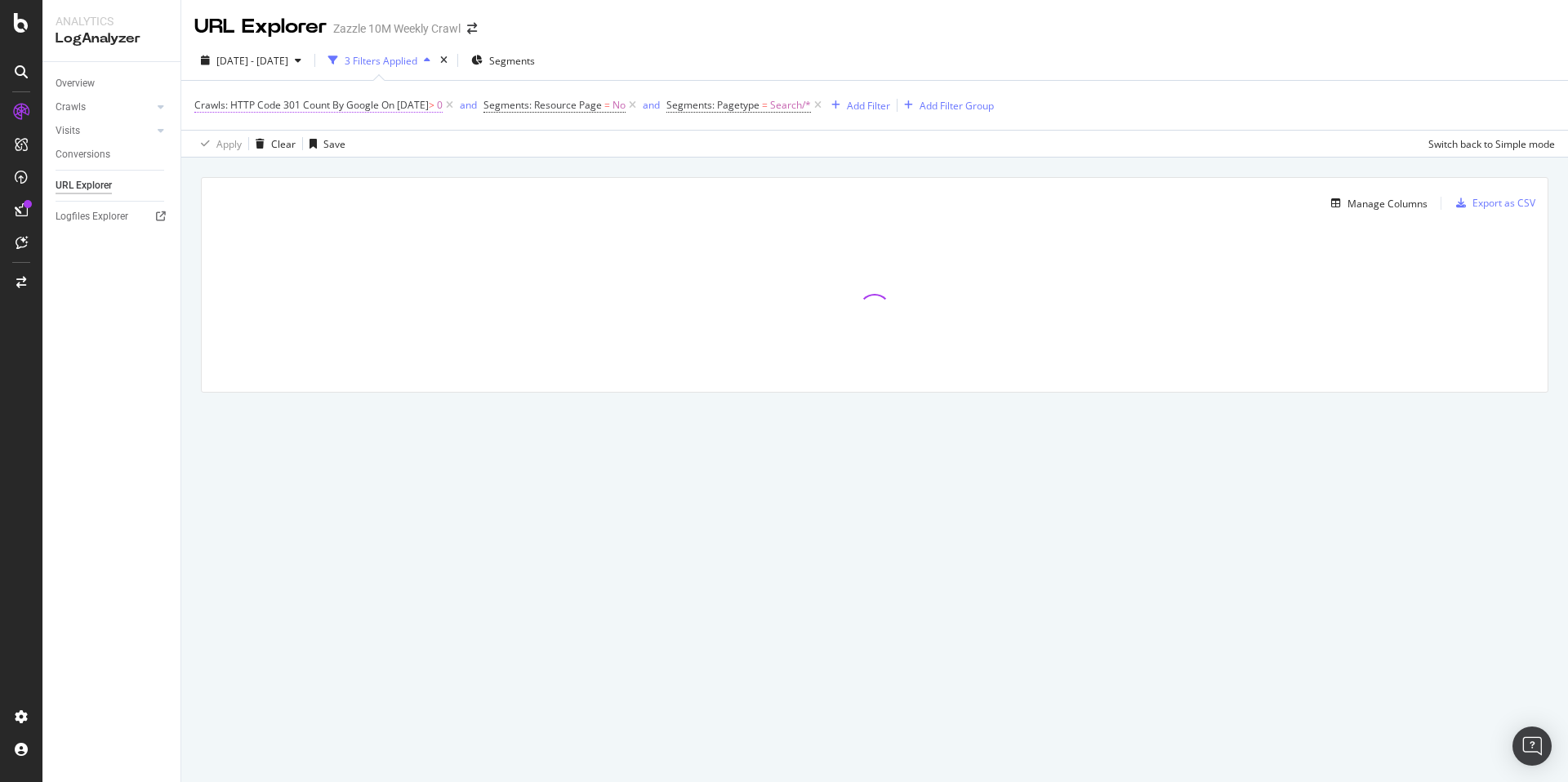
click at [349, 104] on span "Crawls: HTTP Code 301 Count By Google" at bounding box center [286, 104] width 184 height 14
click at [302, 221] on input "2025-09-22" at bounding box center [302, 222] width 189 height 27
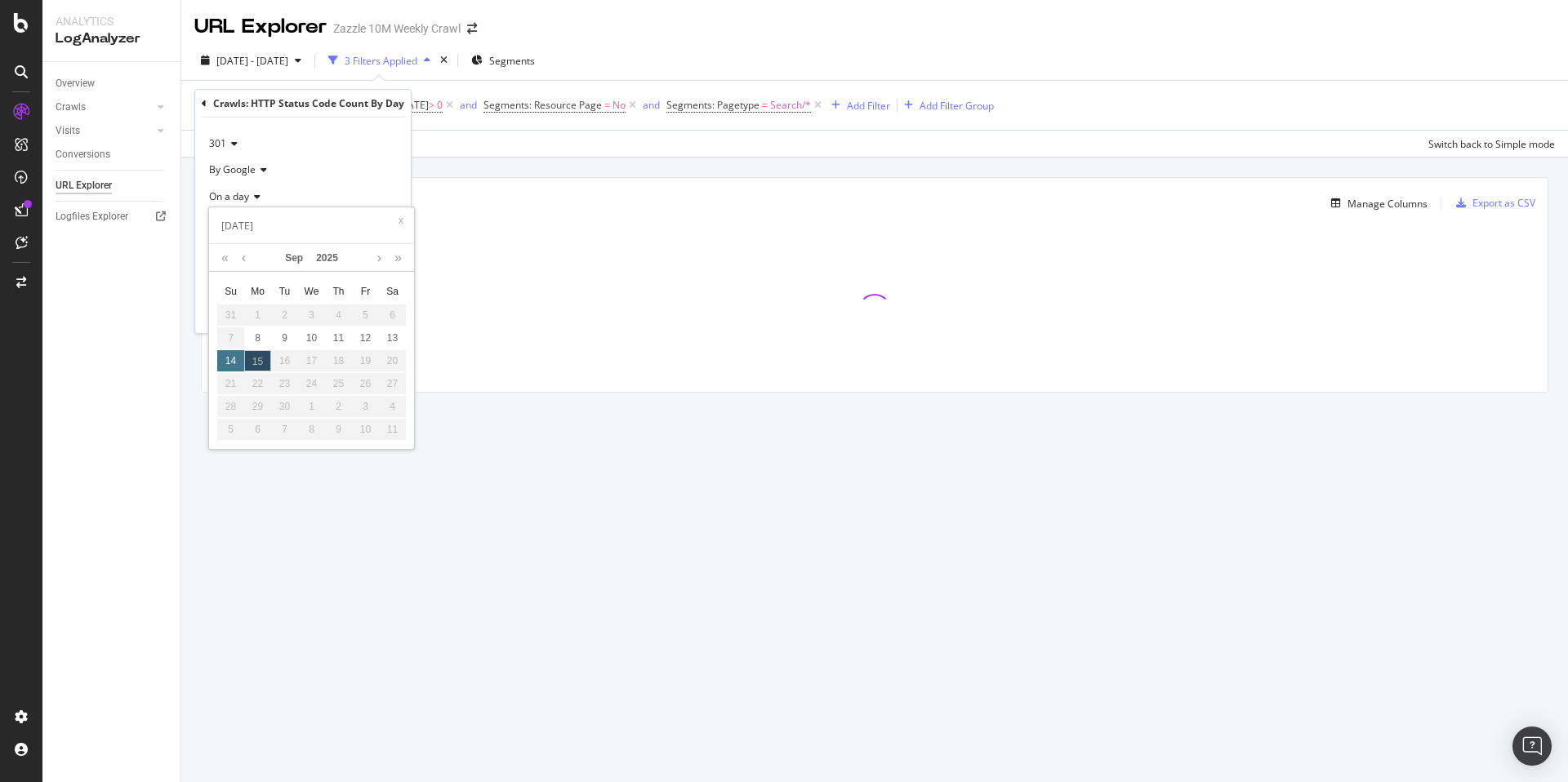
click at [229, 359] on div "14" at bounding box center [230, 361] width 27 height 22
click at [229, 360] on div "14" at bounding box center [230, 361] width 27 height 22
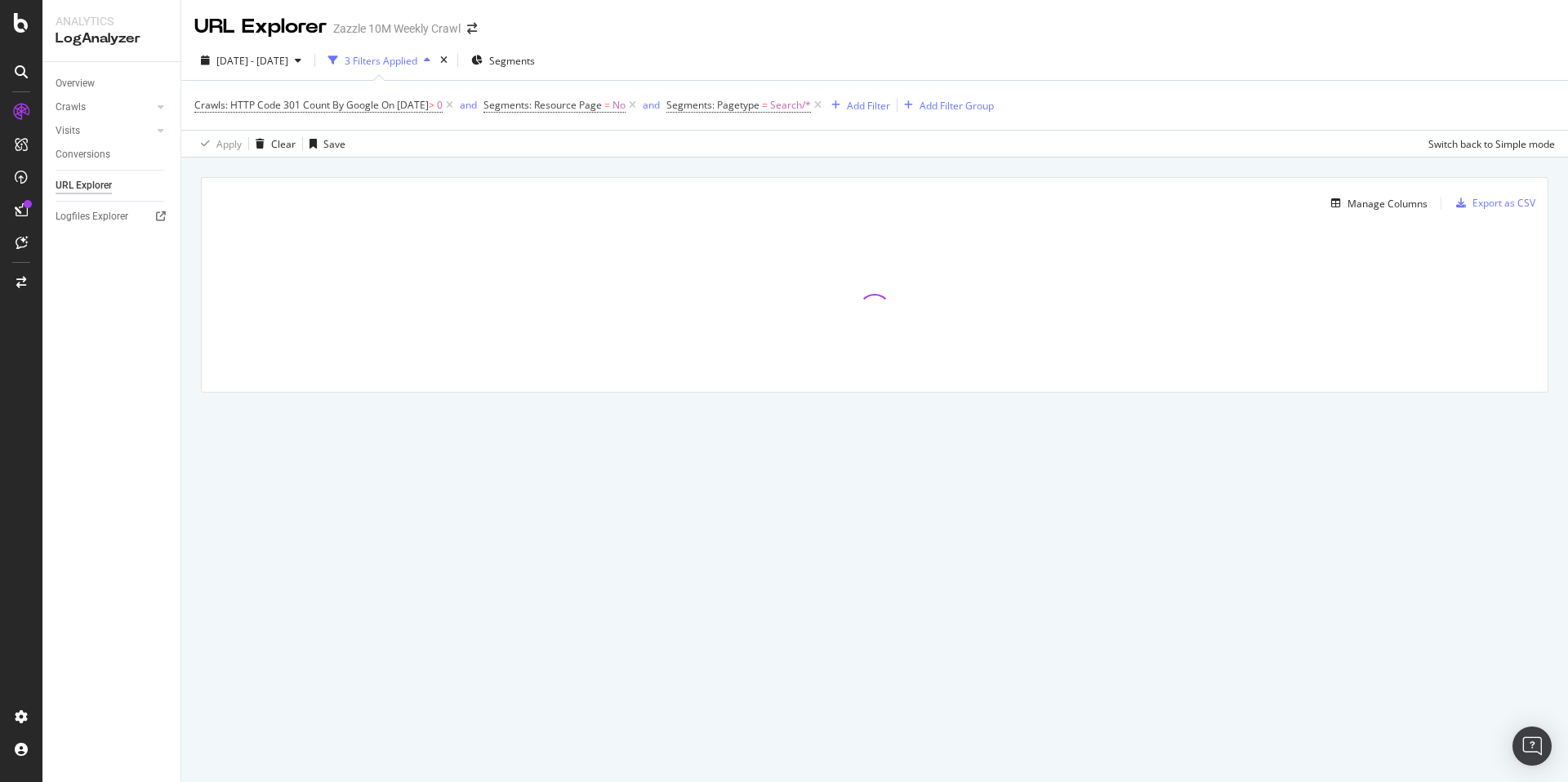
click at [820, 52] on div "2025 Sep. 8th - Sep. 14th 3 Filters Applied Segments" at bounding box center [875, 63] width 1387 height 33
click at [289, 60] on span "2025 Sep. 8th - Sep. 14th" at bounding box center [252, 61] width 72 height 14
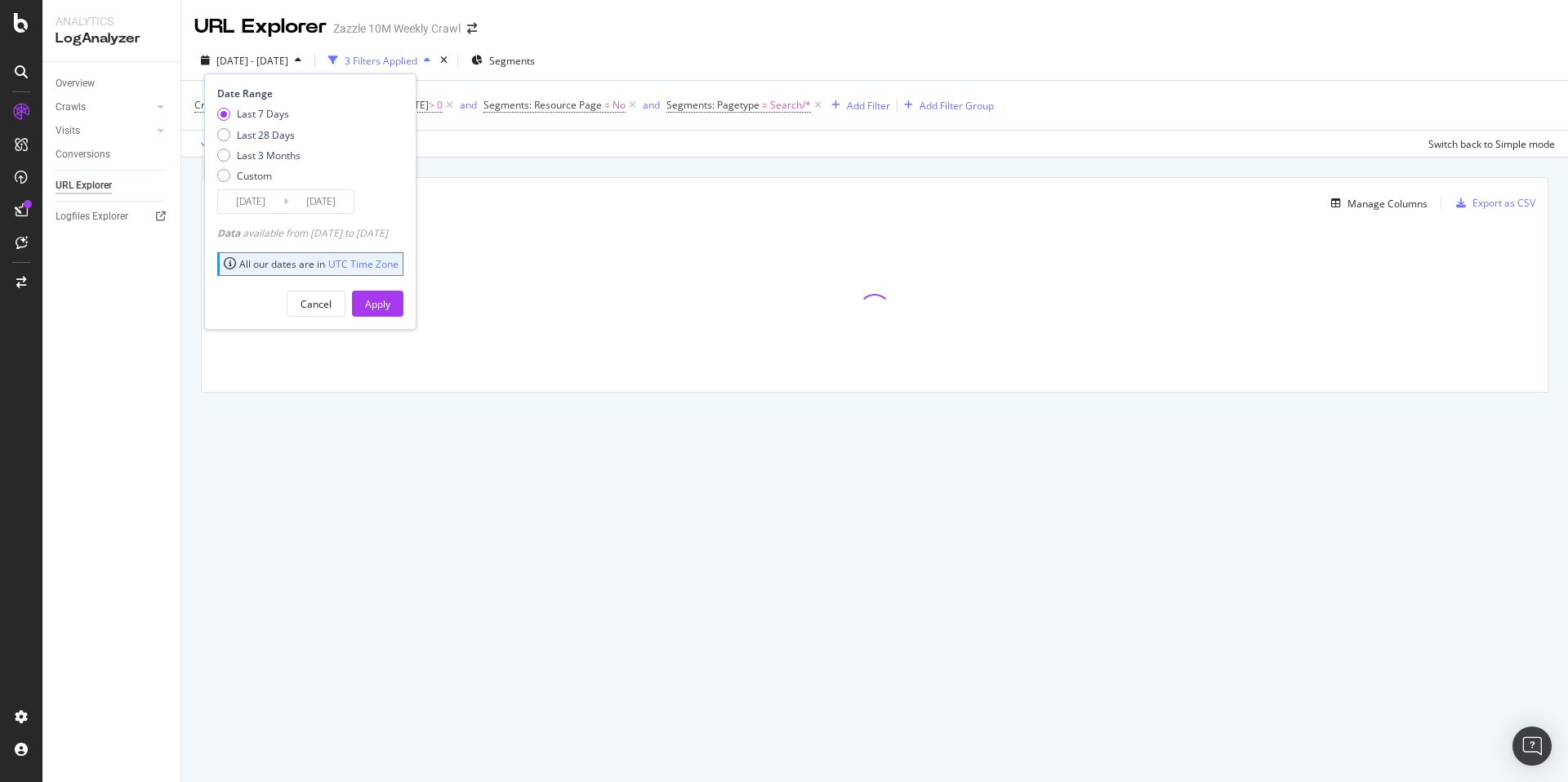
click at [313, 208] on input "2025/09/14" at bounding box center [321, 201] width 65 height 23
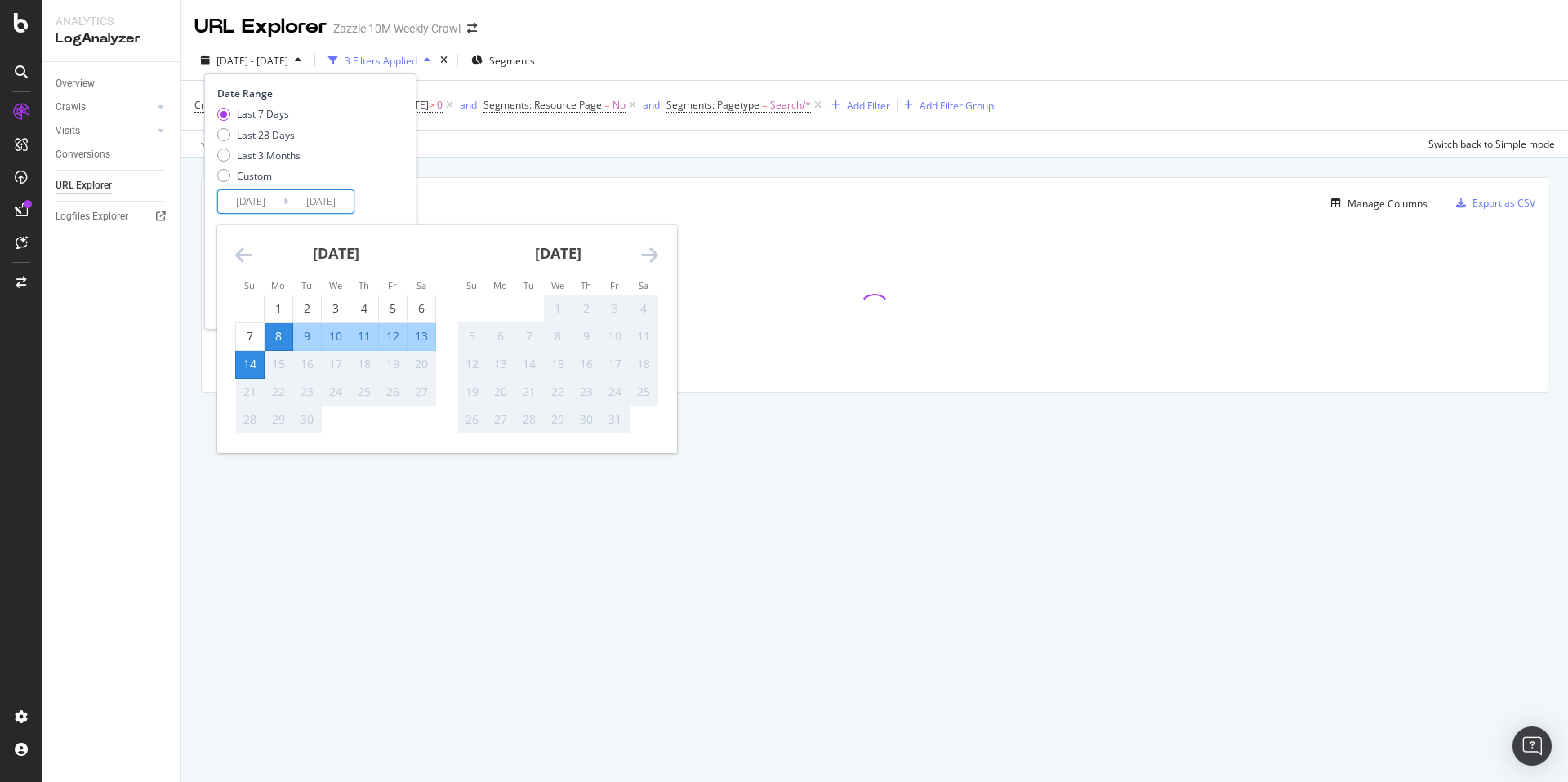
click at [389, 341] on div "12" at bounding box center [393, 336] width 28 height 17
type input "2025/09/12"
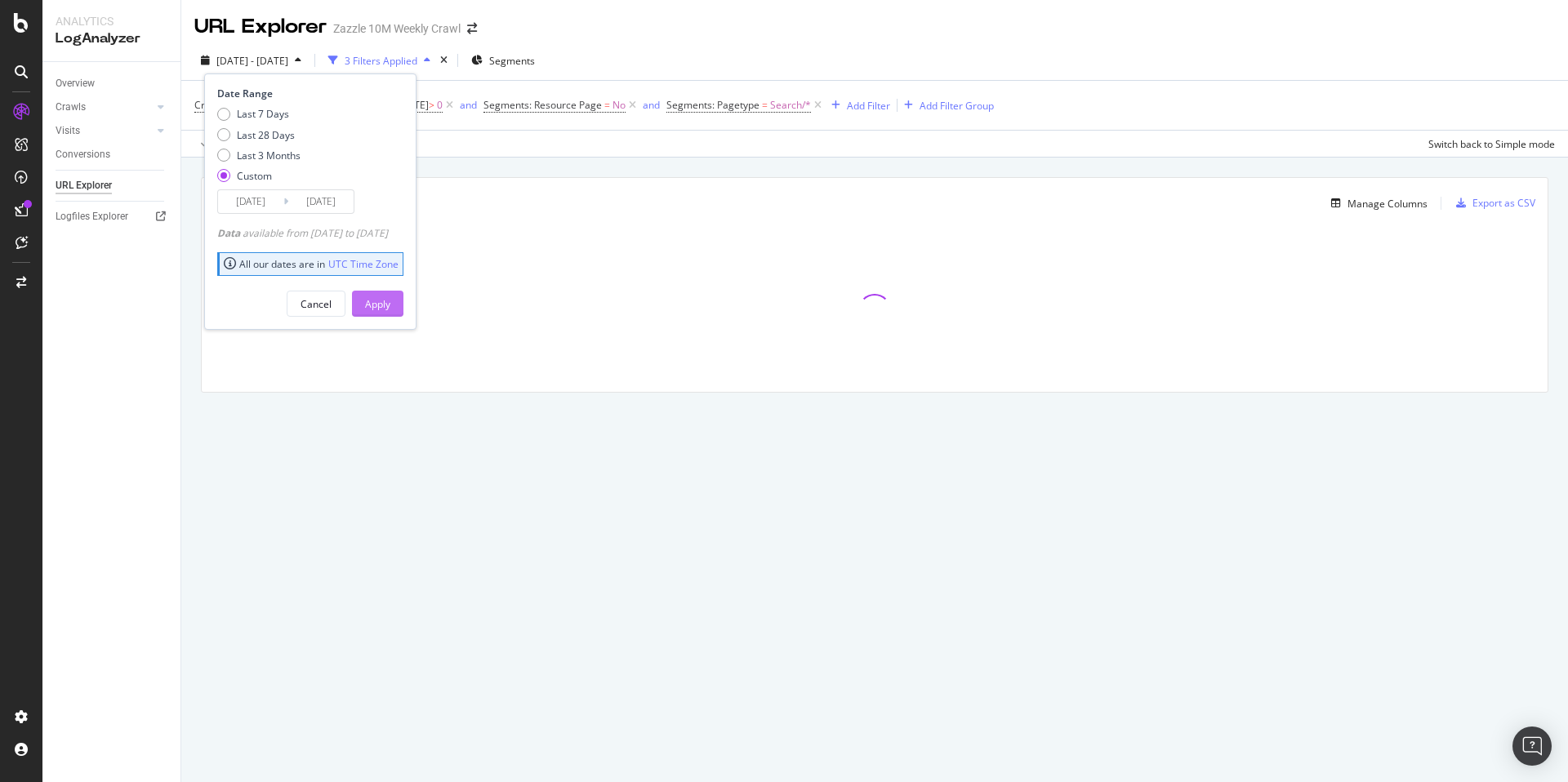
click at [390, 293] on div "Apply" at bounding box center [378, 303] width 26 height 25
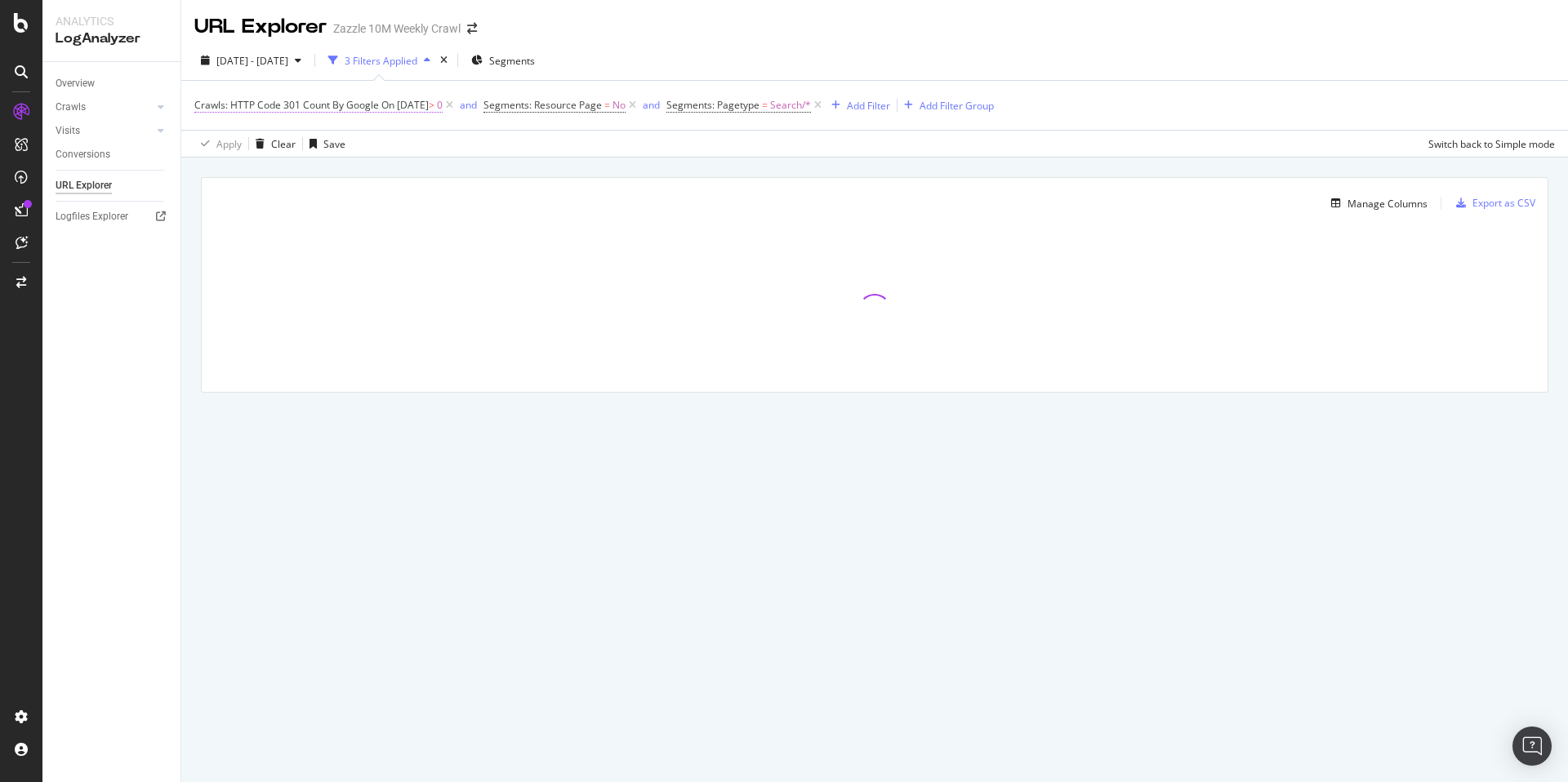
click at [428, 111] on span "On 2025-09-22" at bounding box center [405, 104] width 47 height 14
click at [214, 228] on input "2025-09-22" at bounding box center [302, 222] width 189 height 27
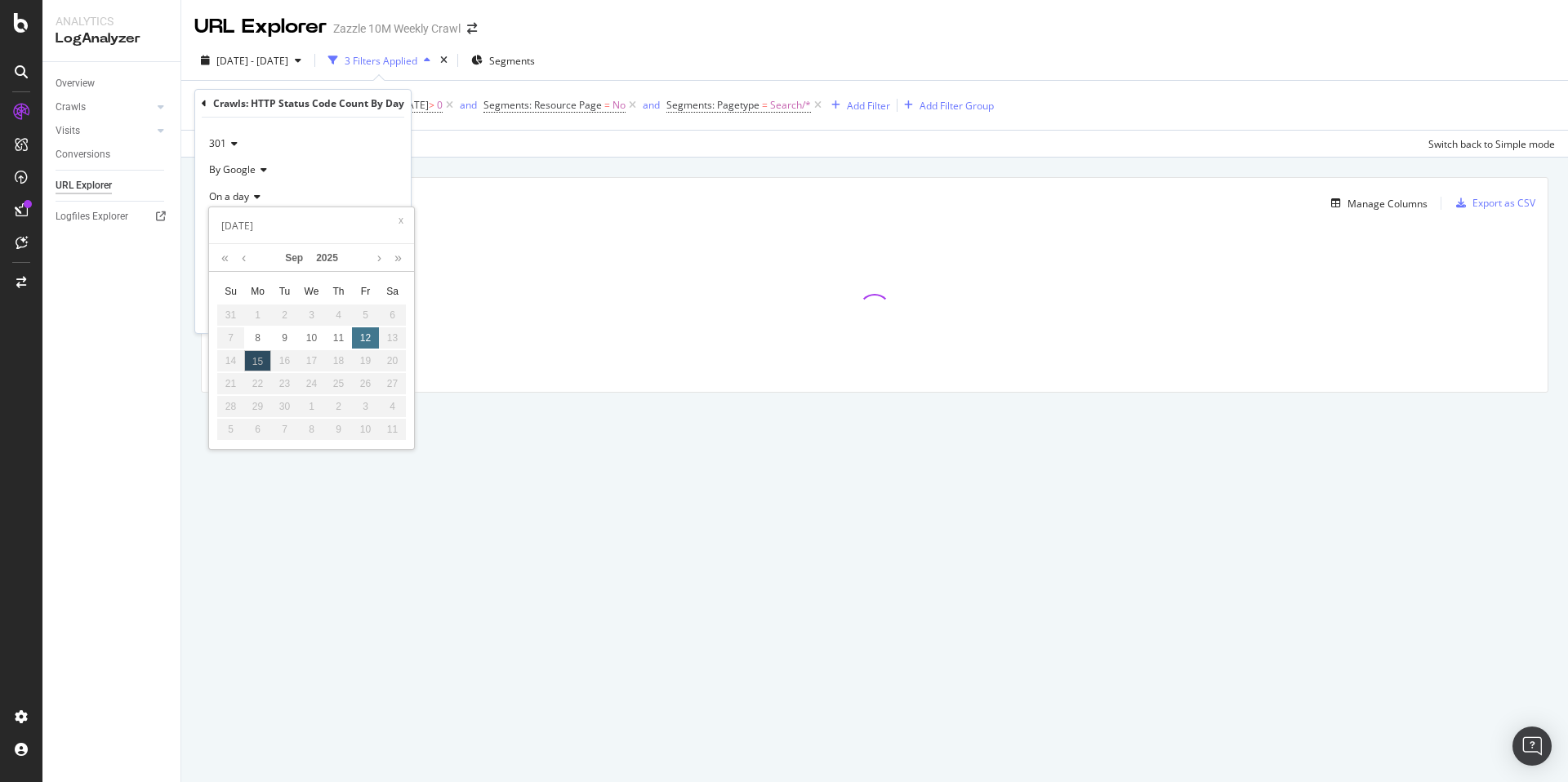
click at [359, 342] on div "12" at bounding box center [364, 338] width 27 height 22
click at [647, 47] on div "2025 Sep. 8th - Sep. 12th 3 Filters Applied Segments" at bounding box center [875, 63] width 1387 height 33
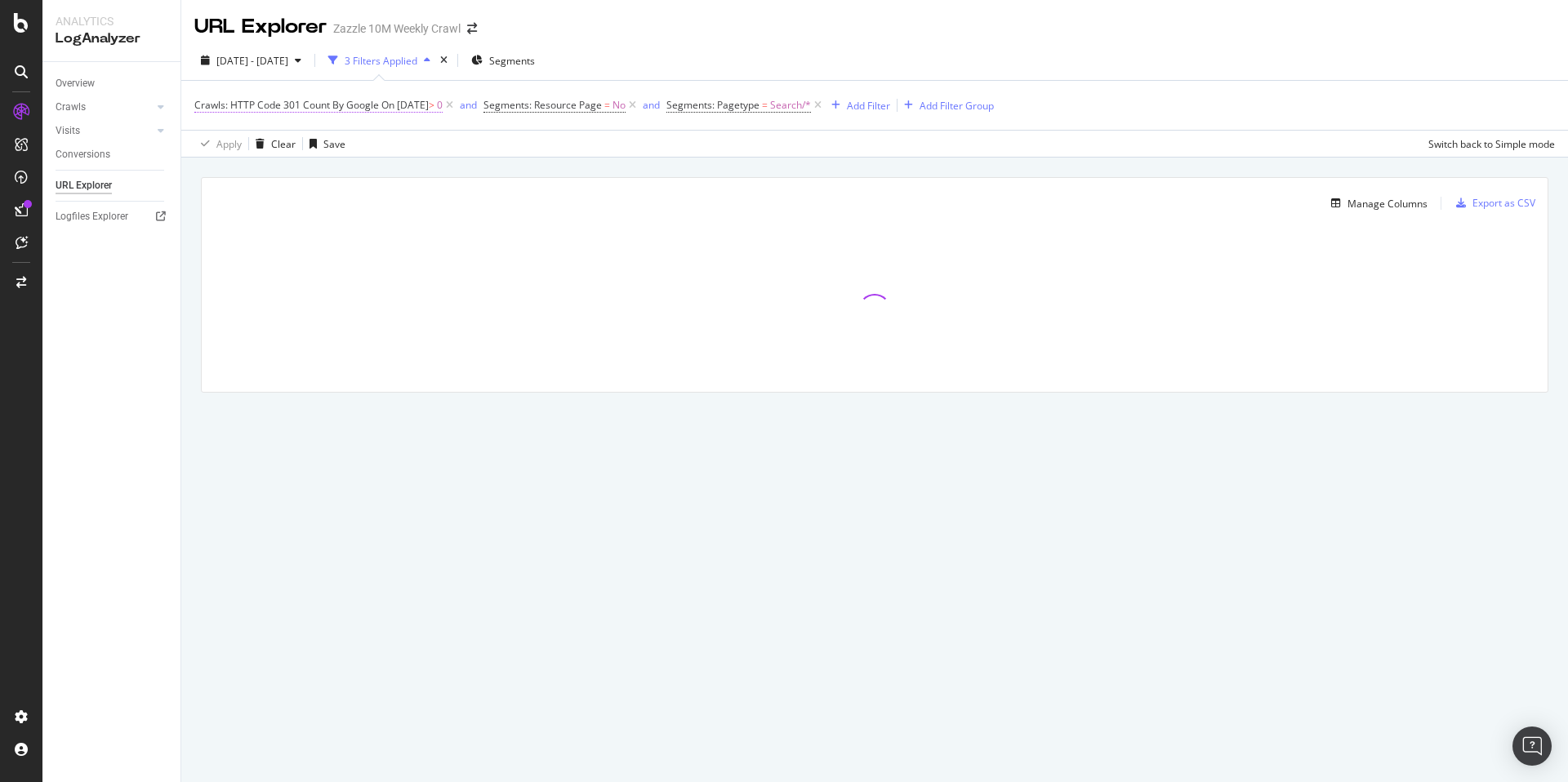
click at [397, 112] on span "Crawls: HTTP Code 301 Count By Google On 2025-09-22 > 0" at bounding box center [318, 104] width 248 height 15
click at [296, 226] on input "2025-09-22" at bounding box center [302, 222] width 189 height 27
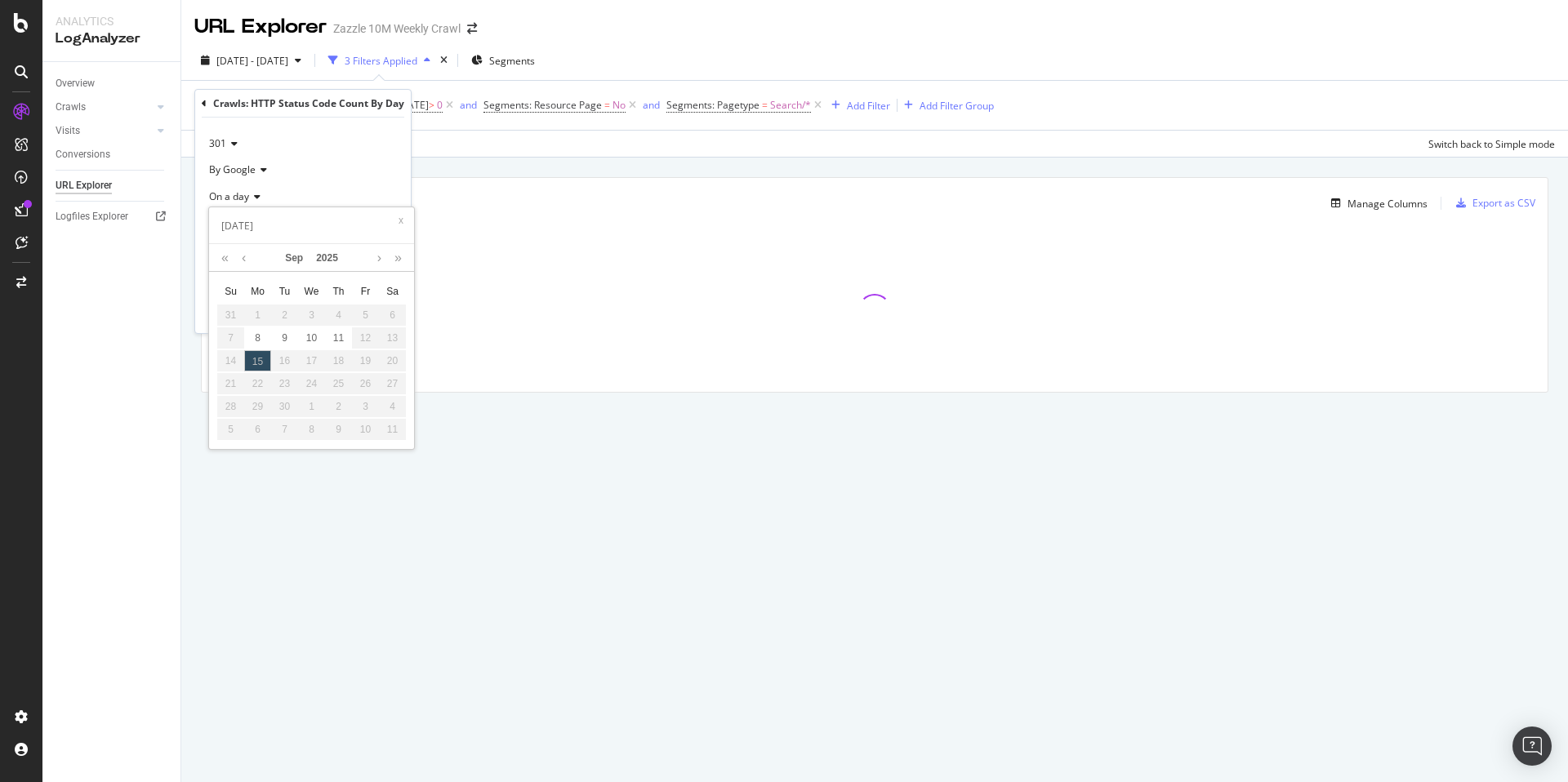
click at [899, 62] on div "2025 Sep. 8th - Sep. 12th 3 Filters Applied Segments" at bounding box center [875, 63] width 1387 height 33
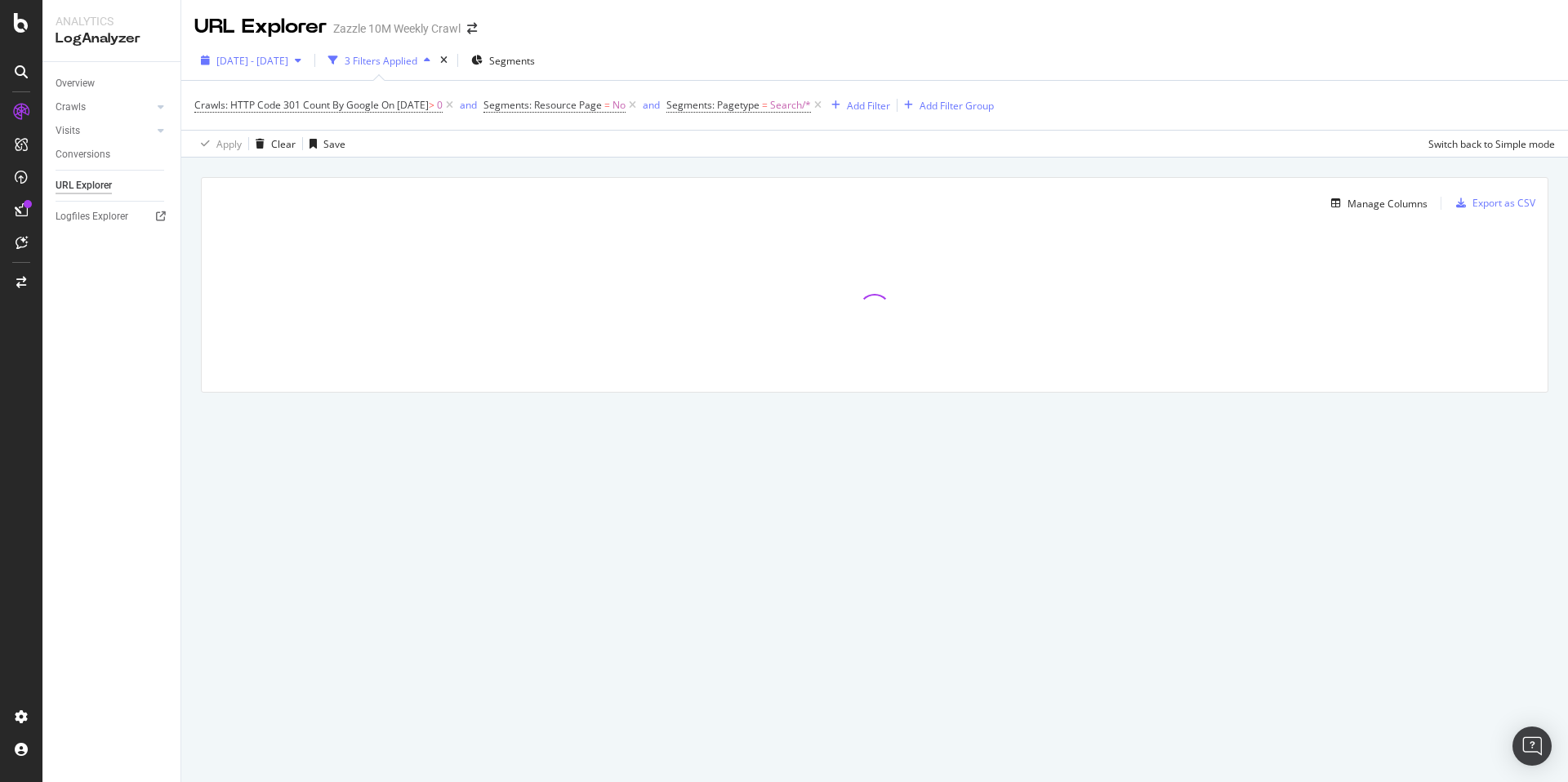
click at [308, 72] on div "2025 Sep. 8th - Sep. 12th" at bounding box center [250, 60] width 113 height 25
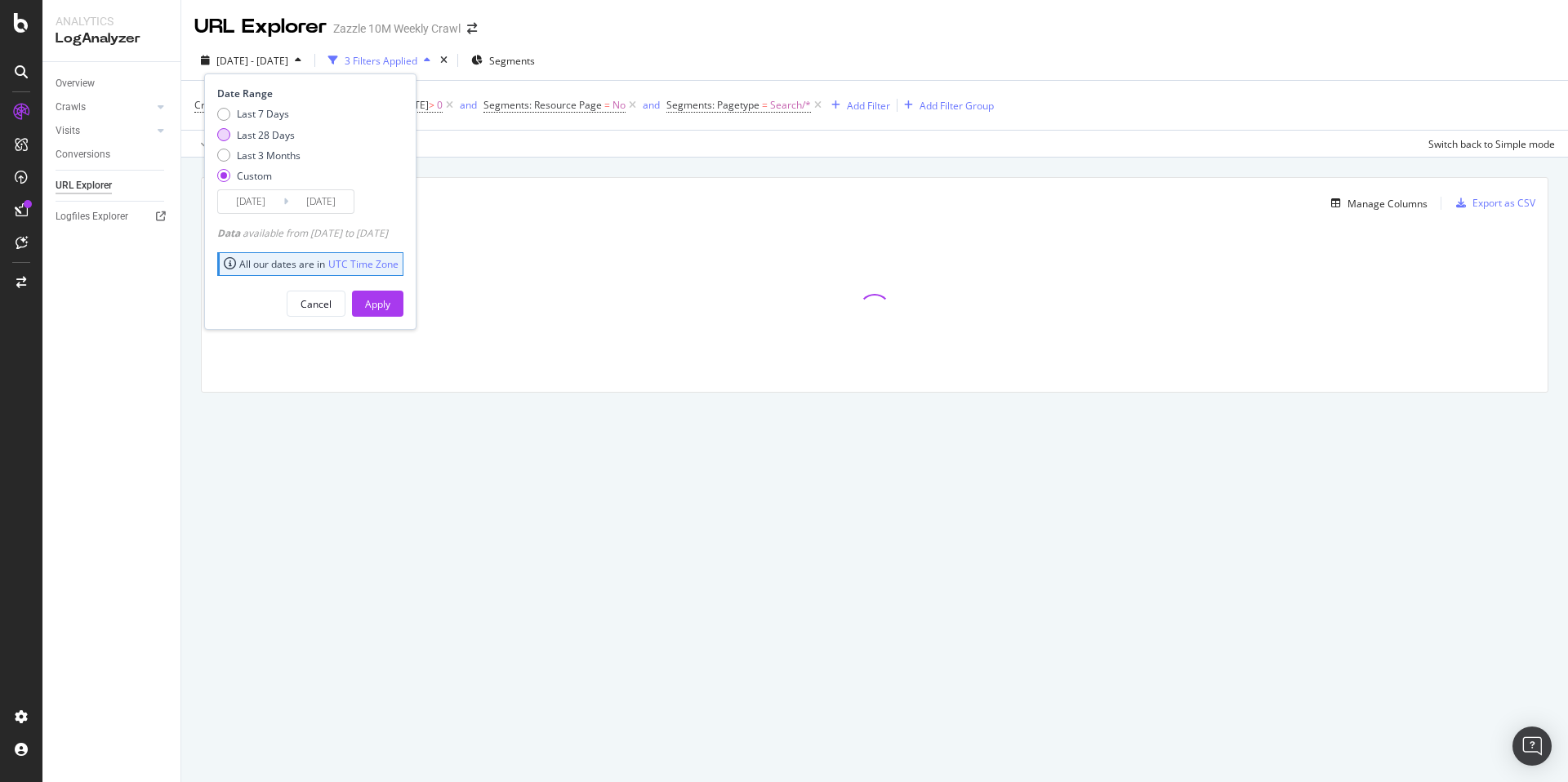
click at [279, 139] on div "Last 28 Days" at bounding box center [265, 135] width 58 height 14
type input "2025/08/18"
type input "2025/09/14"
click at [390, 303] on div "Apply" at bounding box center [378, 304] width 26 height 14
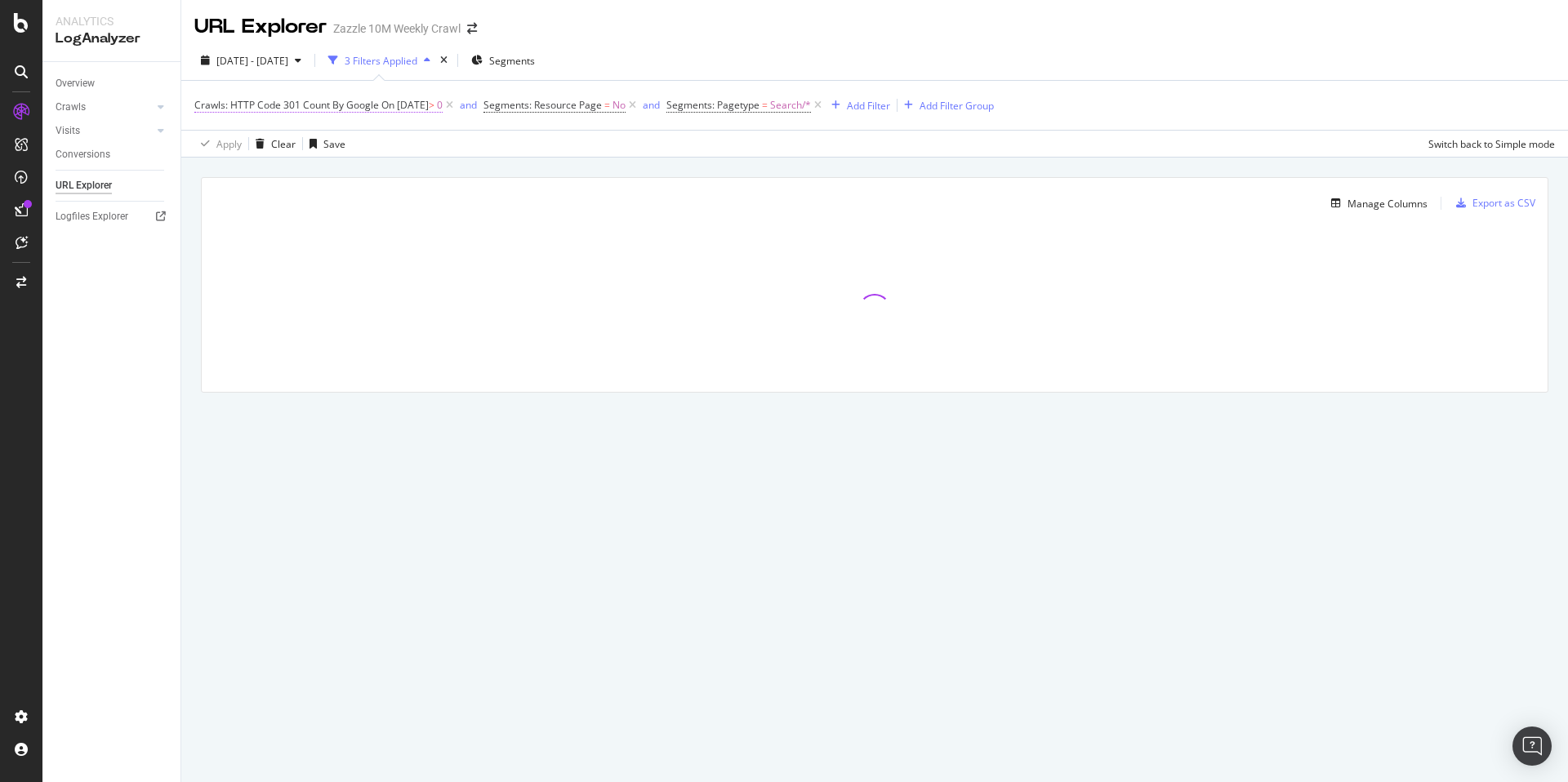
click at [395, 109] on span "On 2025-09-01" at bounding box center [405, 104] width 47 height 14
click at [270, 218] on input "2025-09-01" at bounding box center [302, 222] width 189 height 27
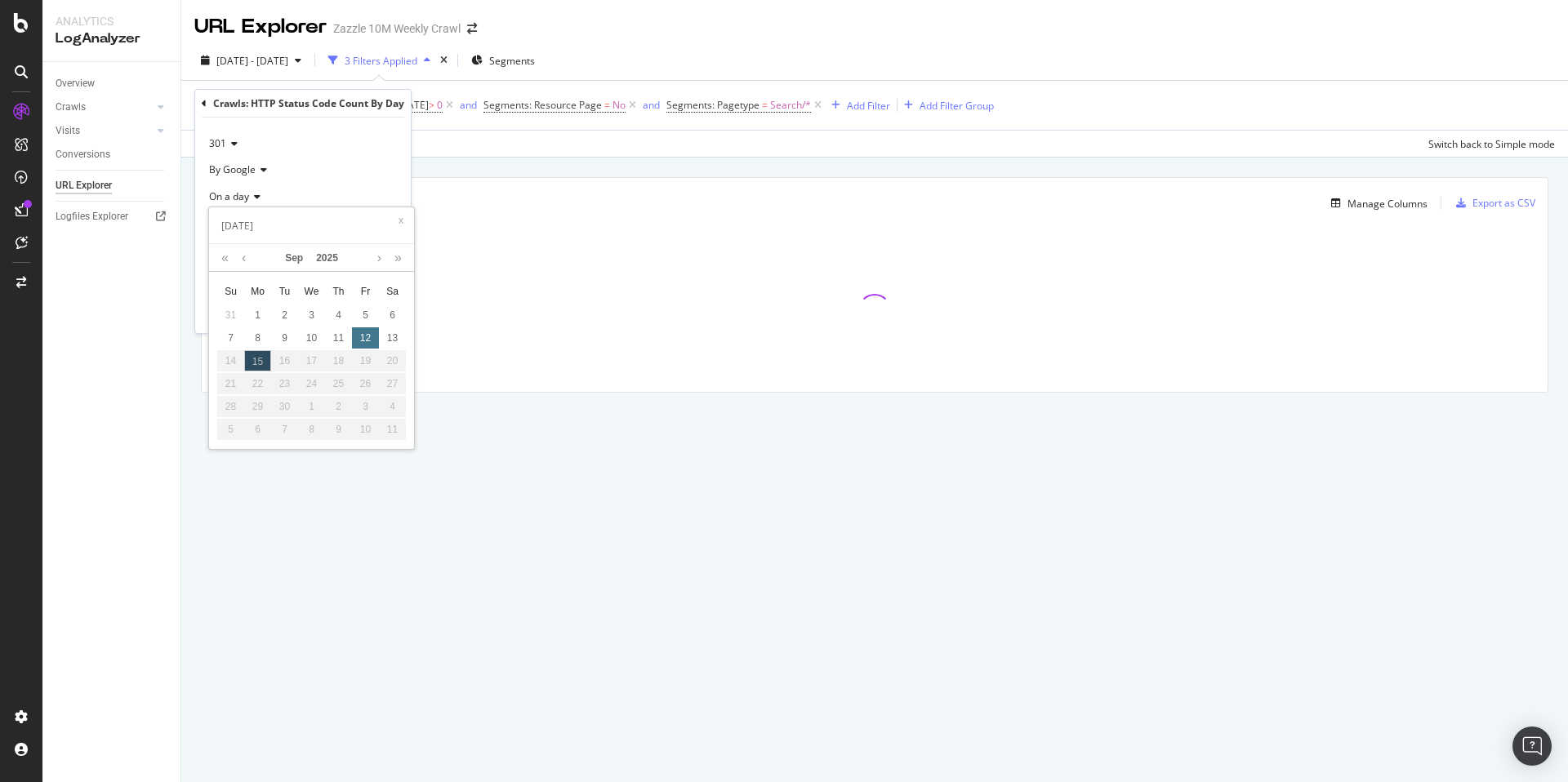
click at [361, 338] on div "12" at bounding box center [364, 338] width 27 height 22
type input "[DATE]"
click at [391, 316] on div "Apply" at bounding box center [385, 312] width 26 height 14
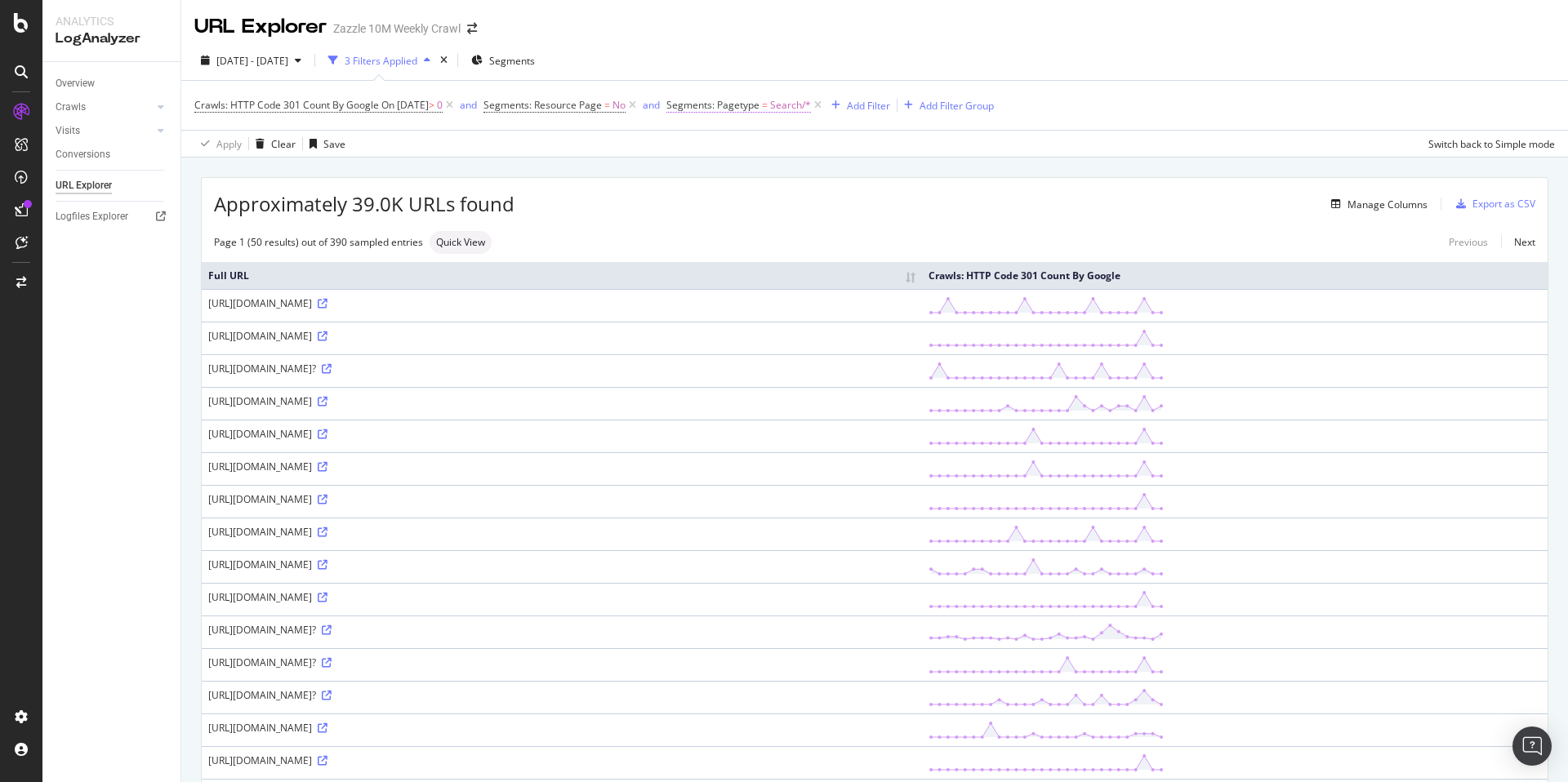
click at [767, 107] on span "=" at bounding box center [765, 104] width 6 height 14
click at [751, 175] on div at bounding box center [791, 173] width 178 height 27
click at [854, 139] on div "Equal" at bounding box center [791, 144] width 179 height 27
click at [878, 127] on div "Equal With Children Cancel Add filter Apply" at bounding box center [791, 188] width 206 height 142
click at [864, 184] on div at bounding box center [791, 173] width 178 height 27
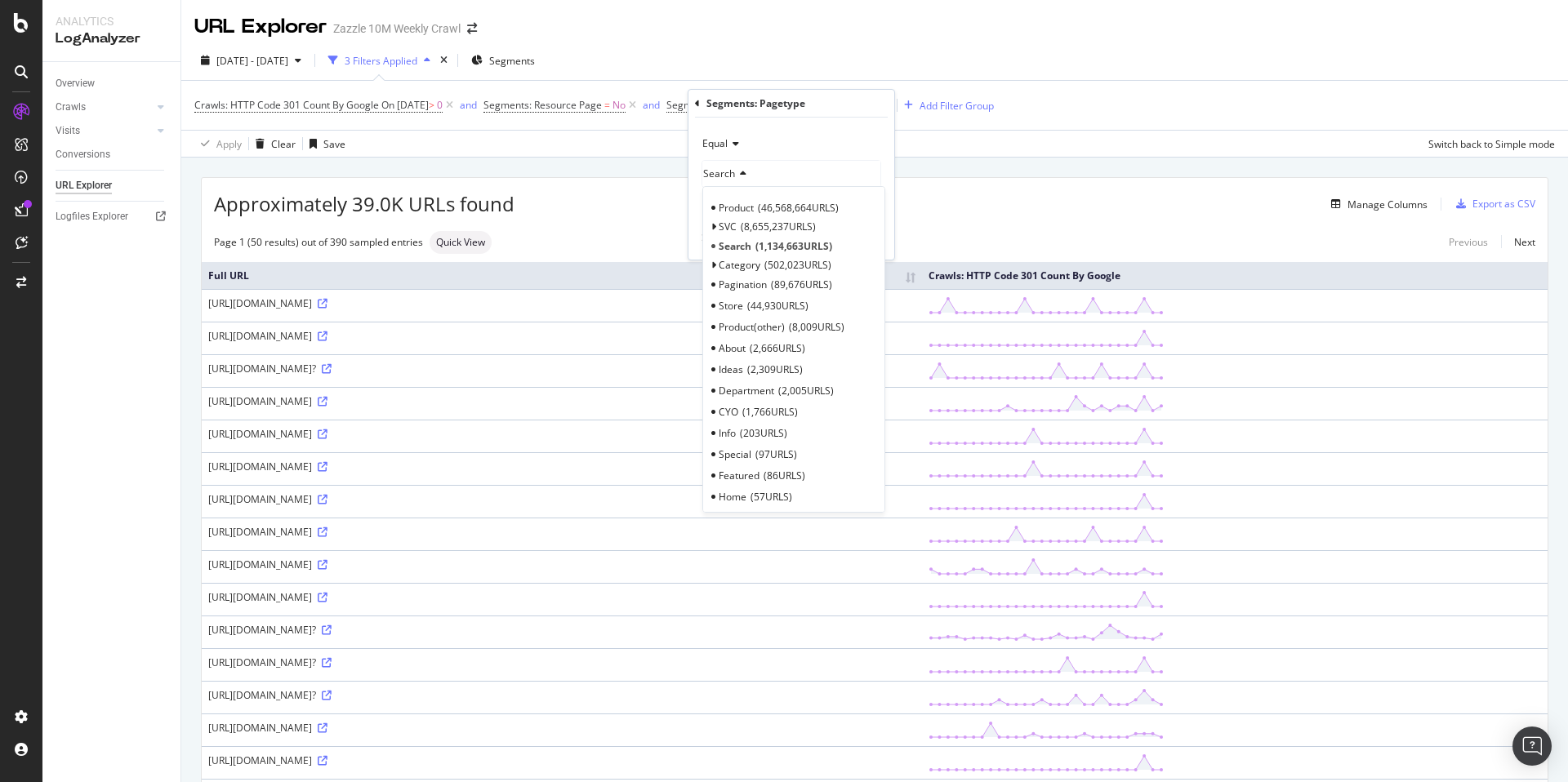
click at [827, 214] on span "46,568,664 URLS" at bounding box center [798, 208] width 81 height 14
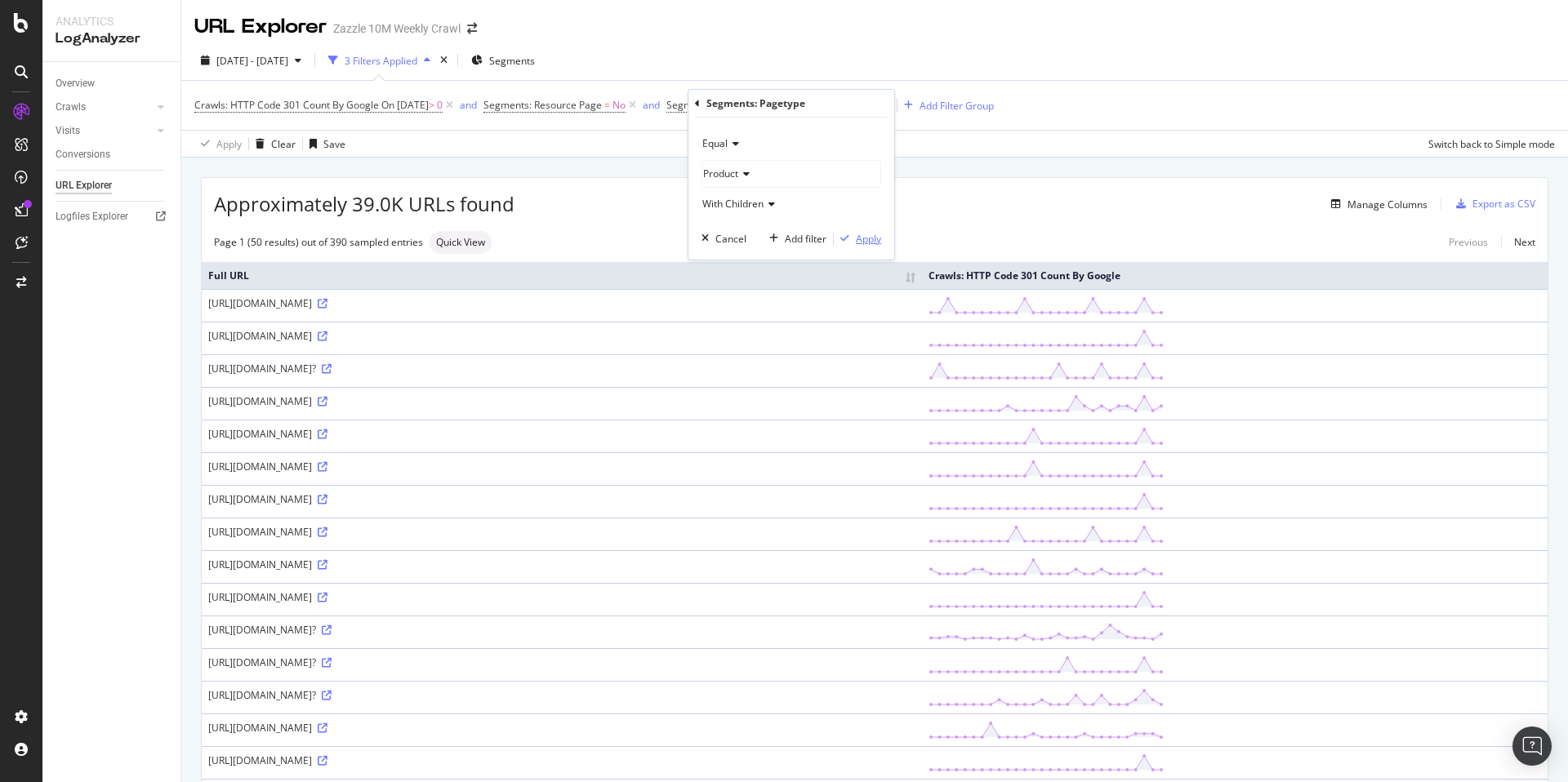
click at [858, 244] on div "Apply" at bounding box center [869, 238] width 26 height 14
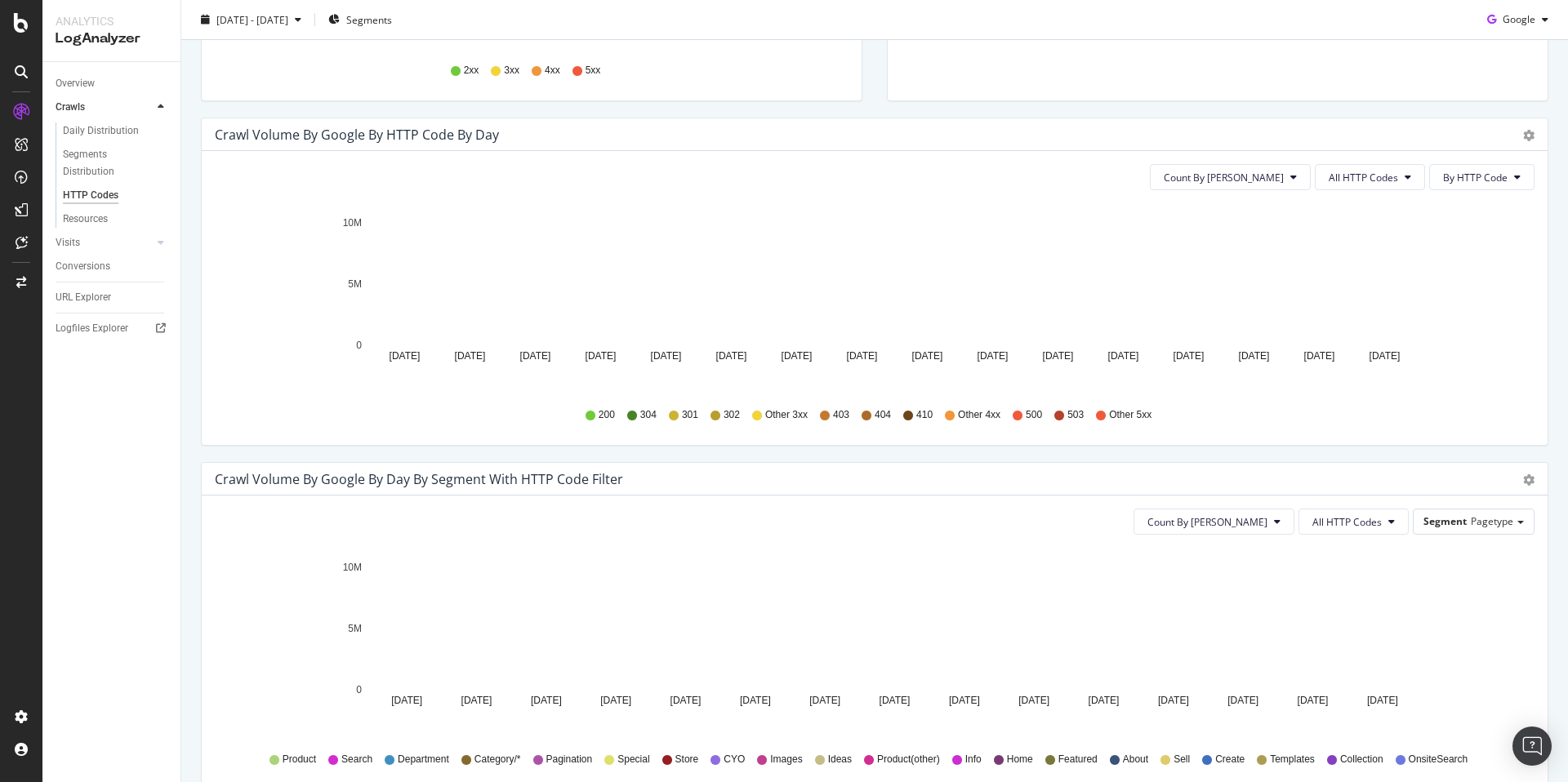
scroll to position [446, 0]
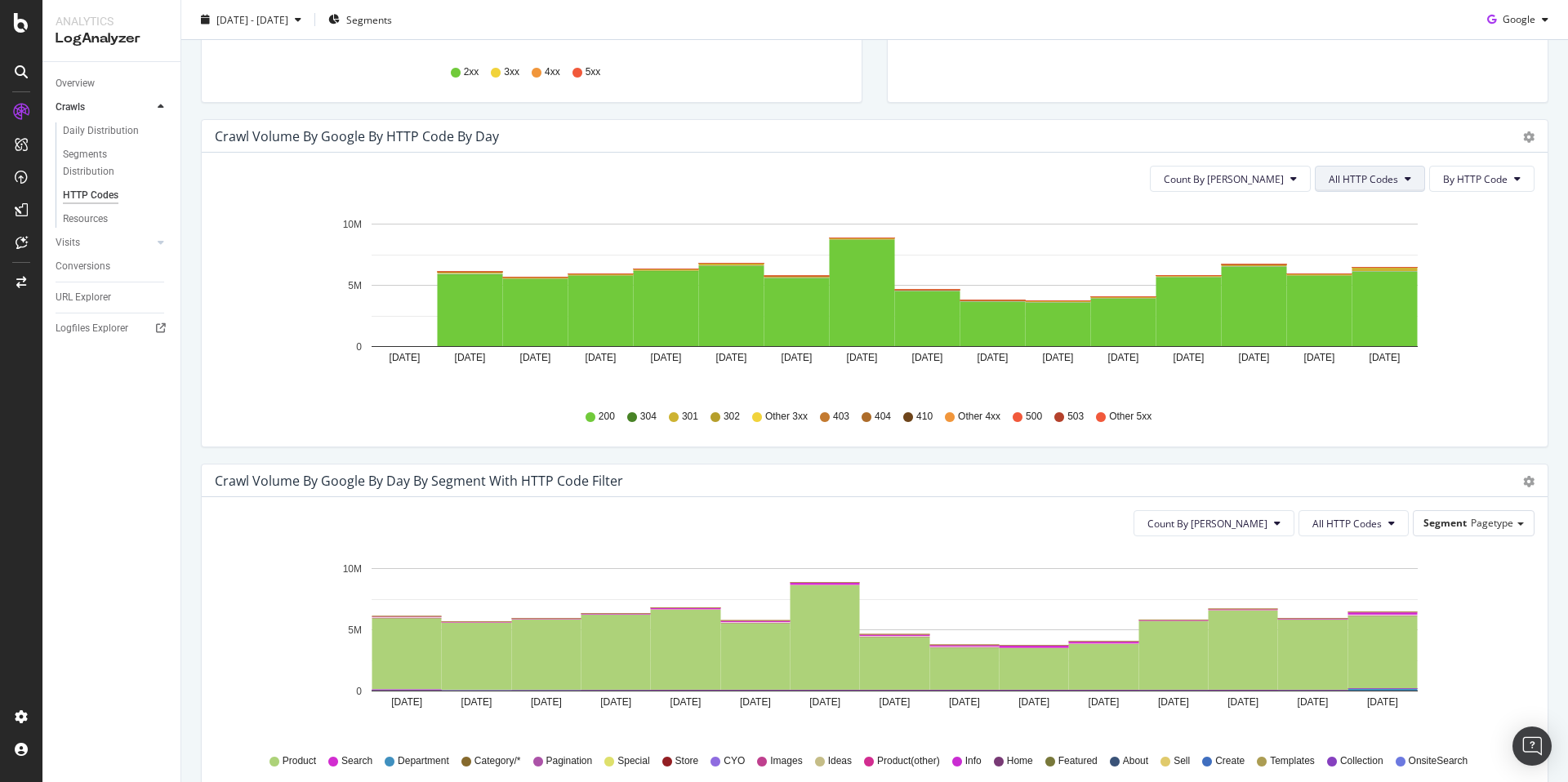
click at [1365, 177] on span "All HTTP Codes" at bounding box center [1363, 179] width 69 height 14
click at [1365, 307] on span "3xx family" at bounding box center [1360, 301] width 83 height 15
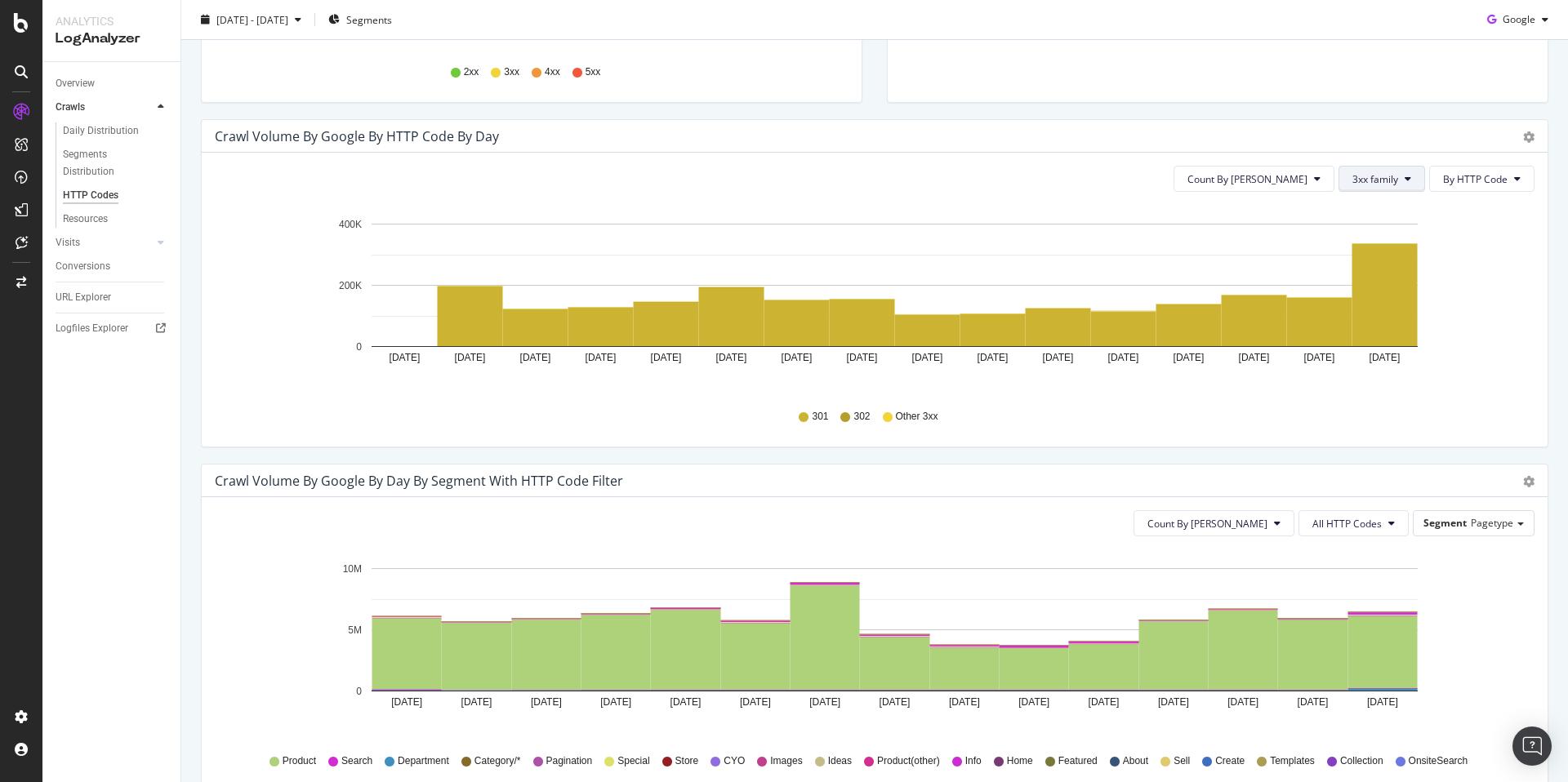
click at [1368, 177] on span "3xx family" at bounding box center [1375, 179] width 45 height 14
click at [1380, 206] on span "All HTTP Codes" at bounding box center [1382, 211] width 83 height 15
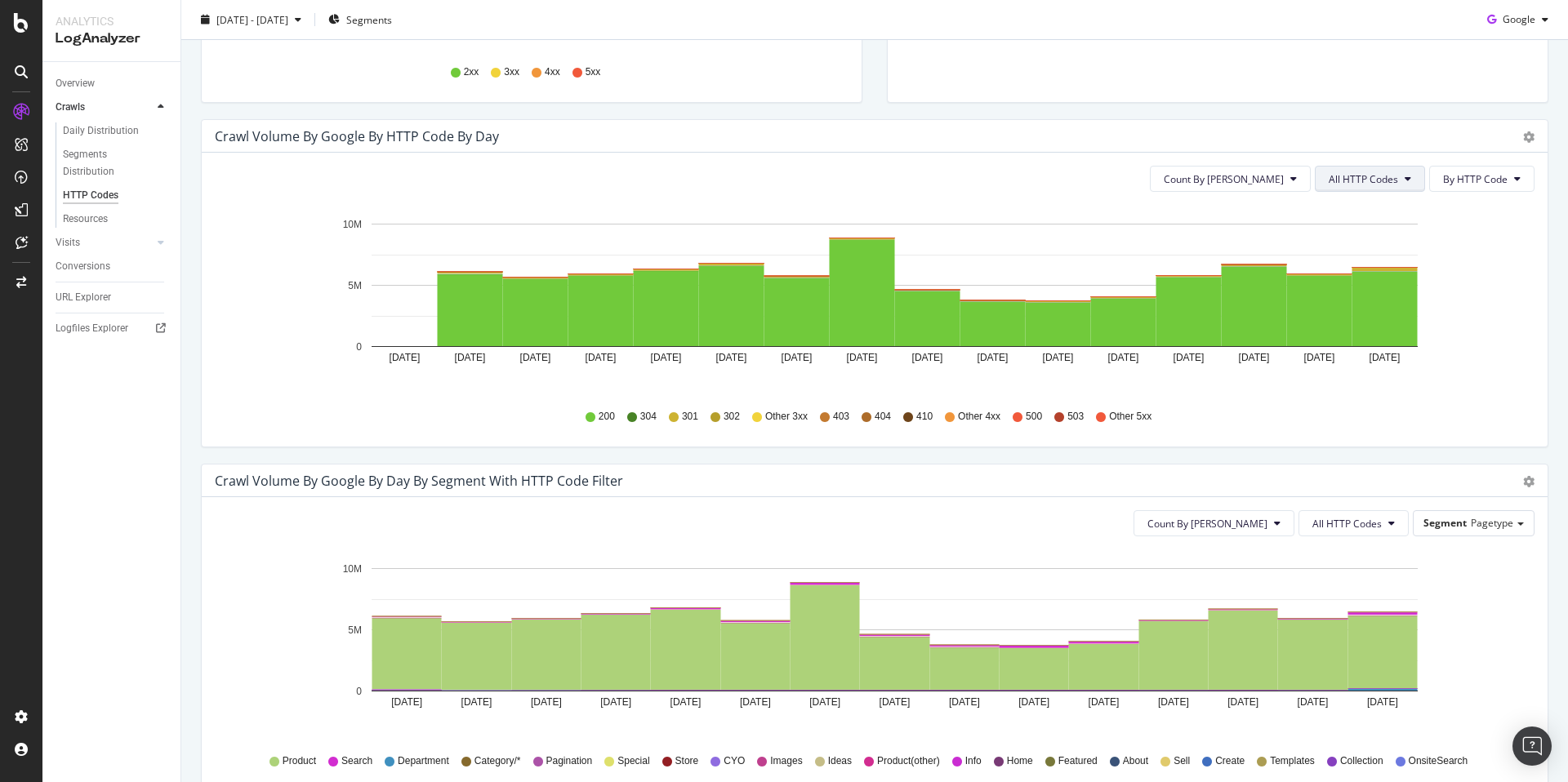
click at [1359, 189] on button "All HTTP Codes" at bounding box center [1370, 178] width 110 height 27
click at [1384, 265] on span "Bad HTTP Codes" at bounding box center [1360, 272] width 83 height 15
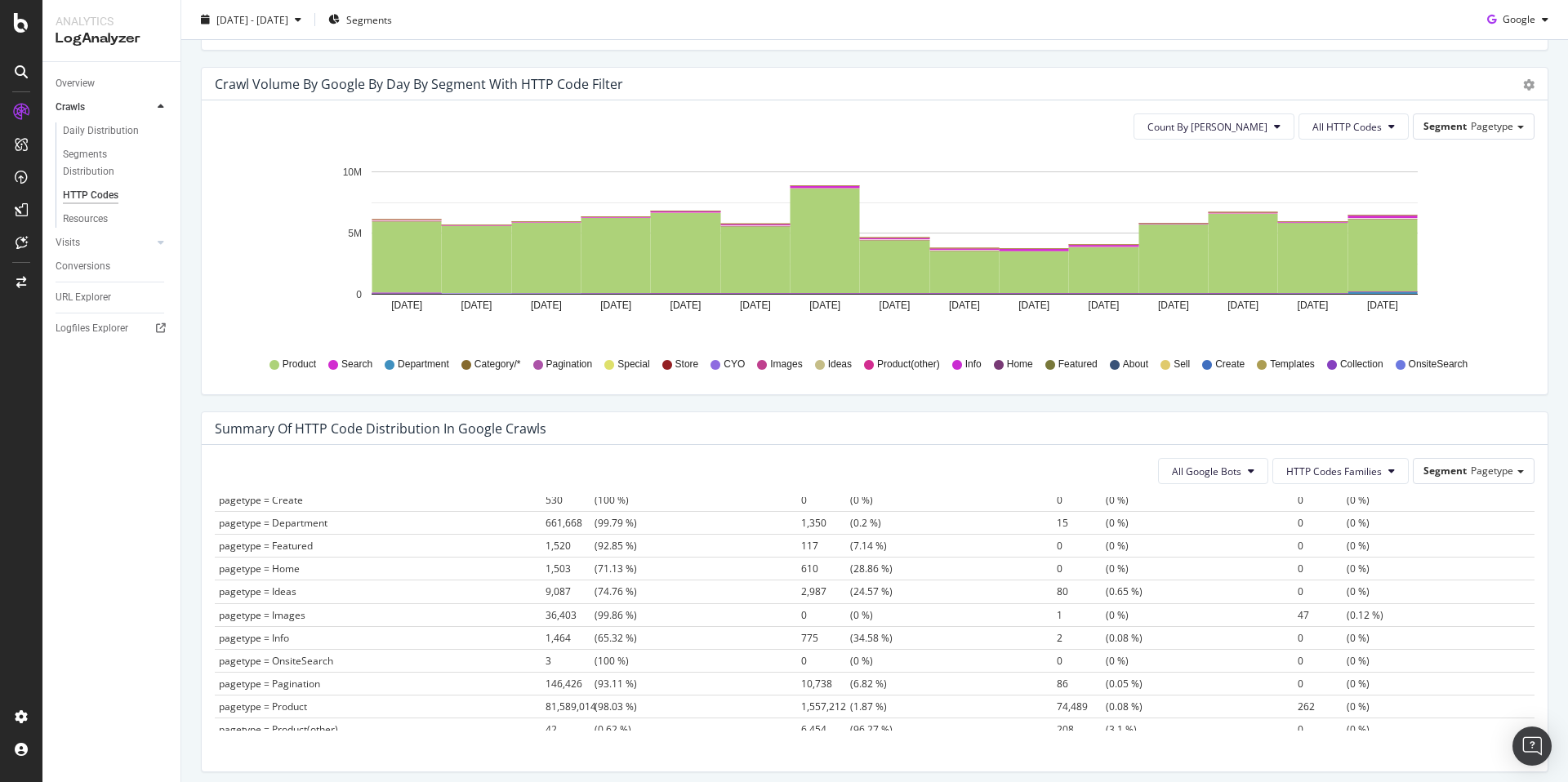
scroll to position [137, 0]
click at [1315, 470] on span "HTTP Codes Families" at bounding box center [1334, 472] width 96 height 14
click at [1336, 554] on div "3xx Family" at bounding box center [1325, 563] width 122 height 24
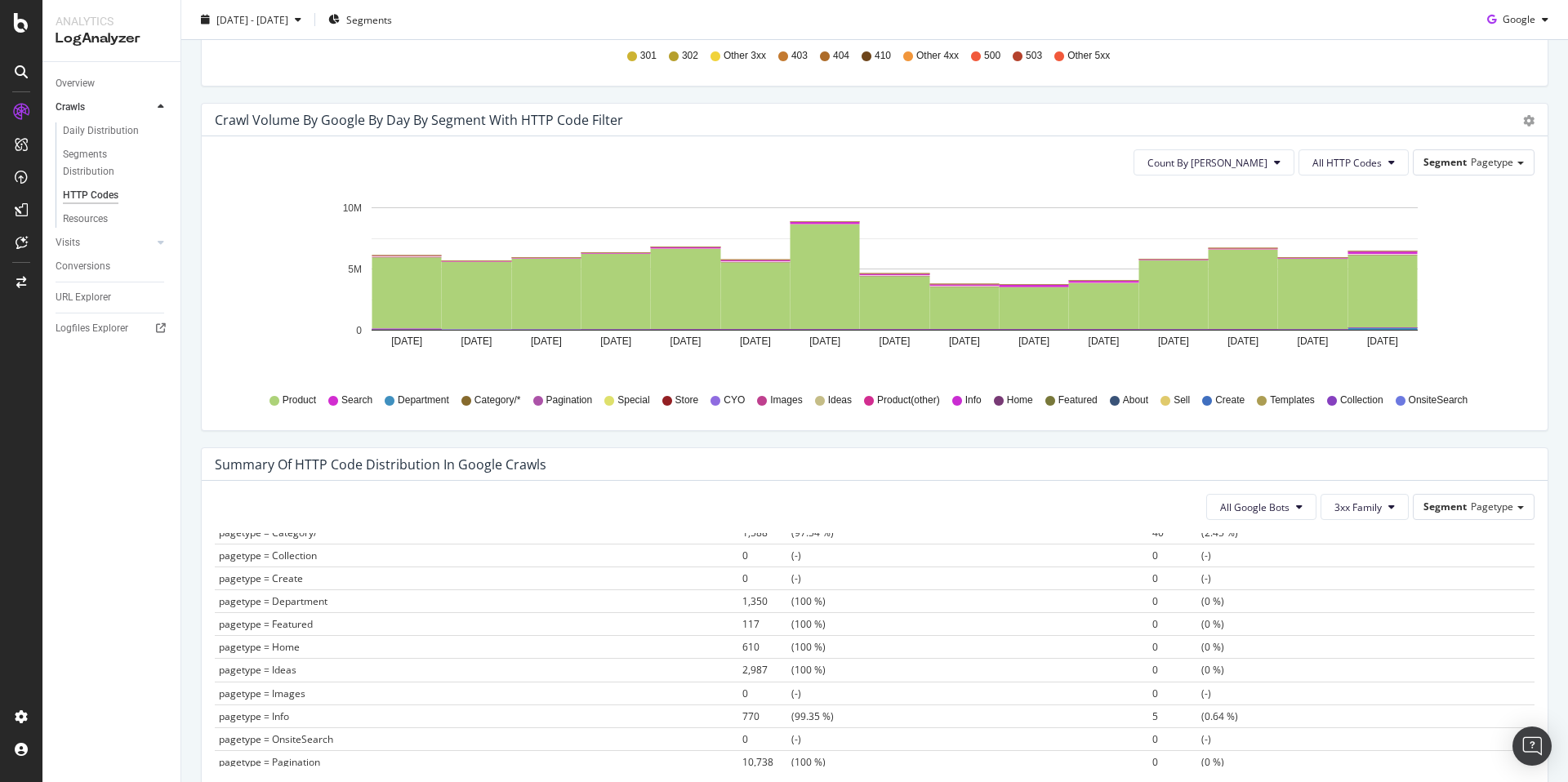
scroll to position [801, 0]
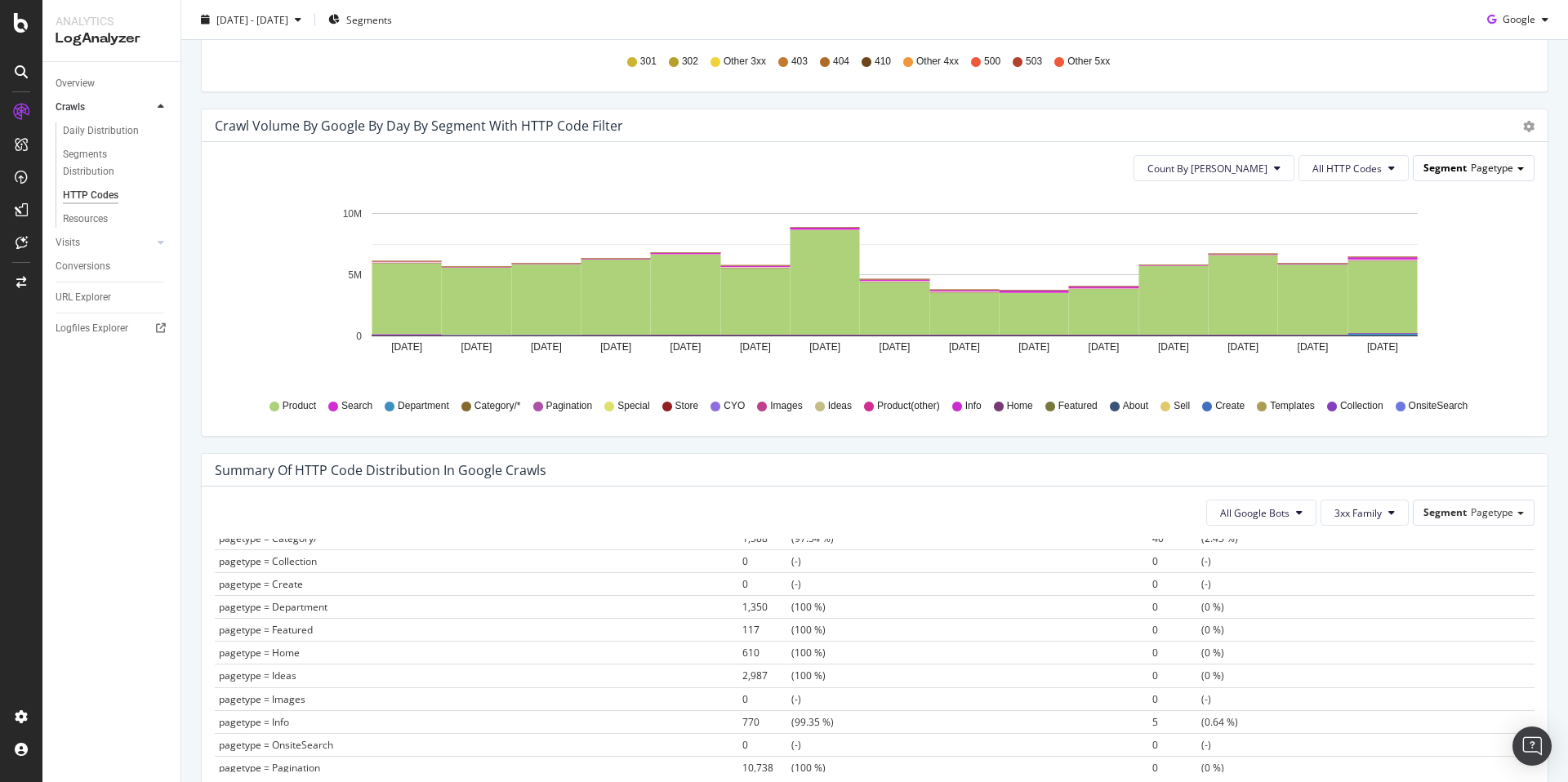
click at [1445, 170] on span "Segment" at bounding box center [1445, 167] width 43 height 14
click at [1480, 335] on icon "[DATE] [DATE] [DATE] [DATE] [DATE] [DATE] [DATE] [DATE] [DATE] [DATE] [DATE] [D…" at bounding box center [868, 289] width 1307 height 189
click at [1442, 160] on div "Segment Pagetype" at bounding box center [1473, 167] width 120 height 24
click at [1455, 272] on div "Advanced selector >" at bounding box center [1459, 281] width 136 height 23
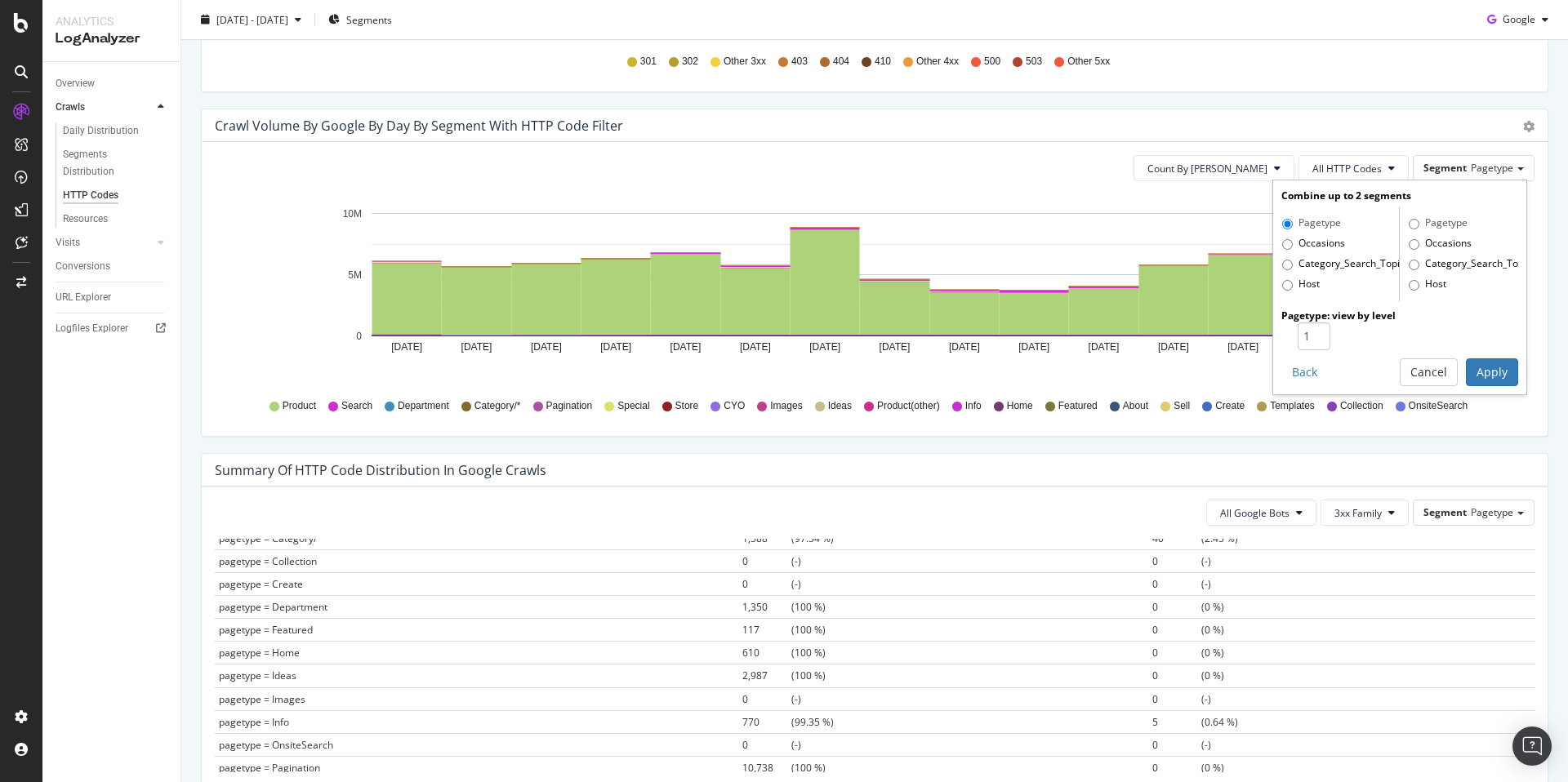
click at [1493, 430] on div "Count By Day All HTTP Codes Segment Pagetype Combine up to 2 segments Pagetype …" at bounding box center [875, 289] width 1345 height 293
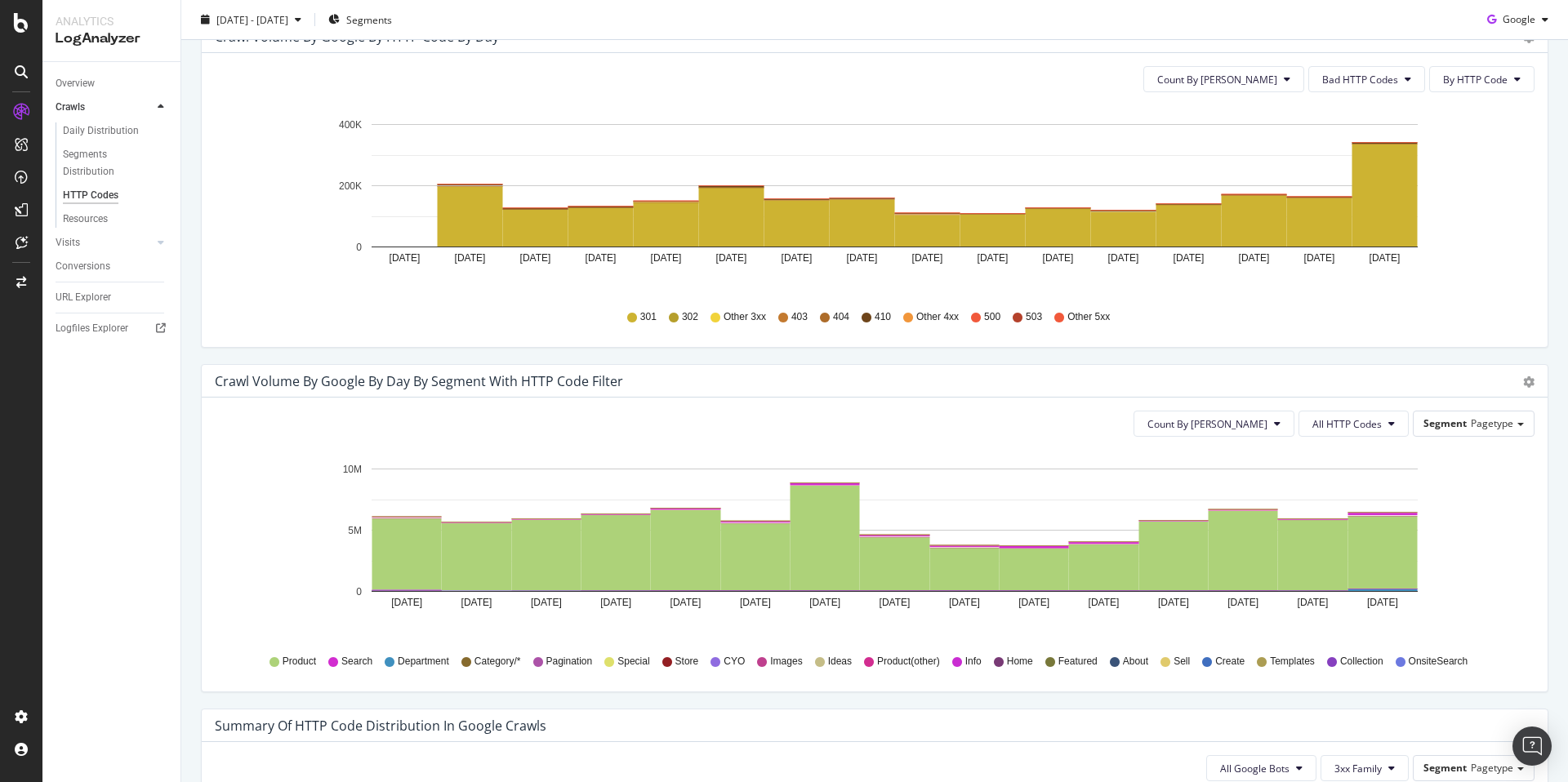
scroll to position [476, 0]
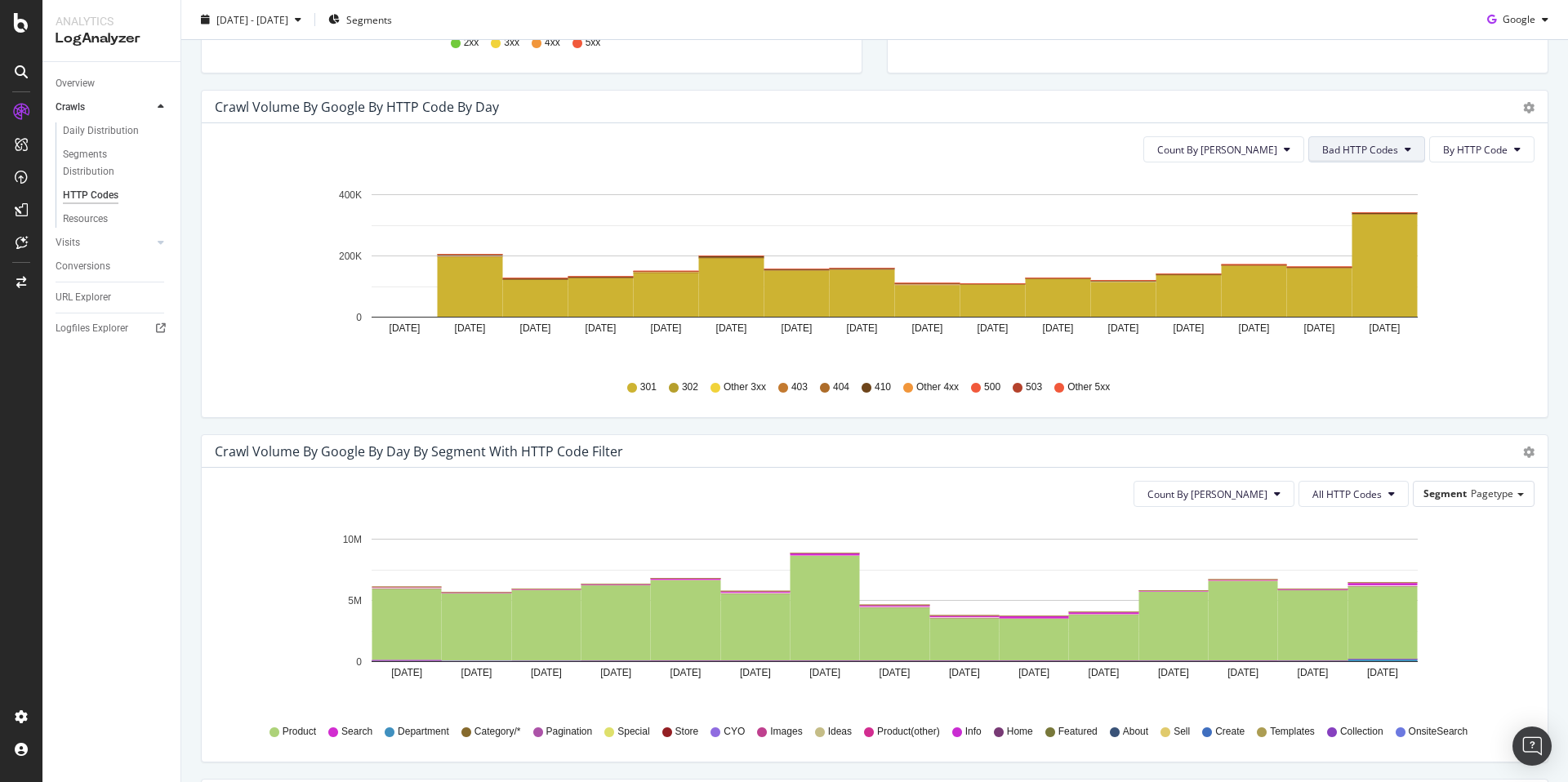
click at [1359, 148] on span "Bad HTTP Codes" at bounding box center [1359, 150] width 76 height 14
click at [1362, 332] on span "5xx family" at bounding box center [1353, 333] width 83 height 15
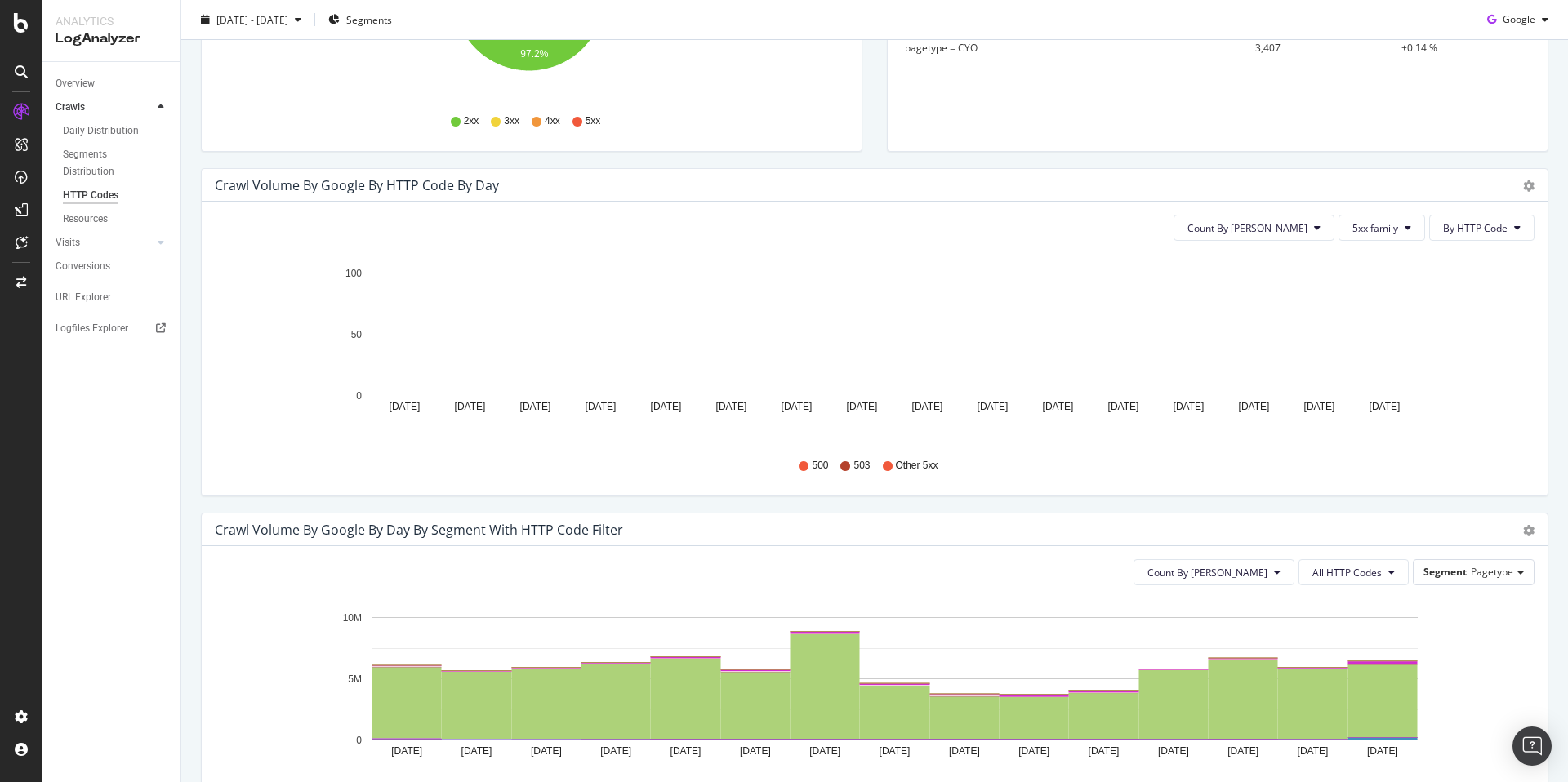
scroll to position [391, 0]
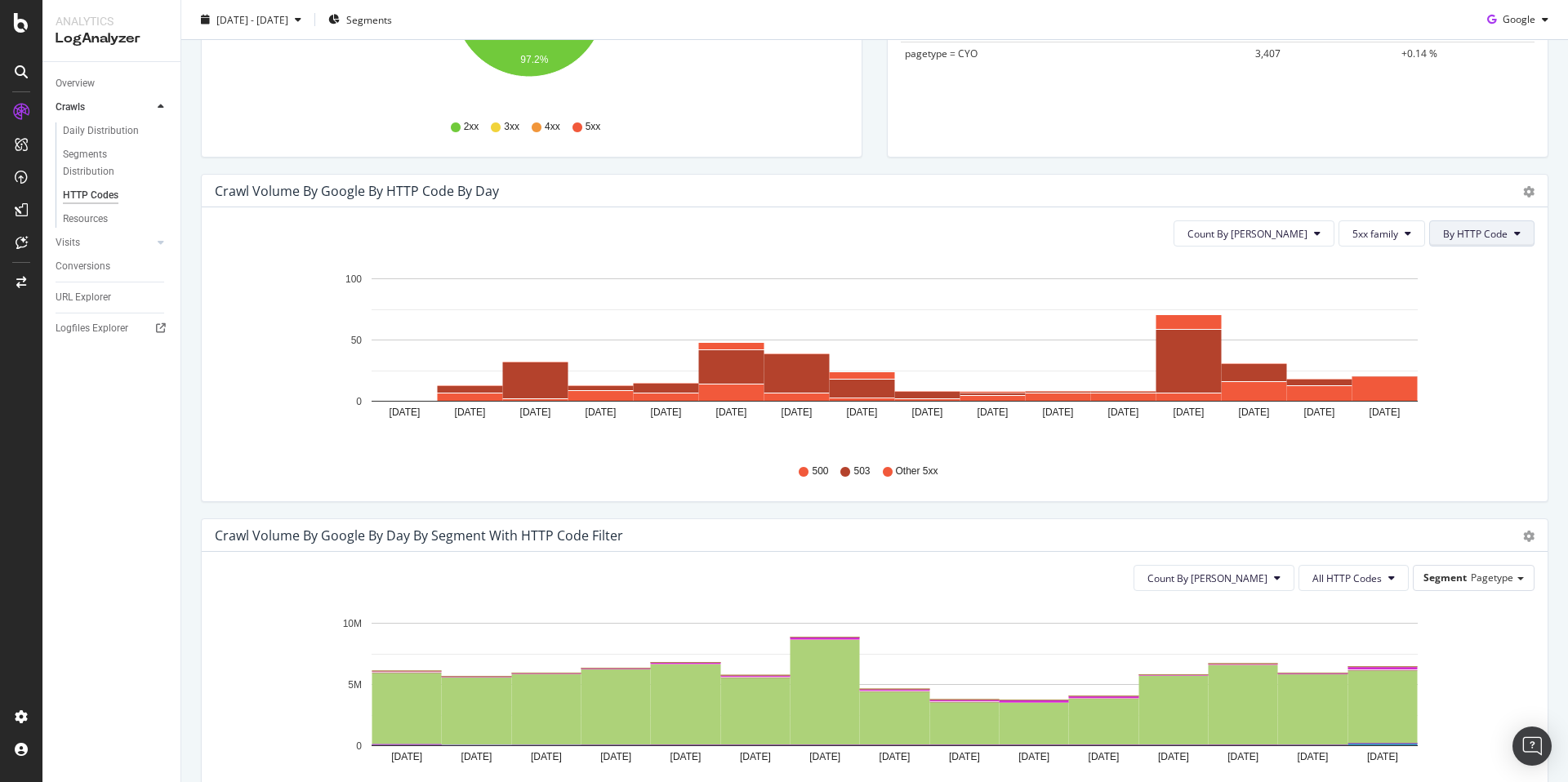
click at [1453, 231] on span "By HTTP Code" at bounding box center [1474, 233] width 64 height 14
click at [1379, 236] on span "5xx family" at bounding box center [1375, 233] width 45 height 14
click at [1357, 358] on span "3xx family" at bounding box center [1382, 357] width 83 height 15
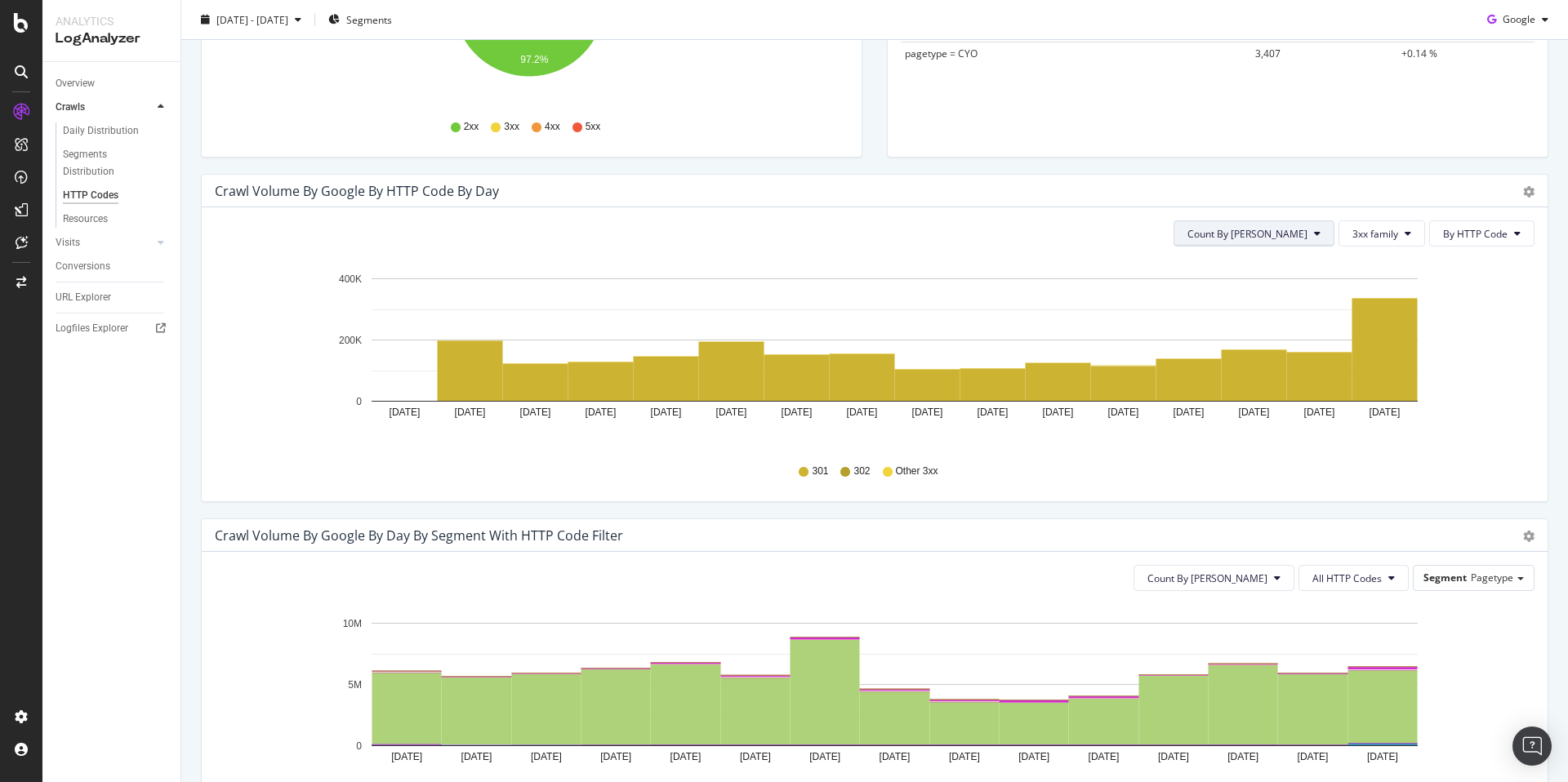
click at [1287, 241] on button "Count By [PERSON_NAME]" at bounding box center [1253, 233] width 161 height 27
click at [1494, 337] on icon "[DATE] [DATE] [DATE] [DATE] [DATE] [DATE] [DATE] [DATE] [DATE] [DATE] [DATE] [D…" at bounding box center [868, 355] width 1307 height 189
click at [1487, 236] on span "By HTTP Code" at bounding box center [1474, 233] width 64 height 14
click at [1470, 389] on icon "[DATE] [DATE] [DATE] [DATE] [DATE] [DATE] [DATE] [DATE] [DATE] [DATE] [DATE] [D…" at bounding box center [868, 355] width 1307 height 189
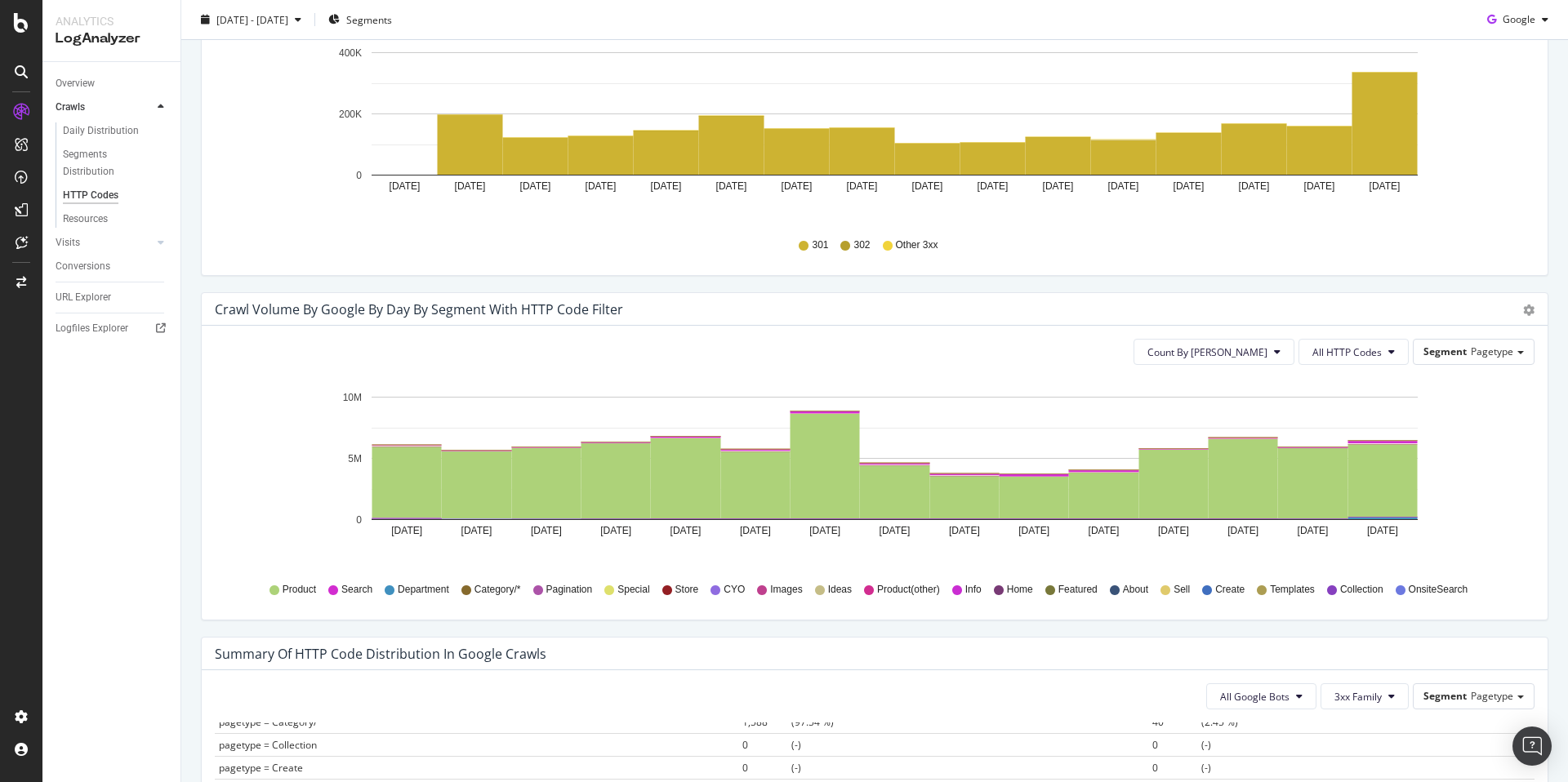
scroll to position [684, 0]
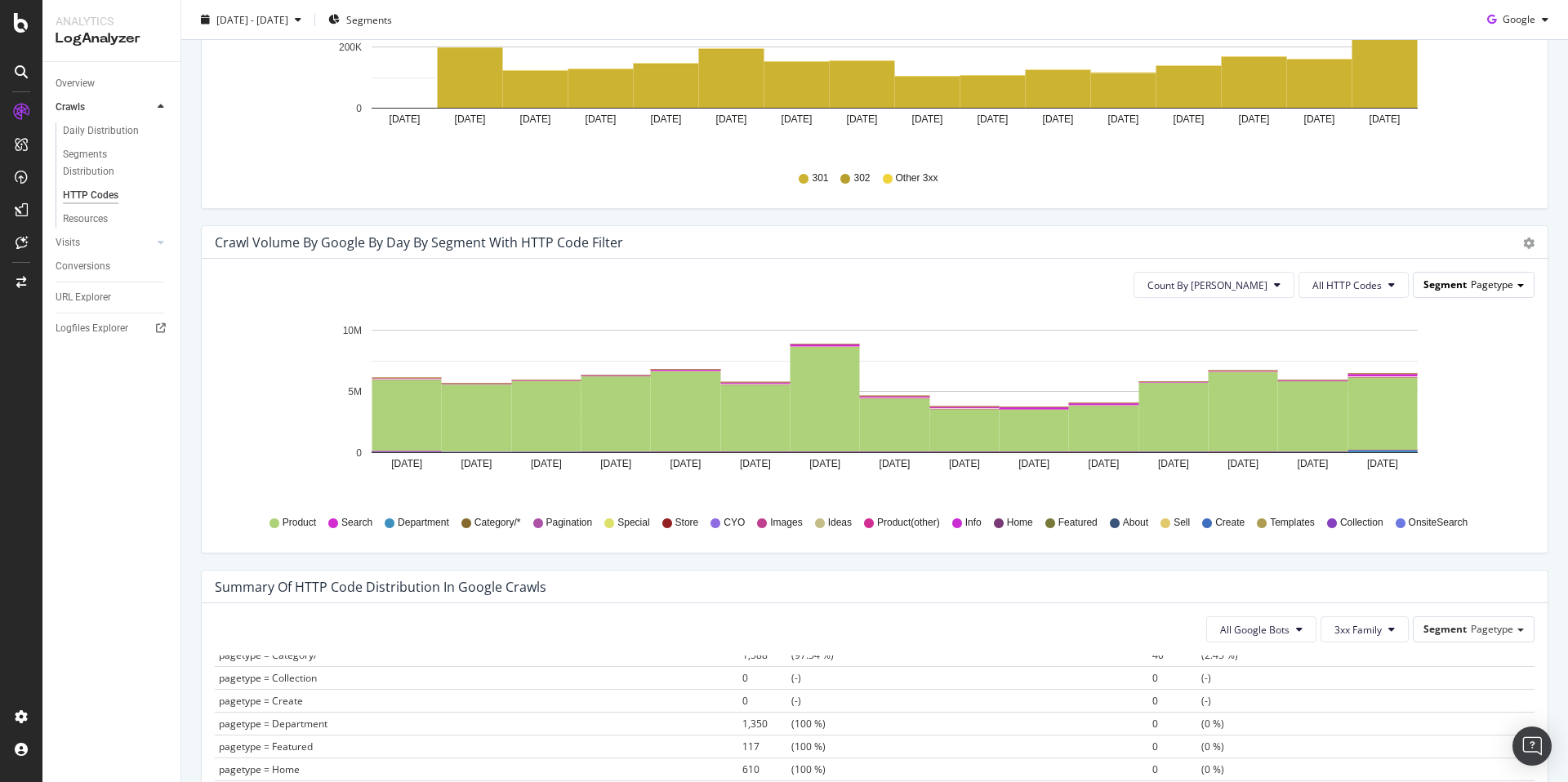
click at [1470, 285] on span "Pagetype" at bounding box center [1491, 285] width 42 height 14
click at [1476, 464] on icon "[DATE] [DATE] [DATE] [DATE] [DATE] [DATE] [DATE] [DATE] [DATE] [DATE] [DATE] [D…" at bounding box center [868, 406] width 1307 height 189
click at [1369, 403] on rect "A chart." at bounding box center [1383, 414] width 69 height 73
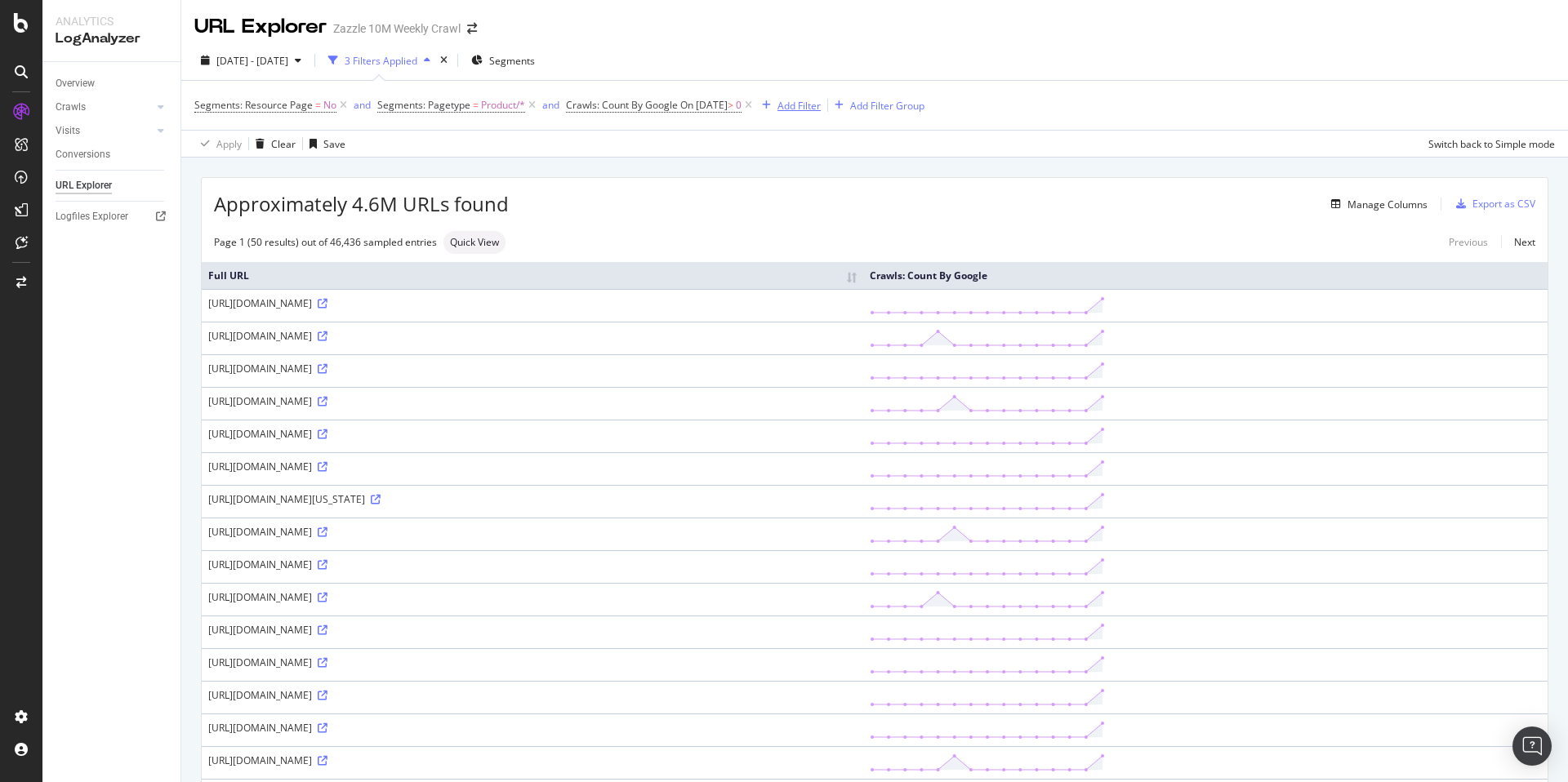
click at [809, 104] on div "Add Filter" at bounding box center [799, 105] width 43 height 14
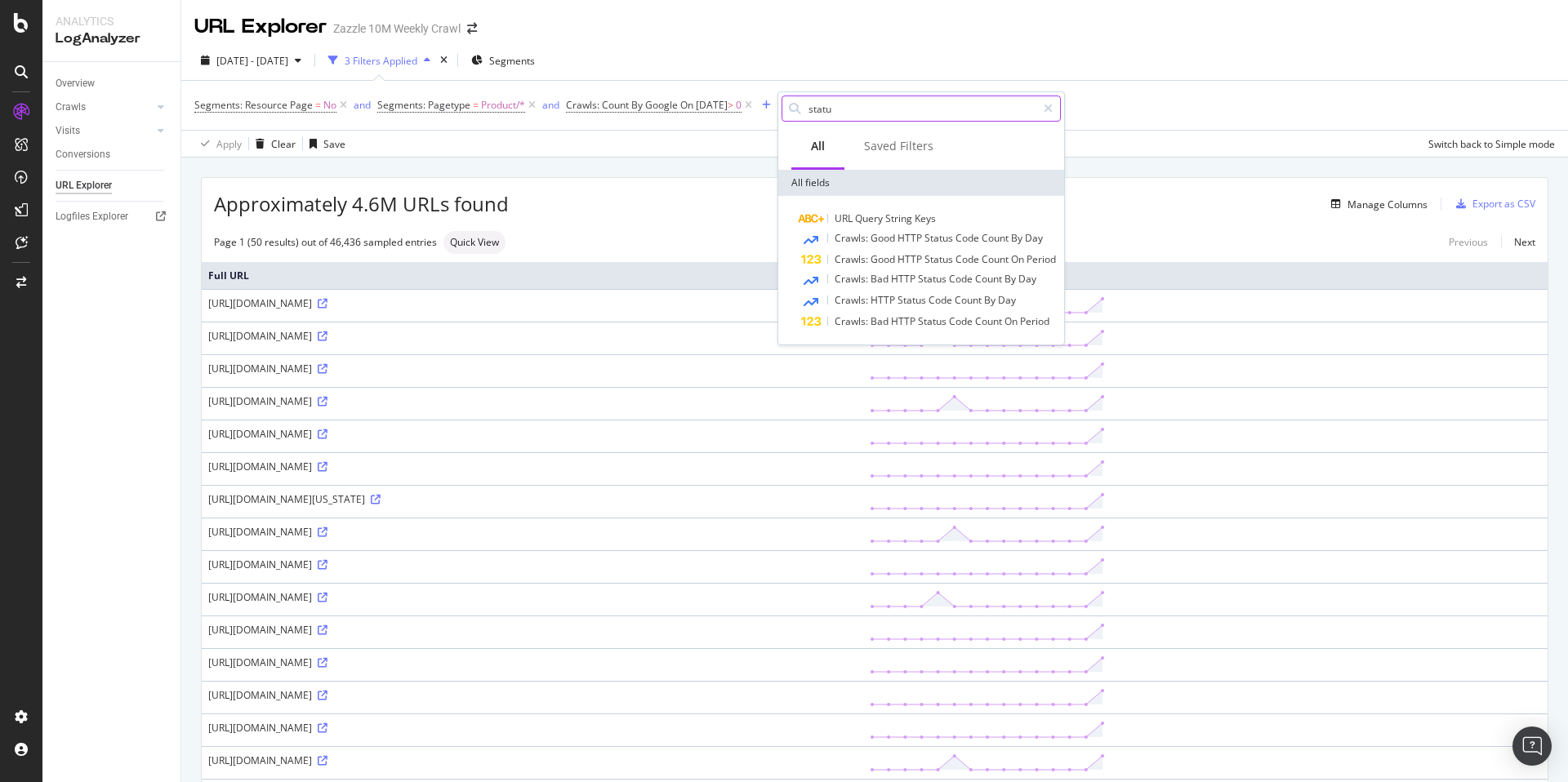
type input "status"
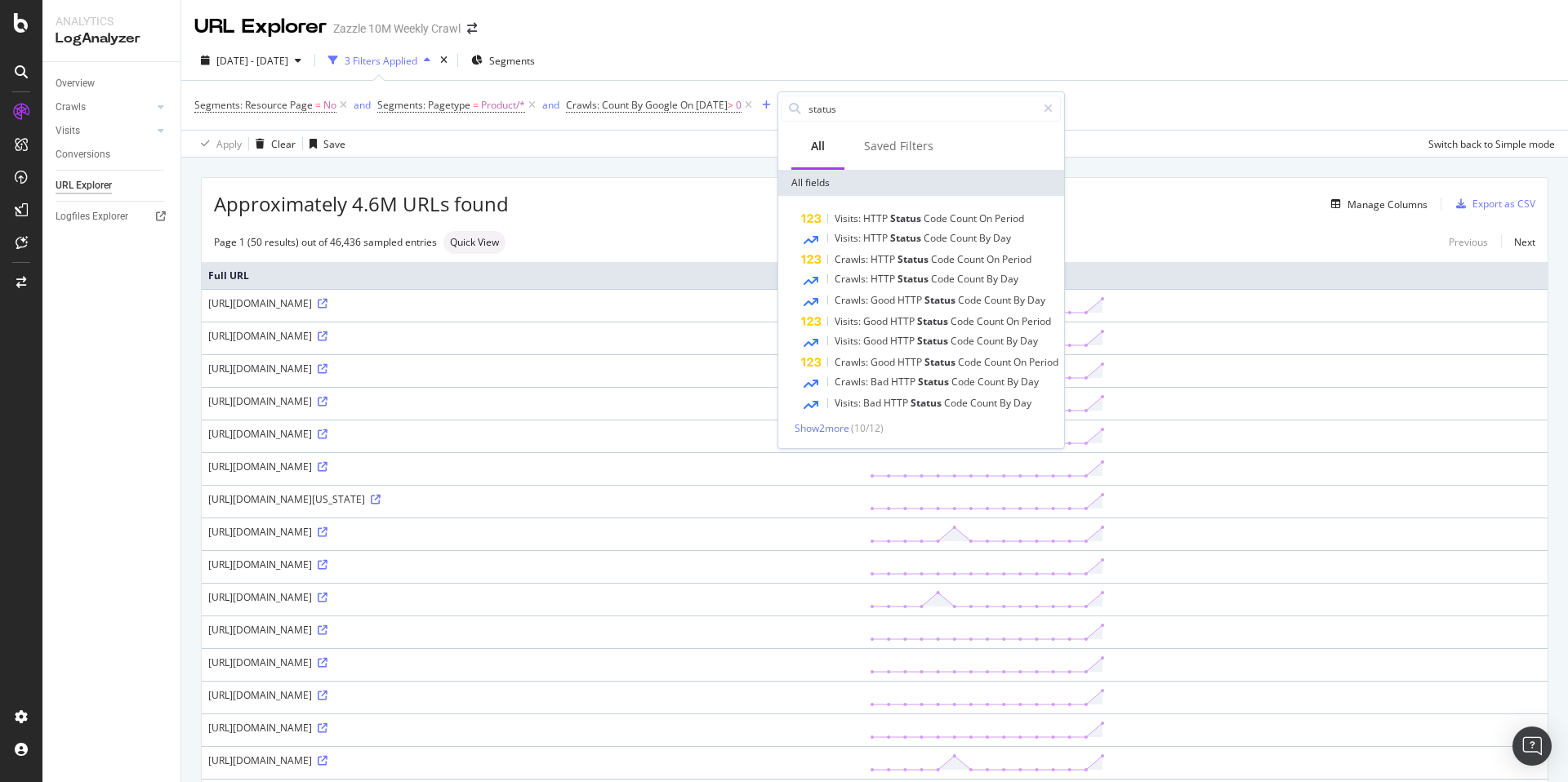
click at [1164, 127] on div "Segments: Resource Page = No and Segments: Pagetype = Product/* and Crawls: Cou…" at bounding box center [874, 105] width 1360 height 49
